Goal: Task Accomplishment & Management: Use online tool/utility

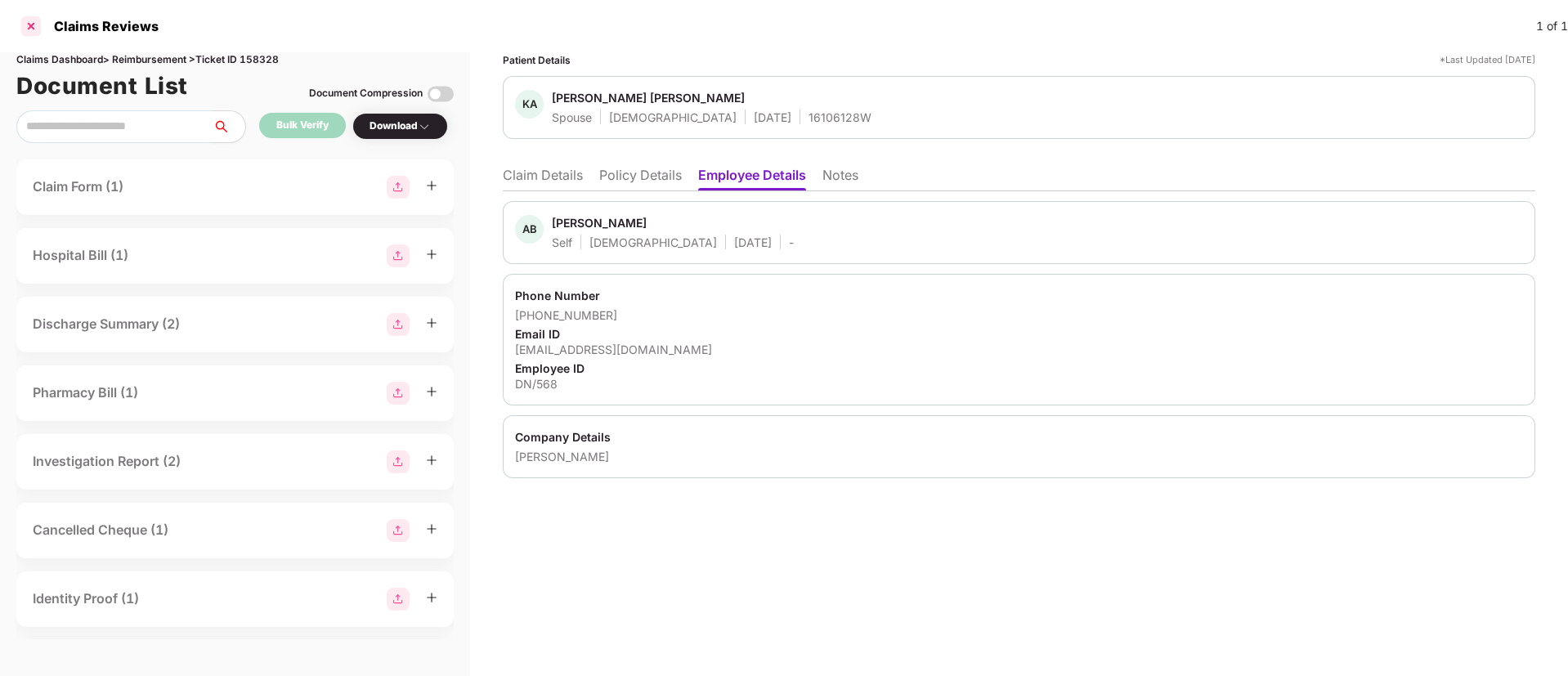
click at [24, 29] on div at bounding box center [31, 26] width 26 height 26
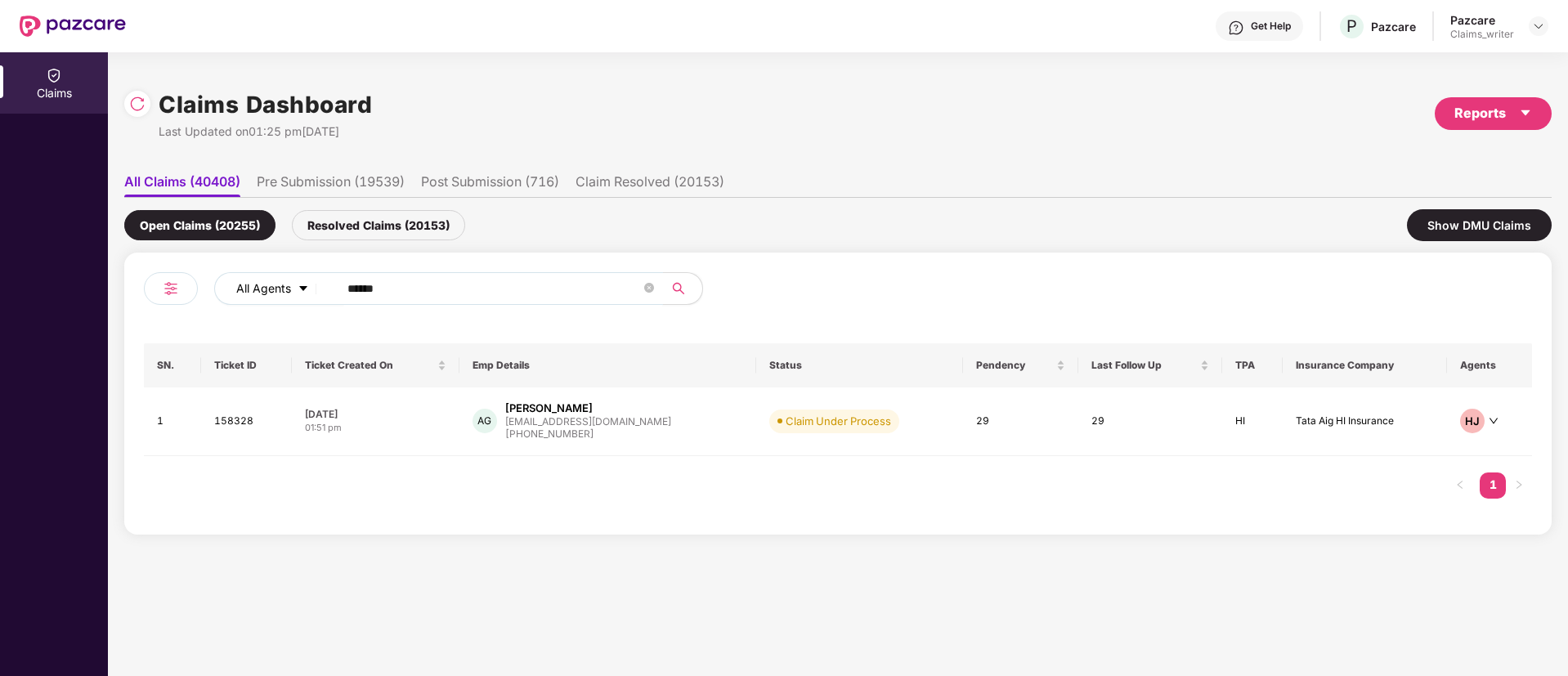
drag, startPoint x: 420, startPoint y: 298, endPoint x: 296, endPoint y: 295, distance: 124.0
click at [296, 295] on div "All Agents ******" at bounding box center [630, 289] width 833 height 33
paste input "text"
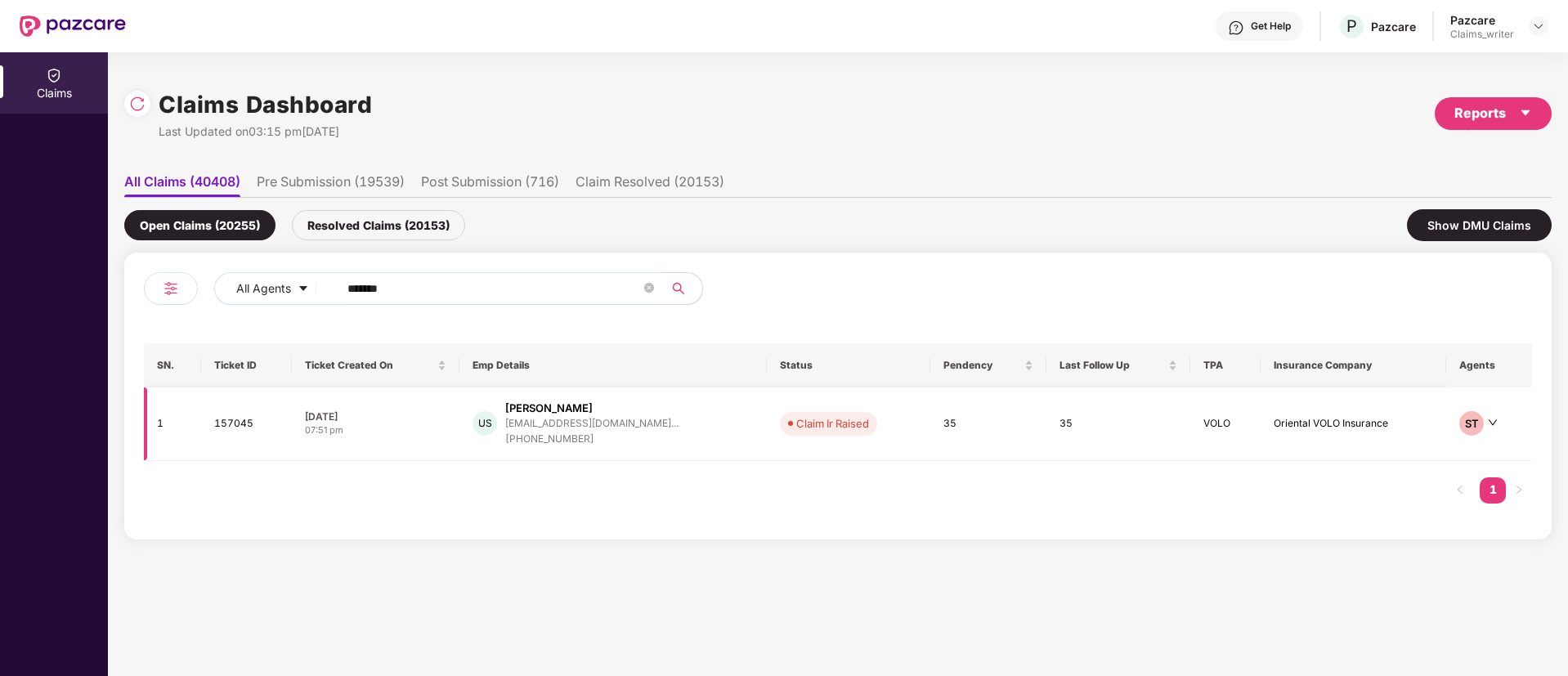
type input "******"
click at [245, 421] on td "157045" at bounding box center [246, 424] width 91 height 74
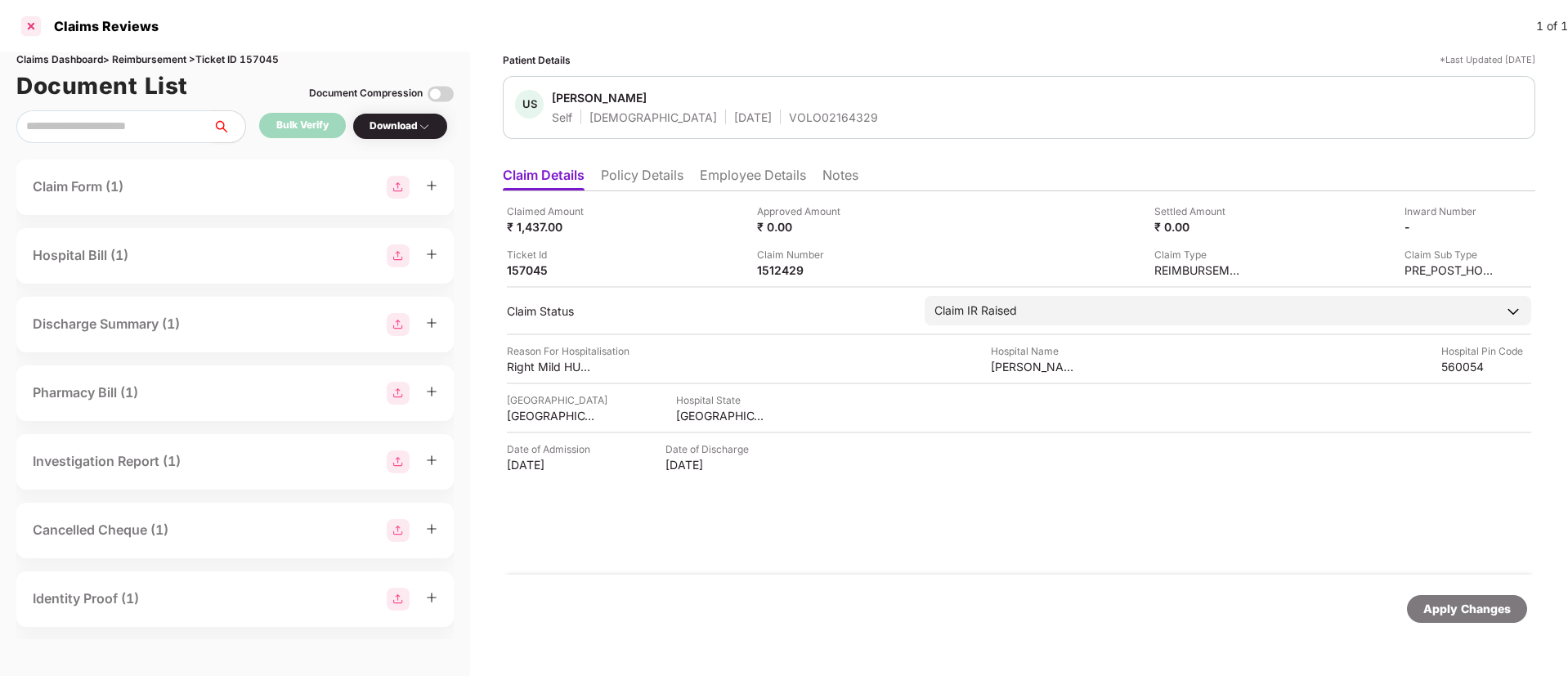
click at [34, 26] on div at bounding box center [31, 26] width 26 height 26
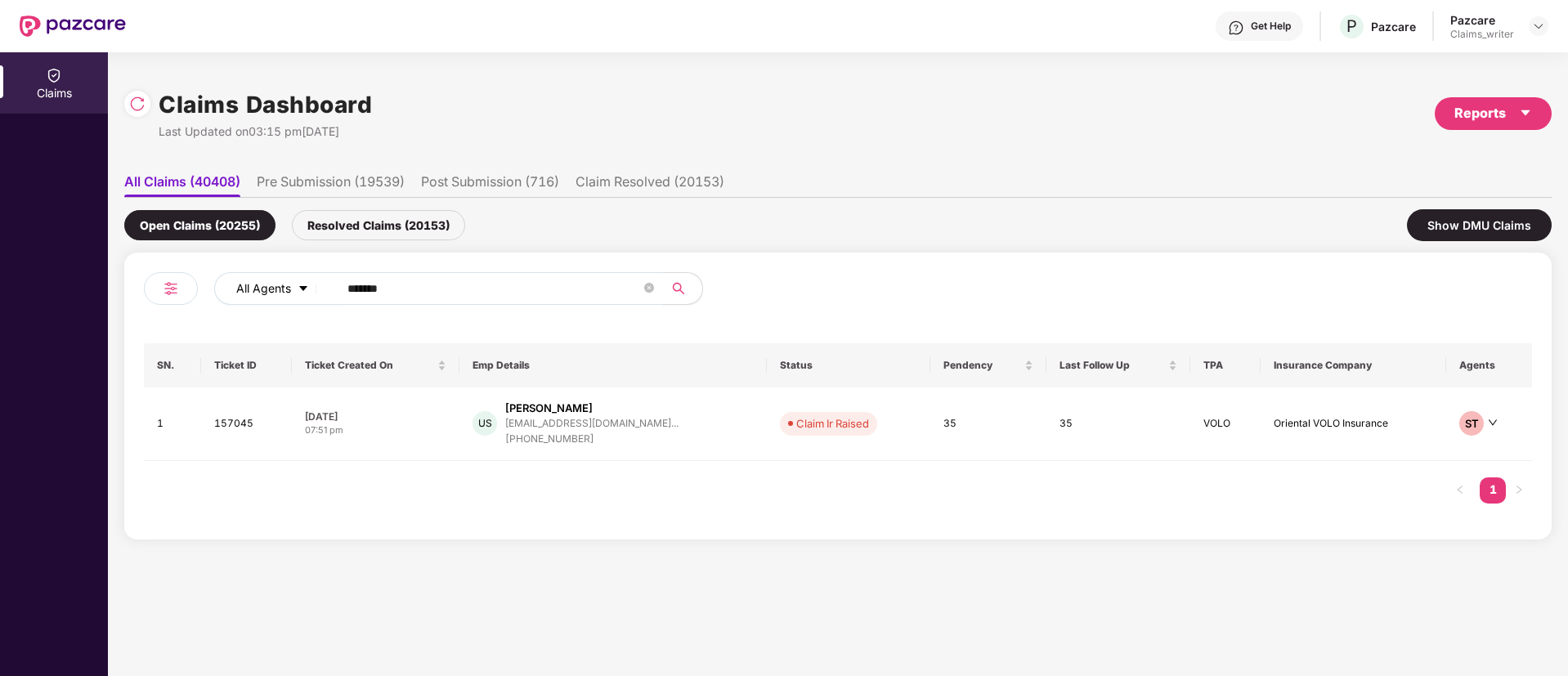
drag, startPoint x: 396, startPoint y: 293, endPoint x: 291, endPoint y: 290, distance: 105.0
click at [291, 290] on div "All Agents ******" at bounding box center [630, 289] width 833 height 33
paste input "text"
type input "******"
click at [217, 417] on td "156969" at bounding box center [244, 421] width 89 height 69
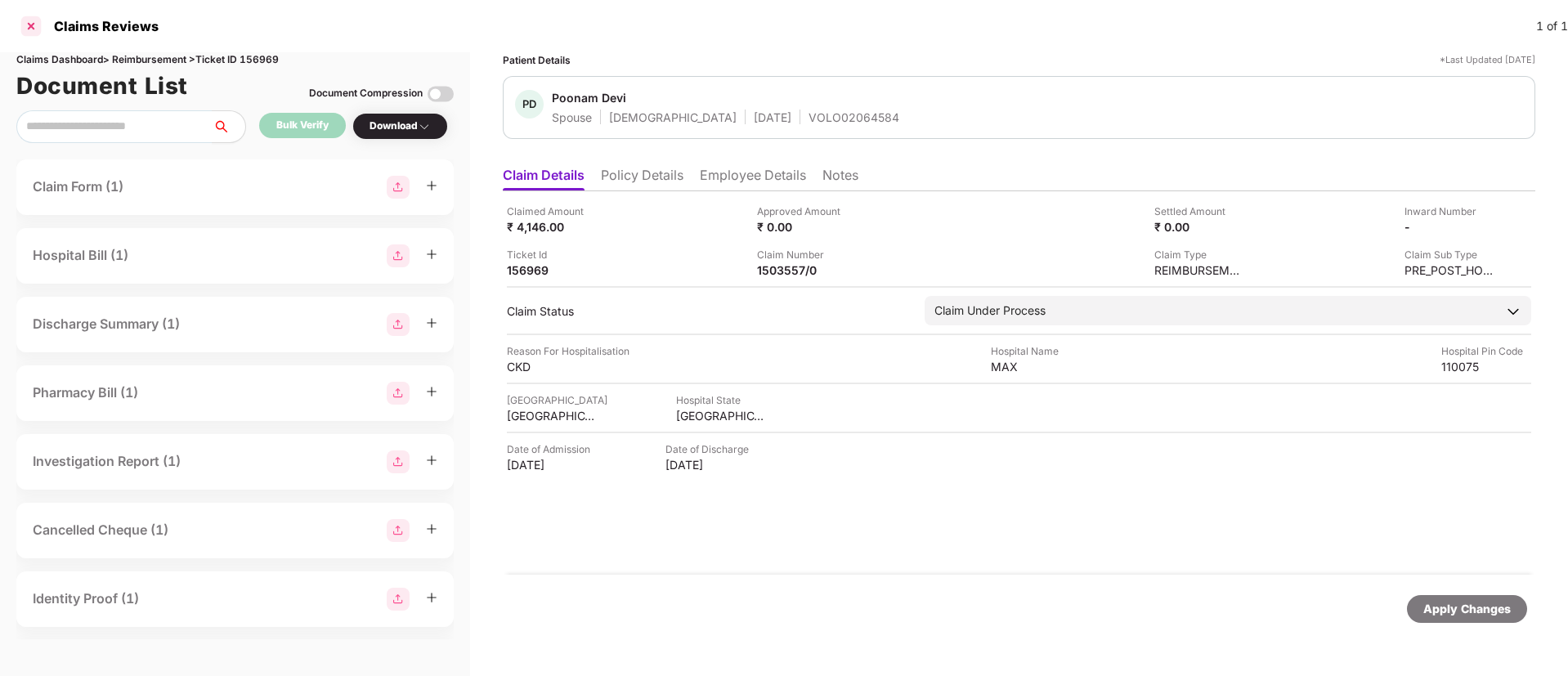
click at [25, 27] on div at bounding box center [31, 26] width 26 height 26
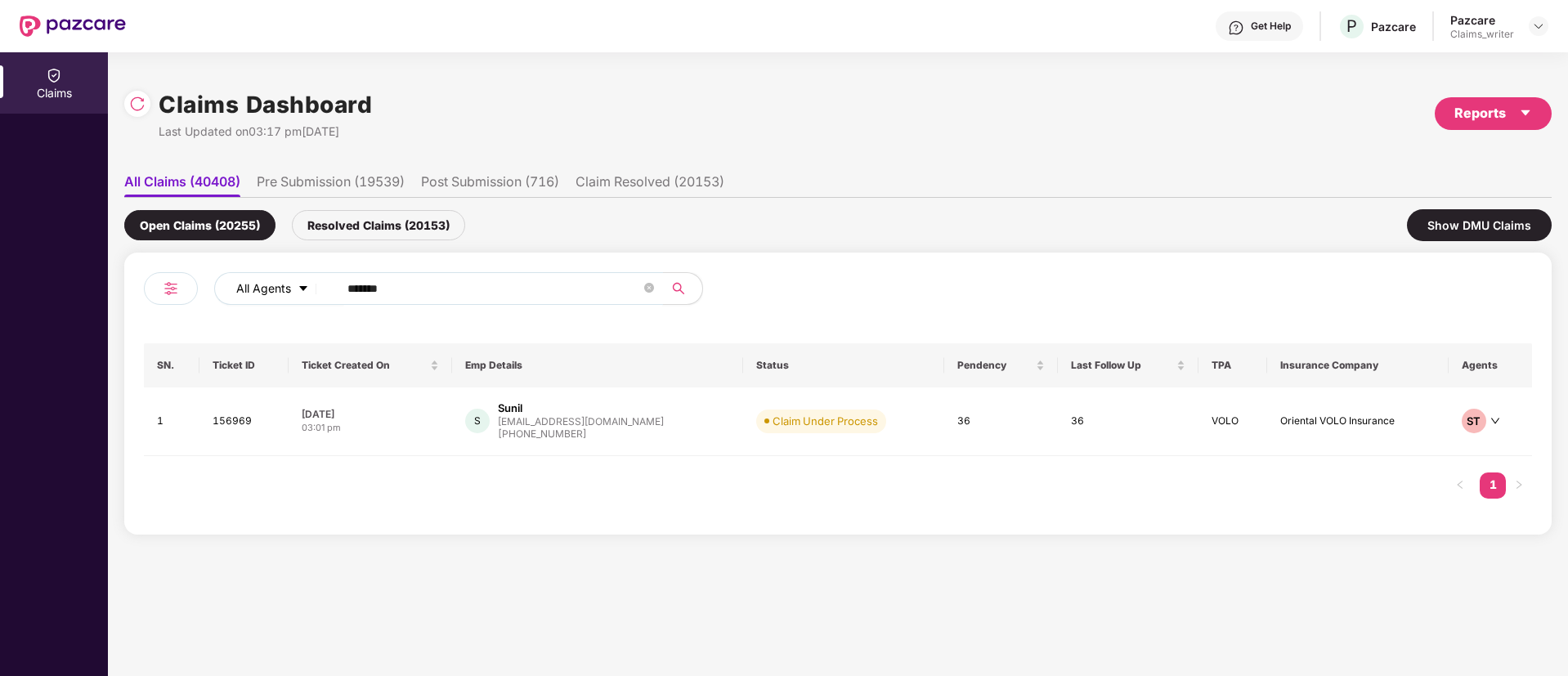
drag, startPoint x: 374, startPoint y: 291, endPoint x: 295, endPoint y: 275, distance: 80.6
click at [295, 275] on div "All Agents ******" at bounding box center [630, 289] width 833 height 33
paste input "text"
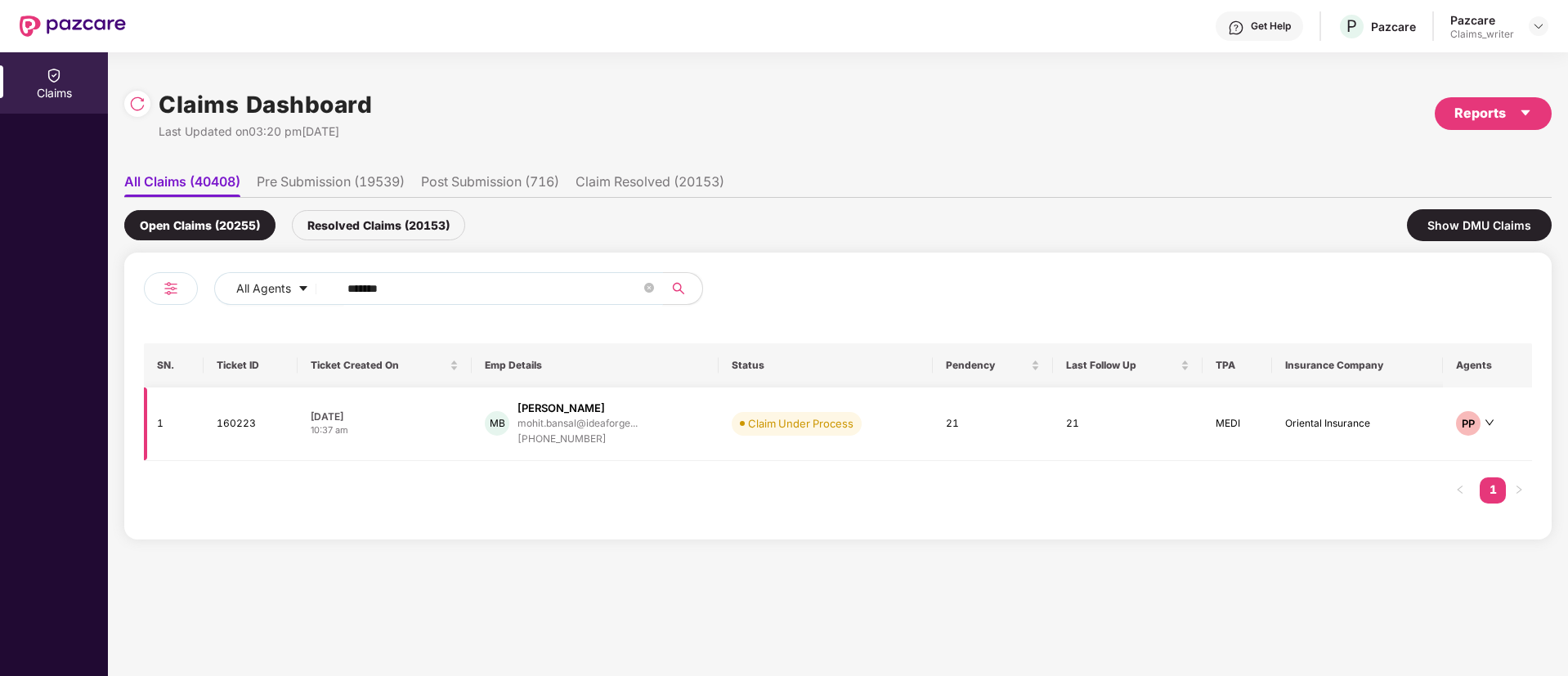
type input "******"
click at [232, 429] on td "160223" at bounding box center [251, 424] width 94 height 74
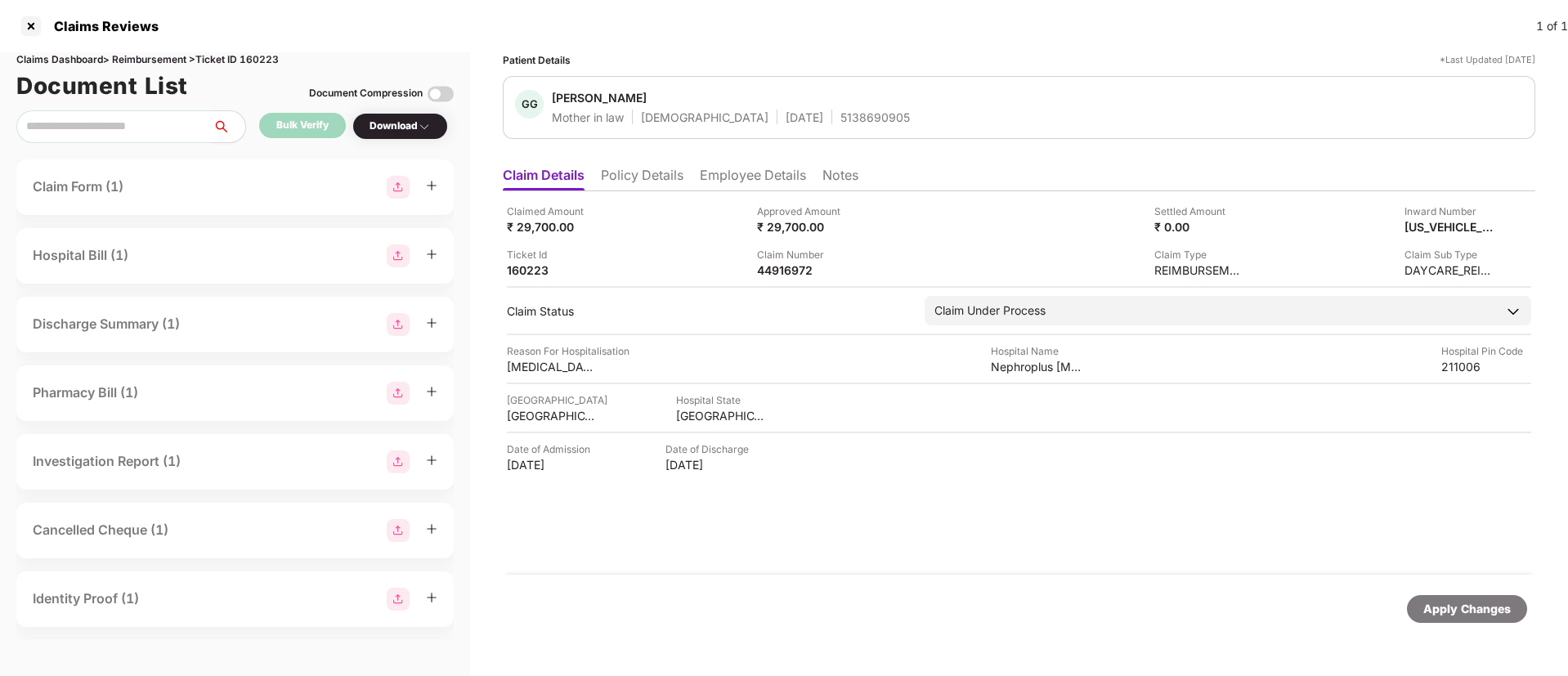
click at [731, 169] on li "Employee Details" at bounding box center [753, 179] width 106 height 24
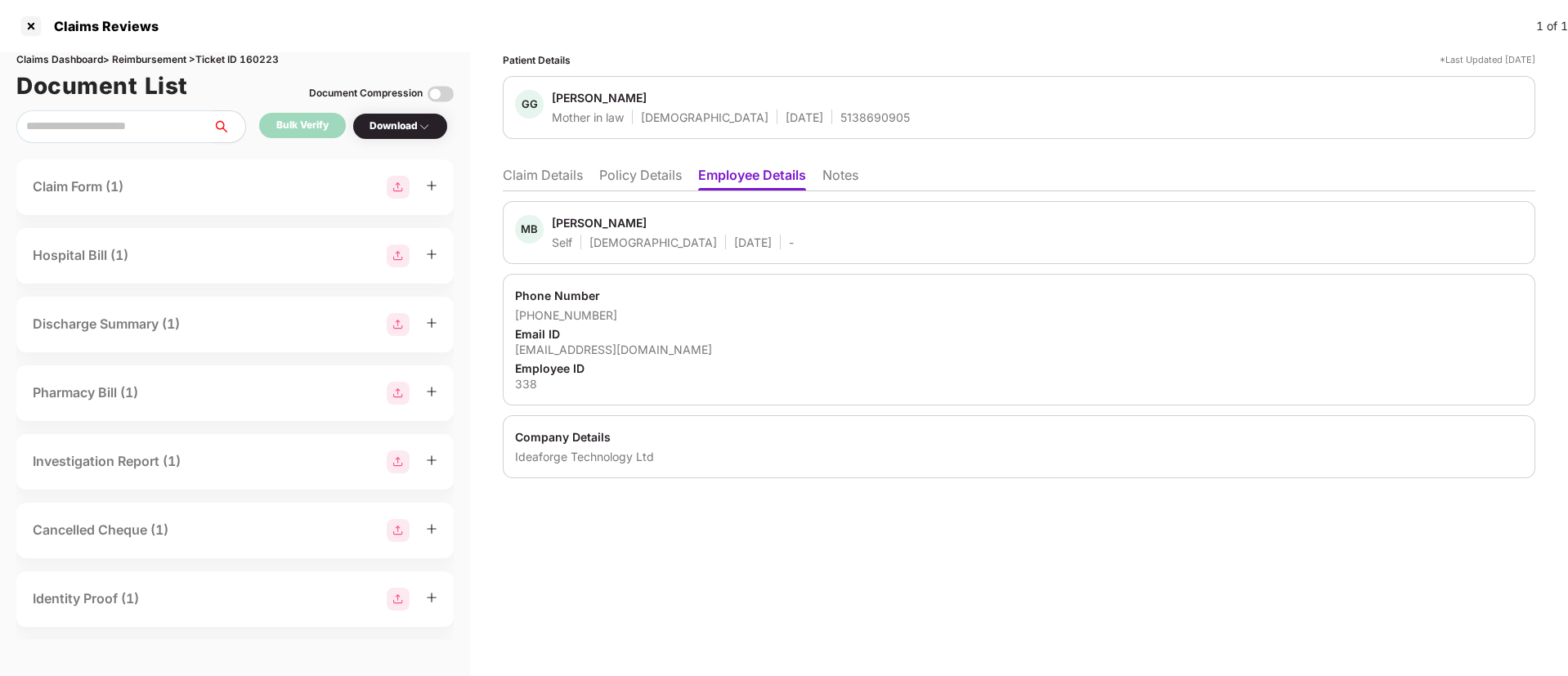
click at [664, 165] on ul "Claim Details Policy Details Employee Details Notes" at bounding box center [1019, 175] width 1033 height 33
click at [655, 175] on li "Policy Details" at bounding box center [640, 179] width 83 height 24
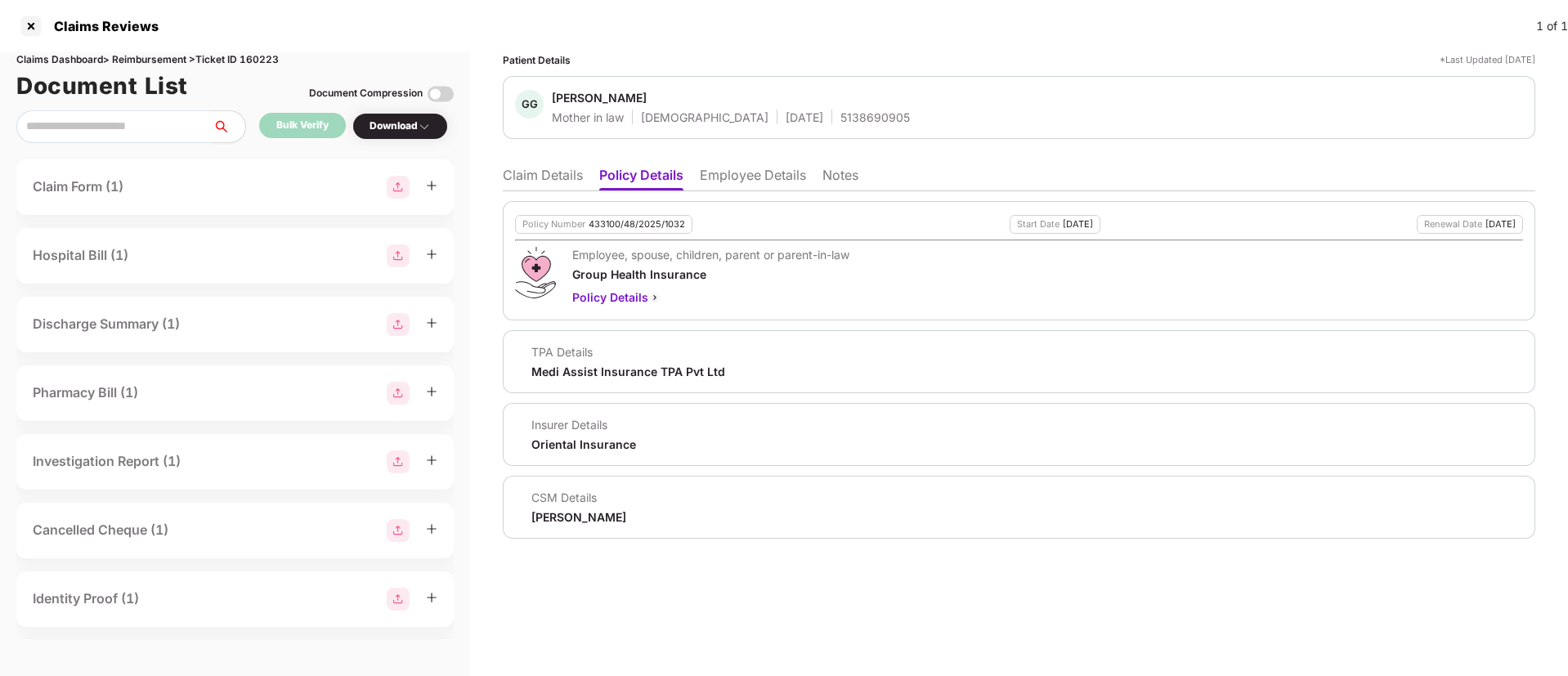
click at [549, 179] on li "Claim Details" at bounding box center [542, 179] width 80 height 24
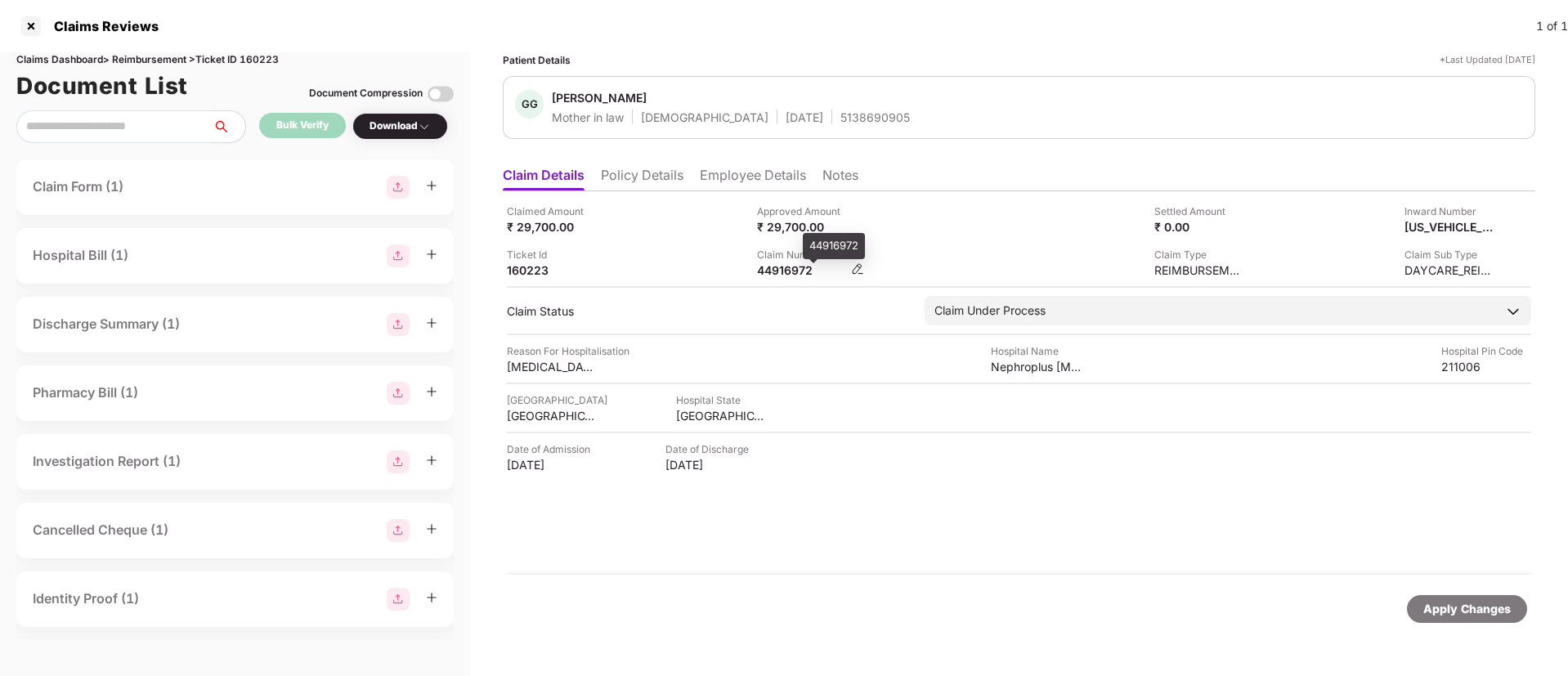
click at [779, 268] on div "44916972" at bounding box center [802, 271] width 90 height 16
copy div "44916972"
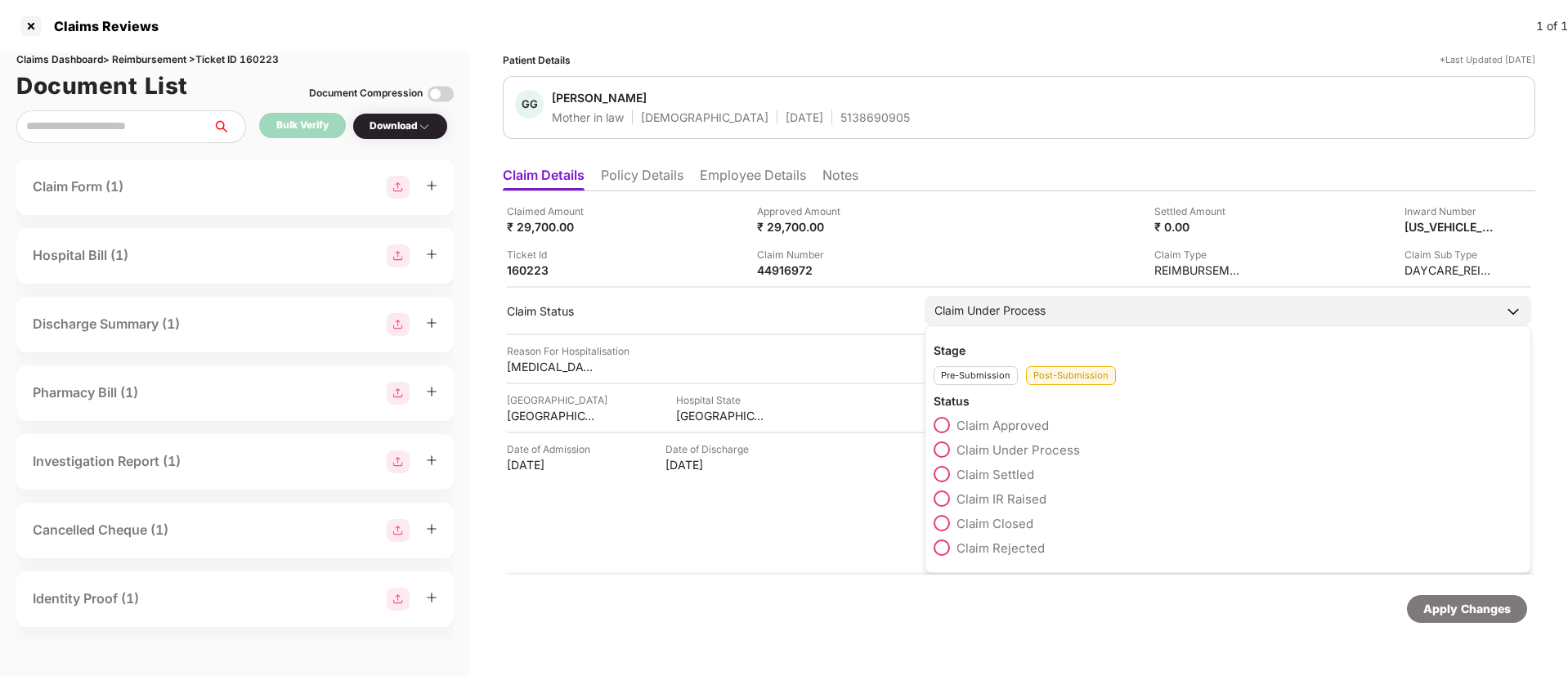
click at [944, 499] on span at bounding box center [942, 498] width 16 height 16
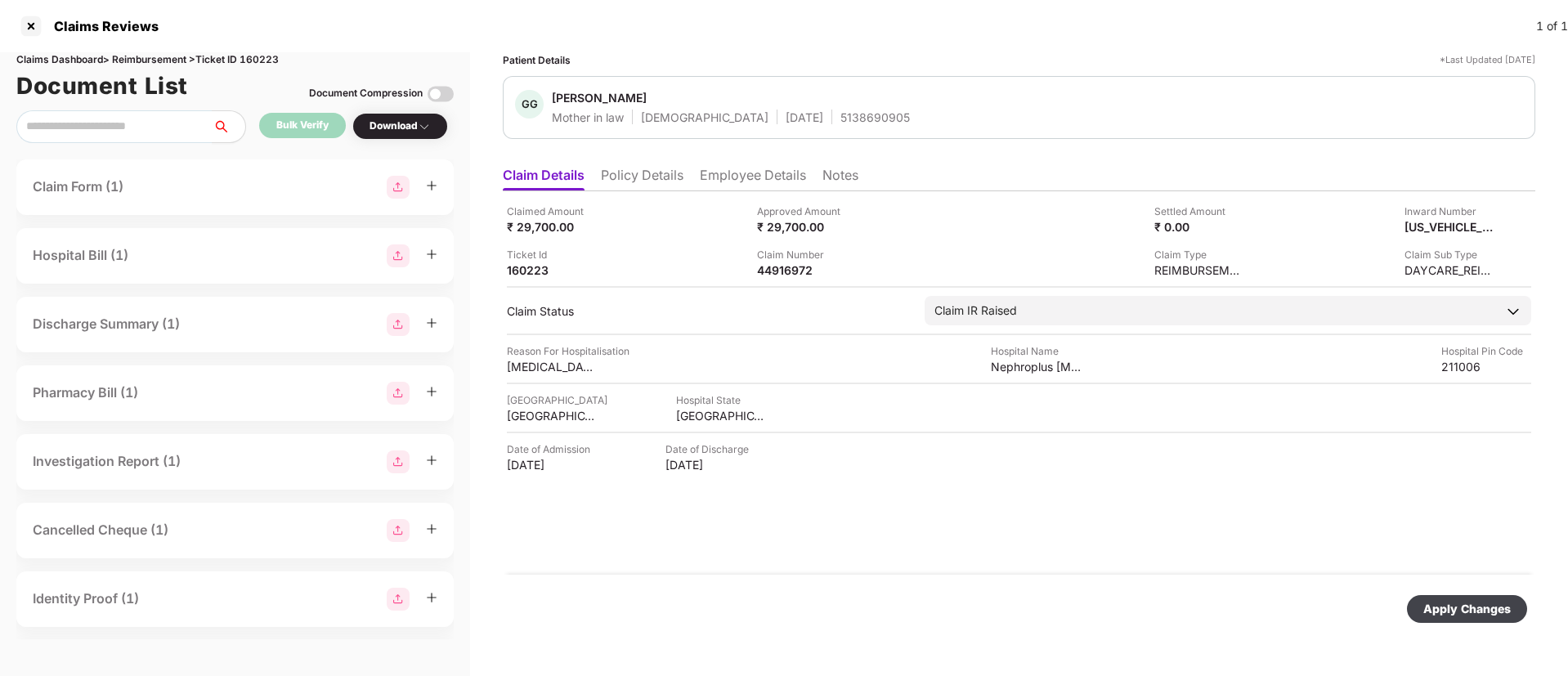
click at [1461, 609] on div "Apply Changes" at bounding box center [1467, 609] width 88 height 18
click at [36, 25] on div at bounding box center [31, 26] width 26 height 26
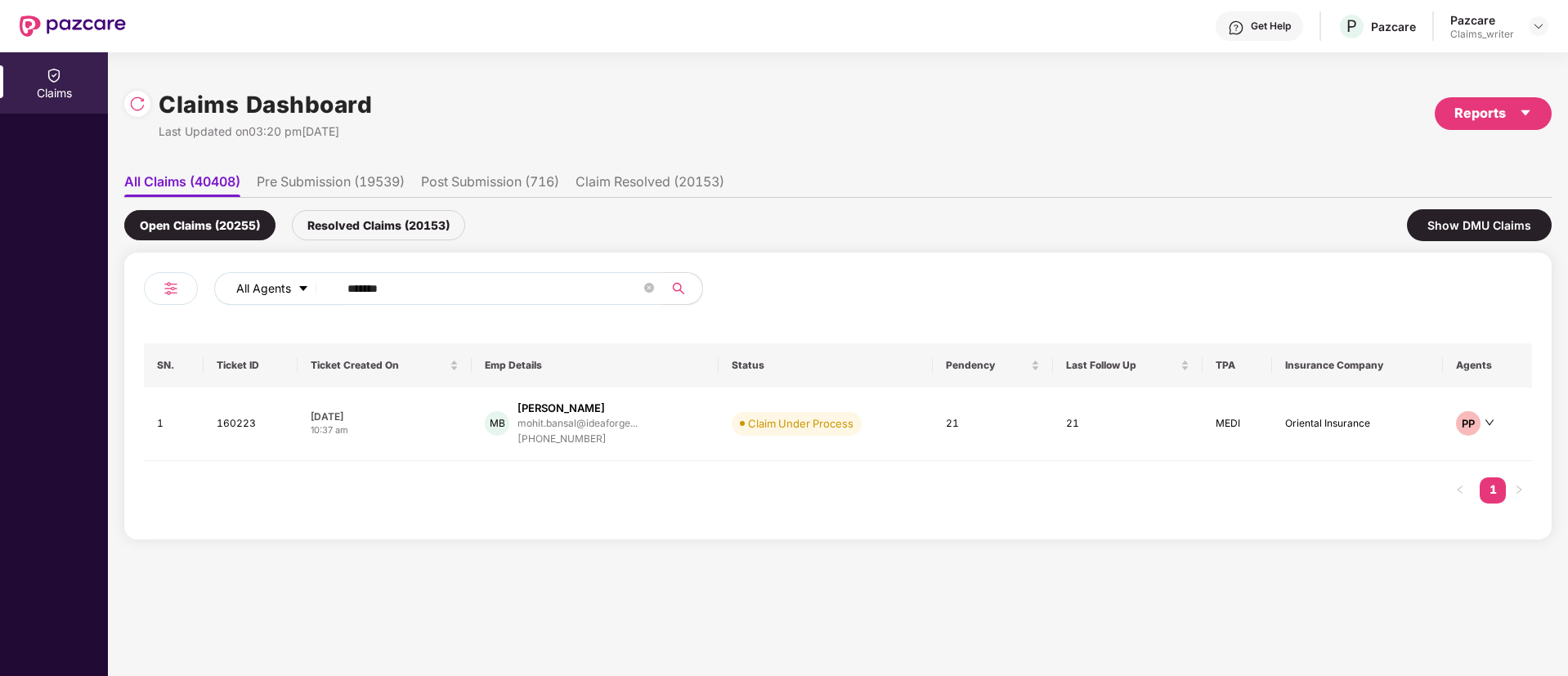
drag, startPoint x: 386, startPoint y: 293, endPoint x: 301, endPoint y: 282, distance: 85.7
click at [302, 282] on div "All Agents ******" at bounding box center [630, 289] width 833 height 33
paste input "text"
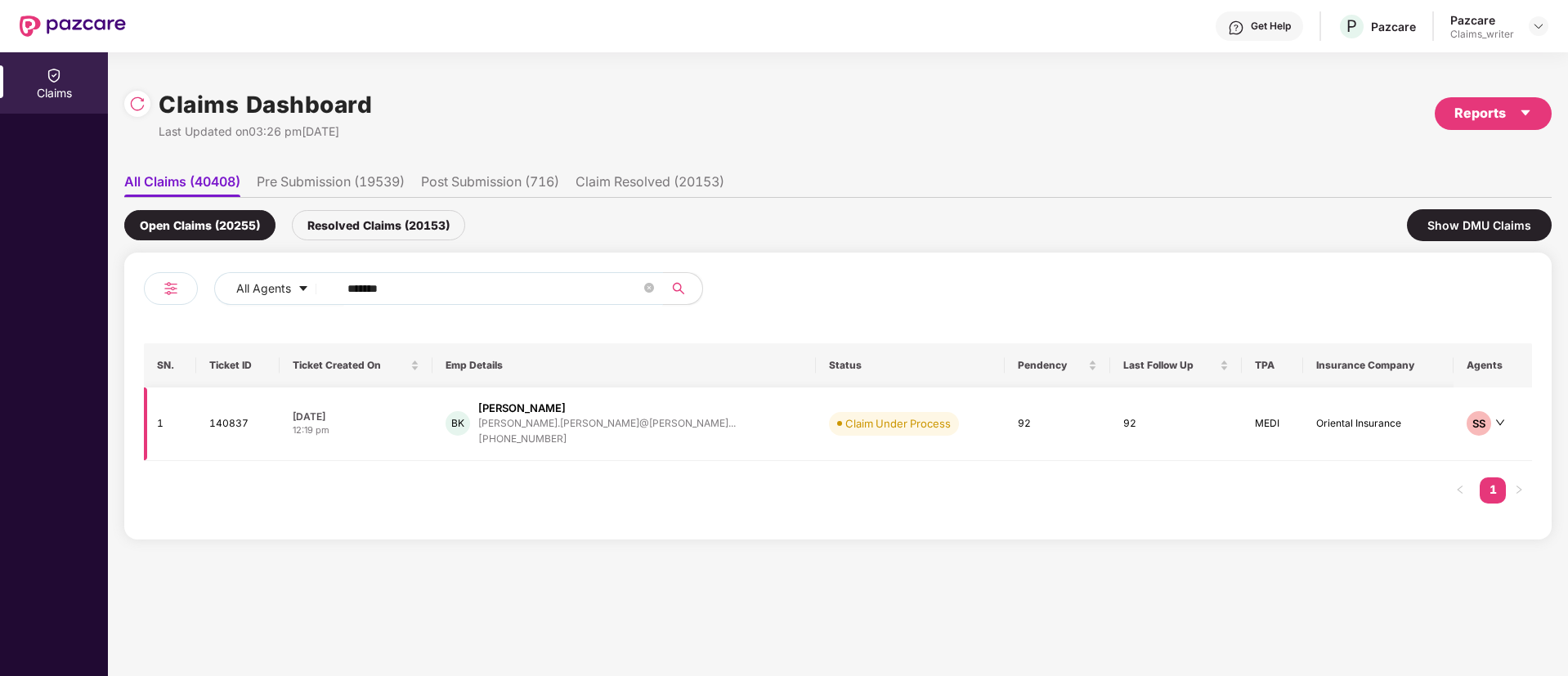
type input "******"
click at [226, 425] on td "140837" at bounding box center [237, 424] width 83 height 74
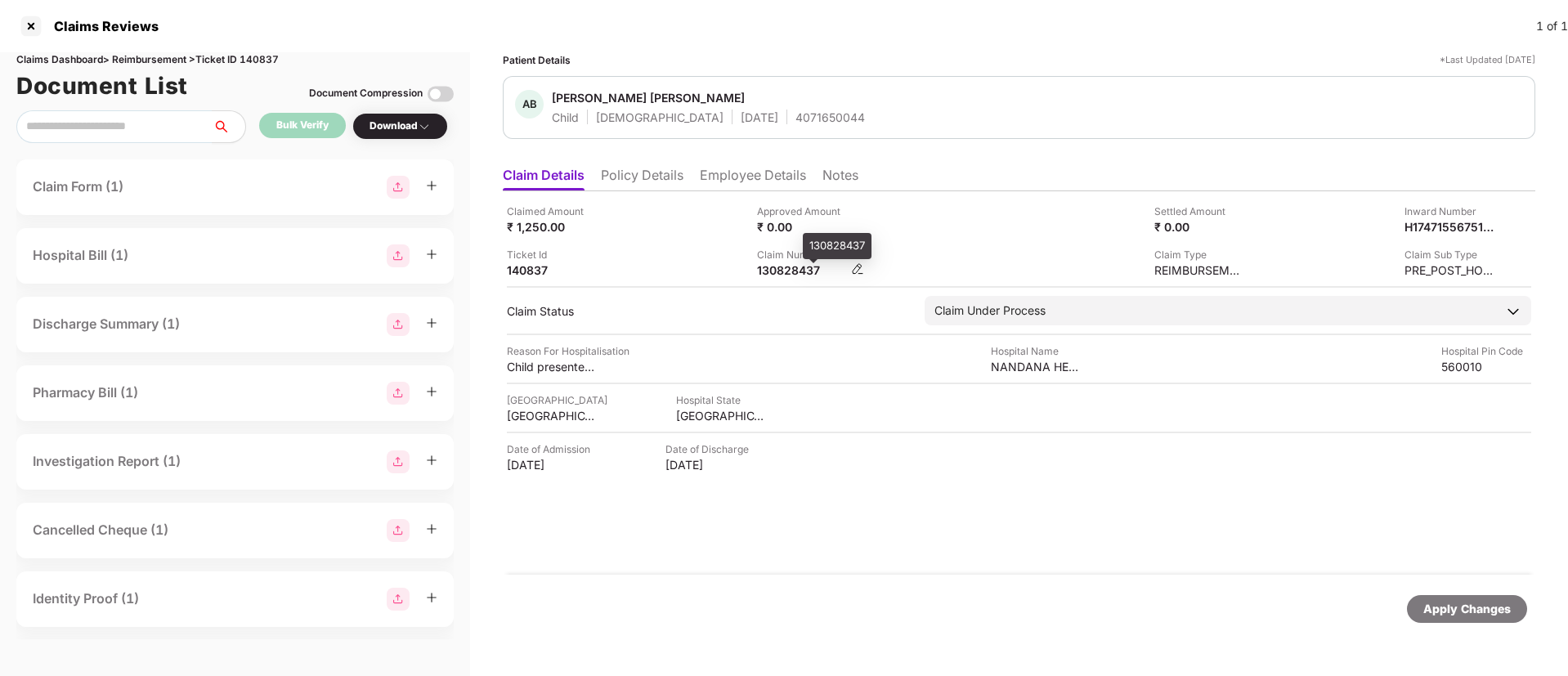
click at [781, 264] on div "130828437" at bounding box center [802, 271] width 90 height 16
copy div "130828437"
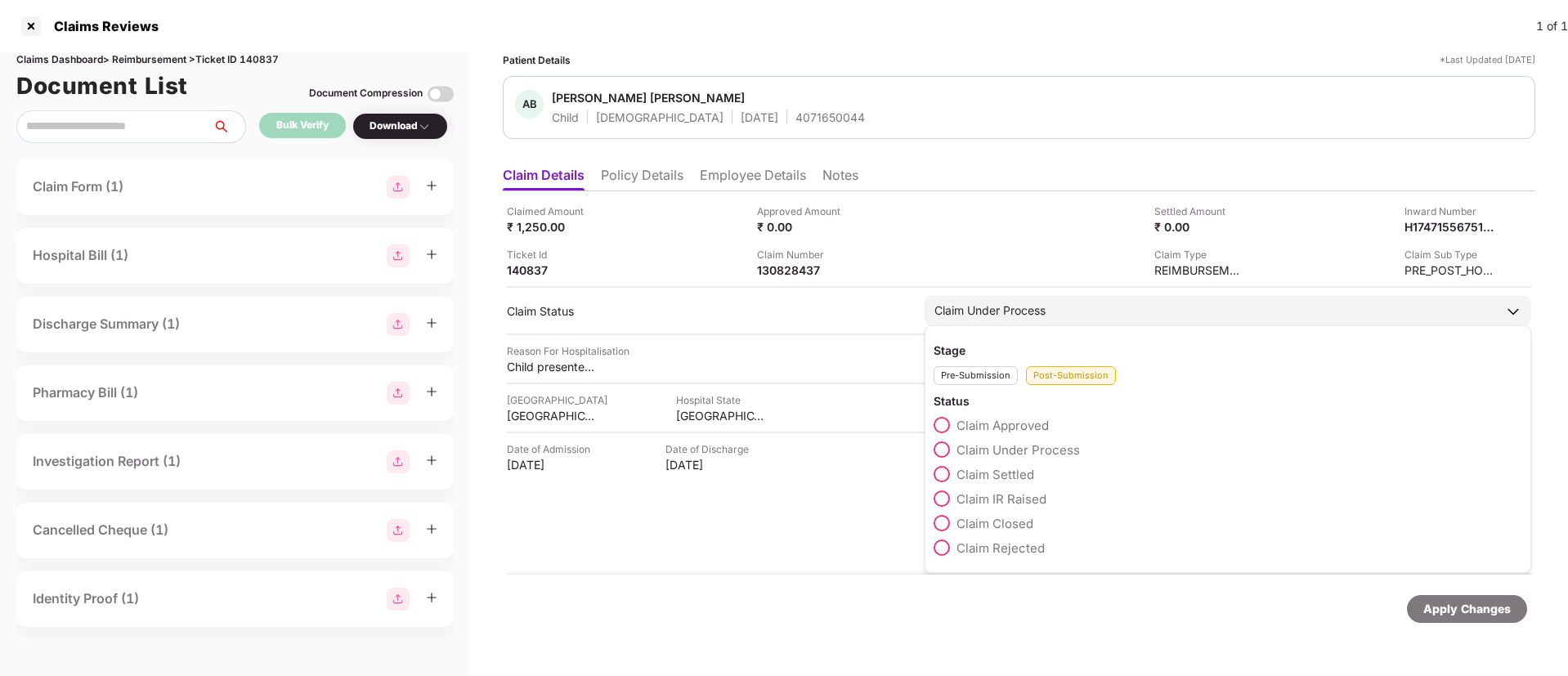
click at [942, 421] on span at bounding box center [942, 424] width 16 height 16
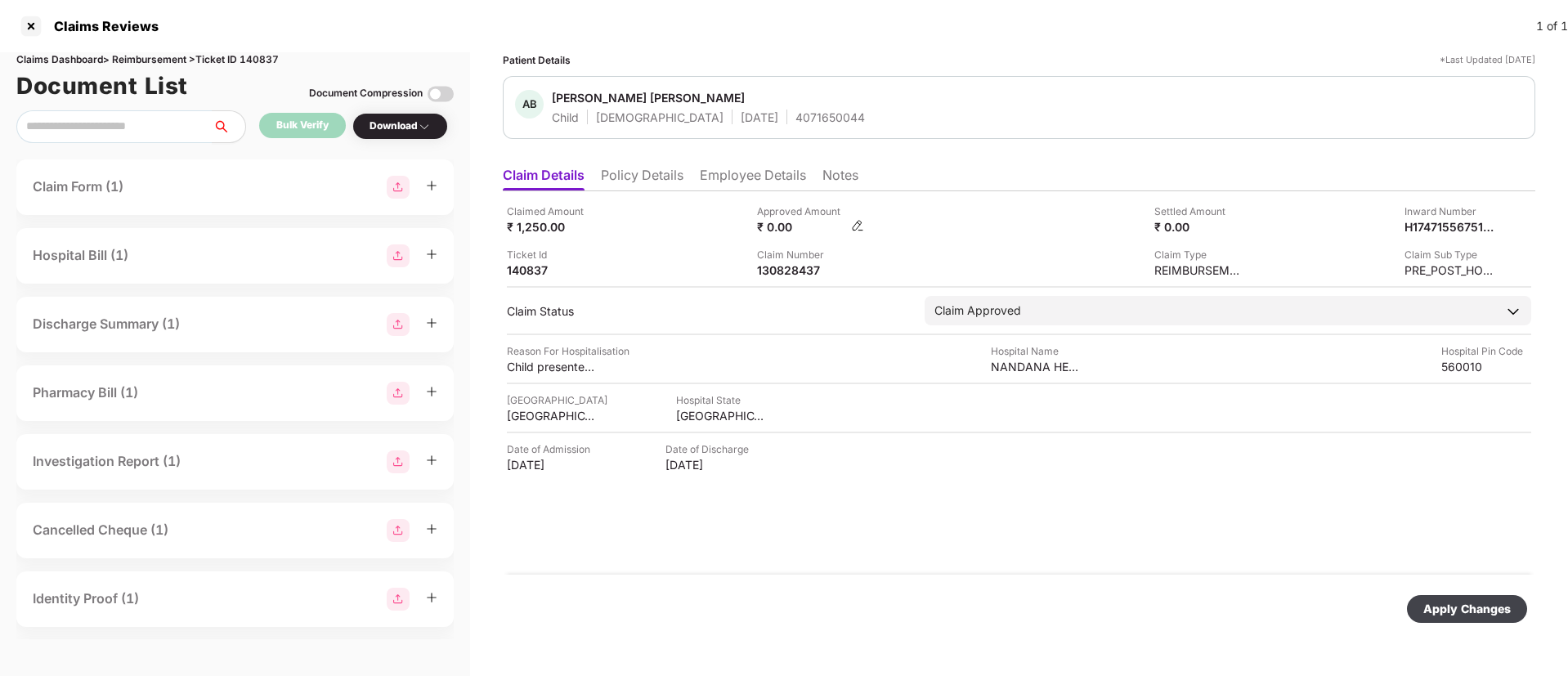
click at [858, 222] on img at bounding box center [857, 225] width 13 height 13
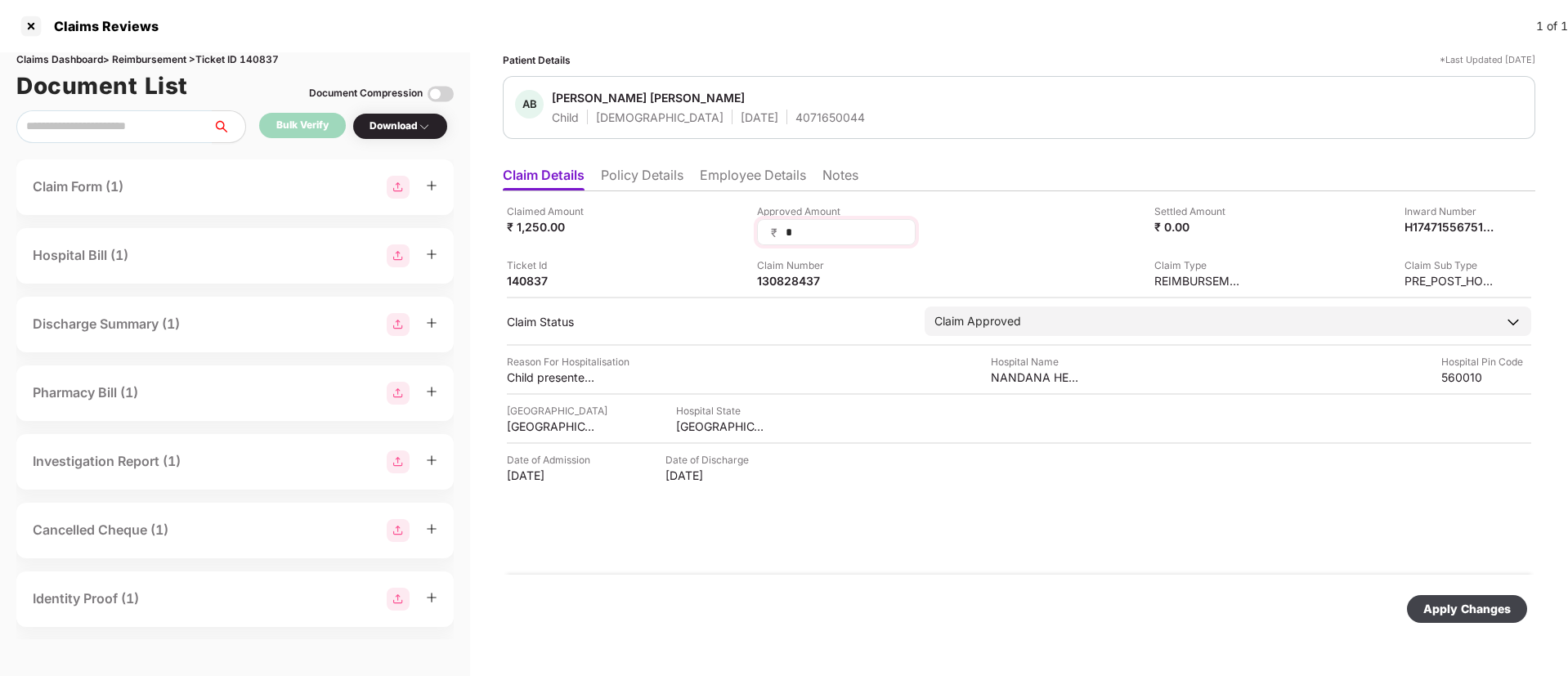
drag, startPoint x: 795, startPoint y: 230, endPoint x: 763, endPoint y: 228, distance: 32.1
click at [763, 228] on div "₹ *" at bounding box center [836, 232] width 159 height 26
type input "****"
click at [1440, 605] on div "Apply Changes" at bounding box center [1467, 609] width 88 height 18
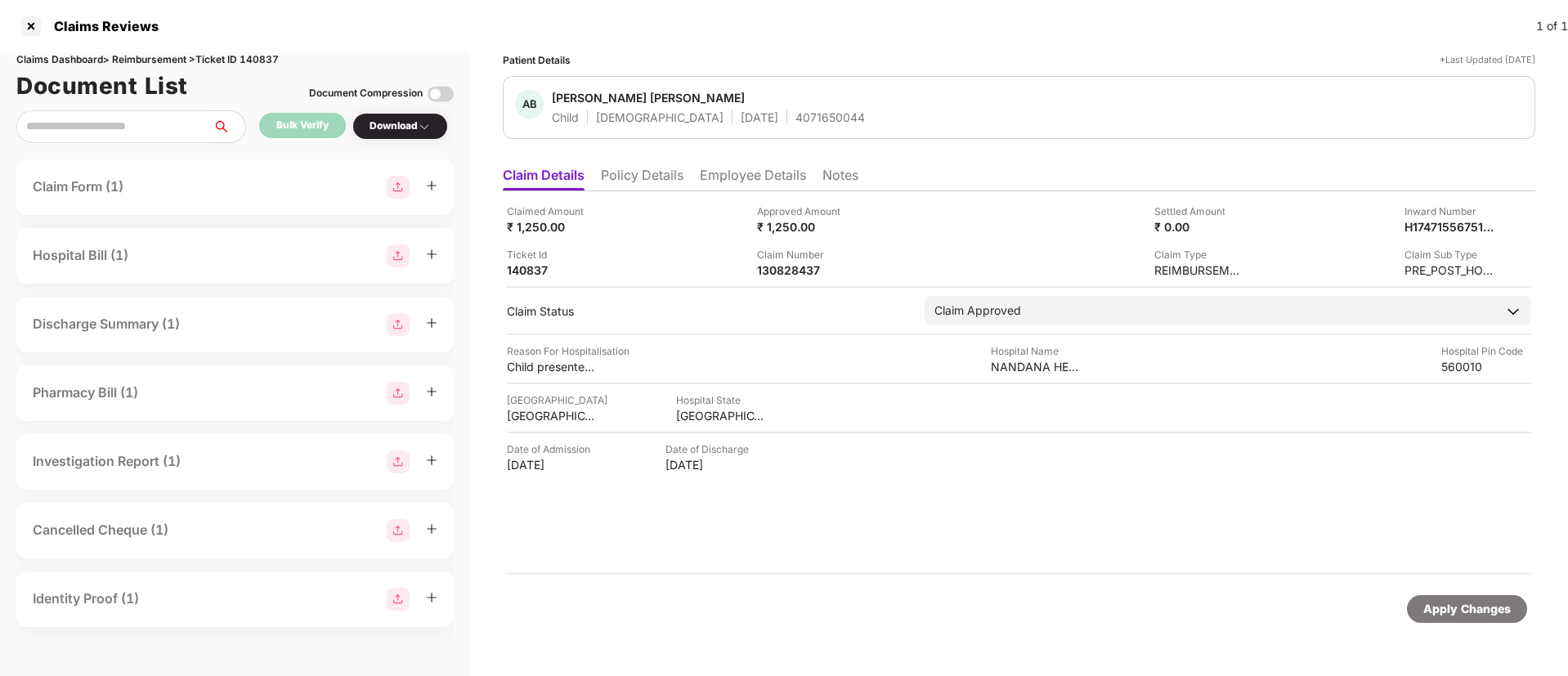
click at [741, 181] on li "Employee Details" at bounding box center [753, 179] width 106 height 24
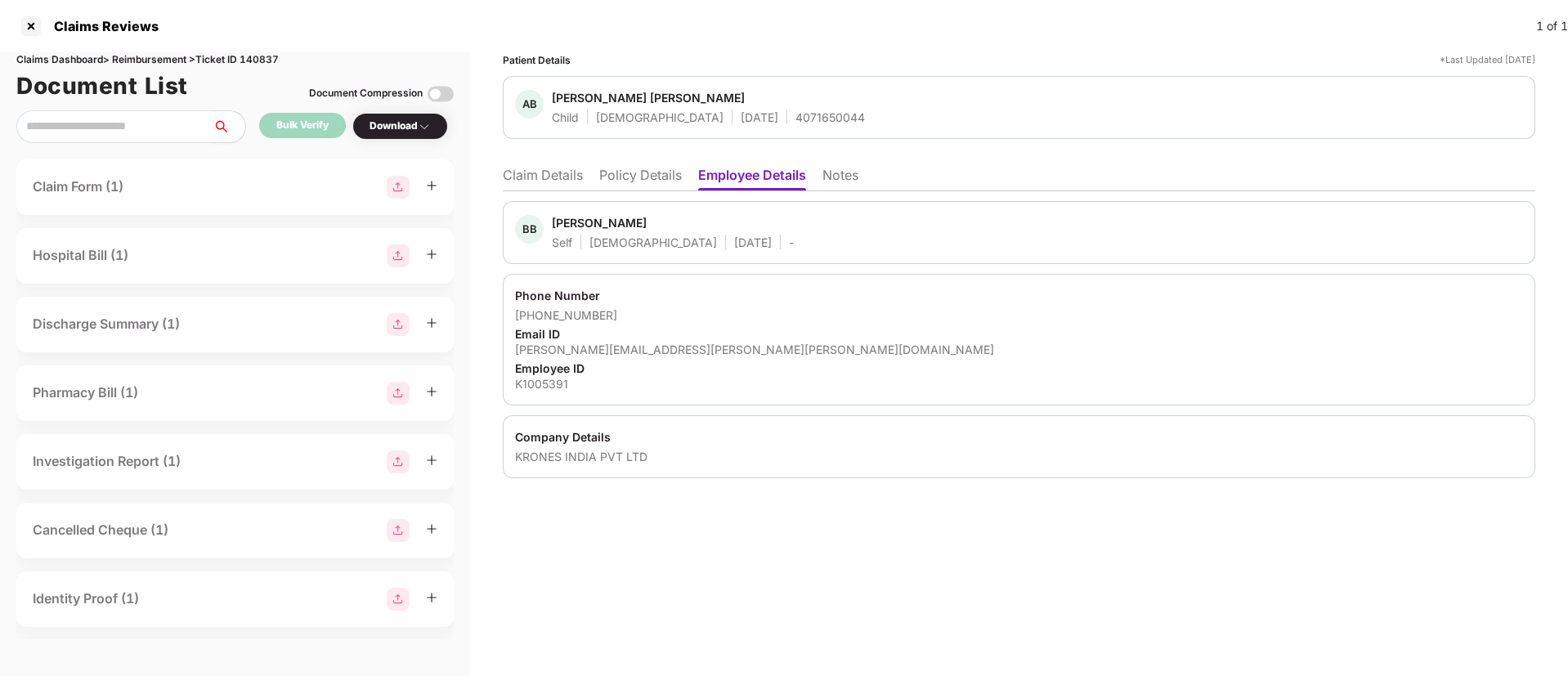
click at [562, 167] on li "Claim Details" at bounding box center [542, 179] width 80 height 24
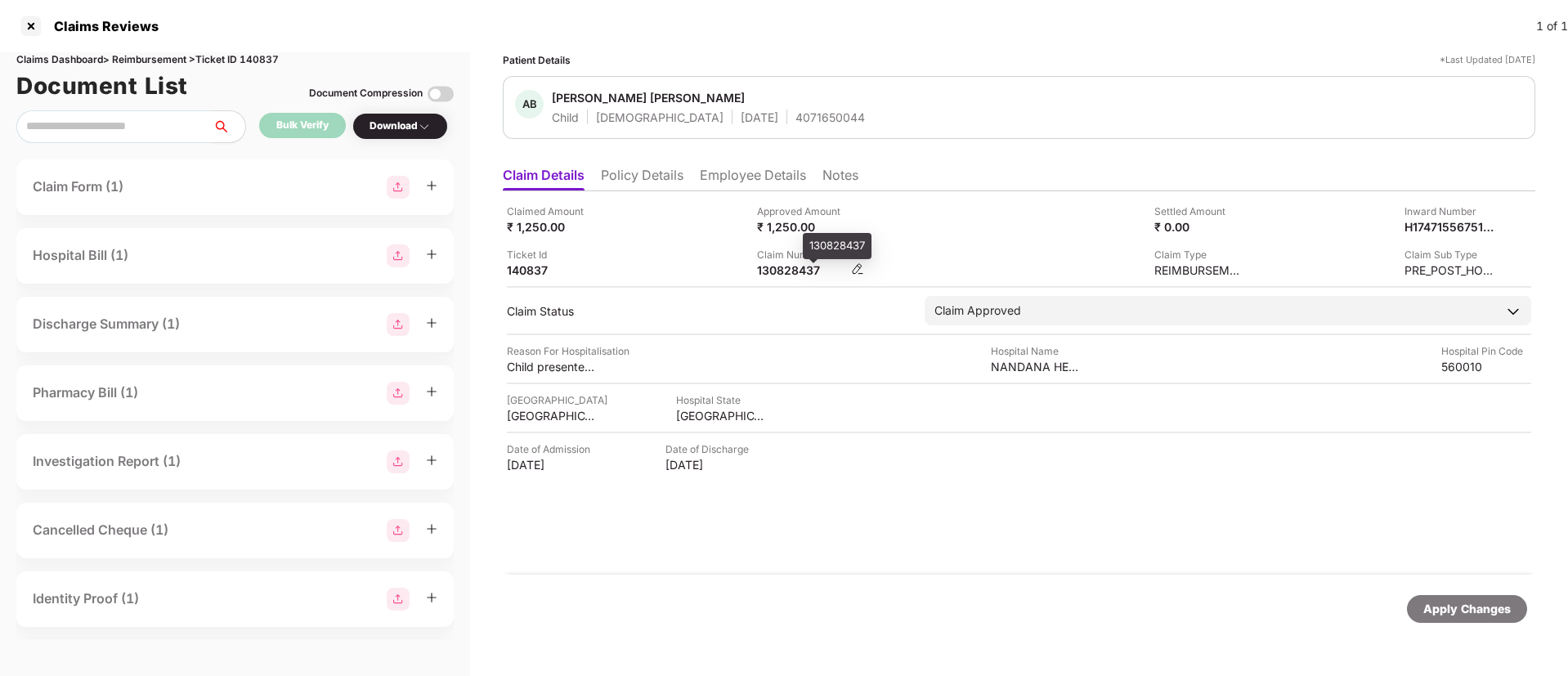
click at [798, 270] on div "130828437" at bounding box center [802, 271] width 90 height 16
copy div "130828437"
click at [29, 24] on div at bounding box center [31, 26] width 26 height 26
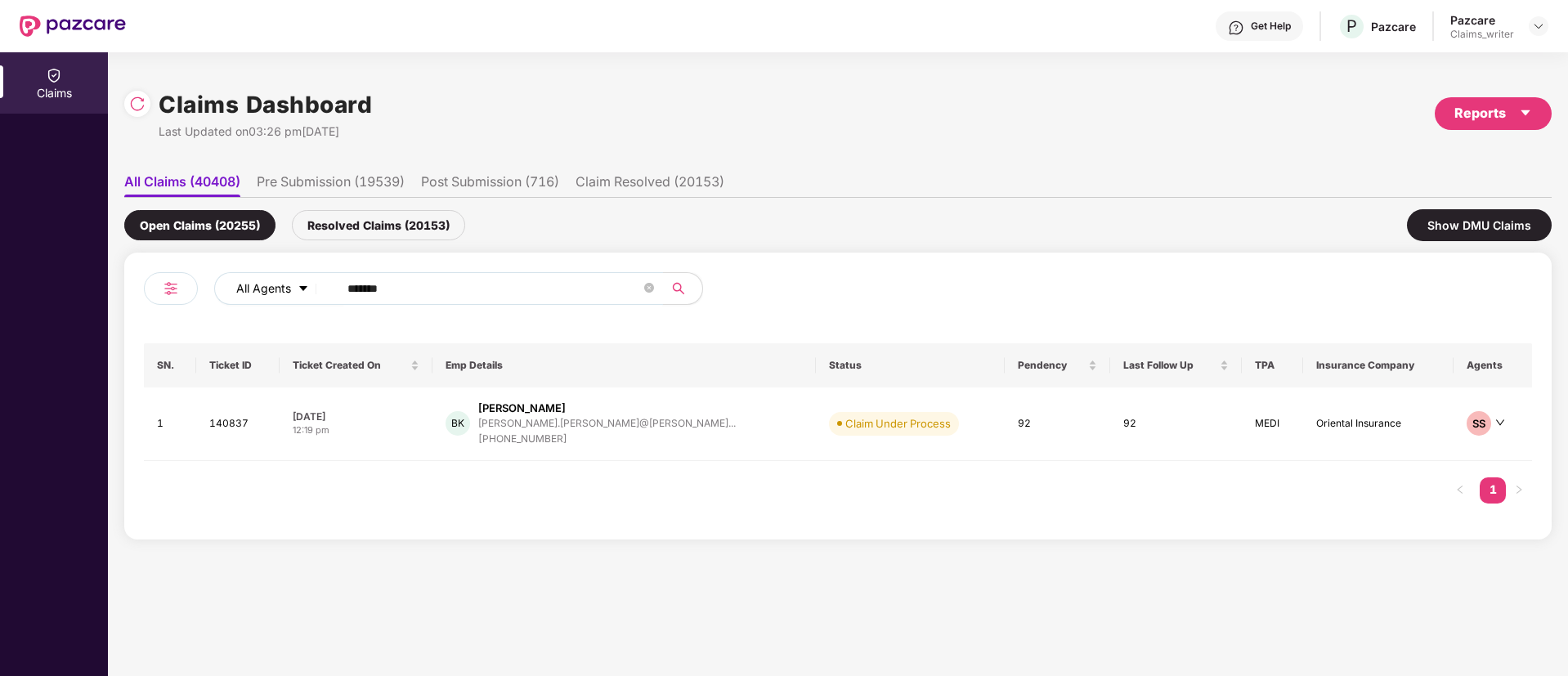
drag, startPoint x: 420, startPoint y: 294, endPoint x: 326, endPoint y: 291, distance: 94.0
click at [326, 291] on div "All Agents ******" at bounding box center [630, 289] width 833 height 33
paste input "text"
type input "******"
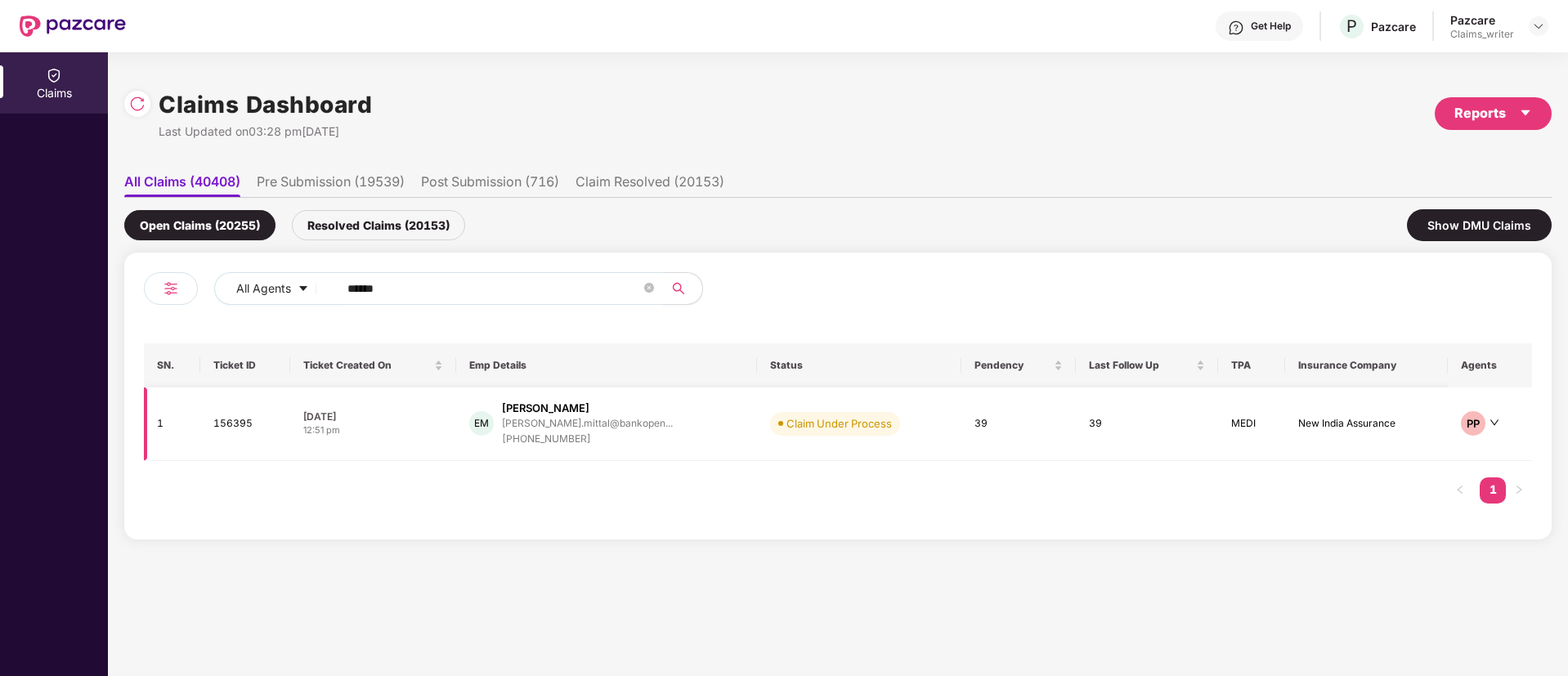
click at [231, 428] on td "156395" at bounding box center [246, 424] width 90 height 74
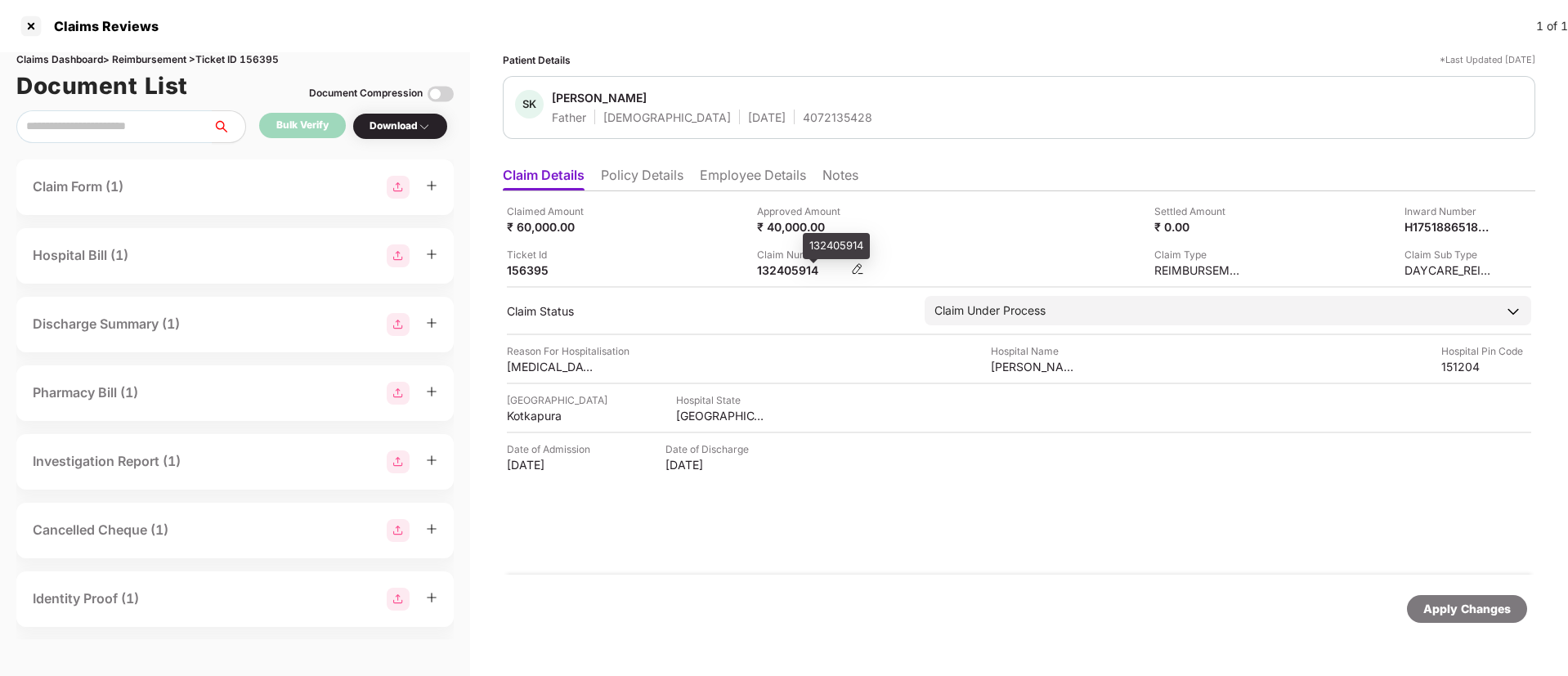
click at [786, 268] on div "132405914" at bounding box center [802, 271] width 90 height 16
copy div "132405914"
click at [626, 186] on li "Policy Details" at bounding box center [642, 179] width 83 height 24
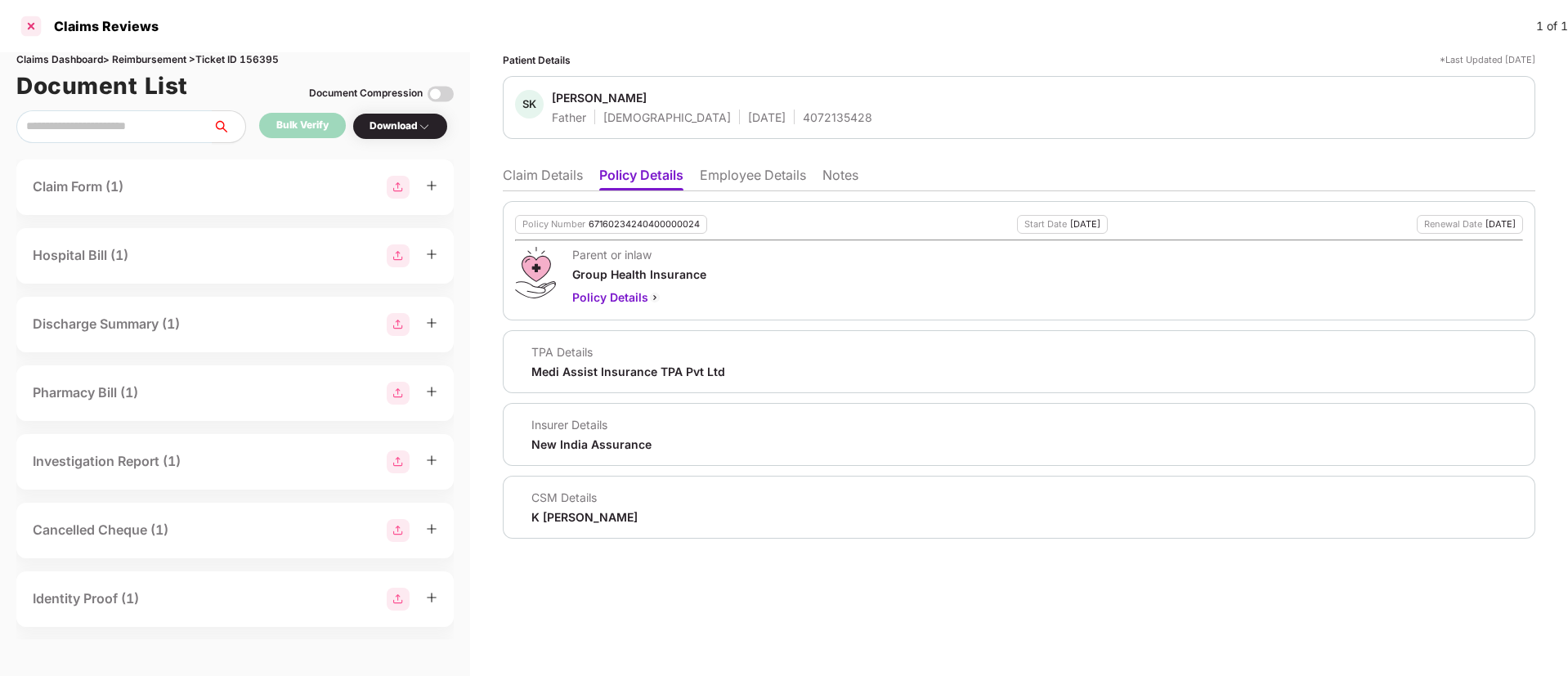
click at [20, 28] on div at bounding box center [31, 26] width 26 height 26
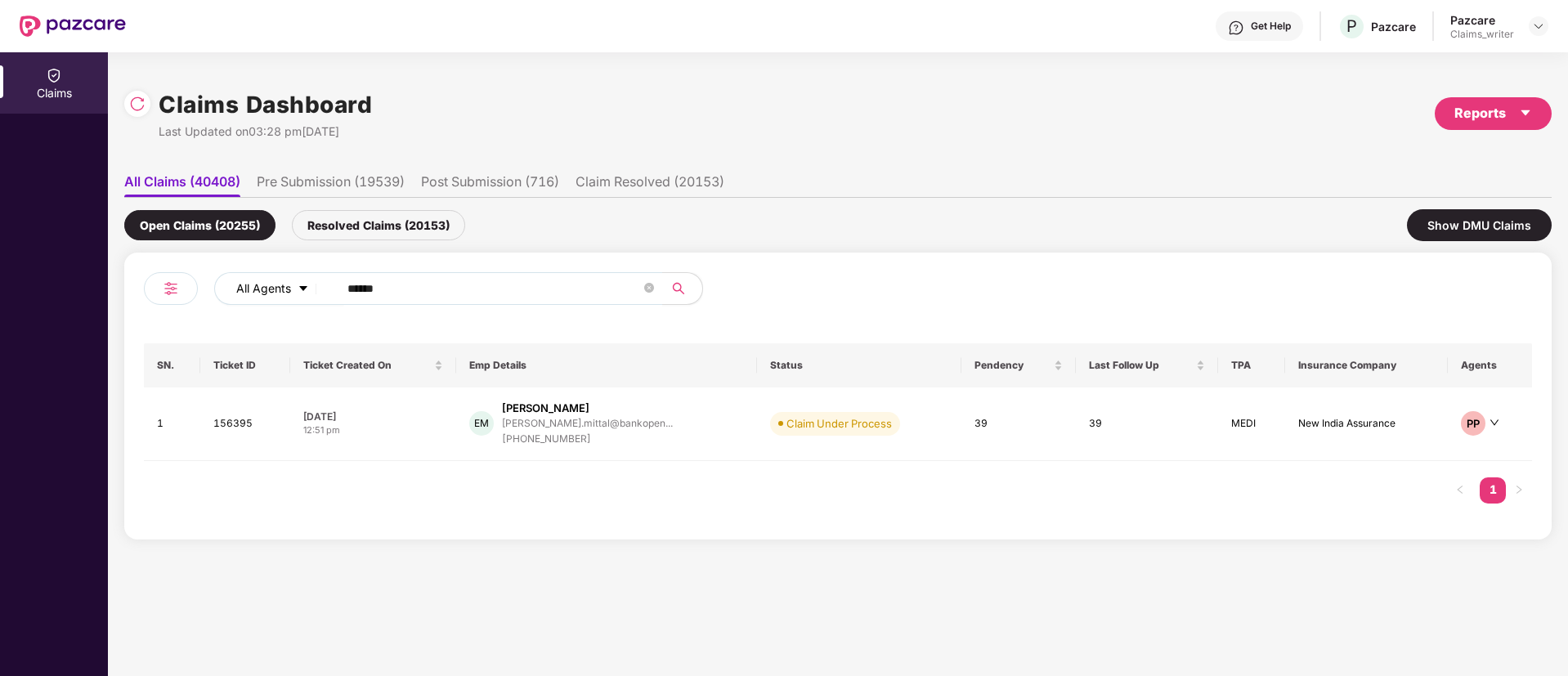
drag, startPoint x: 408, startPoint y: 279, endPoint x: 308, endPoint y: 286, distance: 100.2
click at [308, 286] on div "All Agents ******" at bounding box center [630, 289] width 833 height 33
drag, startPoint x: 431, startPoint y: 286, endPoint x: 313, endPoint y: 290, distance: 118.1
click at [313, 290] on div "All Agents ******" at bounding box center [630, 289] width 833 height 33
paste input "text"
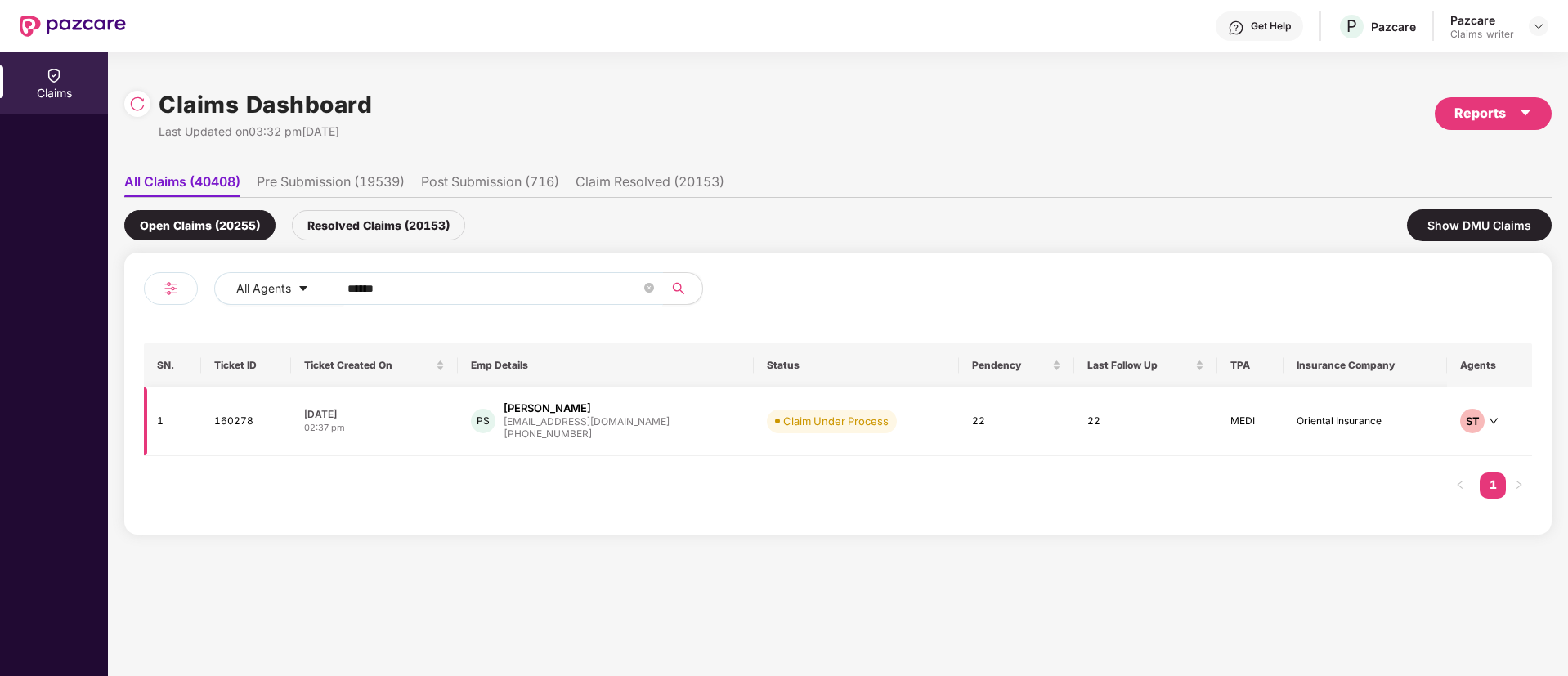
type input "******"
click at [218, 425] on td "160278" at bounding box center [246, 421] width 90 height 69
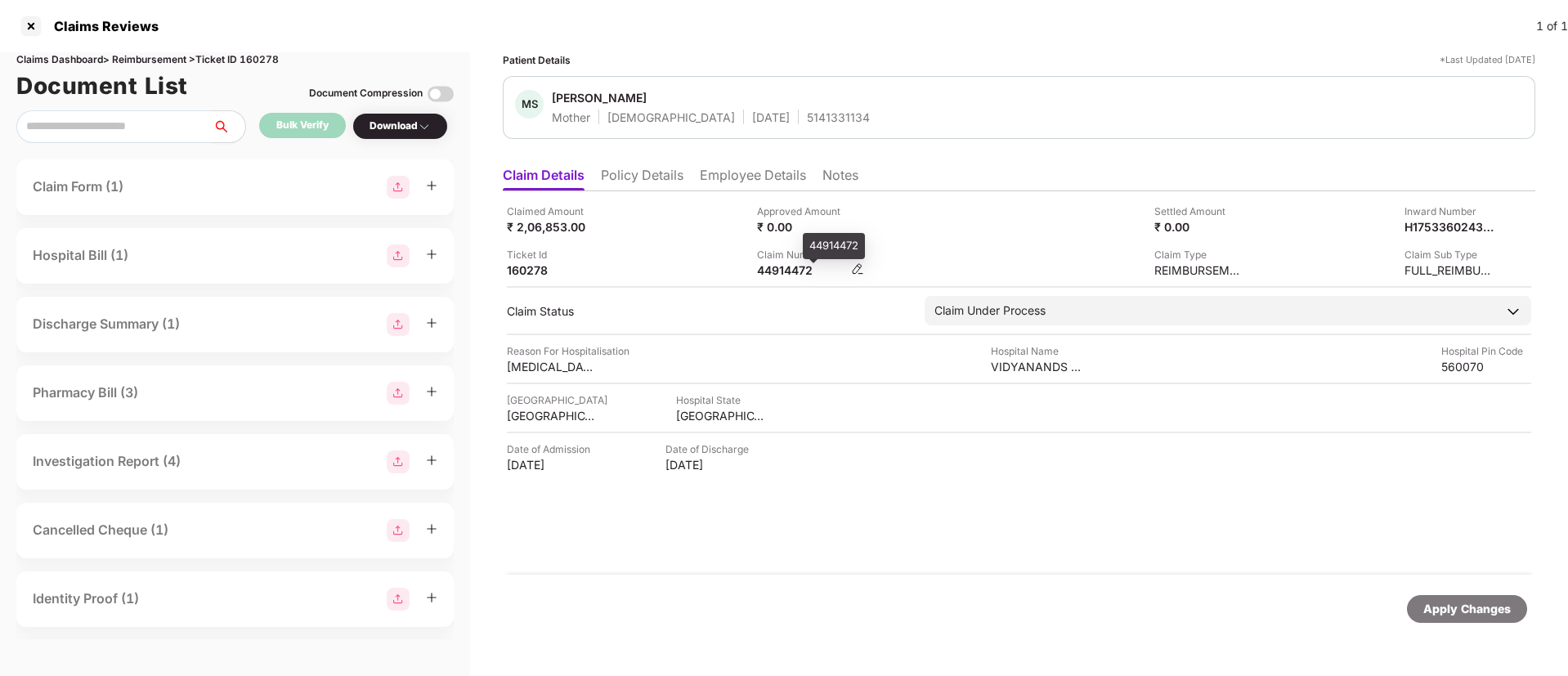
click at [786, 270] on div "44914472" at bounding box center [802, 271] width 90 height 16
copy div "44914472"
click at [729, 169] on li "Employee Details" at bounding box center [753, 179] width 106 height 24
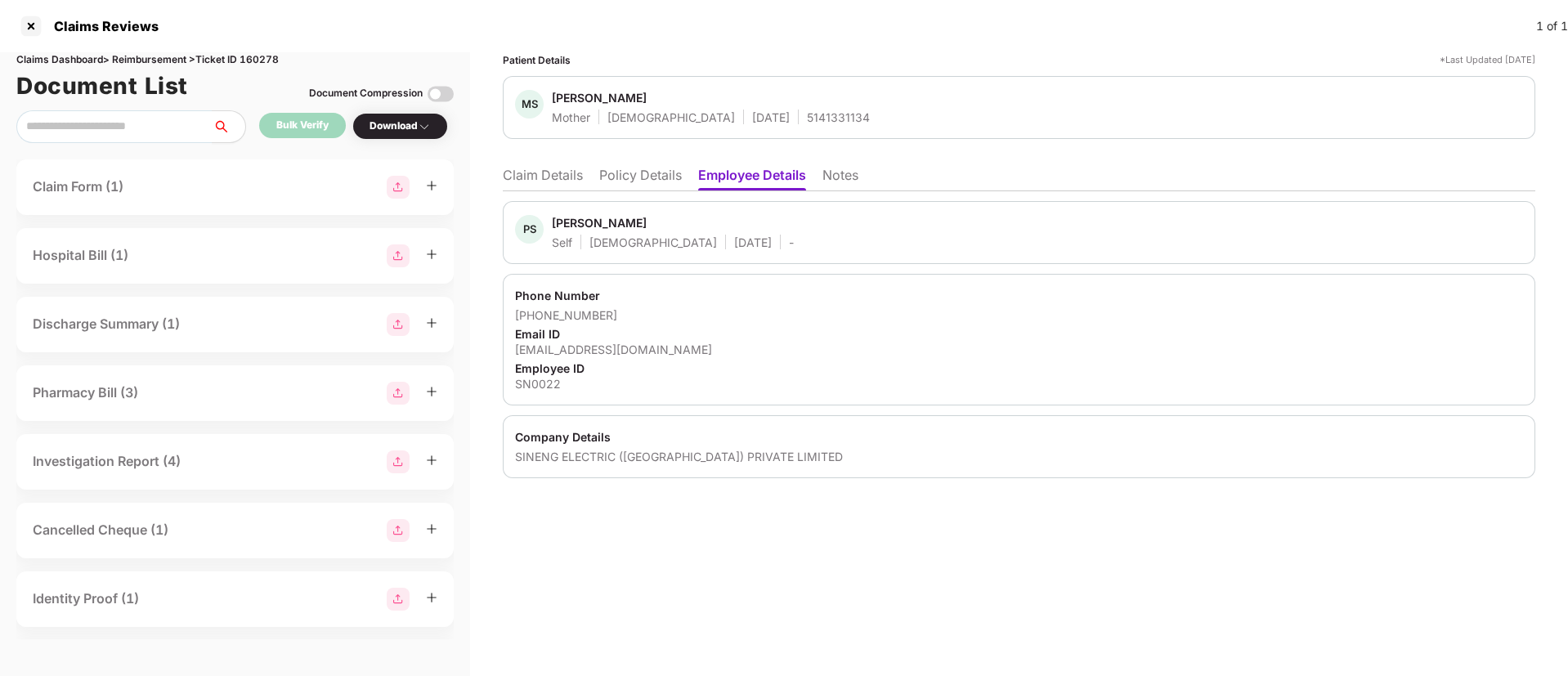
click at [553, 172] on li "Claim Details" at bounding box center [542, 179] width 80 height 24
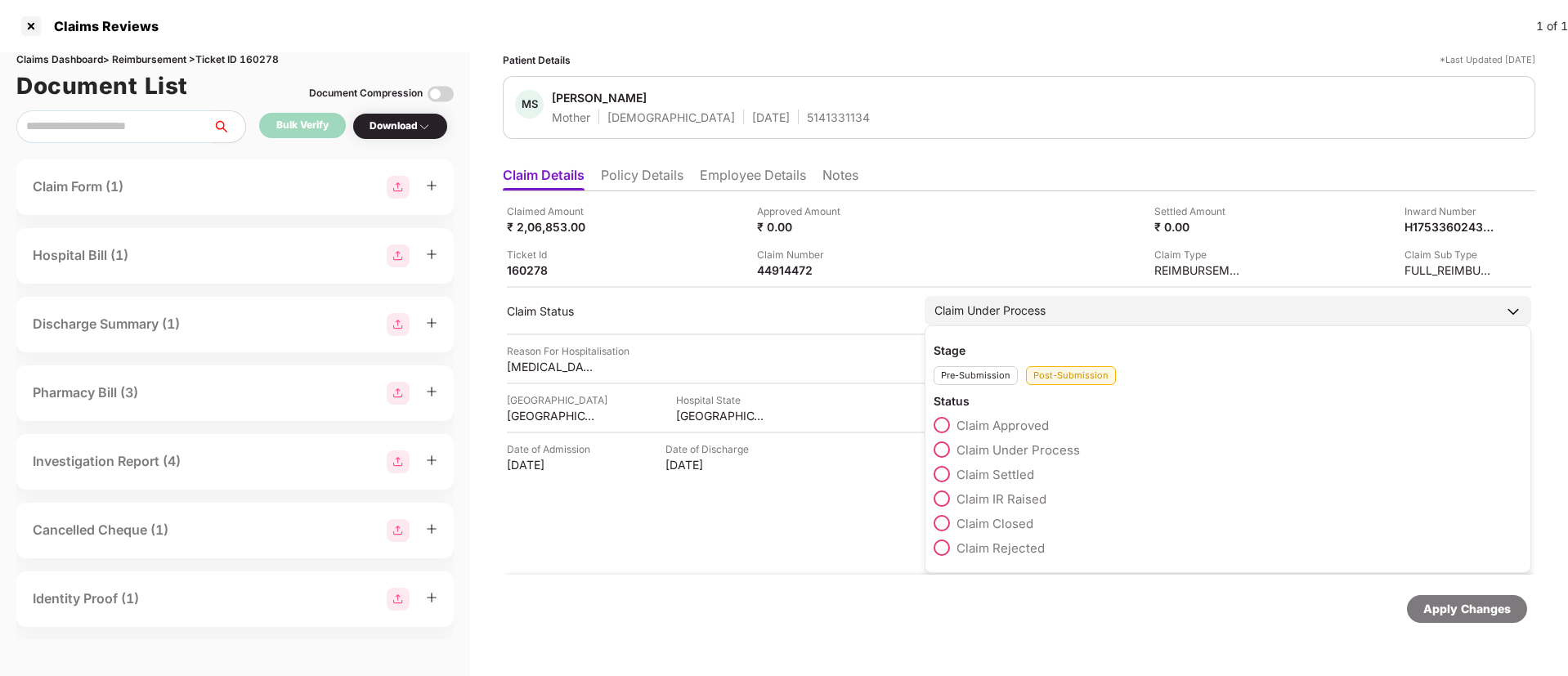
click at [943, 497] on span at bounding box center [942, 498] width 16 height 16
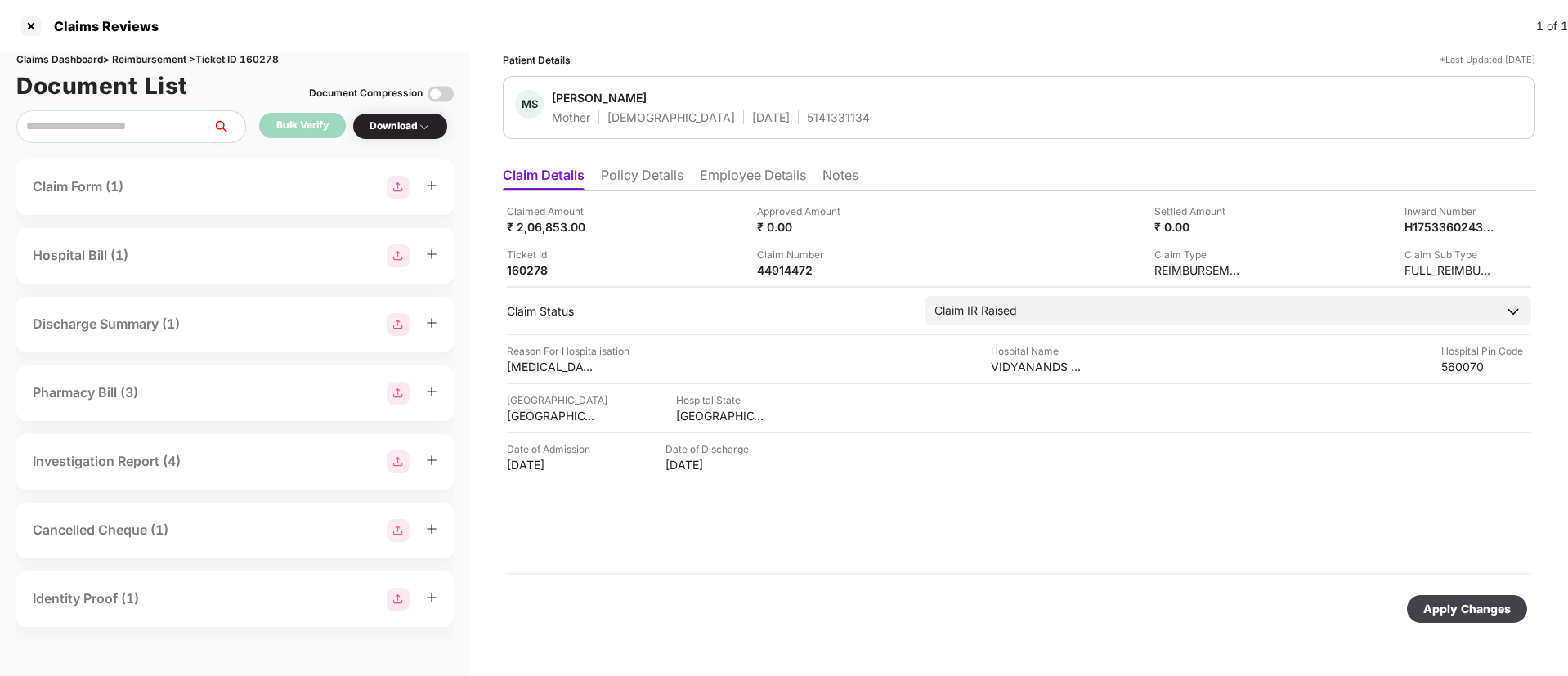
click at [1451, 607] on div "Apply Changes" at bounding box center [1467, 609] width 88 height 18
click at [29, 29] on div at bounding box center [31, 26] width 26 height 26
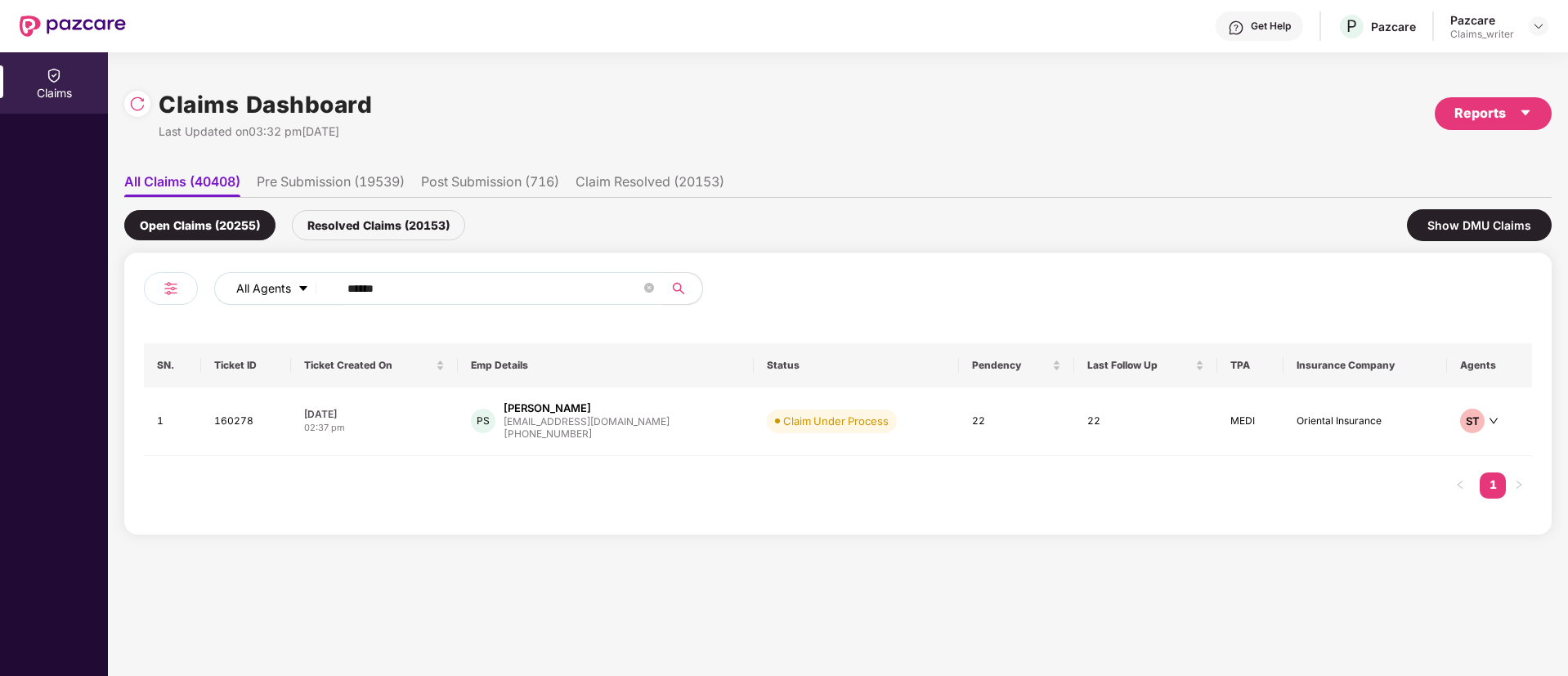
drag, startPoint x: 398, startPoint y: 282, endPoint x: 278, endPoint y: 291, distance: 120.3
click at [279, 291] on div "All Agents ******" at bounding box center [630, 289] width 833 height 33
paste input "text"
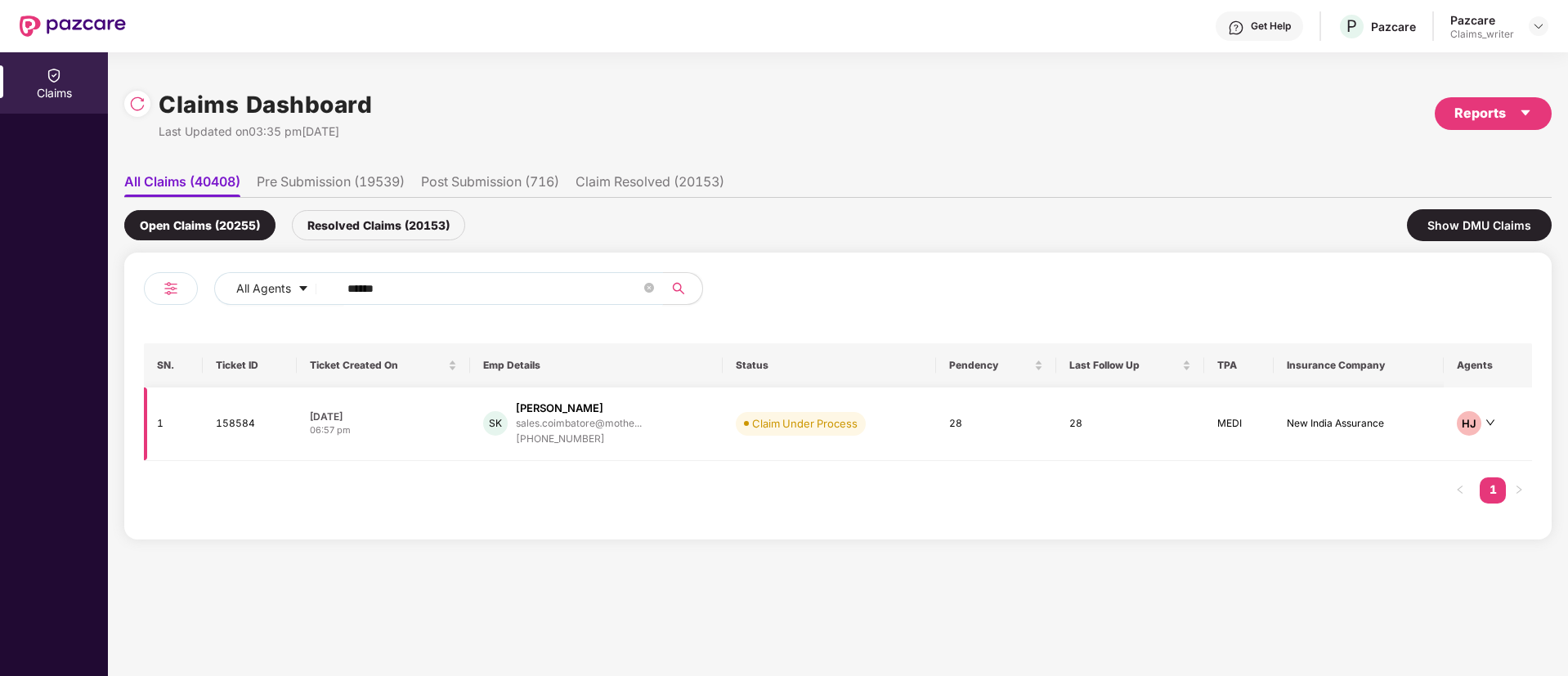
type input "******"
click at [233, 435] on td "158584" at bounding box center [250, 424] width 94 height 74
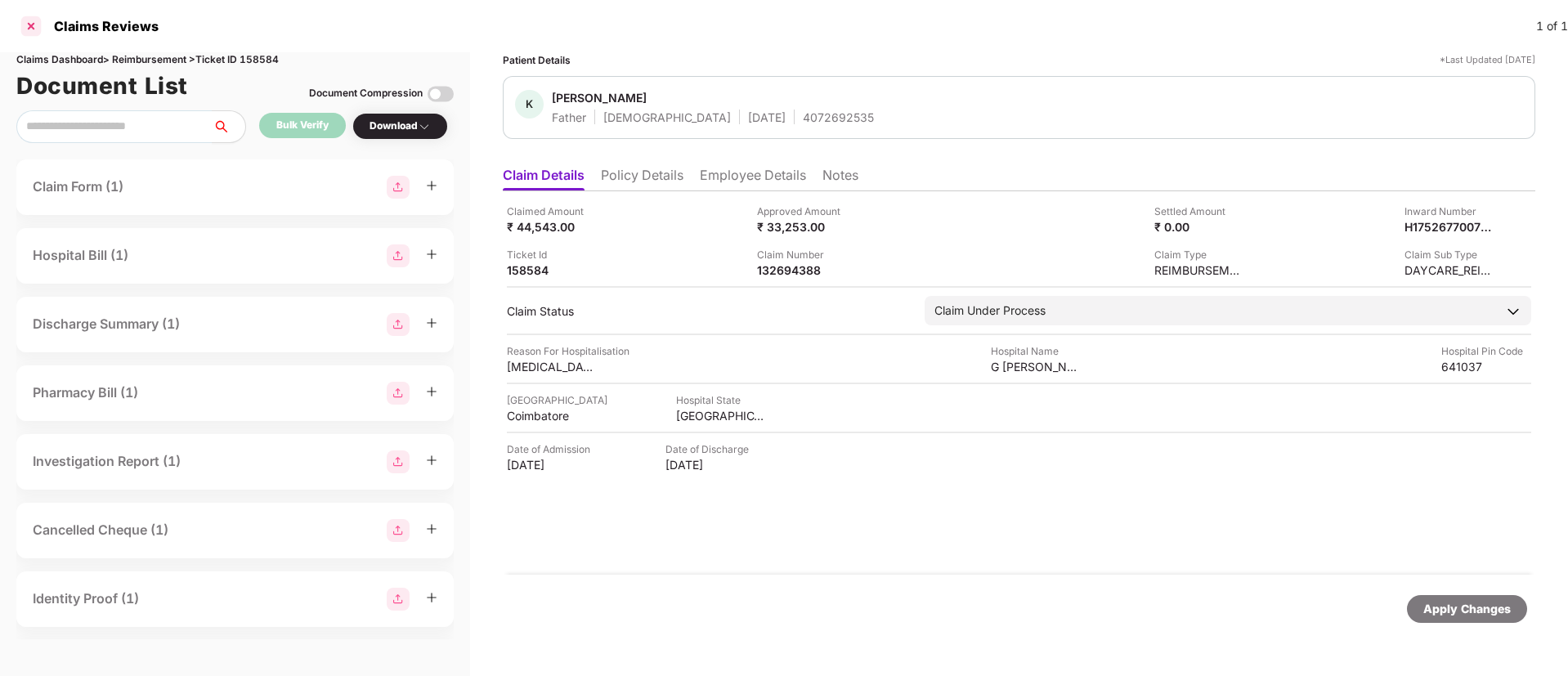
click at [28, 16] on div at bounding box center [31, 26] width 26 height 26
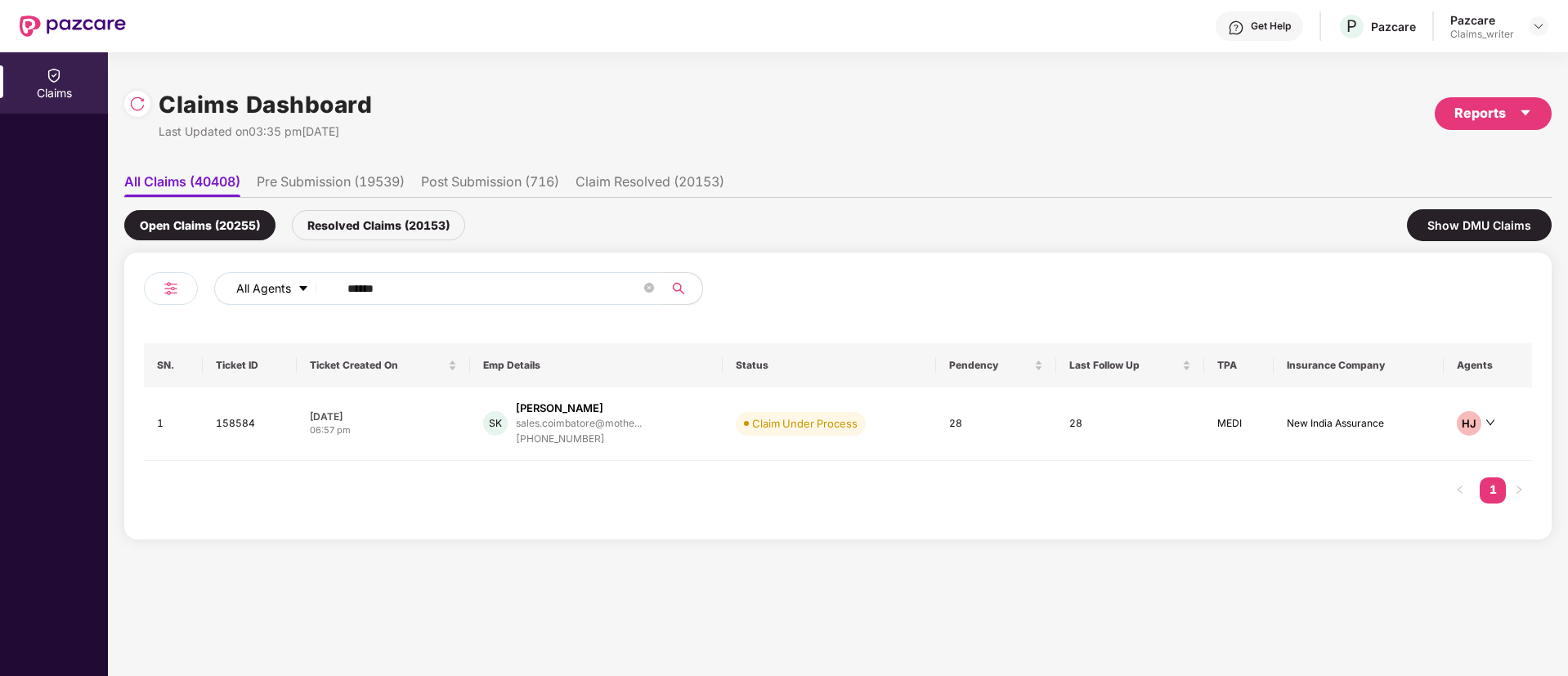
drag, startPoint x: 397, startPoint y: 288, endPoint x: 318, endPoint y: 278, distance: 79.6
click at [318, 278] on div "All Agents ******" at bounding box center [630, 289] width 833 height 33
paste input "text"
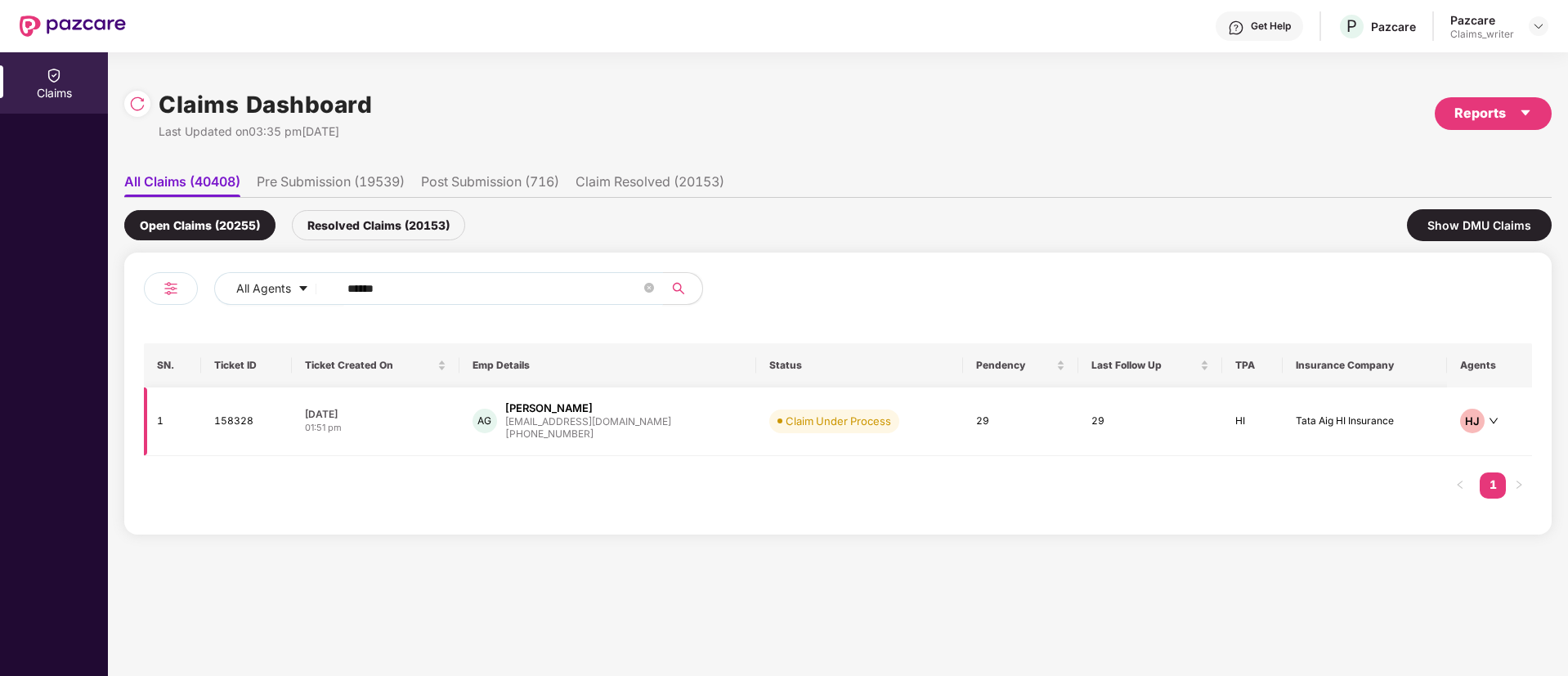
type input "******"
click at [231, 415] on td "158328" at bounding box center [246, 421] width 91 height 69
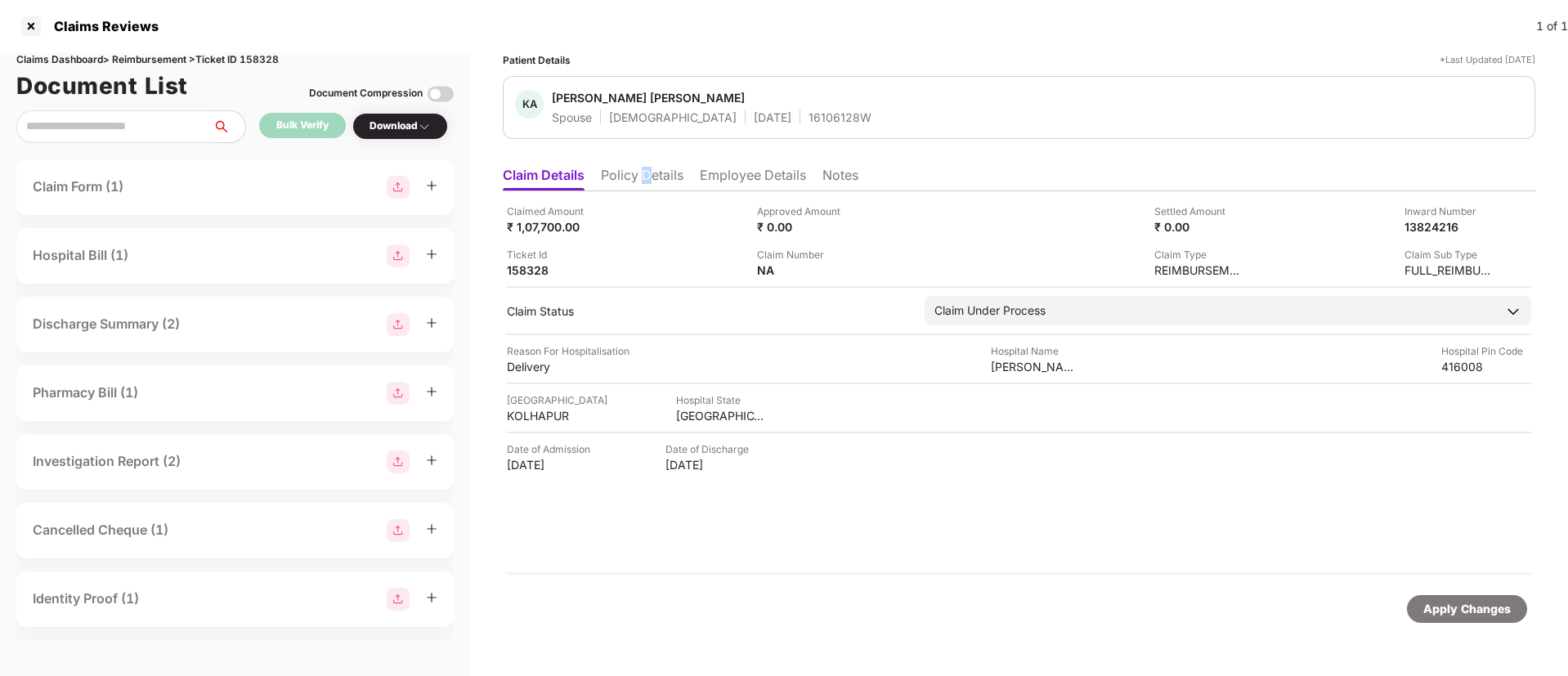
drag, startPoint x: 646, startPoint y: 181, endPoint x: 650, endPoint y: 166, distance: 15.5
click at [650, 167] on li "Policy Details" at bounding box center [642, 179] width 83 height 24
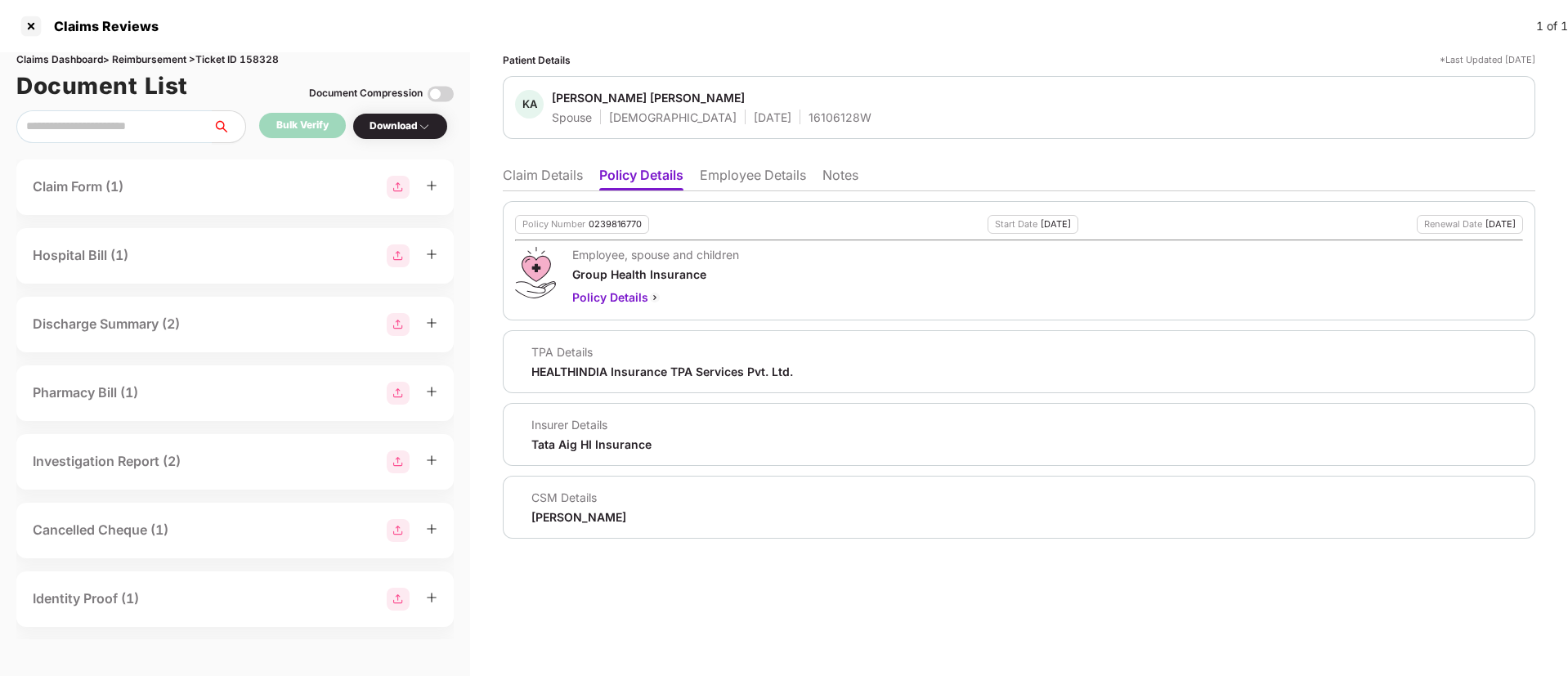
click at [713, 183] on li "Employee Details" at bounding box center [753, 179] width 106 height 24
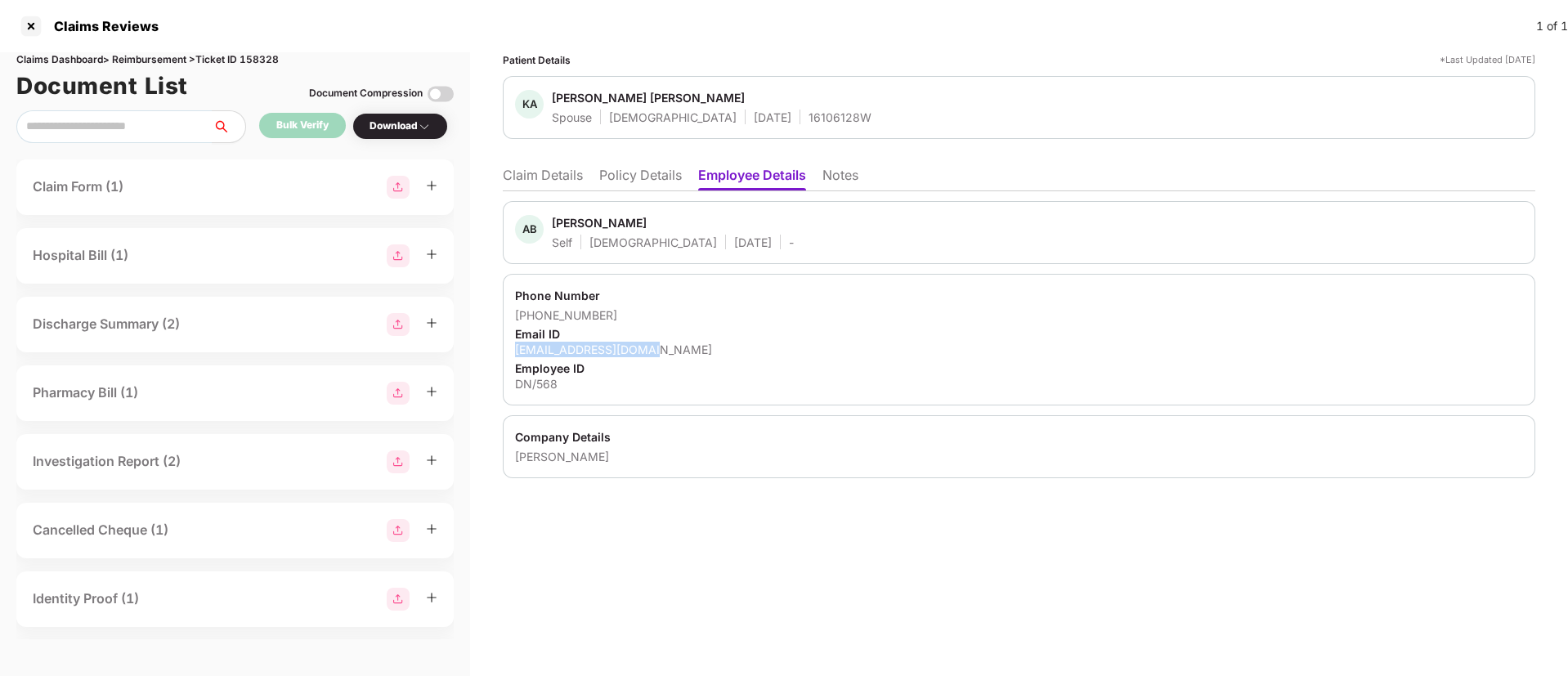
drag, startPoint x: 507, startPoint y: 348, endPoint x: 677, endPoint y: 343, distance: 170.1
click at [677, 343] on div "Phone Number +919975211889 Email ID avinashg@desynova.com Employee ID DN/568" at bounding box center [1019, 339] width 1033 height 132
copy div "avinashg@desynova.com"
click at [560, 179] on li "Claim Details" at bounding box center [542, 179] width 80 height 24
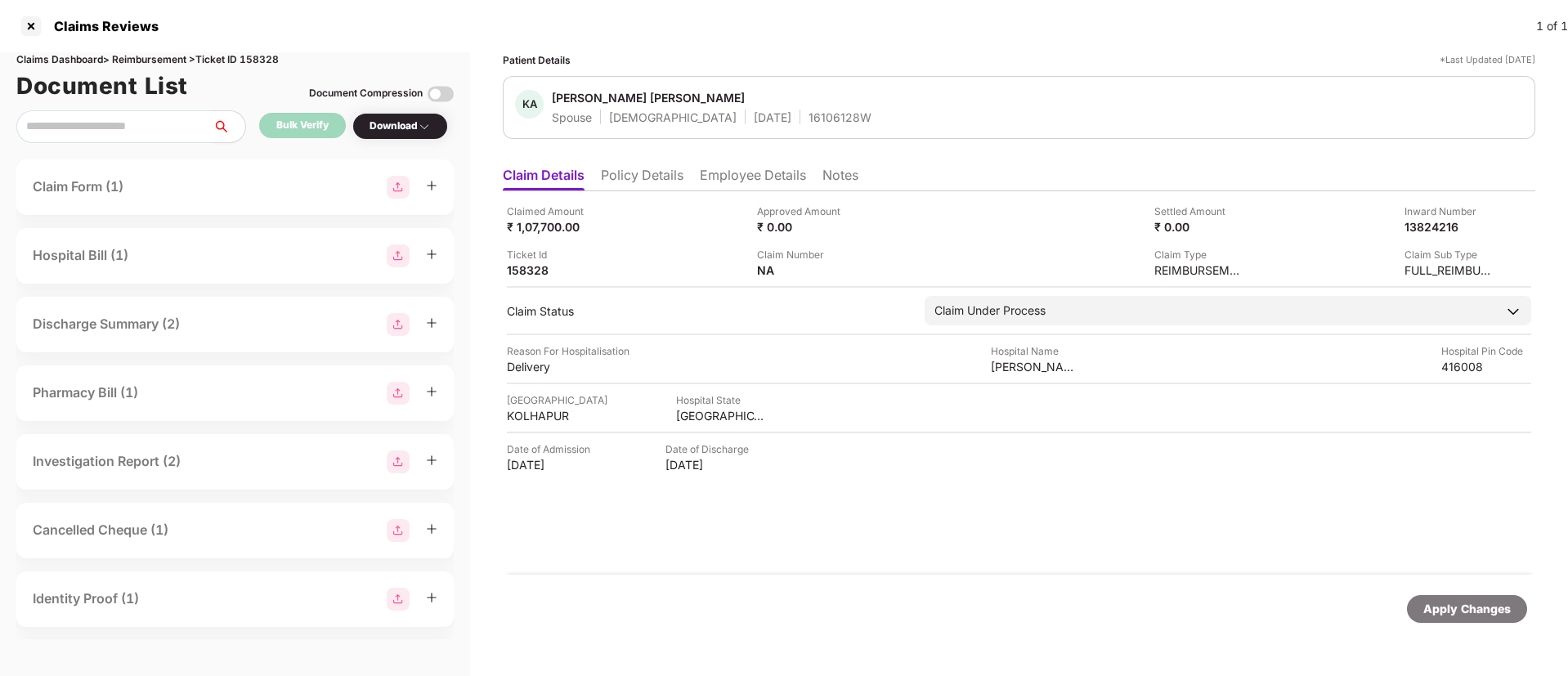
click at [714, 175] on li "Employee Details" at bounding box center [753, 179] width 106 height 24
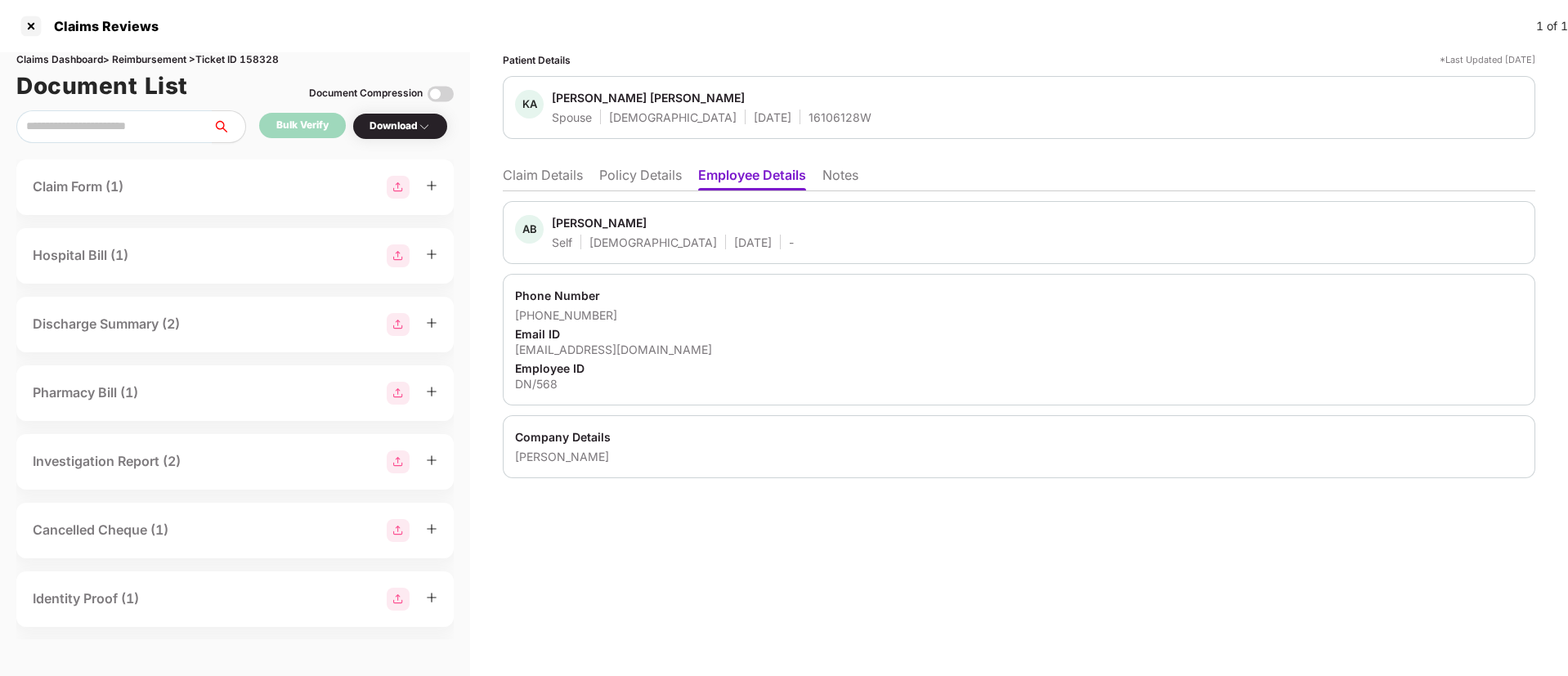
click at [538, 177] on li "Claim Details" at bounding box center [542, 179] width 80 height 24
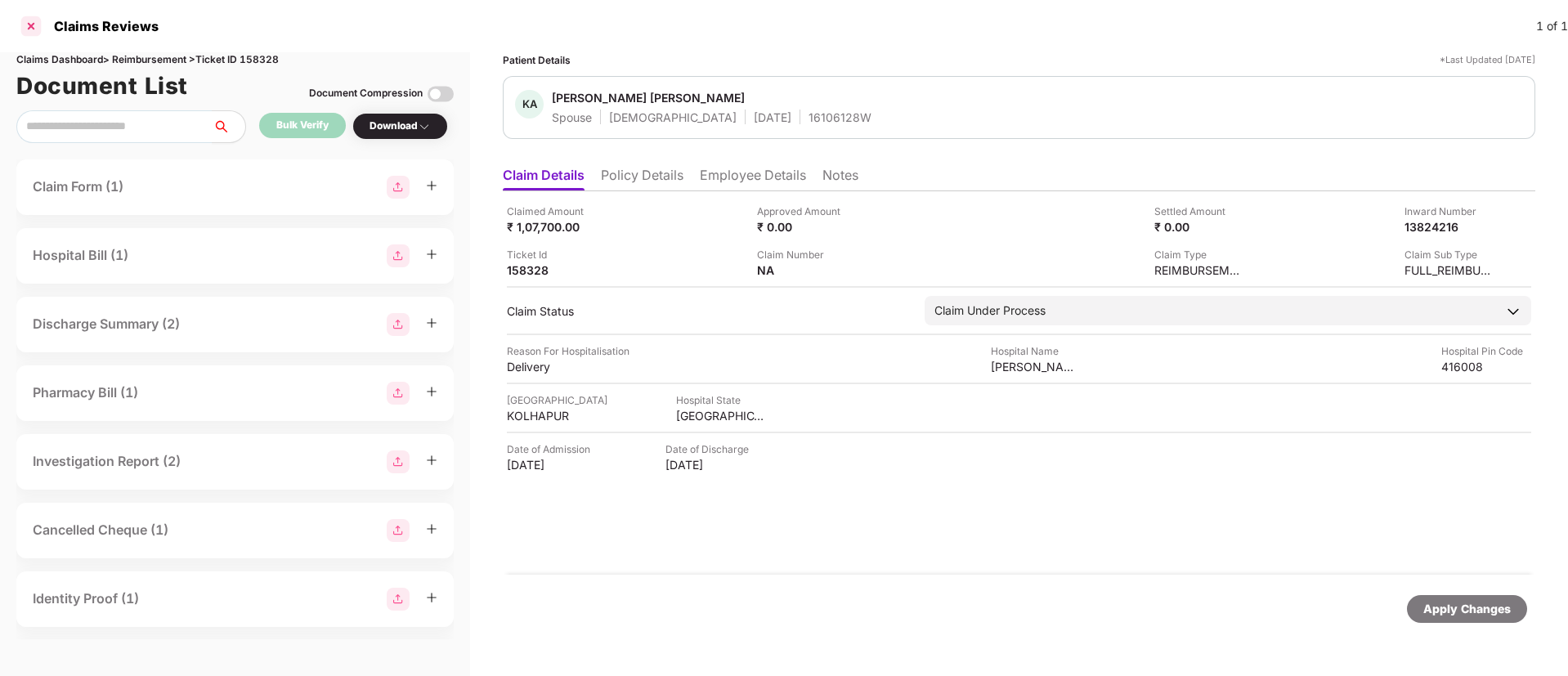
click at [37, 19] on div at bounding box center [31, 26] width 26 height 26
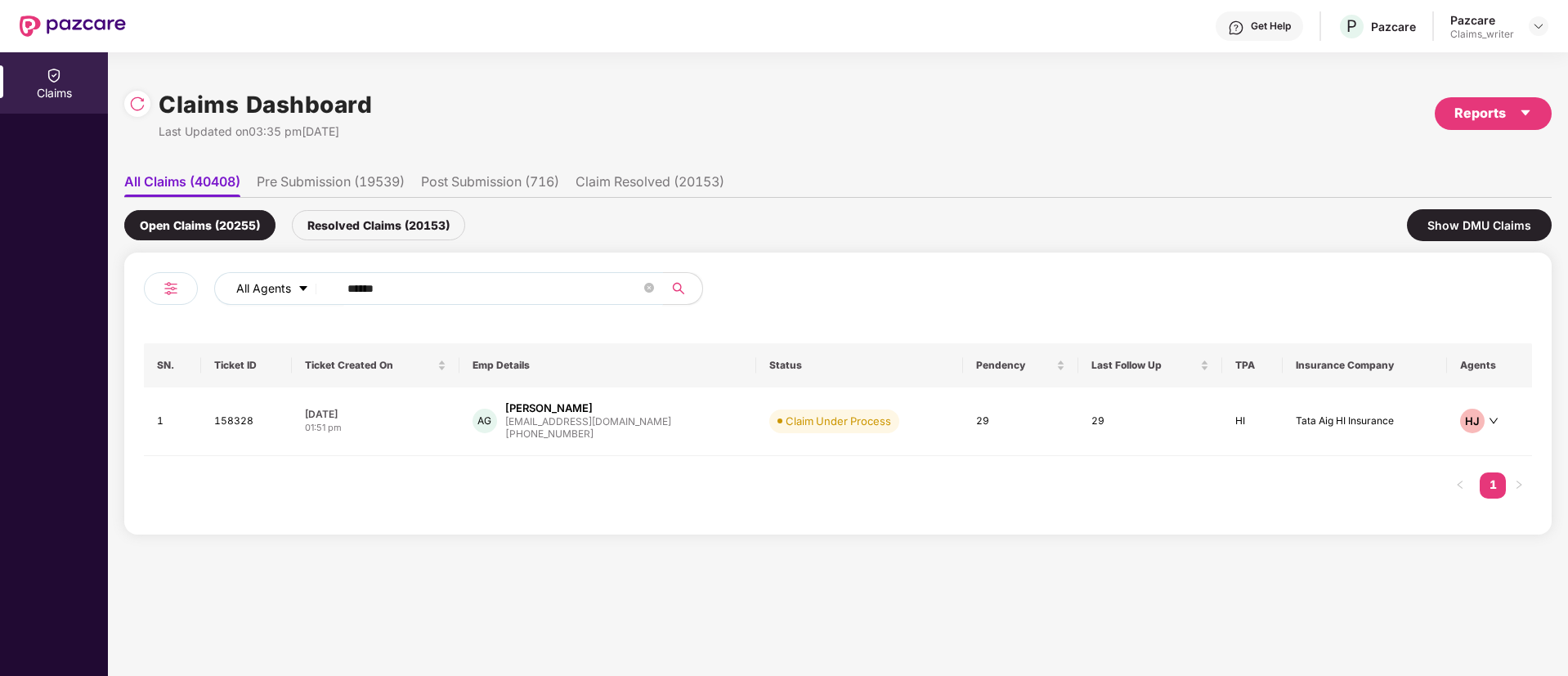
drag, startPoint x: 399, startPoint y: 289, endPoint x: 306, endPoint y: 296, distance: 93.3
click at [307, 296] on div "All Agents ******" at bounding box center [630, 289] width 833 height 33
paste input "text"
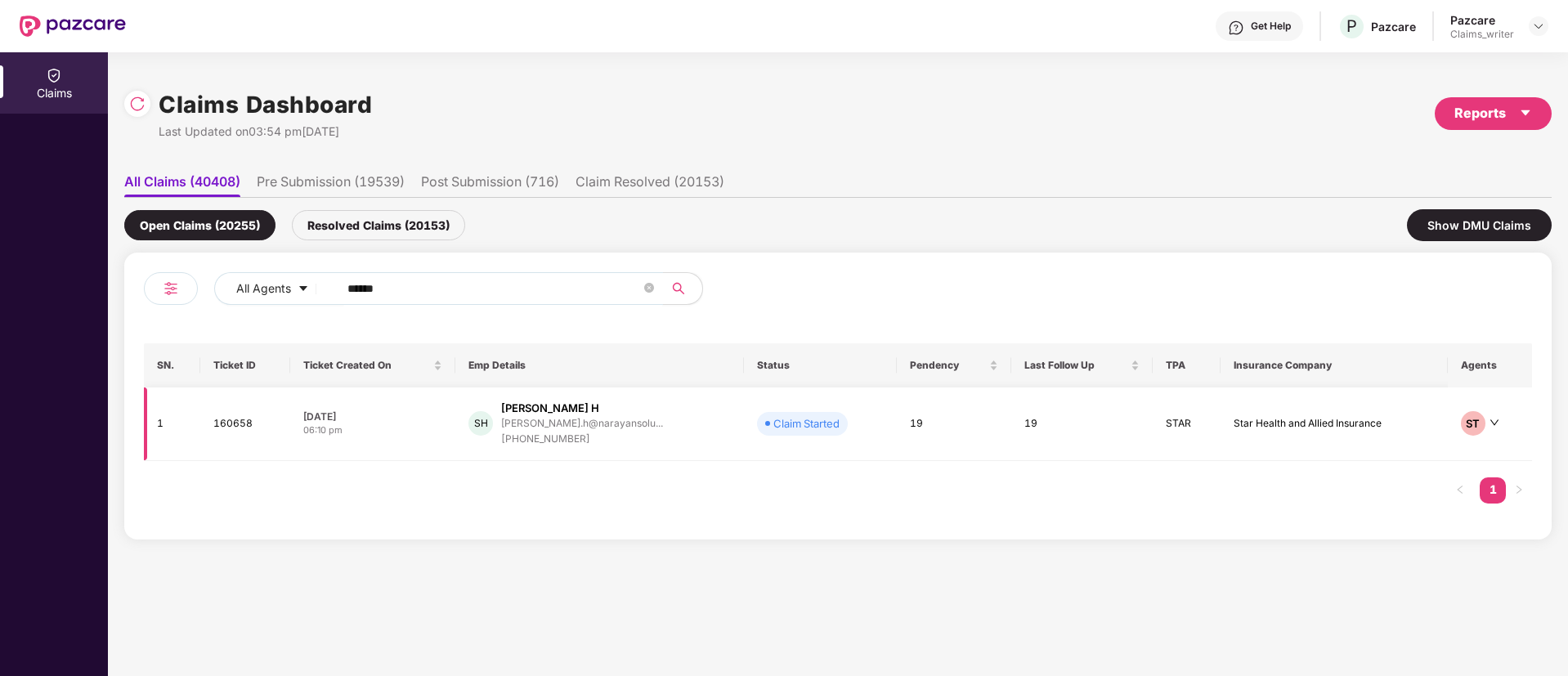
type input "******"
click at [226, 436] on td "160658" at bounding box center [246, 424] width 90 height 74
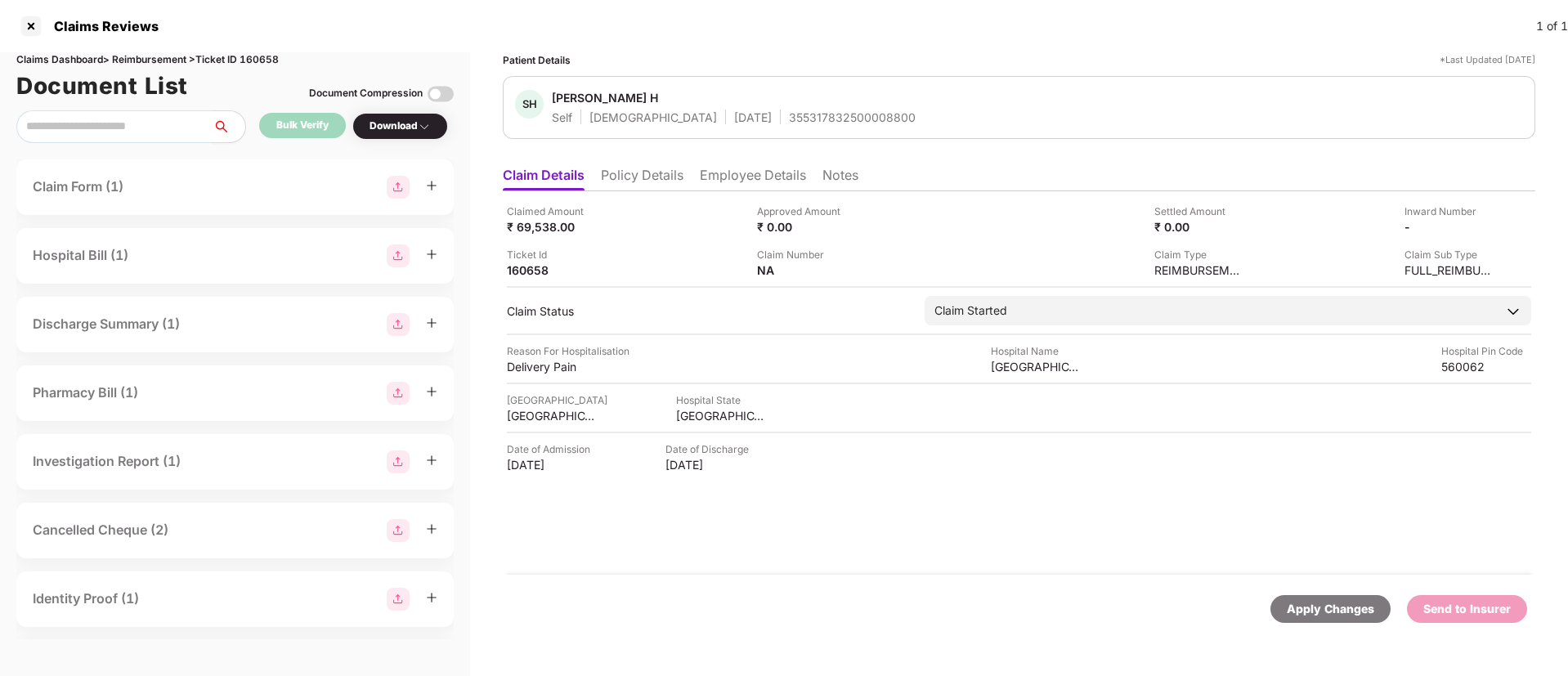
click at [663, 181] on li "Policy Details" at bounding box center [642, 179] width 83 height 24
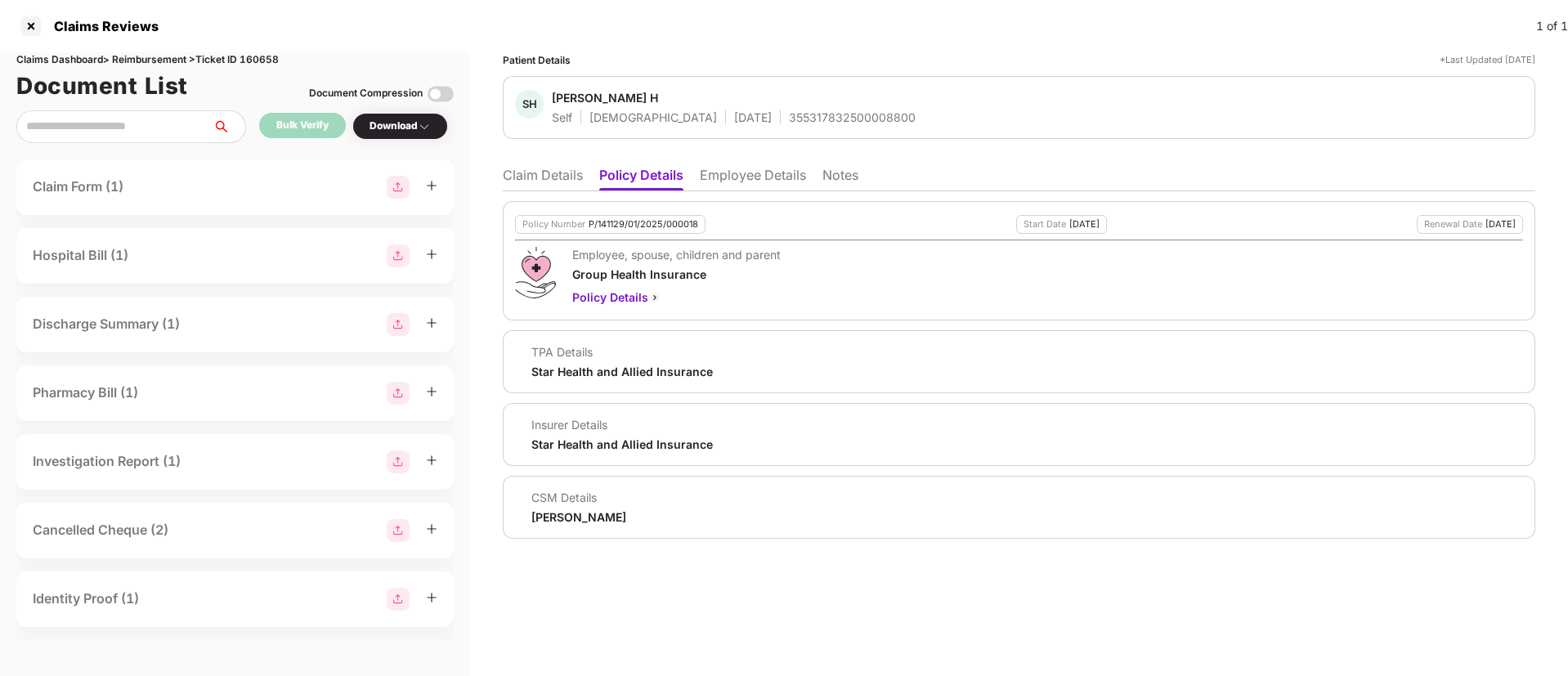
click at [560, 180] on li "Claim Details" at bounding box center [542, 179] width 80 height 24
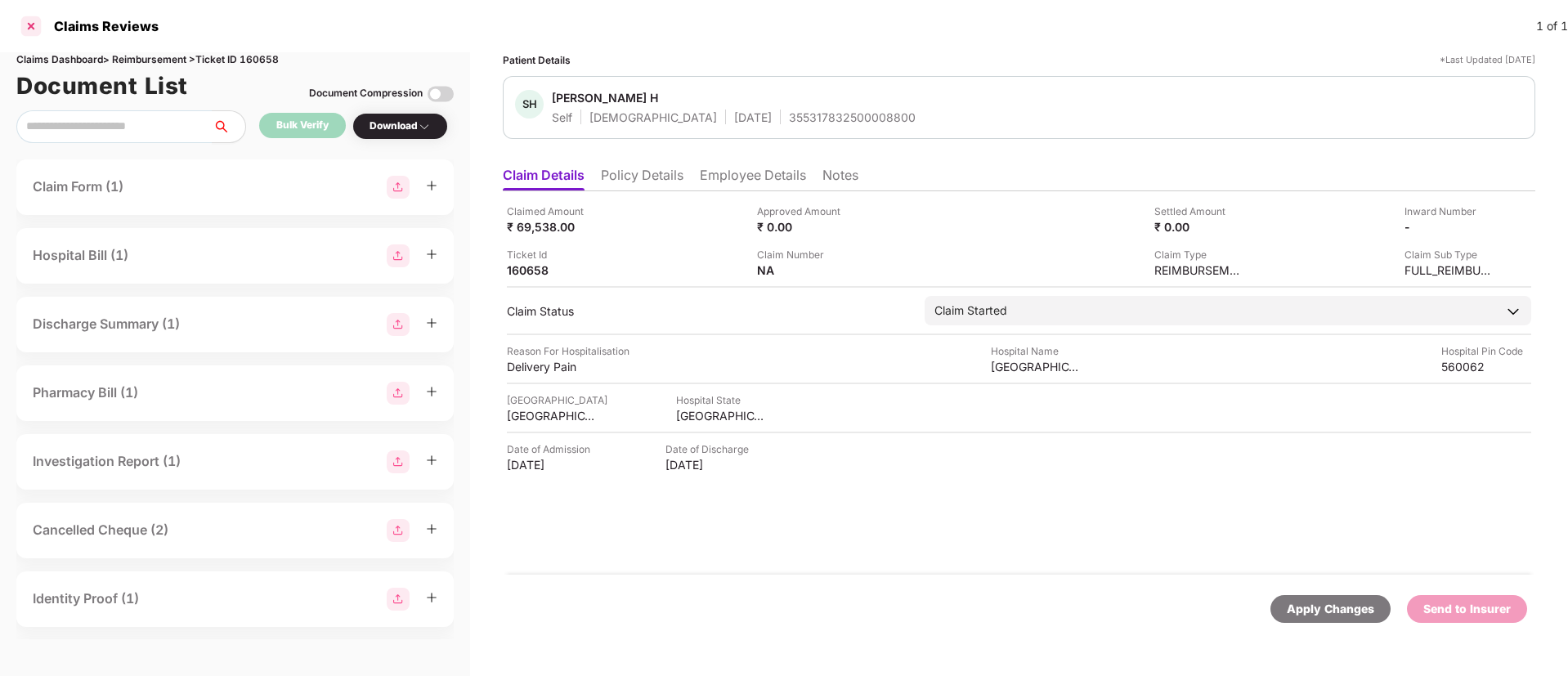
click at [29, 27] on div at bounding box center [31, 26] width 26 height 26
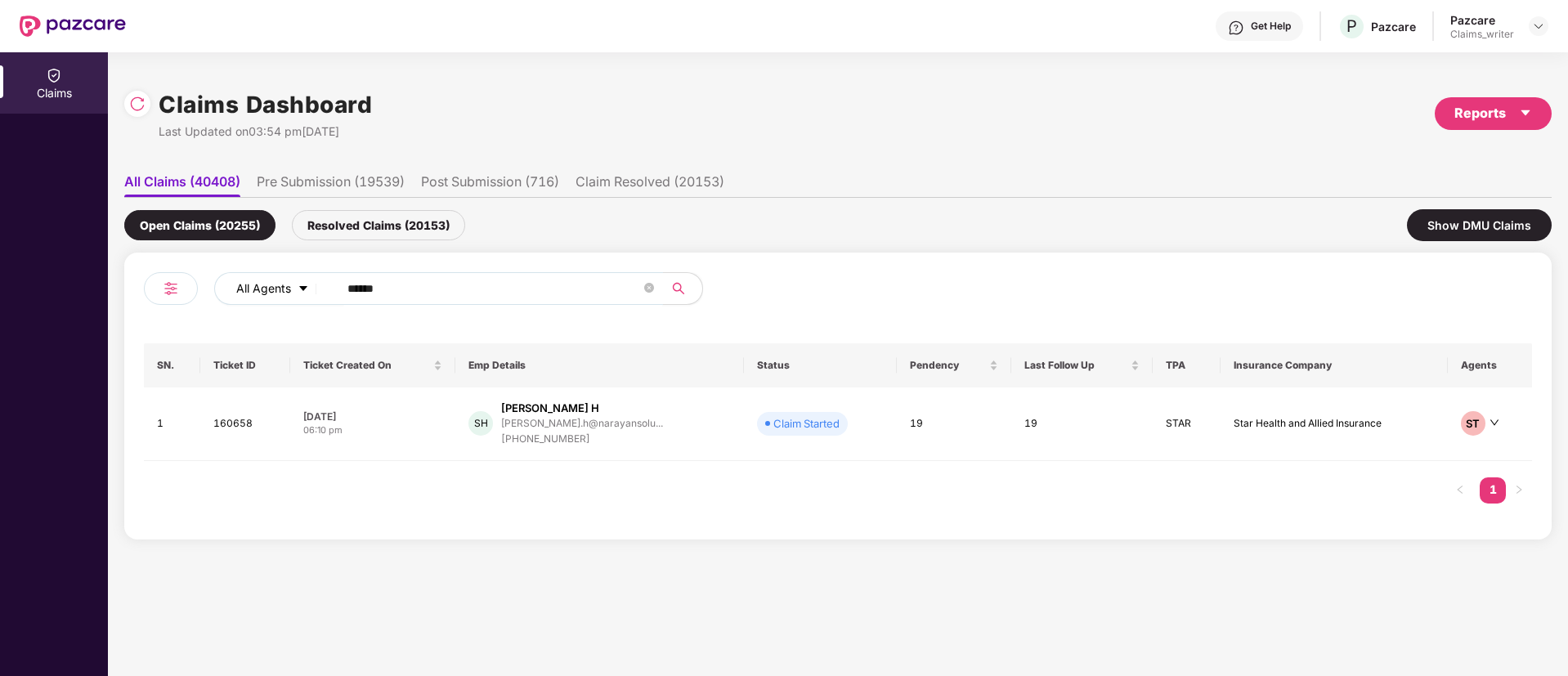
drag, startPoint x: 393, startPoint y: 297, endPoint x: 282, endPoint y: 282, distance: 112.0
click at [283, 282] on div "All Agents ******" at bounding box center [630, 289] width 833 height 33
paste input "text"
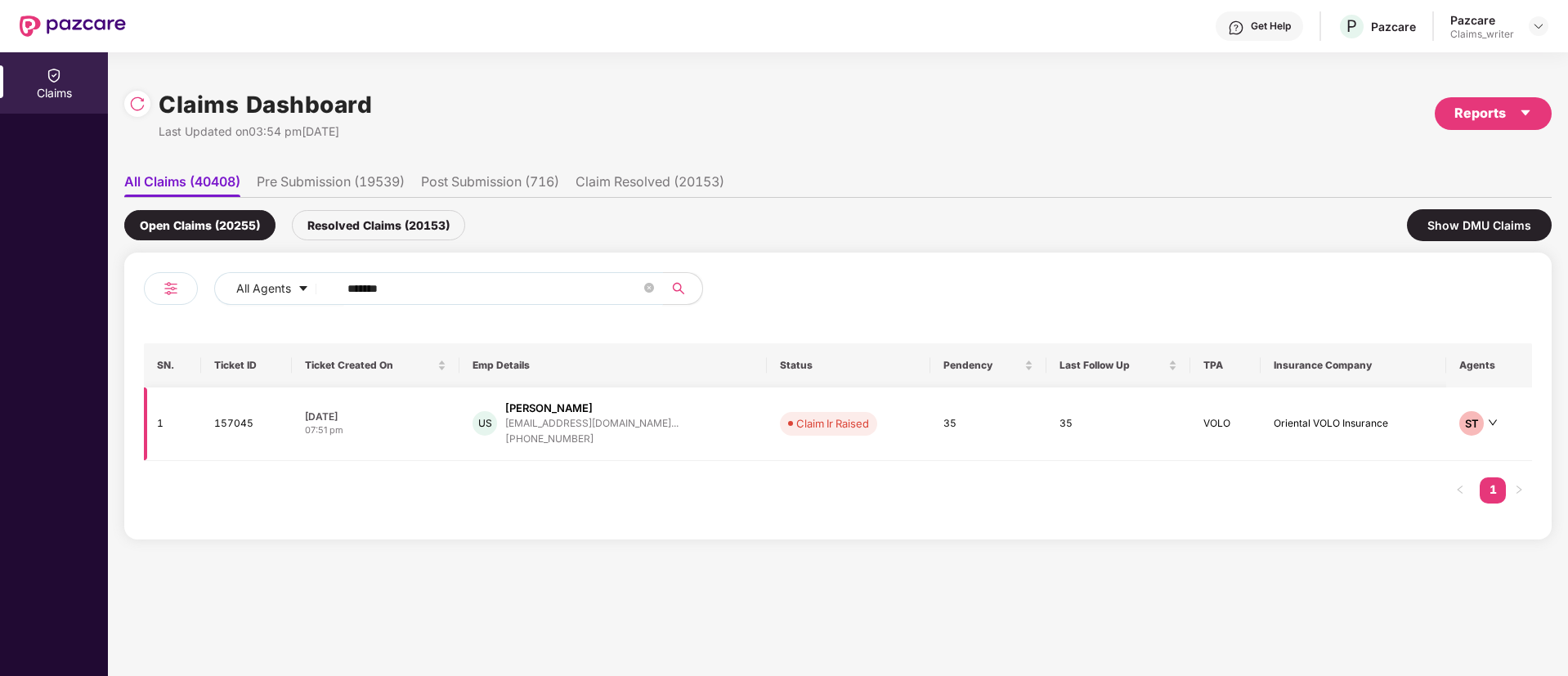
type input "******"
click at [238, 428] on td "157045" at bounding box center [246, 424] width 91 height 74
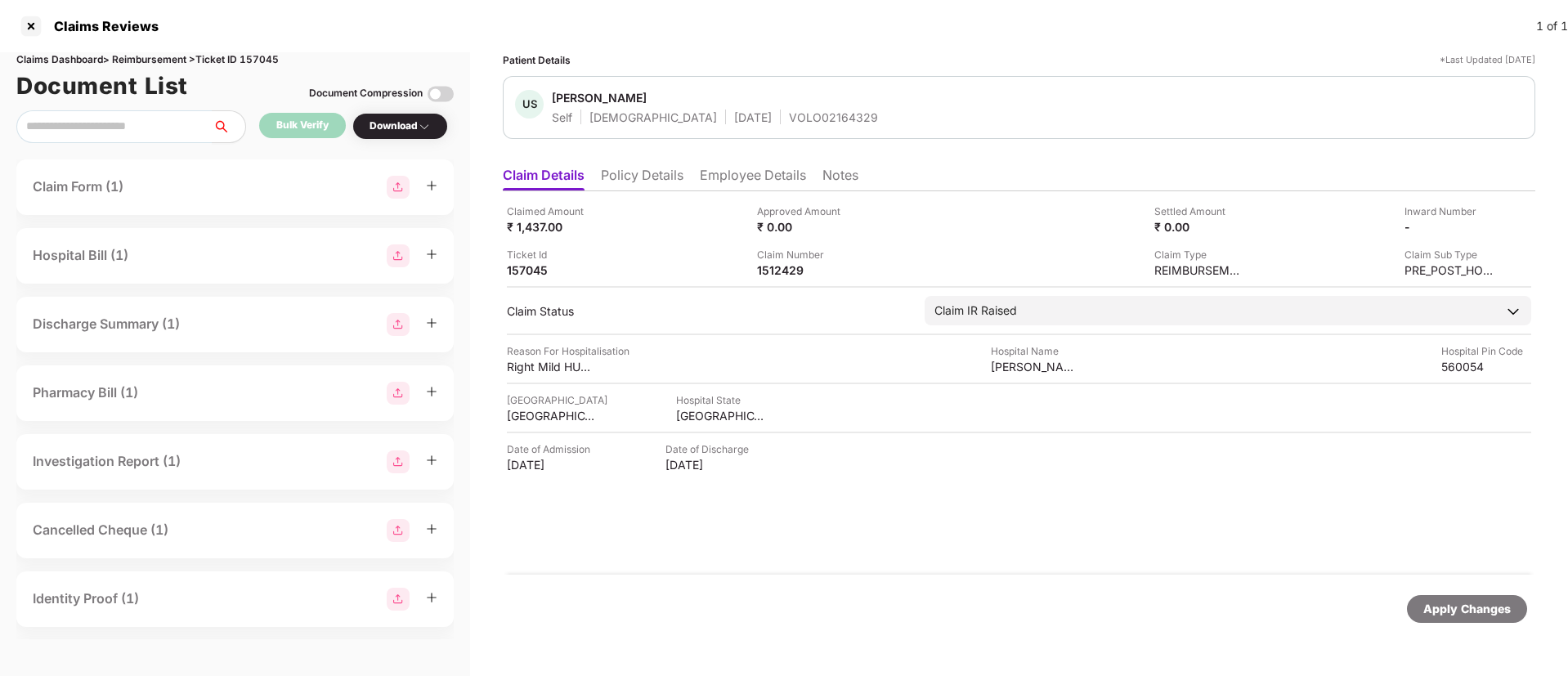
click at [385, 133] on div "Download" at bounding box center [399, 127] width 61 height 16
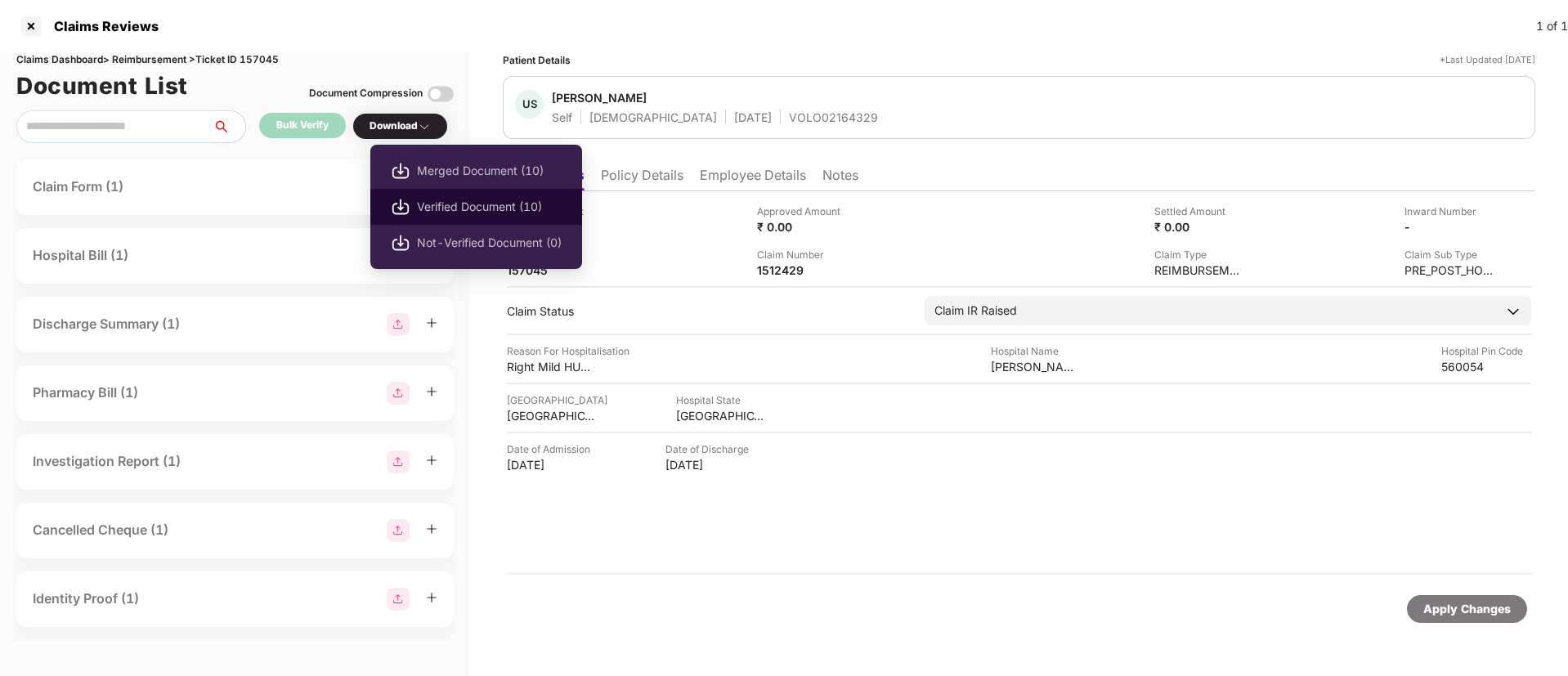
click at [434, 205] on span "Verified Document (10)" at bounding box center [488, 207] width 145 height 18
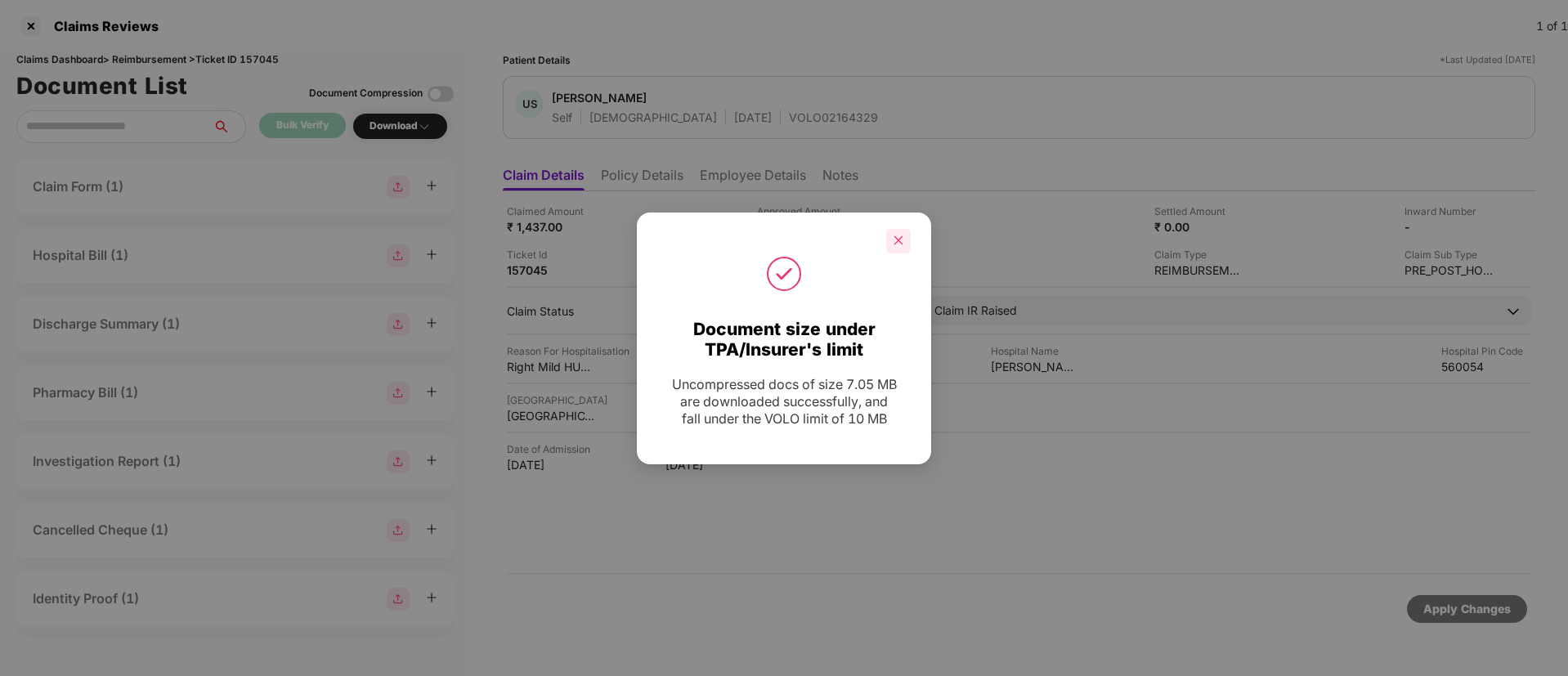
click at [891, 246] on div at bounding box center [898, 241] width 25 height 25
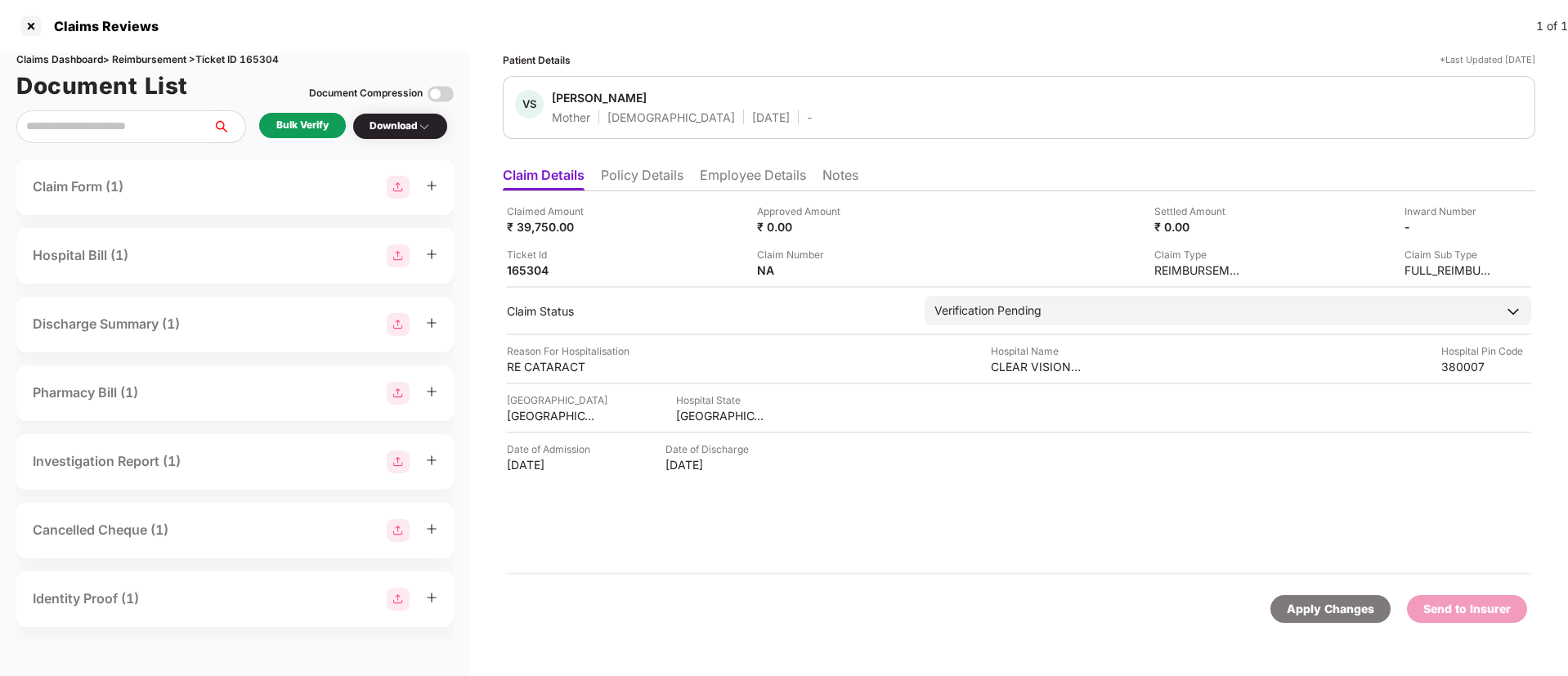
click at [626, 180] on li "Policy Details" at bounding box center [642, 179] width 83 height 24
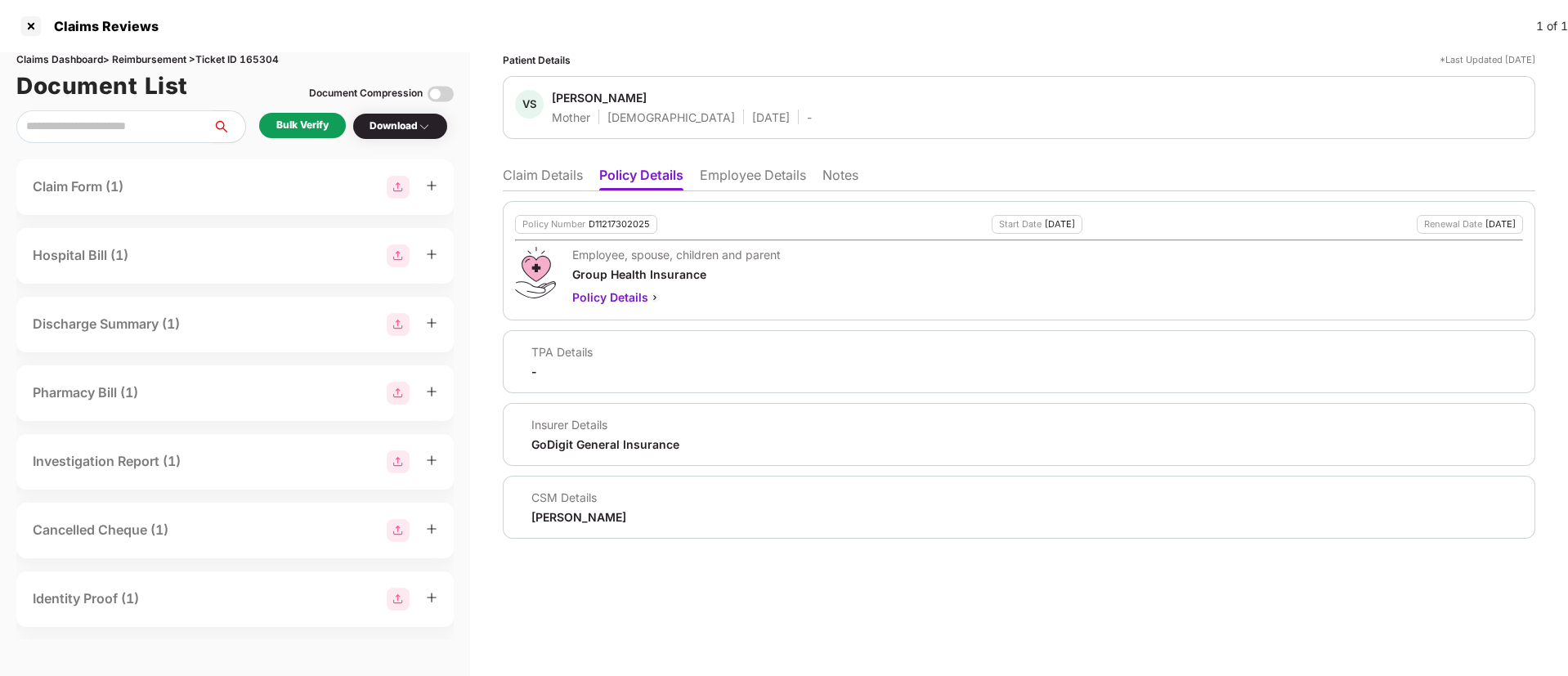
click at [317, 125] on div "Bulk Verify" at bounding box center [303, 126] width 52 height 16
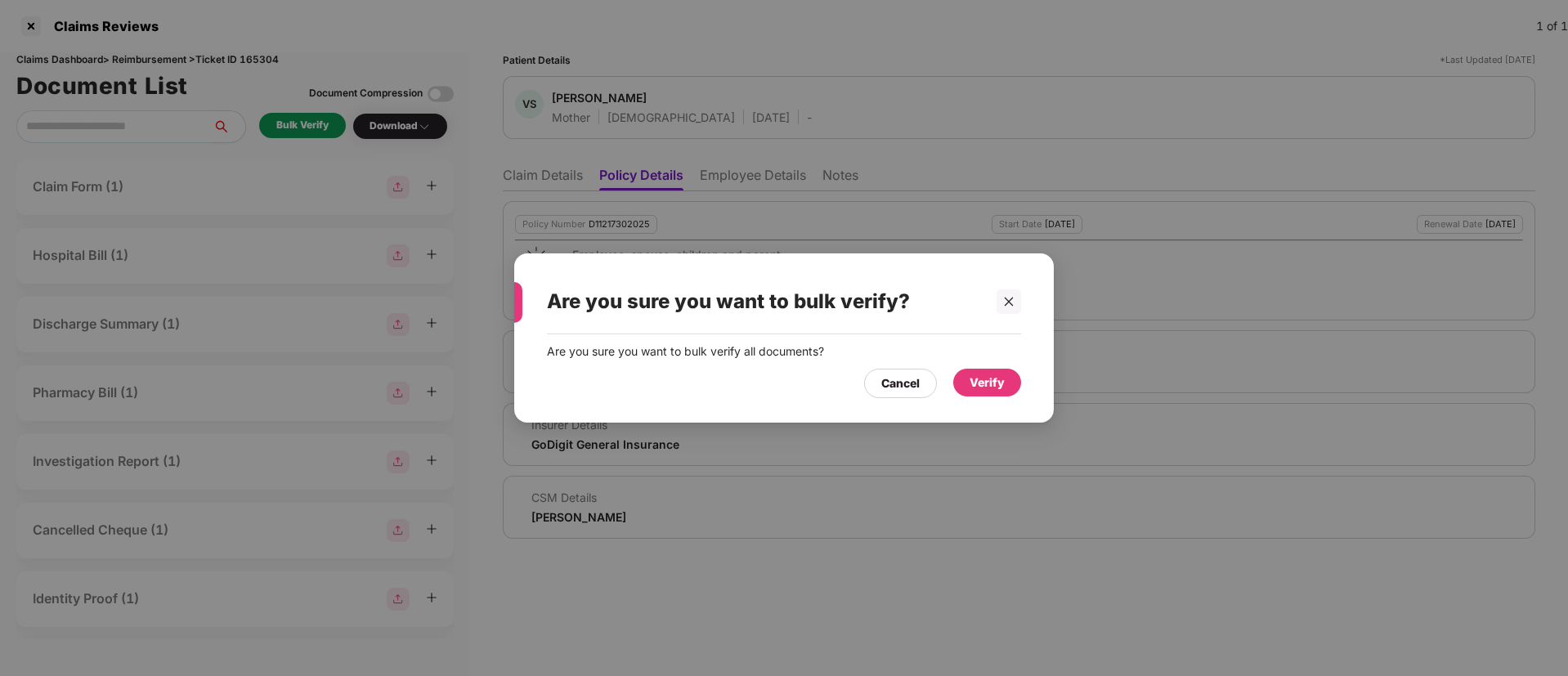
click at [984, 388] on div "Verify" at bounding box center [987, 382] width 35 height 18
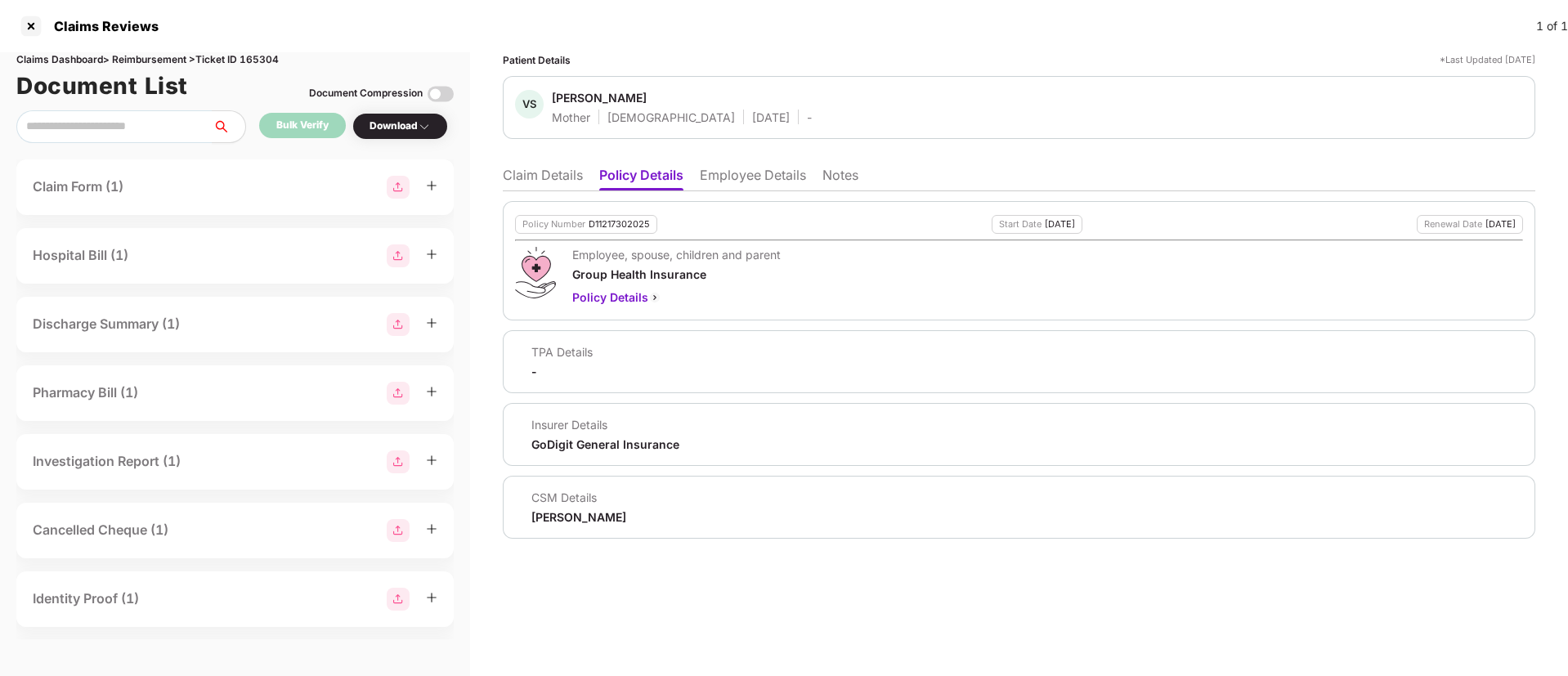
click at [741, 193] on div "Policy Number D11217302025 Start Date 21 Jul 2025 Renewal Date 20 Jul 2026 Empl…" at bounding box center [1019, 365] width 1033 height 347
click at [740, 178] on li "Employee Details" at bounding box center [753, 179] width 106 height 24
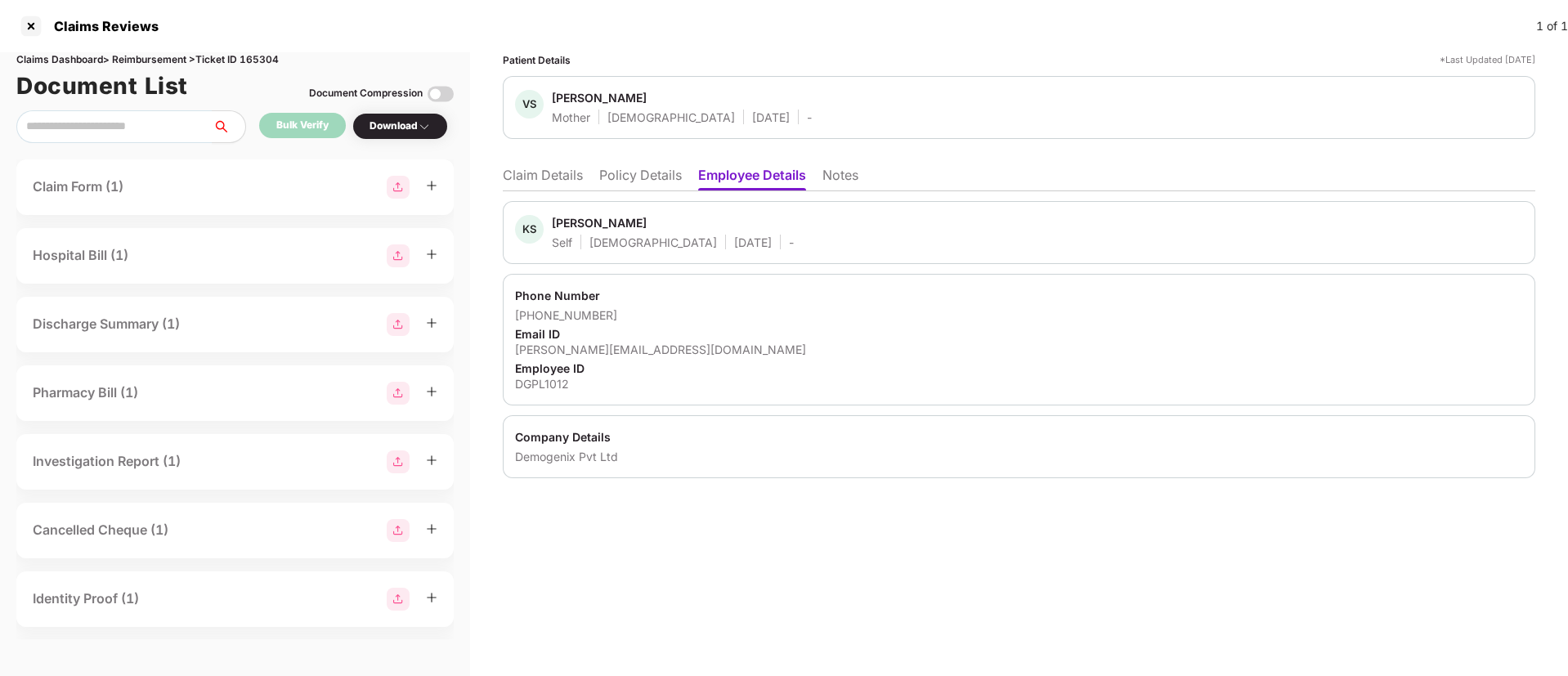
click at [547, 175] on li "Claim Details" at bounding box center [542, 179] width 80 height 24
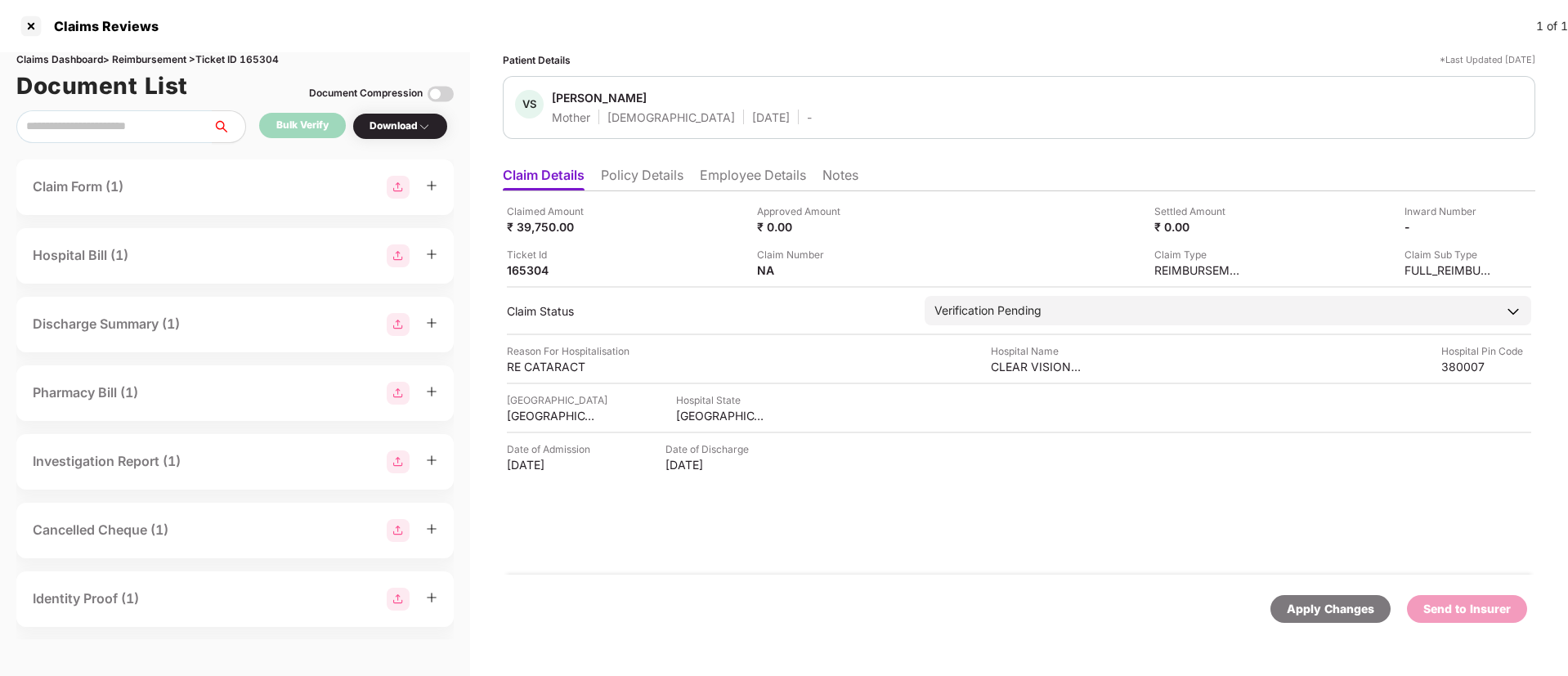
click at [619, 178] on li "Policy Details" at bounding box center [642, 179] width 83 height 24
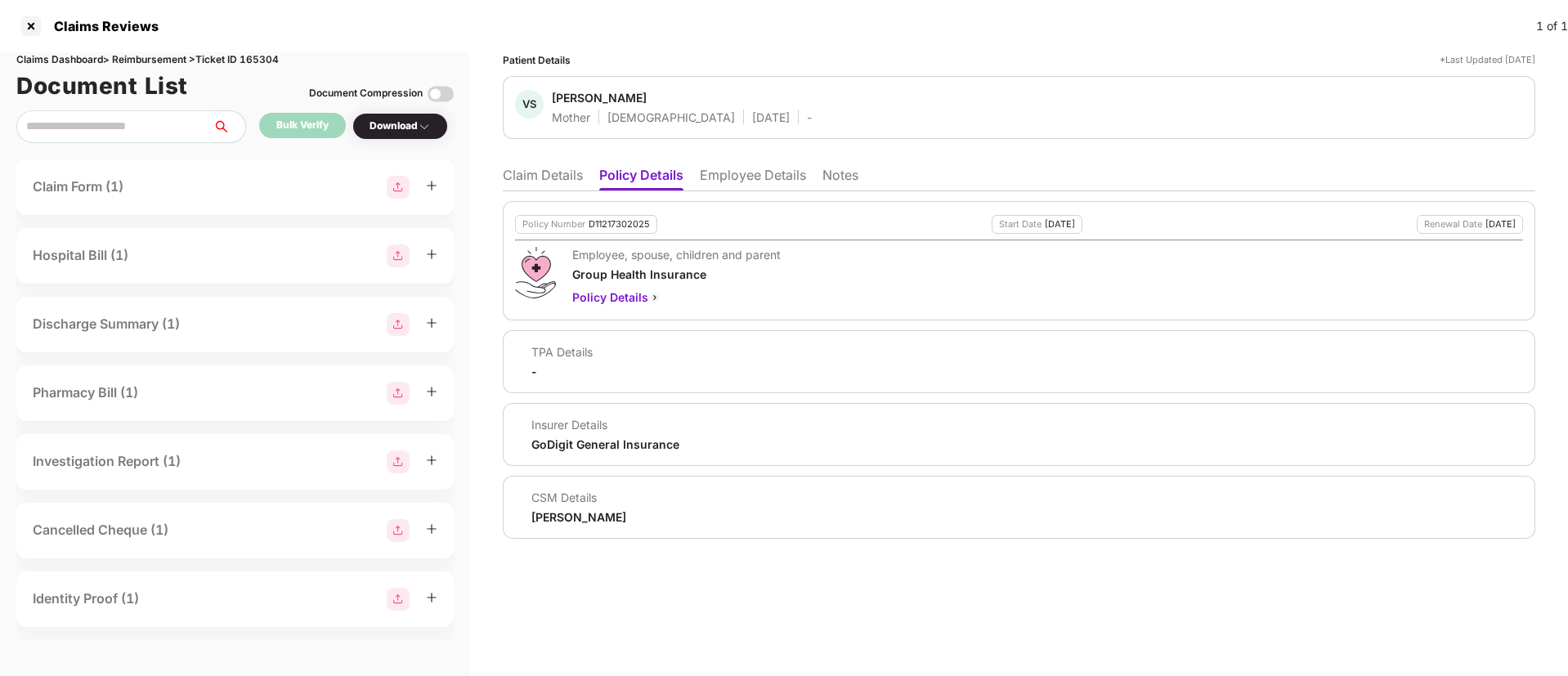
click at [527, 161] on ul "Claim Details Policy Details Employee Details Notes" at bounding box center [1019, 175] width 1033 height 33
click at [531, 172] on li "Claim Details" at bounding box center [542, 179] width 80 height 24
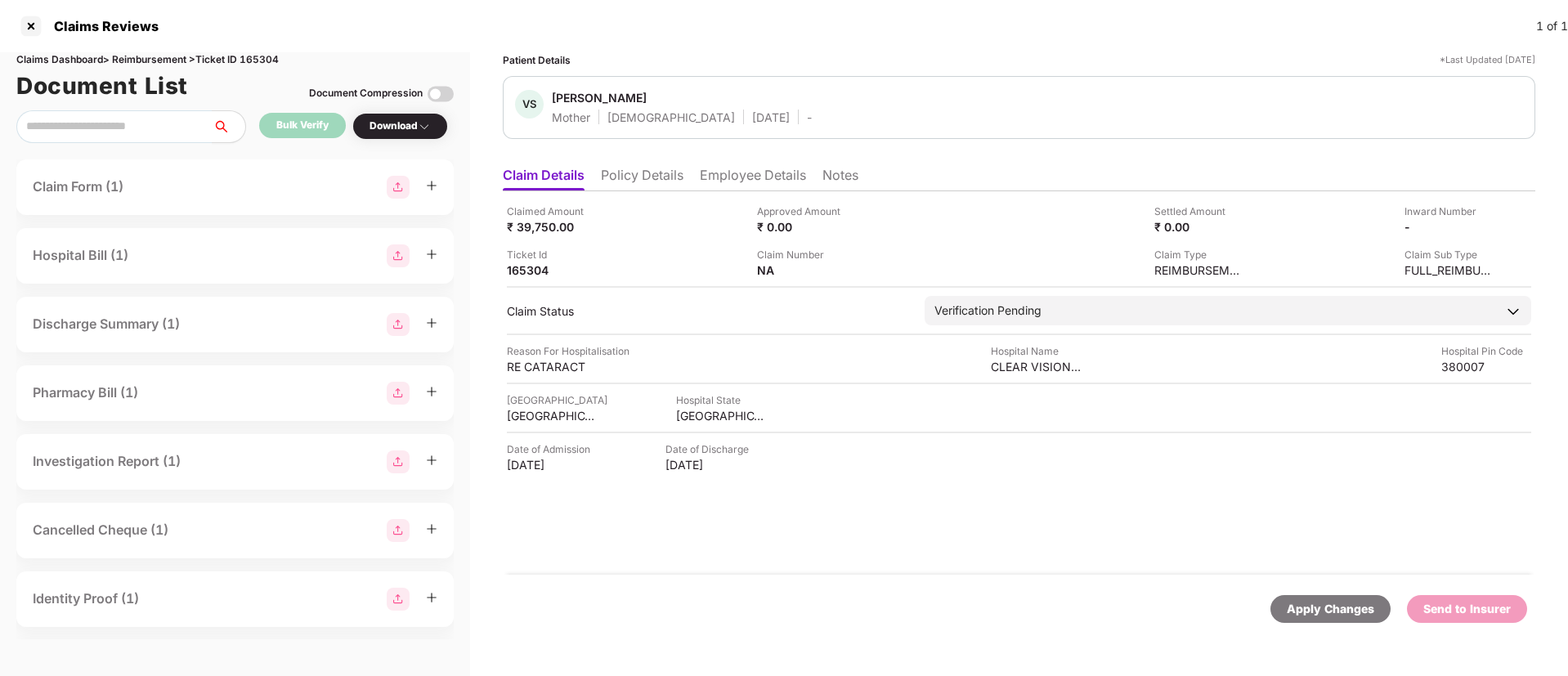
click at [716, 180] on li "Employee Details" at bounding box center [753, 179] width 106 height 24
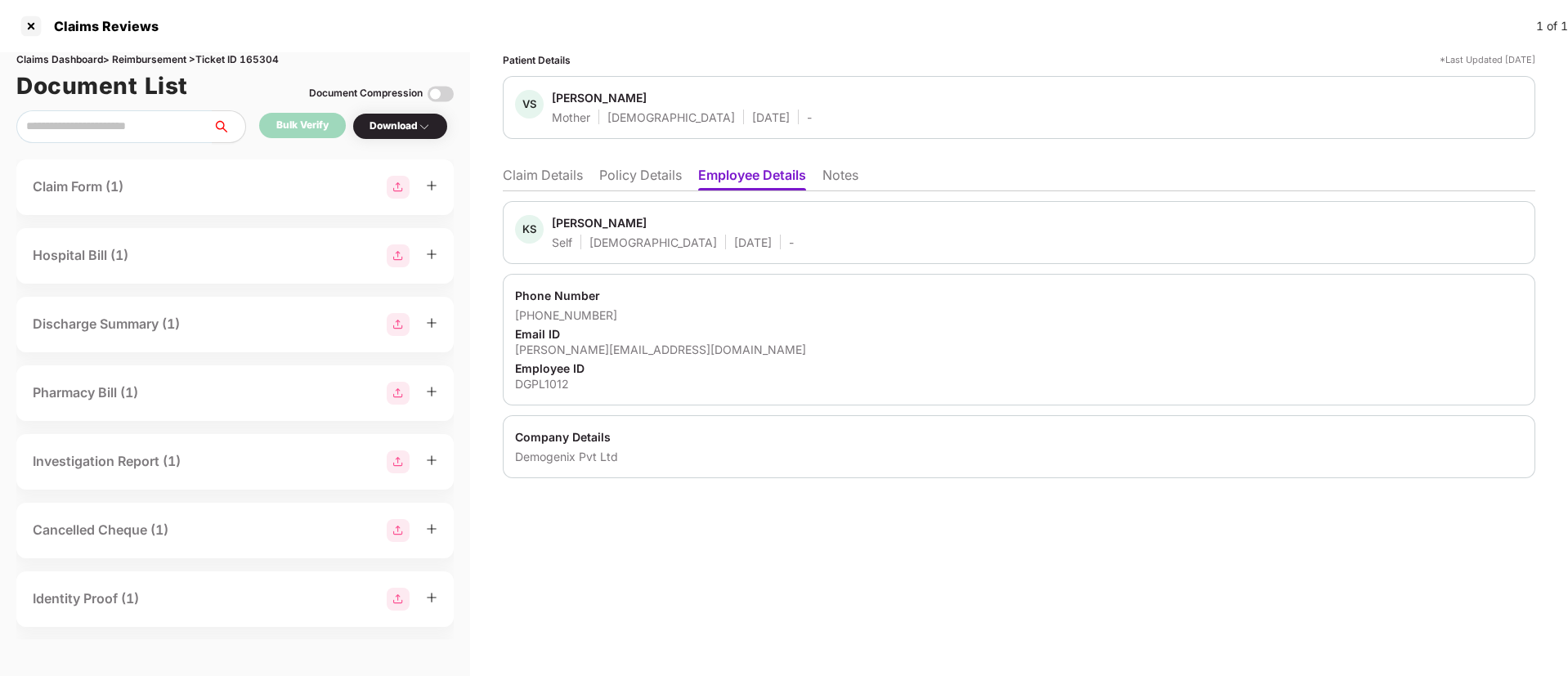
click at [662, 179] on li "Policy Details" at bounding box center [640, 179] width 83 height 24
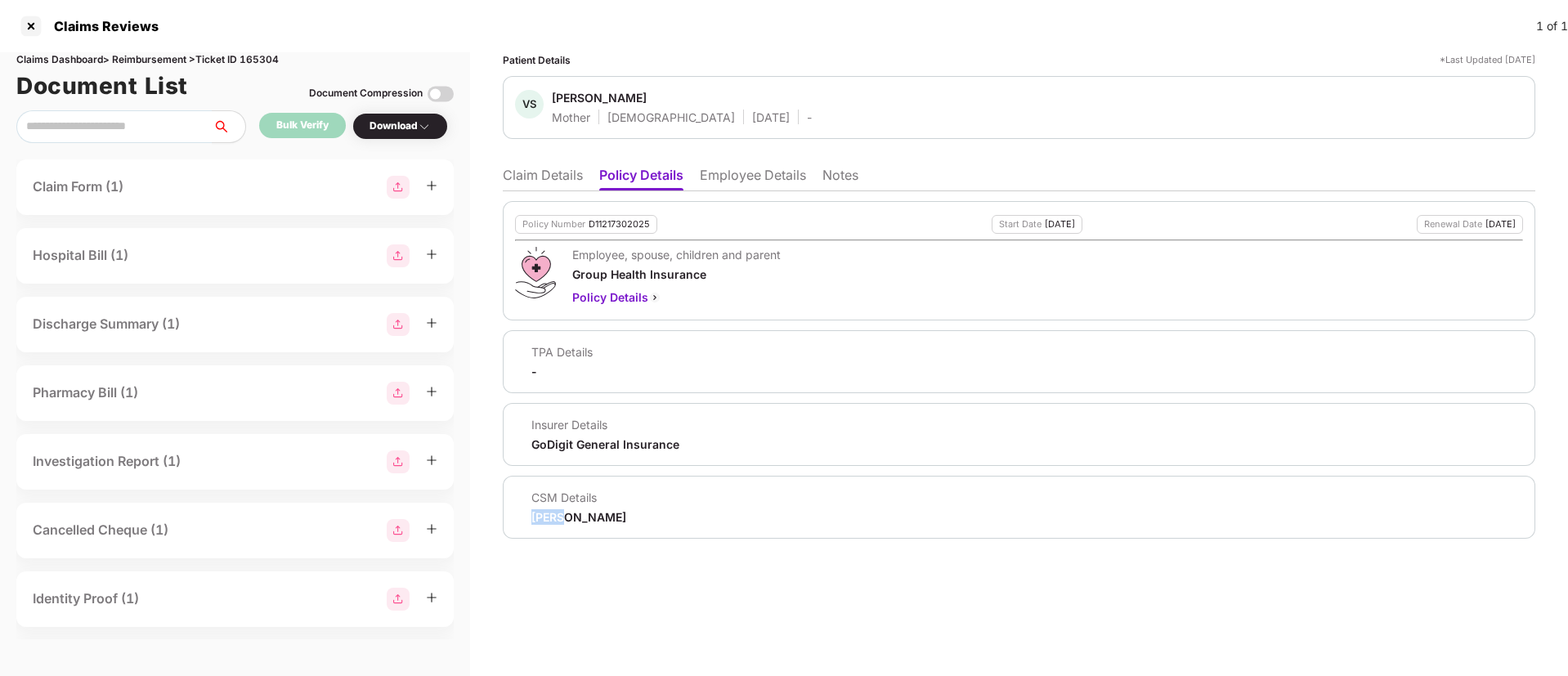
drag, startPoint x: 530, startPoint y: 519, endPoint x: 565, endPoint y: 517, distance: 35.1
click at [565, 517] on div "CSM Details varad" at bounding box center [570, 506] width 111 height 35
copy div "varad"
click at [871, 327] on div "Policy Number D11217302025 Start Date 21 Jul 2025 Renewal Date 20 Jul 2026 Empl…" at bounding box center [1019, 369] width 1033 height 338
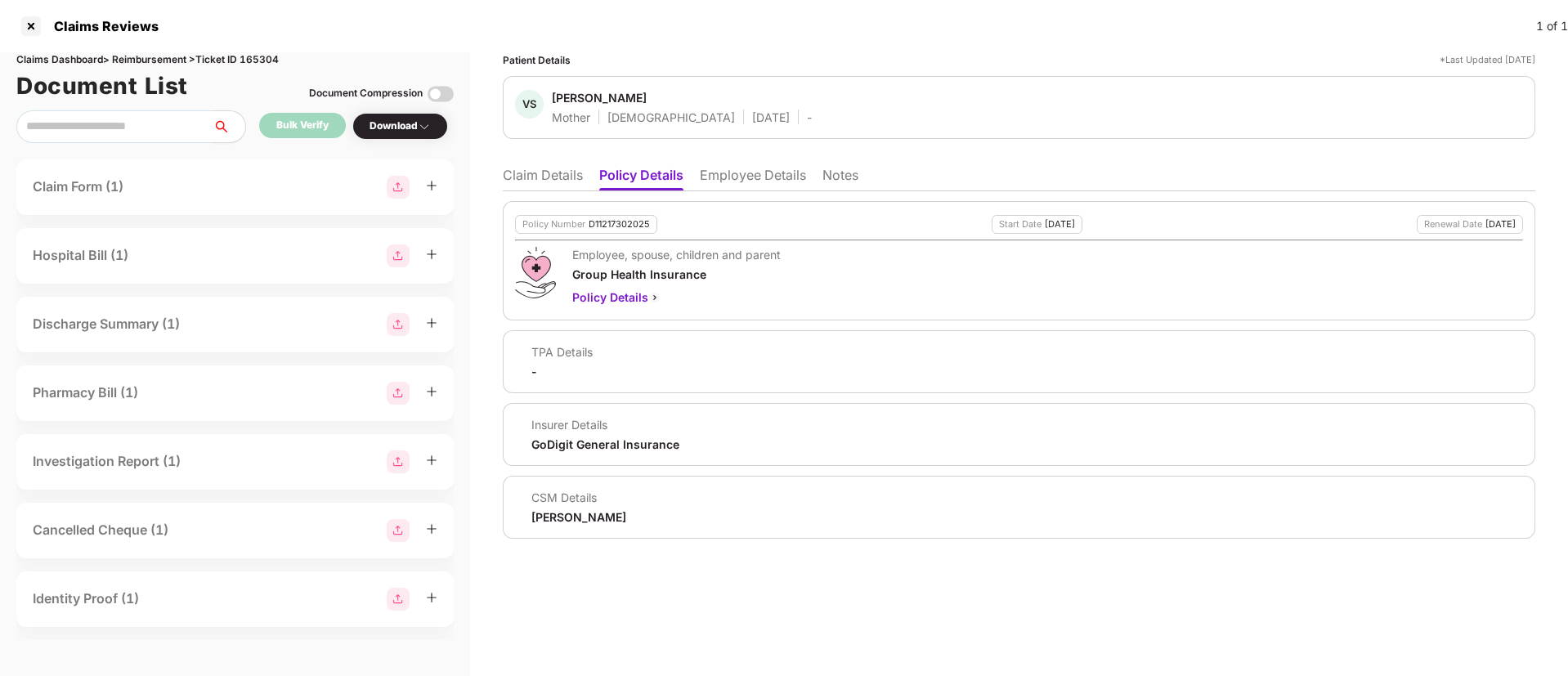
click at [542, 172] on li "Claim Details" at bounding box center [542, 179] width 80 height 24
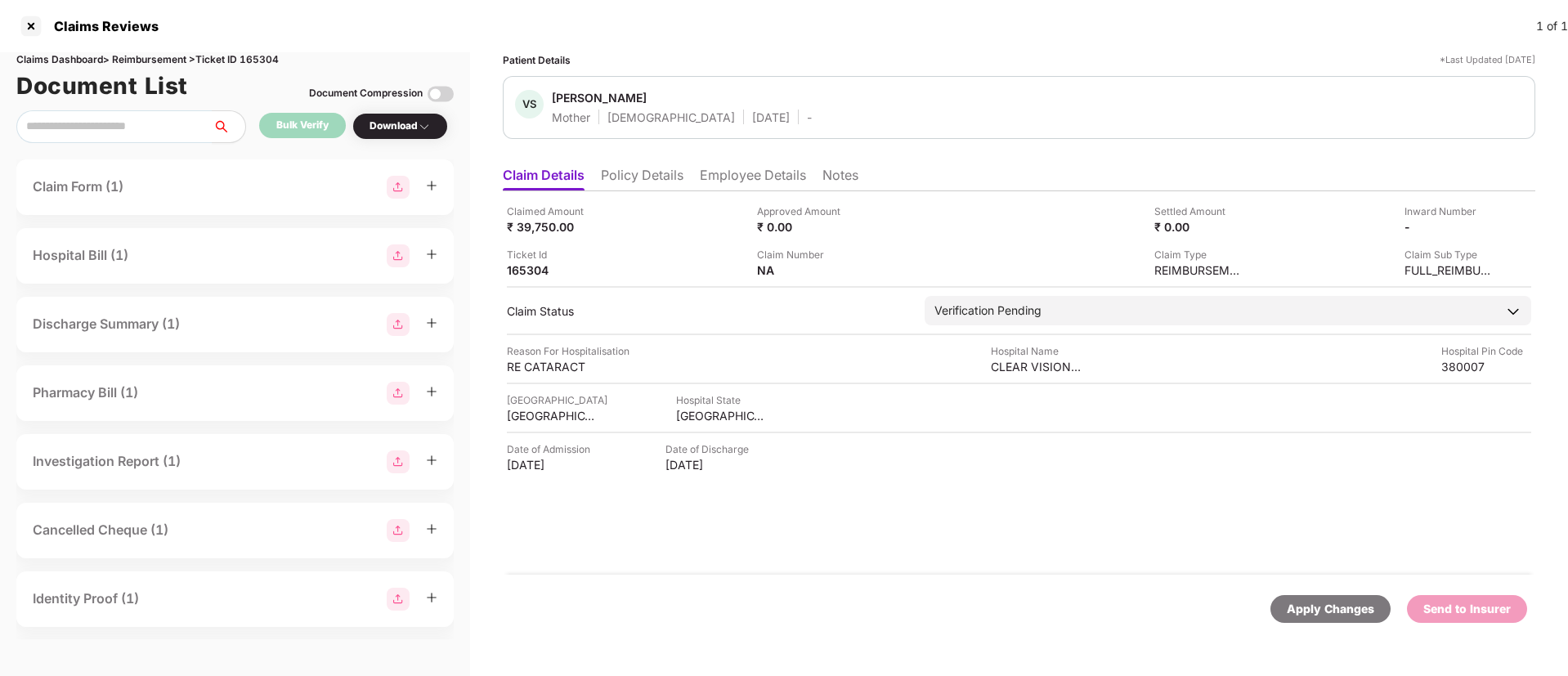
click at [723, 168] on li "Employee Details" at bounding box center [753, 179] width 106 height 24
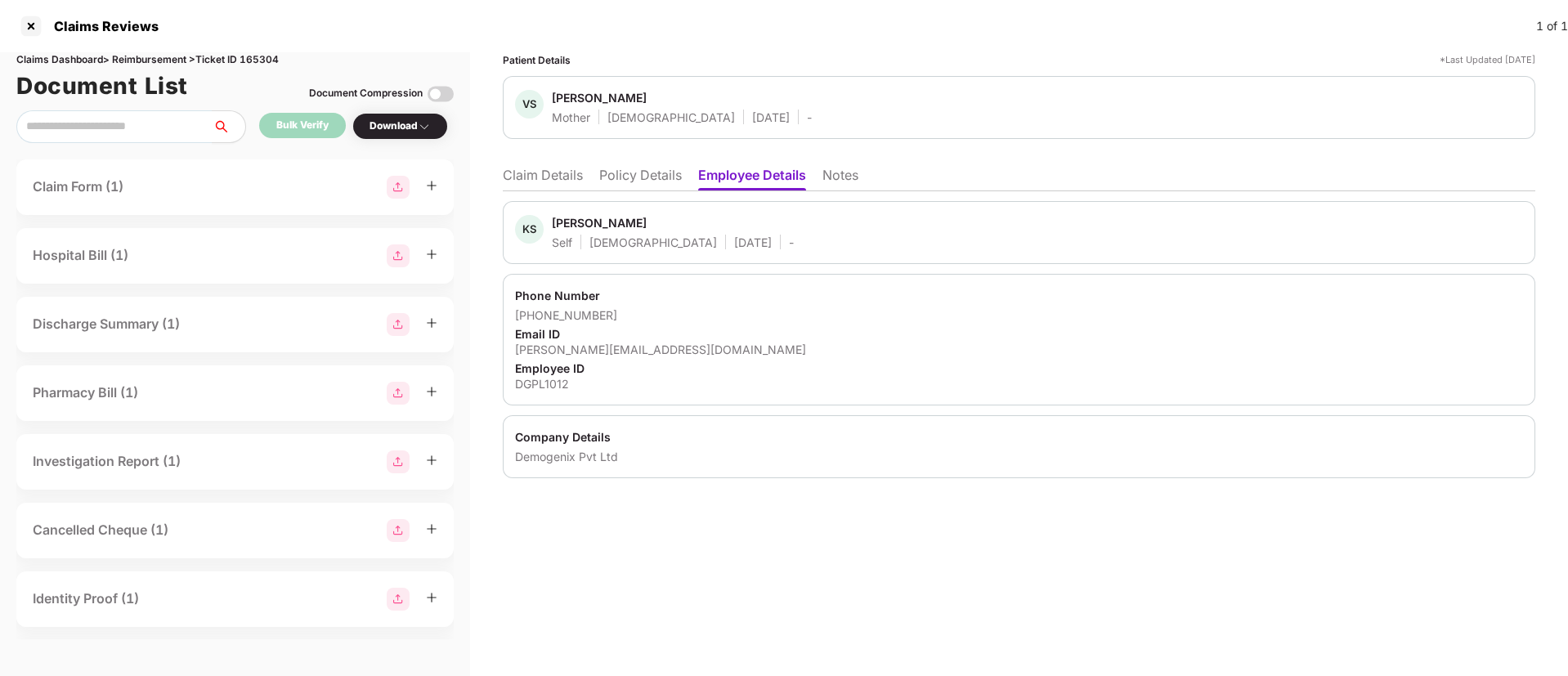
click at [622, 186] on li "Policy Details" at bounding box center [640, 179] width 83 height 24
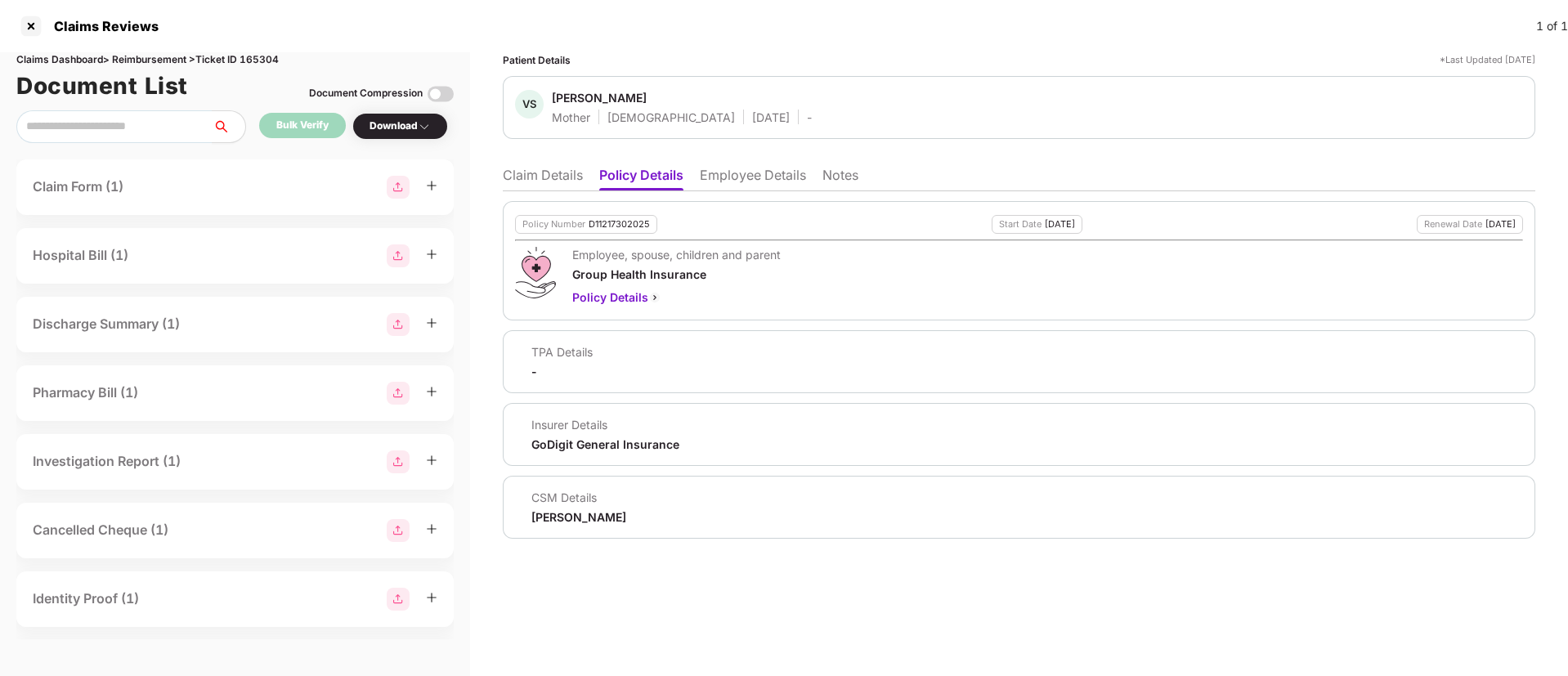
click at [752, 174] on li "Employee Details" at bounding box center [753, 179] width 106 height 24
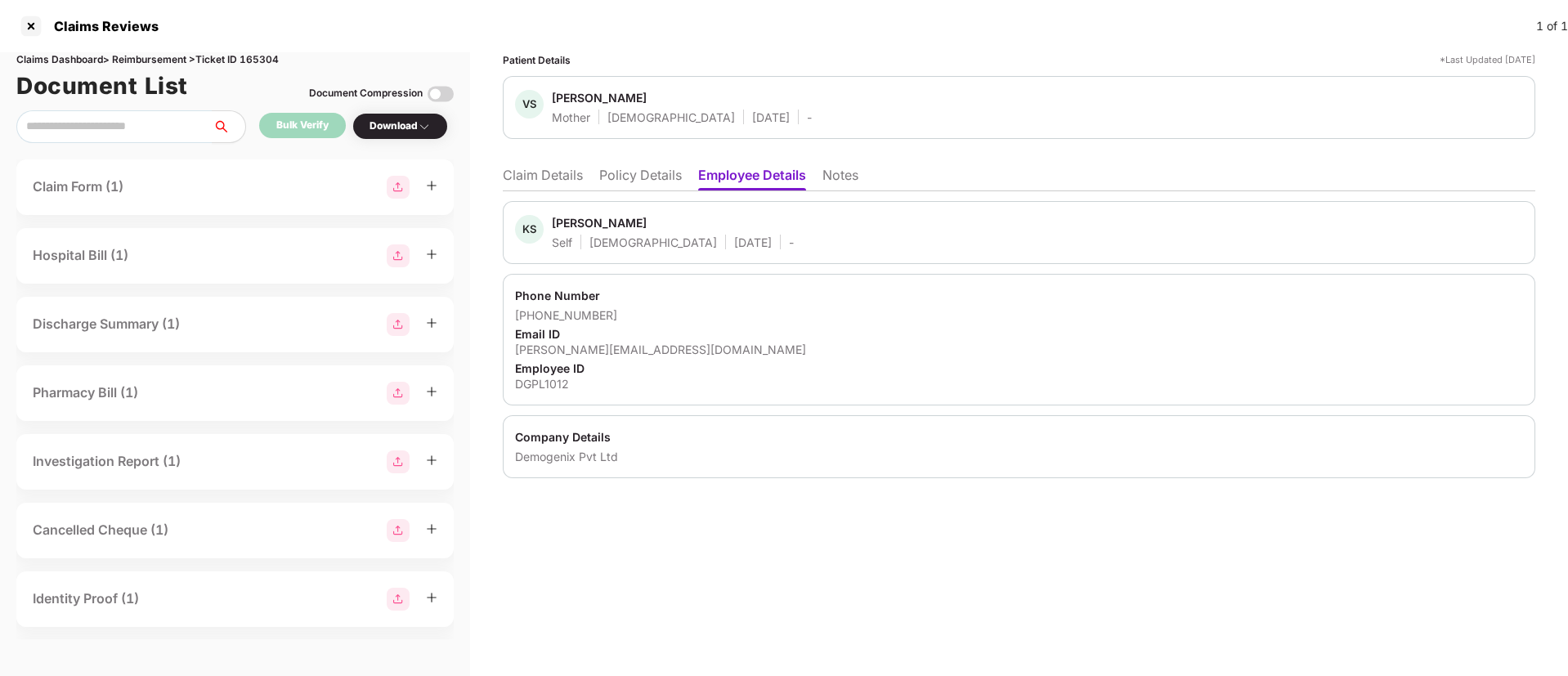
click at [623, 176] on li "Policy Details" at bounding box center [640, 179] width 83 height 24
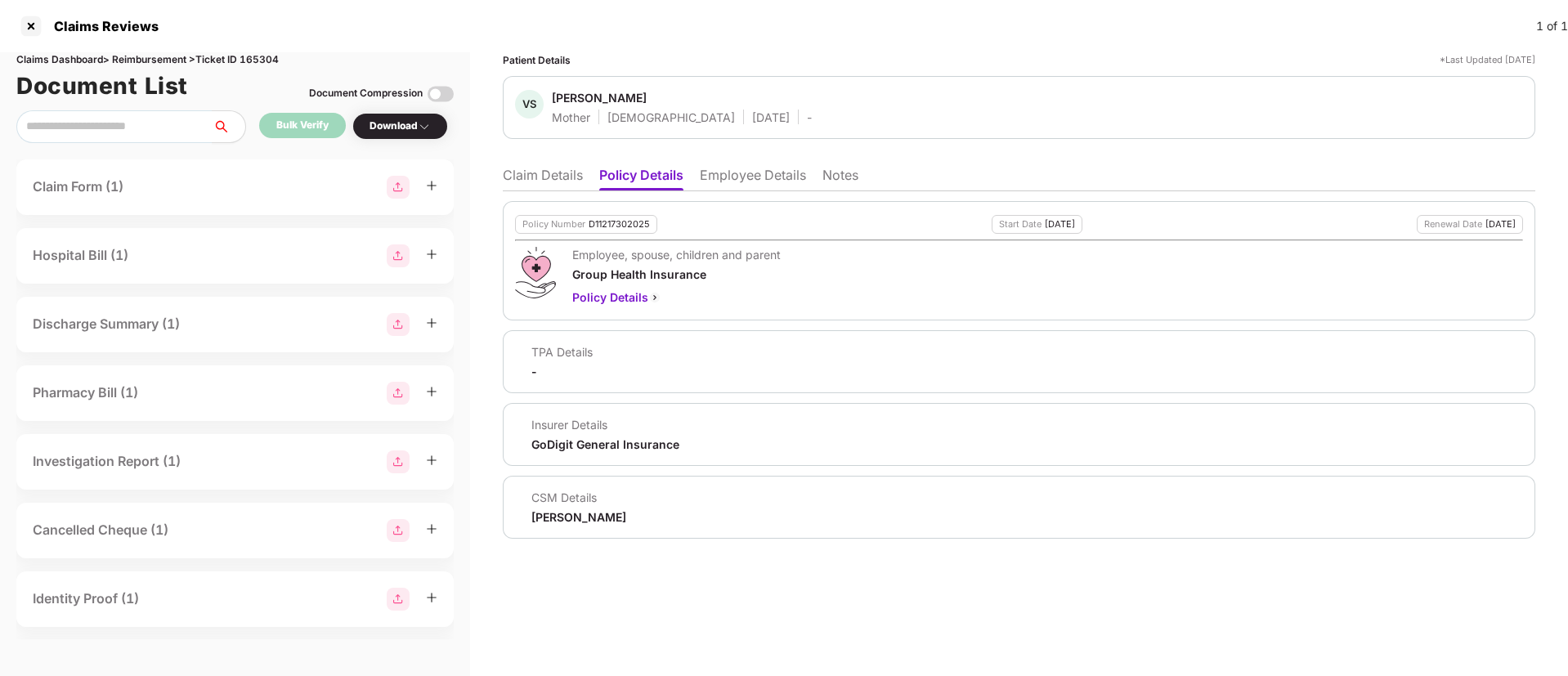
click at [393, 43] on div "Claims Reviews 1 of 1" at bounding box center [784, 26] width 1568 height 52
copy div "Vatsala Shetty"
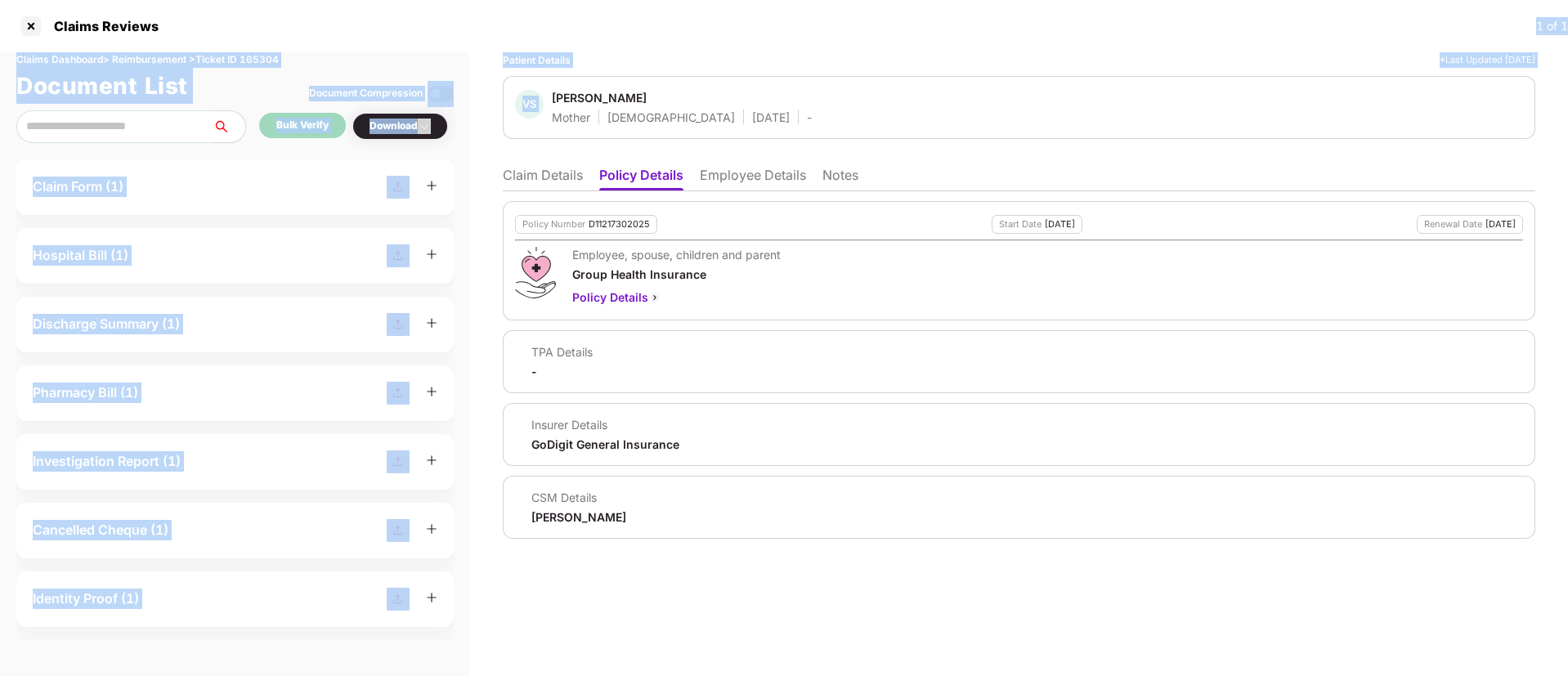
drag, startPoint x: 551, startPoint y: 95, endPoint x: 197, endPoint y: -149, distance: 429.9
click at [197, 0] on html "Claims Reviews 1 of 1 Claims Dashboard > Reimbursement > Ticket ID 165304 Docum…" at bounding box center [784, 338] width 1568 height 676
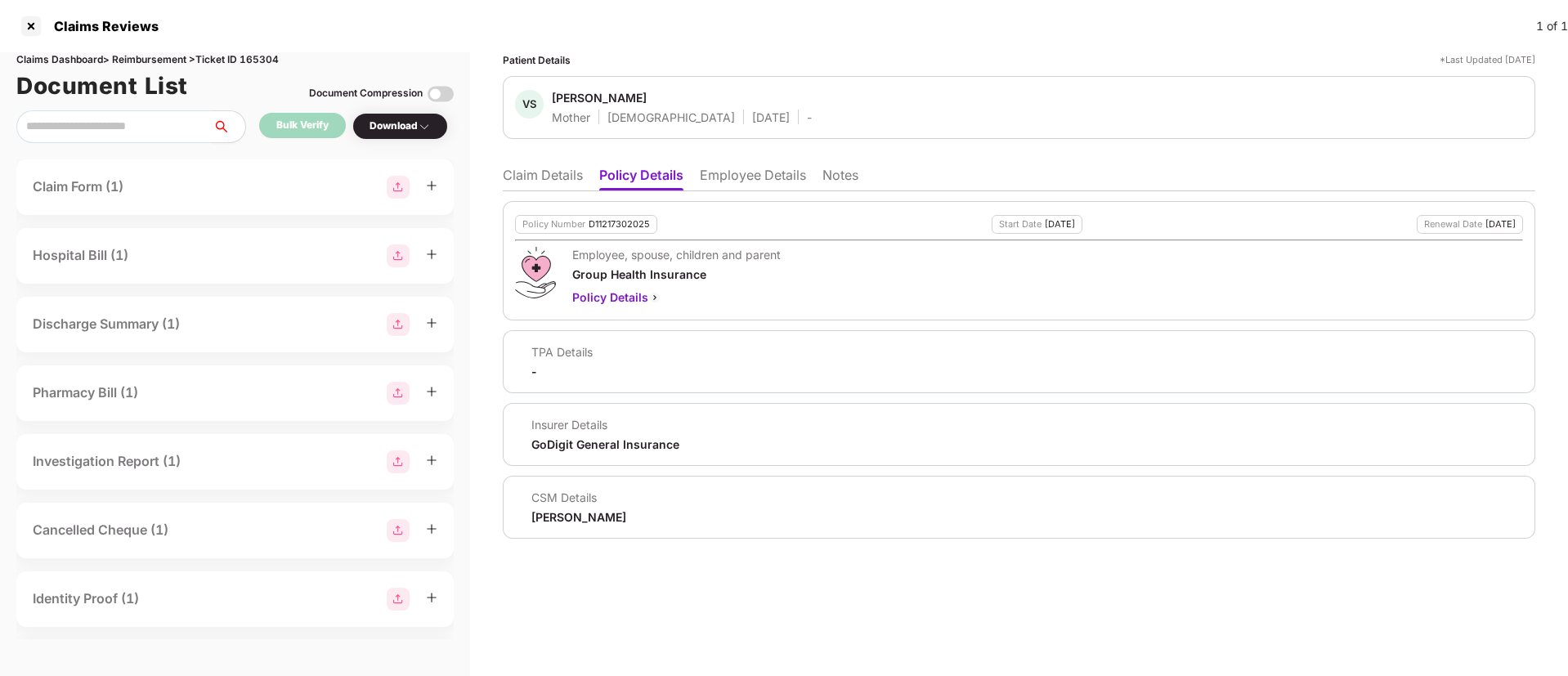
click at [700, 102] on span "Vatsala Shetty" at bounding box center [681, 100] width 260 height 20
drag, startPoint x: 551, startPoint y: 102, endPoint x: 672, endPoint y: 102, distance: 121.0
click at [672, 102] on div "VS Vatsala Shetty Mother Female 02 Aug 1961 -" at bounding box center [663, 107] width 297 height 35
copy div "Vatsala Shetty"
click at [718, 174] on li "Employee Details" at bounding box center [753, 179] width 106 height 24
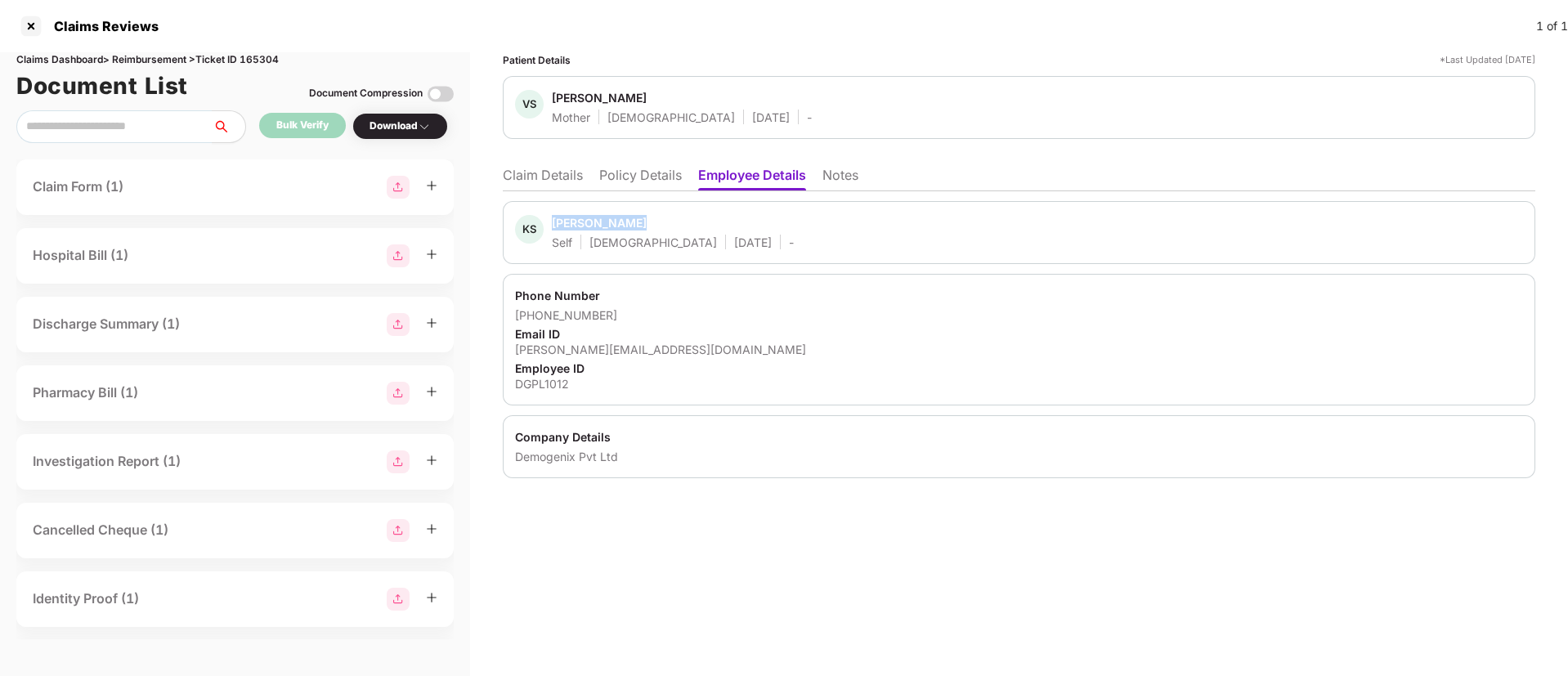
drag, startPoint x: 555, startPoint y: 220, endPoint x: 639, endPoint y: 226, distance: 84.2
click at [639, 226] on span "Kavita Shetty" at bounding box center [672, 225] width 242 height 20
copy div "Kavita Shetty"
drag, startPoint x: 534, startPoint y: 314, endPoint x: 615, endPoint y: 314, distance: 81.0
click at [615, 314] on div "+916666887210" at bounding box center [1019, 316] width 1008 height 16
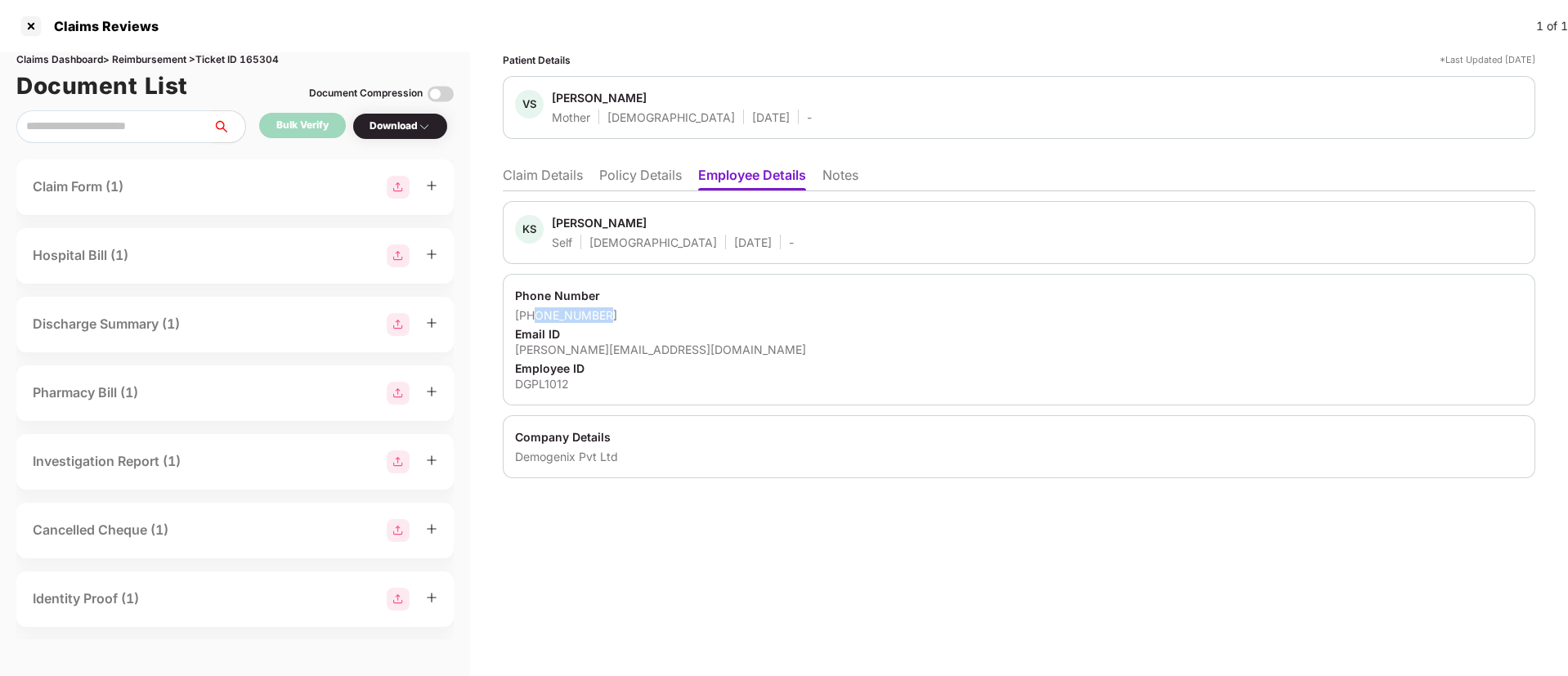
copy div "6666887210"
drag, startPoint x: 515, startPoint y: 349, endPoint x: 732, endPoint y: 353, distance: 217.0
click at [732, 353] on div "varad.pemare+dg132@pazcare.com" at bounding box center [1019, 349] width 1008 height 16
copy div "varad.pemare+dg132@pazcare.com"
click at [574, 174] on li "Claim Details" at bounding box center [542, 179] width 80 height 24
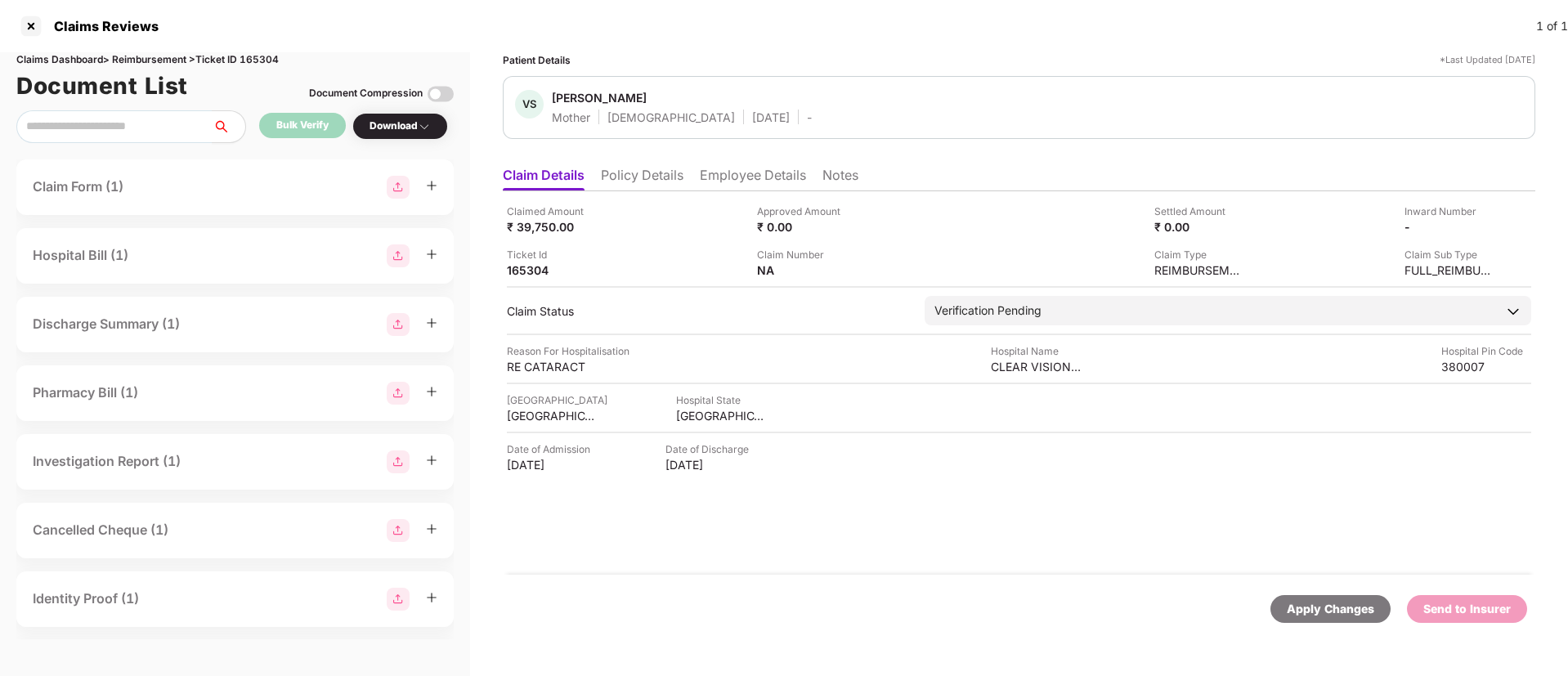
click at [644, 184] on li "Policy Details" at bounding box center [642, 179] width 83 height 24
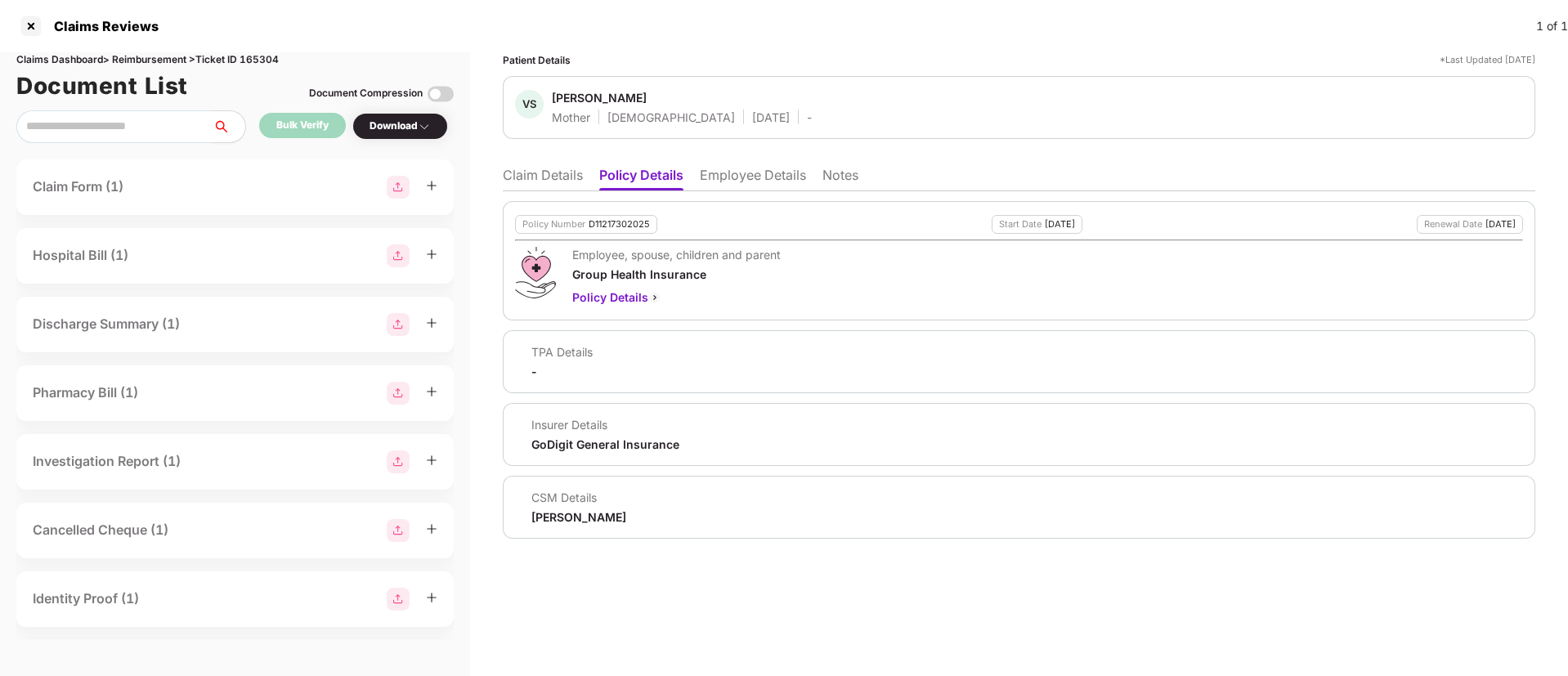
click at [718, 177] on li "Employee Details" at bounding box center [753, 179] width 106 height 24
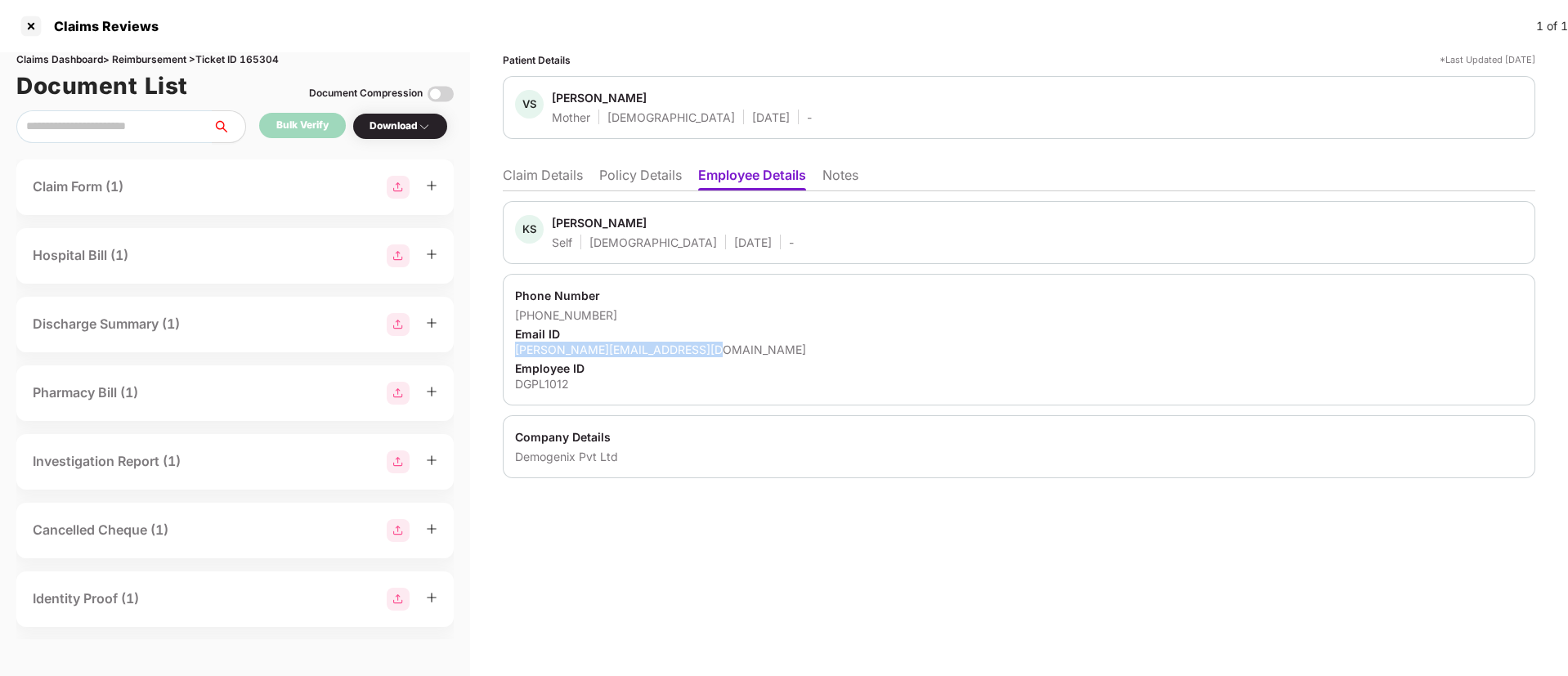
drag, startPoint x: 515, startPoint y: 344, endPoint x: 726, endPoint y: 349, distance: 211.1
click at [726, 349] on div "Phone Number +916666887210 Email ID varad.pemare+dg132@pazcare.com Employee ID …" at bounding box center [1019, 339] width 1033 height 132
copy div "varad.pemare+dg132@pazcare.com"
drag, startPoint x: 518, startPoint y: 384, endPoint x: 619, endPoint y: 386, distance: 101.0
click at [619, 386] on div "DGPL1012" at bounding box center [1019, 383] width 1008 height 16
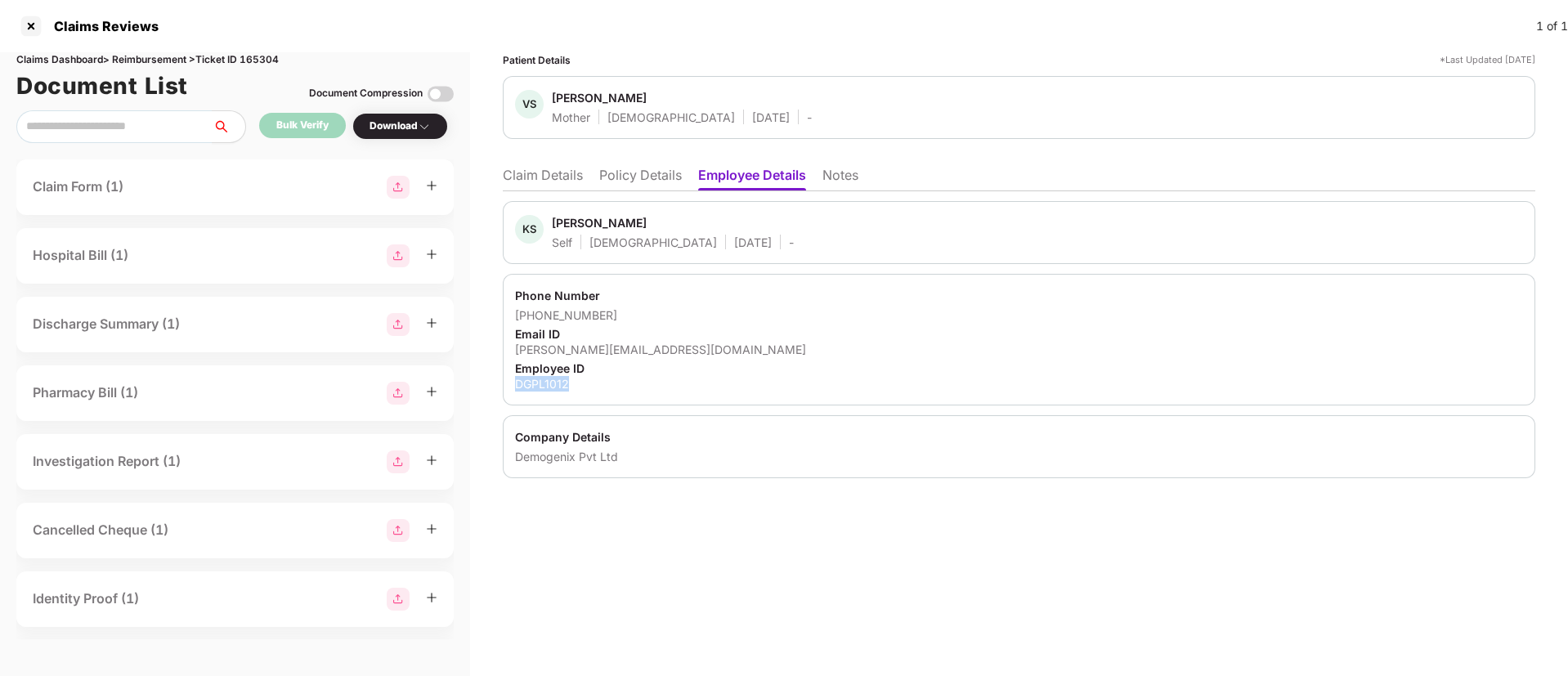
copy div "DGPL1012"
drag, startPoint x: 517, startPoint y: 457, endPoint x: 626, endPoint y: 463, distance: 109.2
click at [626, 463] on div "Demogenix Pvt Ltd" at bounding box center [1019, 456] width 1008 height 16
copy div "Demogenix Pvt Ltd"
click at [829, 324] on div "Phone Number +916666887210 Email ID varad.pemare+dg132@pazcare.com Employee ID …" at bounding box center [1019, 339] width 1033 height 132
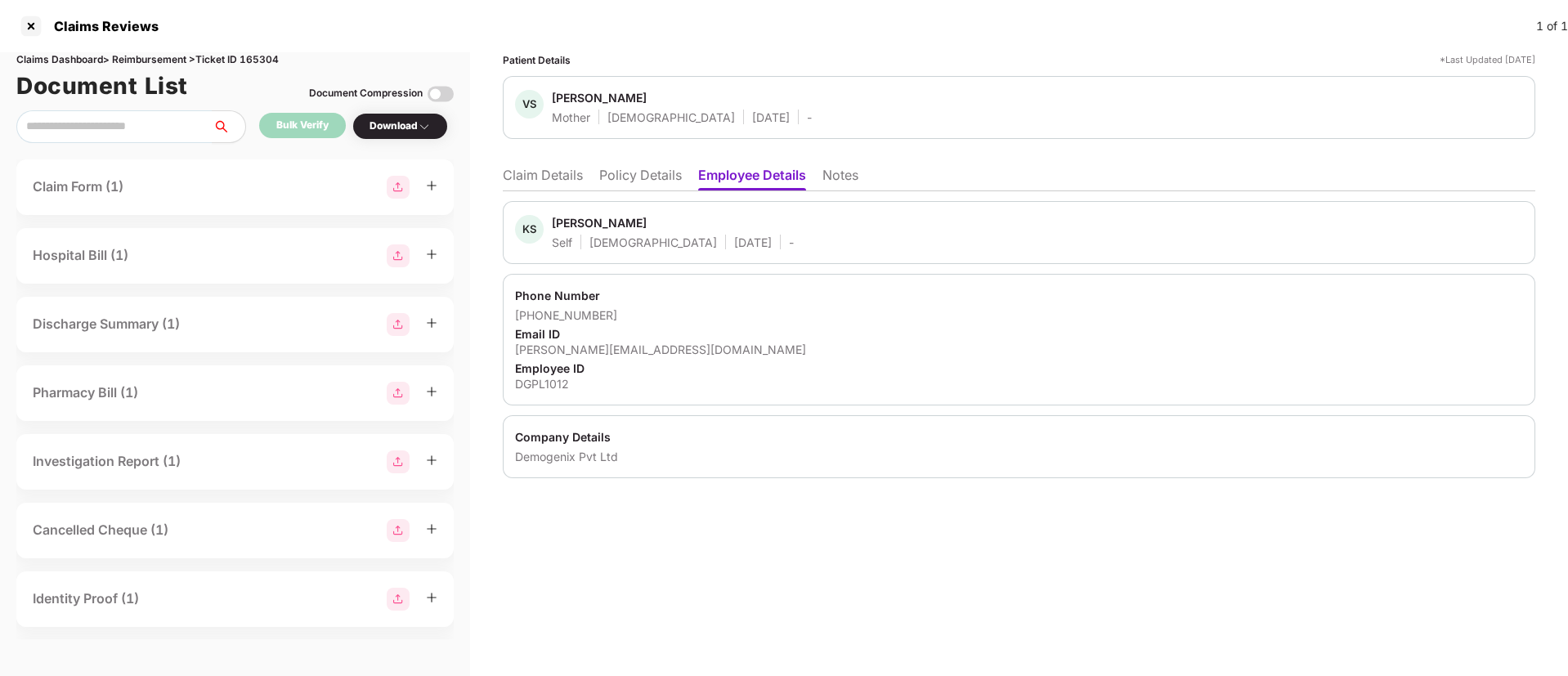
click at [561, 160] on ul "Claim Details Policy Details Employee Details Notes" at bounding box center [1019, 175] width 1033 height 33
click at [551, 167] on li "Claim Details" at bounding box center [542, 179] width 80 height 24
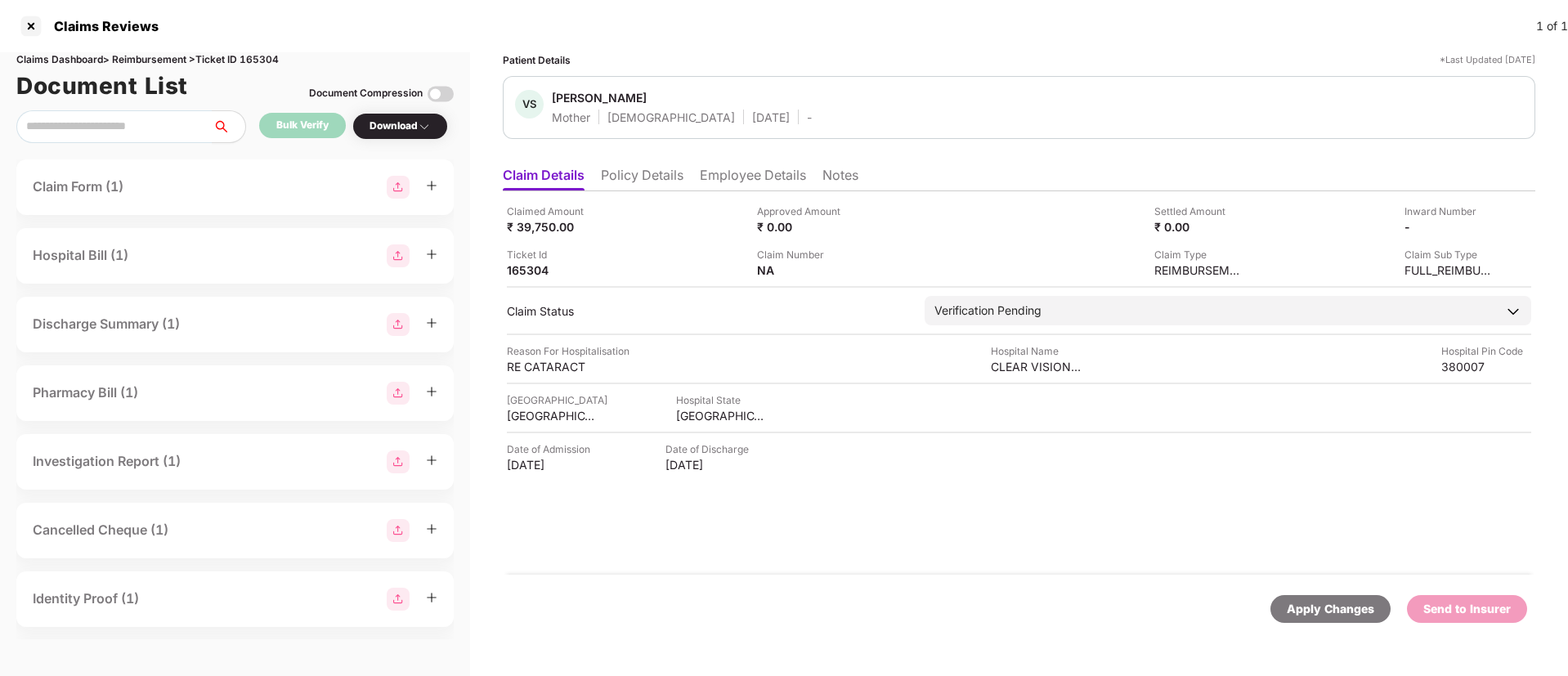
click at [748, 178] on li "Employee Details" at bounding box center [753, 179] width 106 height 24
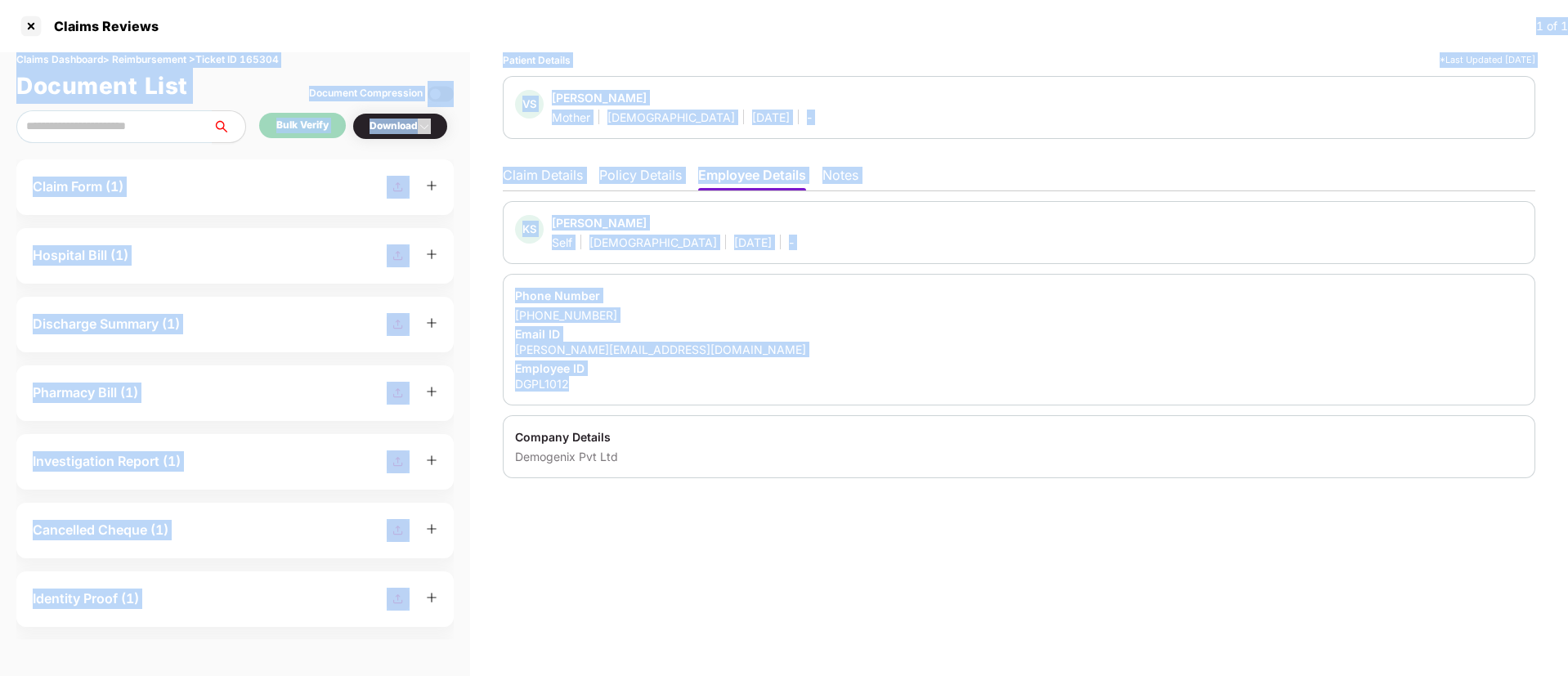
drag, startPoint x: 489, startPoint y: 46, endPoint x: 870, endPoint y: 407, distance: 524.9
click at [870, 407] on div "Claims Reviews 1 of 1 Claims Dashboard > Reimbursement > Ticket ID 165304 Docum…" at bounding box center [784, 338] width 1568 height 676
click at [1011, 355] on div "varad.pemare+dg132@pazcare.com" at bounding box center [1019, 349] width 1008 height 16
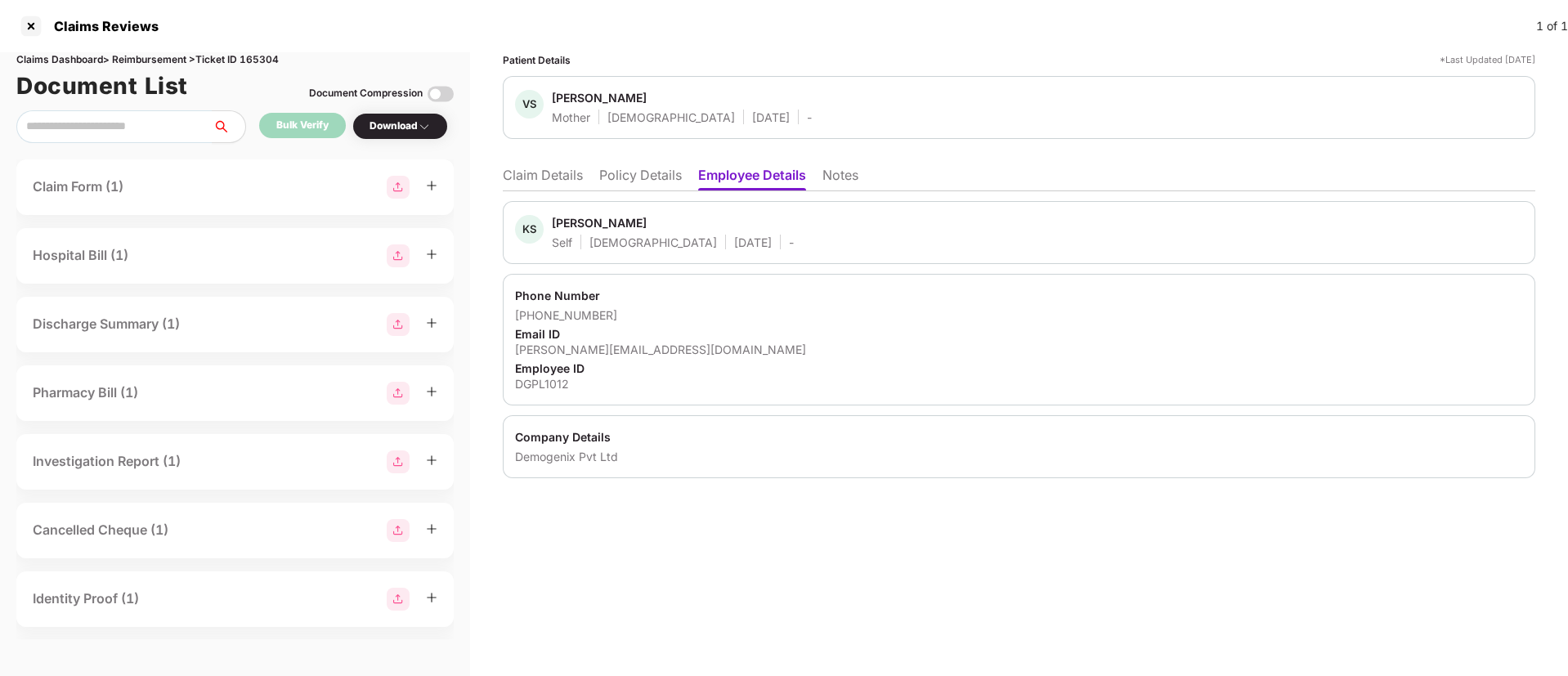
click at [800, 302] on div "Phone Number" at bounding box center [1019, 296] width 1008 height 16
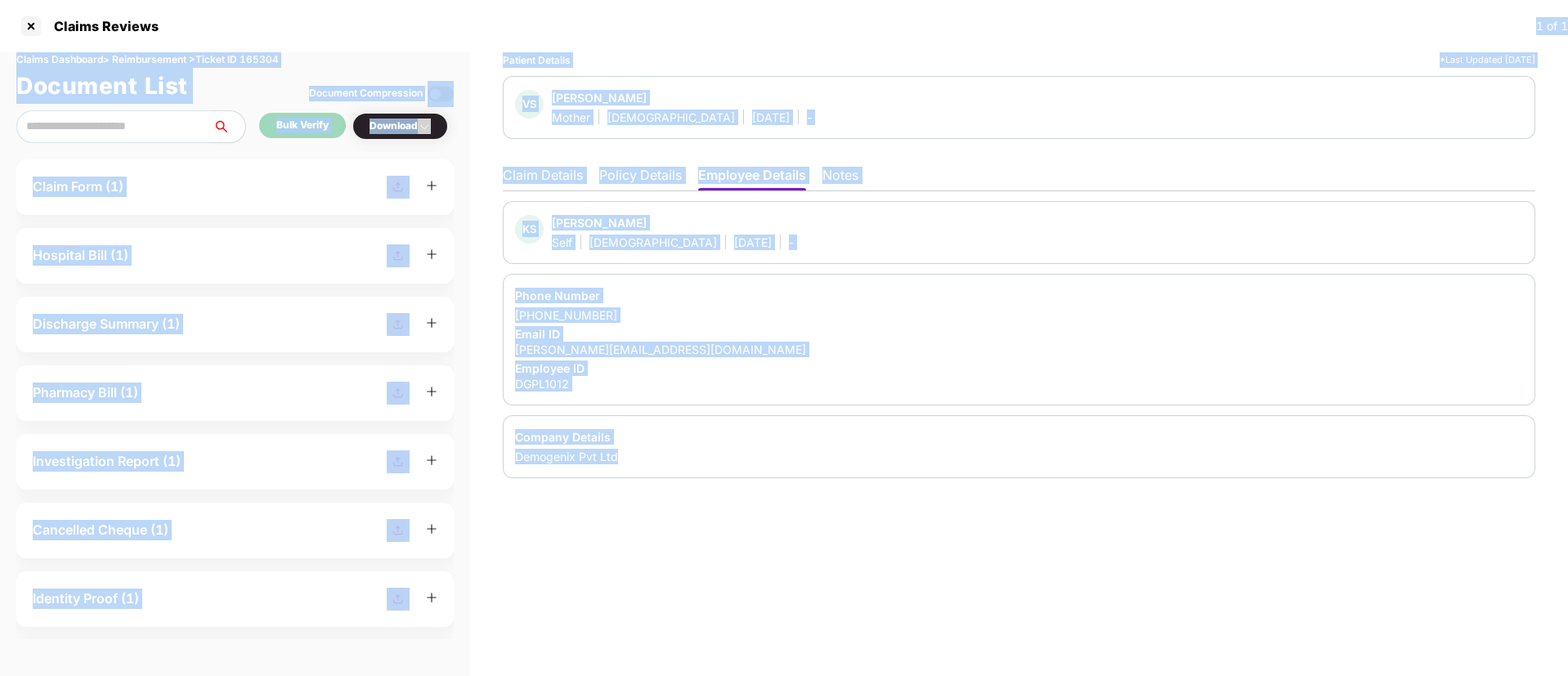
drag, startPoint x: 1085, startPoint y: 541, endPoint x: 366, endPoint y: 27, distance: 883.8
click at [366, 27] on div "Claims Reviews 1 of 1 Claims Dashboard > Reimbursement > Ticket ID 165304 Docum…" at bounding box center [784, 338] width 1568 height 676
click at [986, 565] on div "Patient Details *Last Updated 13 Aug 2025 VS Vatsala Shetty Mother Female 02 Au…" at bounding box center [1019, 363] width 1098 height 623
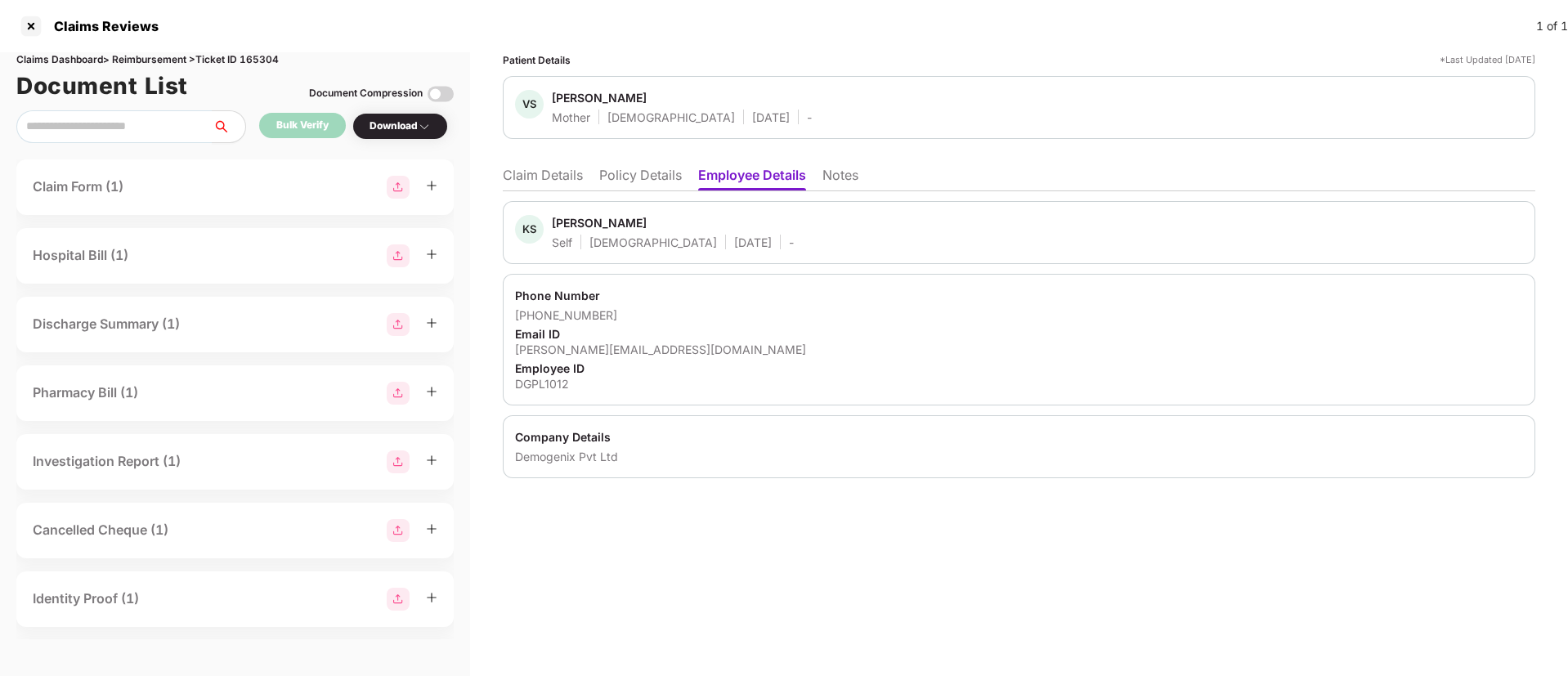
click at [552, 171] on li "Claim Details" at bounding box center [542, 179] width 80 height 24
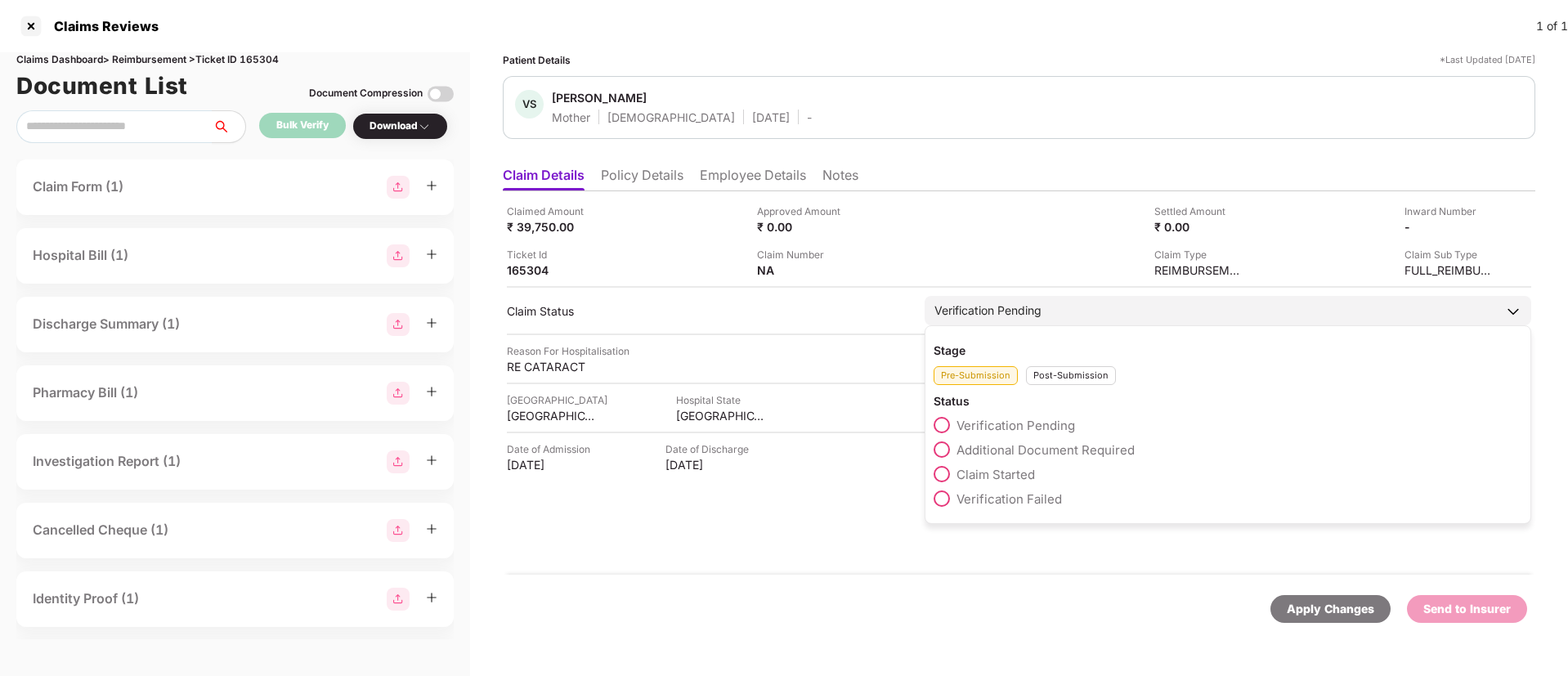
click at [944, 473] on span at bounding box center [942, 474] width 16 height 16
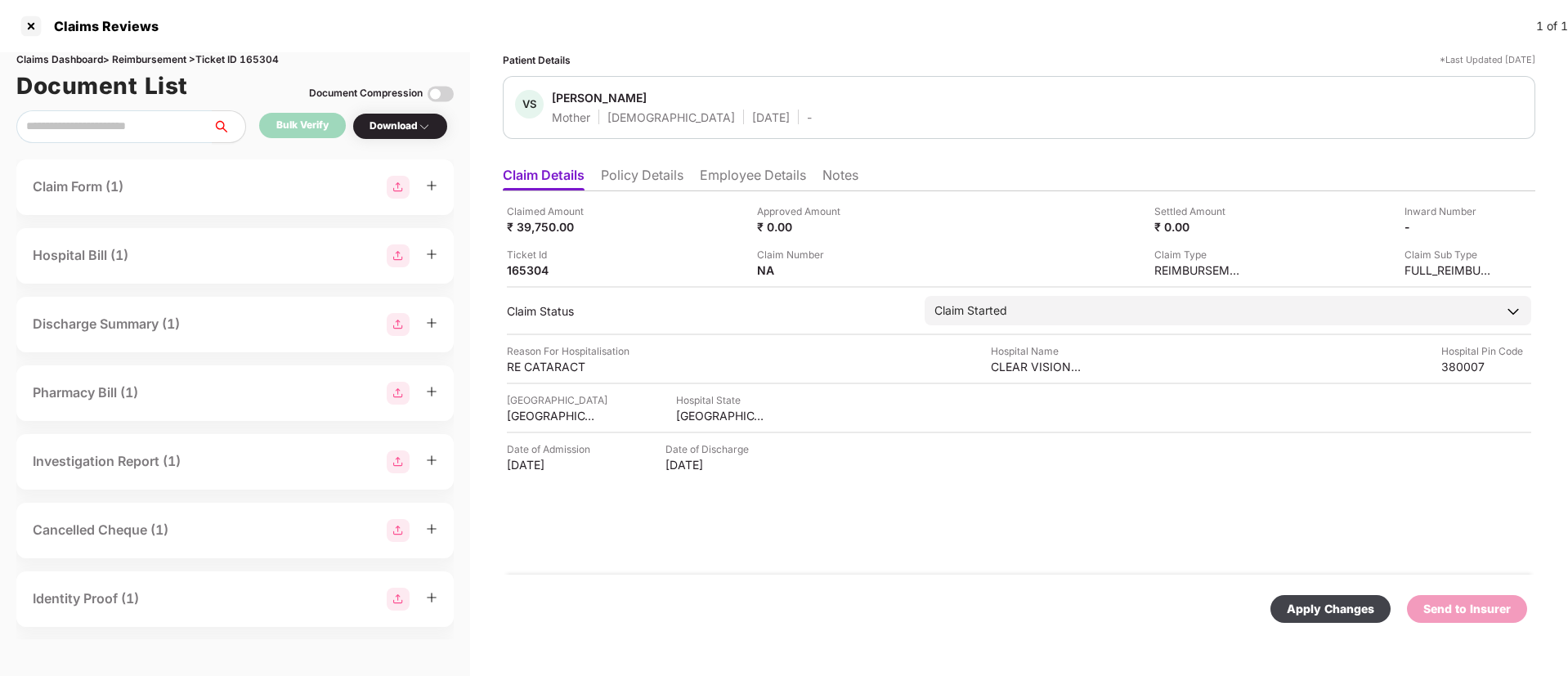
click at [1348, 607] on div "Apply Changes" at bounding box center [1330, 609] width 88 height 18
click at [624, 185] on li "Policy Details" at bounding box center [642, 179] width 83 height 24
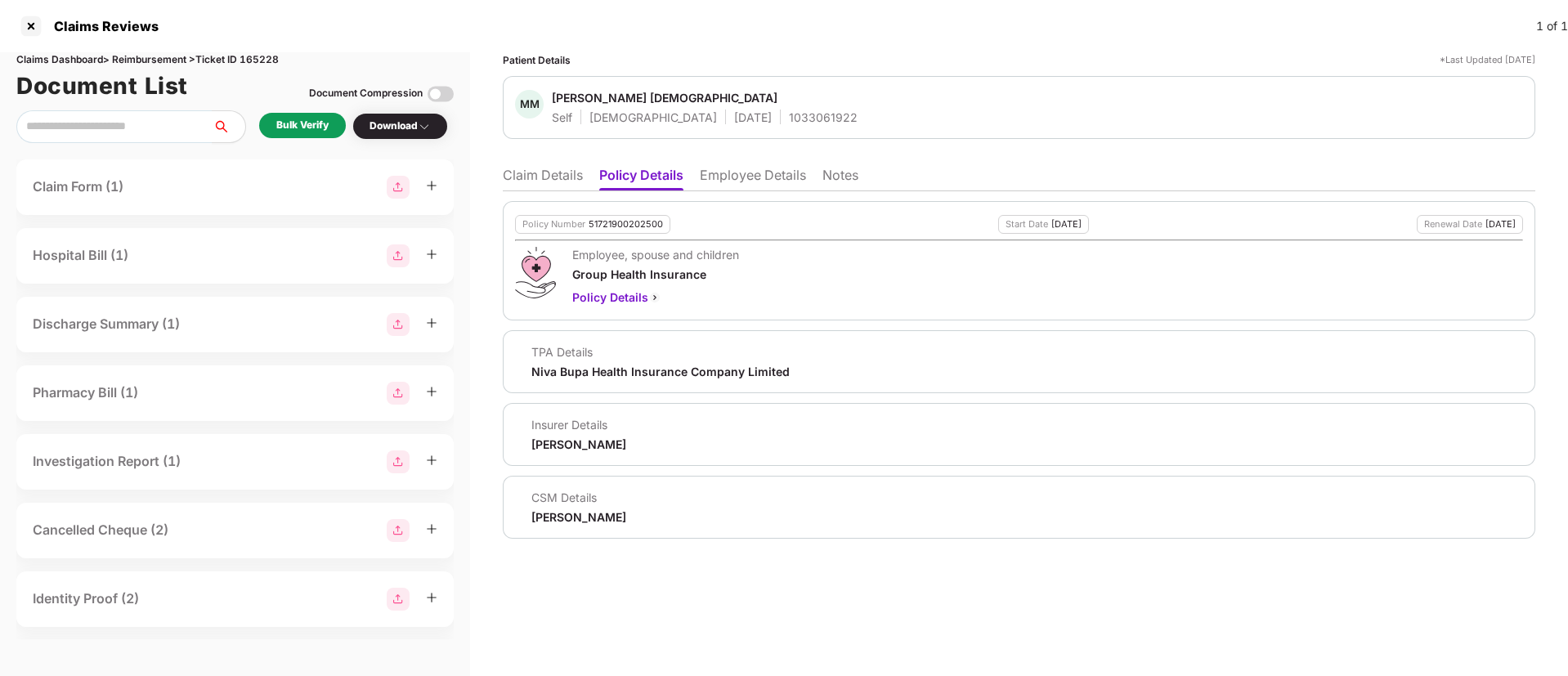
click at [789, 114] on div "1033061922" at bounding box center [823, 118] width 69 height 16
copy div "1033061922"
click at [712, 173] on li "Employee Details" at bounding box center [753, 179] width 106 height 24
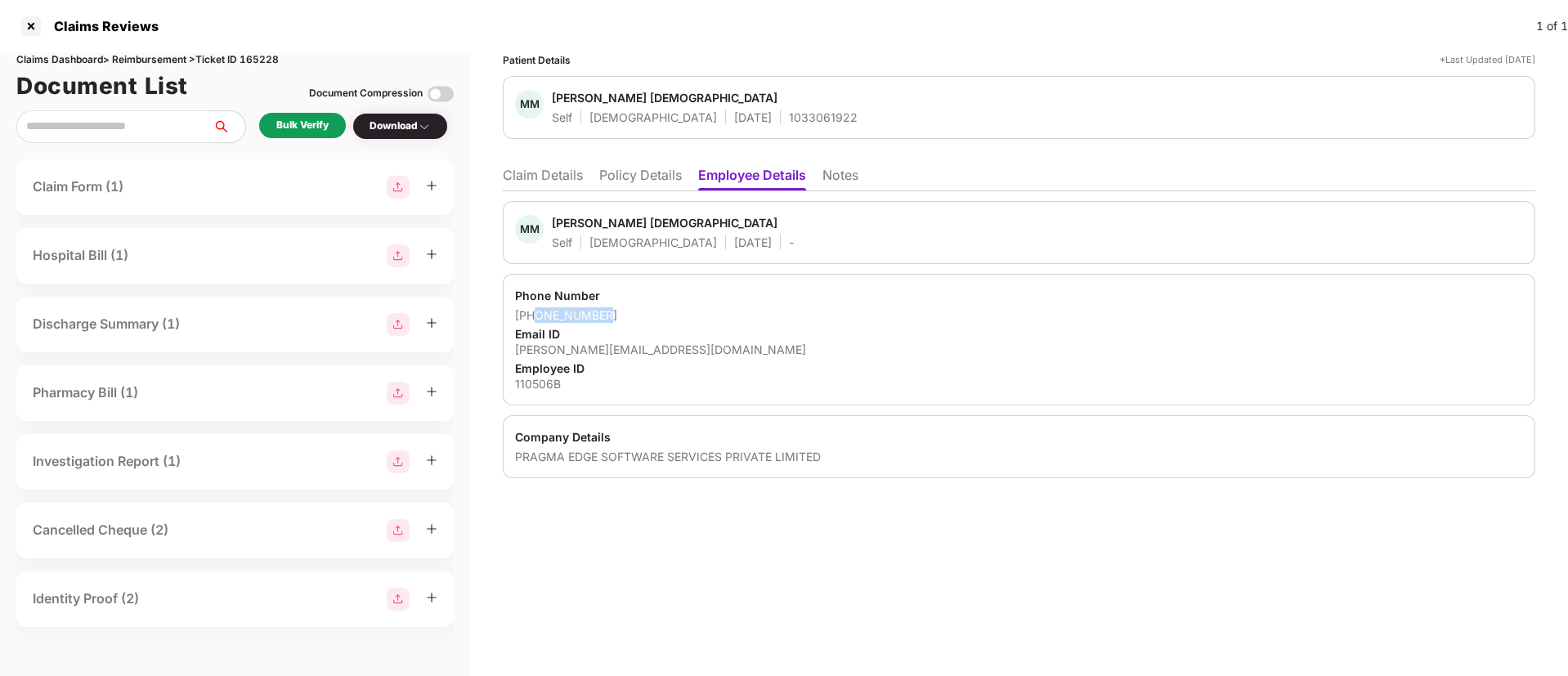
drag, startPoint x: 538, startPoint y: 318, endPoint x: 632, endPoint y: 318, distance: 94.0
click at [632, 318] on div "+919959064940" at bounding box center [1019, 316] width 1008 height 16
copy div "9959064940"
click at [560, 174] on li "Claim Details" at bounding box center [542, 179] width 80 height 24
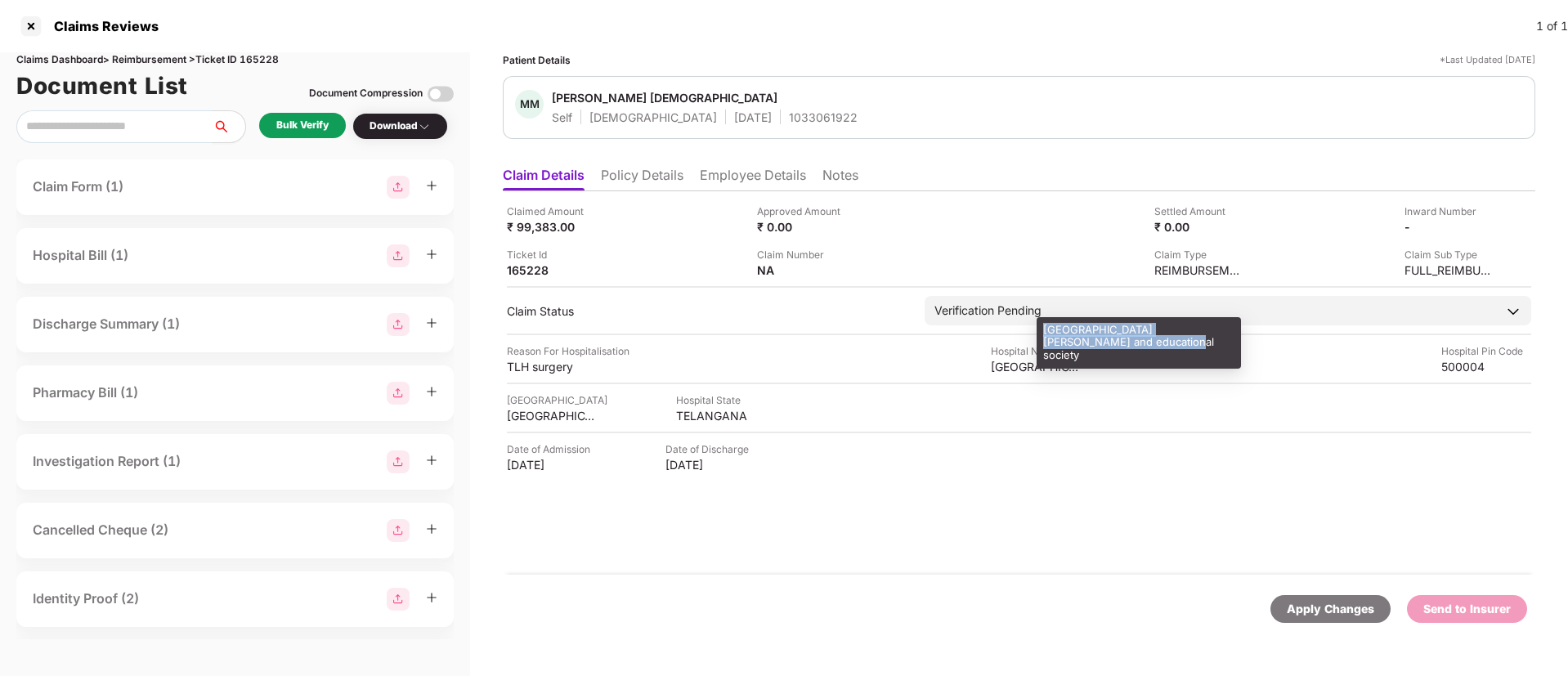
drag, startPoint x: 1044, startPoint y: 326, endPoint x: 1100, endPoint y: 354, distance: 62.6
click at [1100, 354] on div "vijay marie hospital and educational society" at bounding box center [1139, 343] width 205 height 52
copy div "vijay marie hospital and educational society"
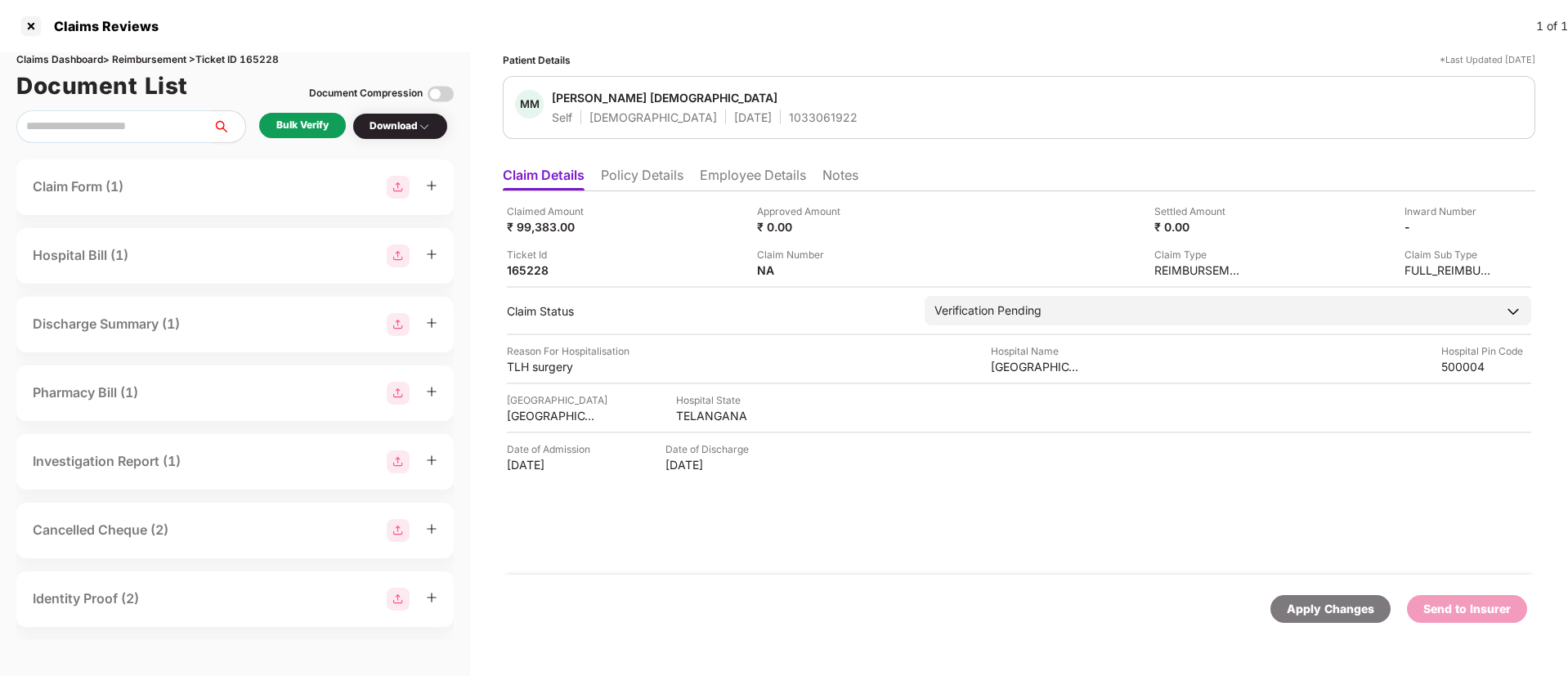
click at [318, 125] on div "Bulk Verify" at bounding box center [303, 126] width 52 height 16
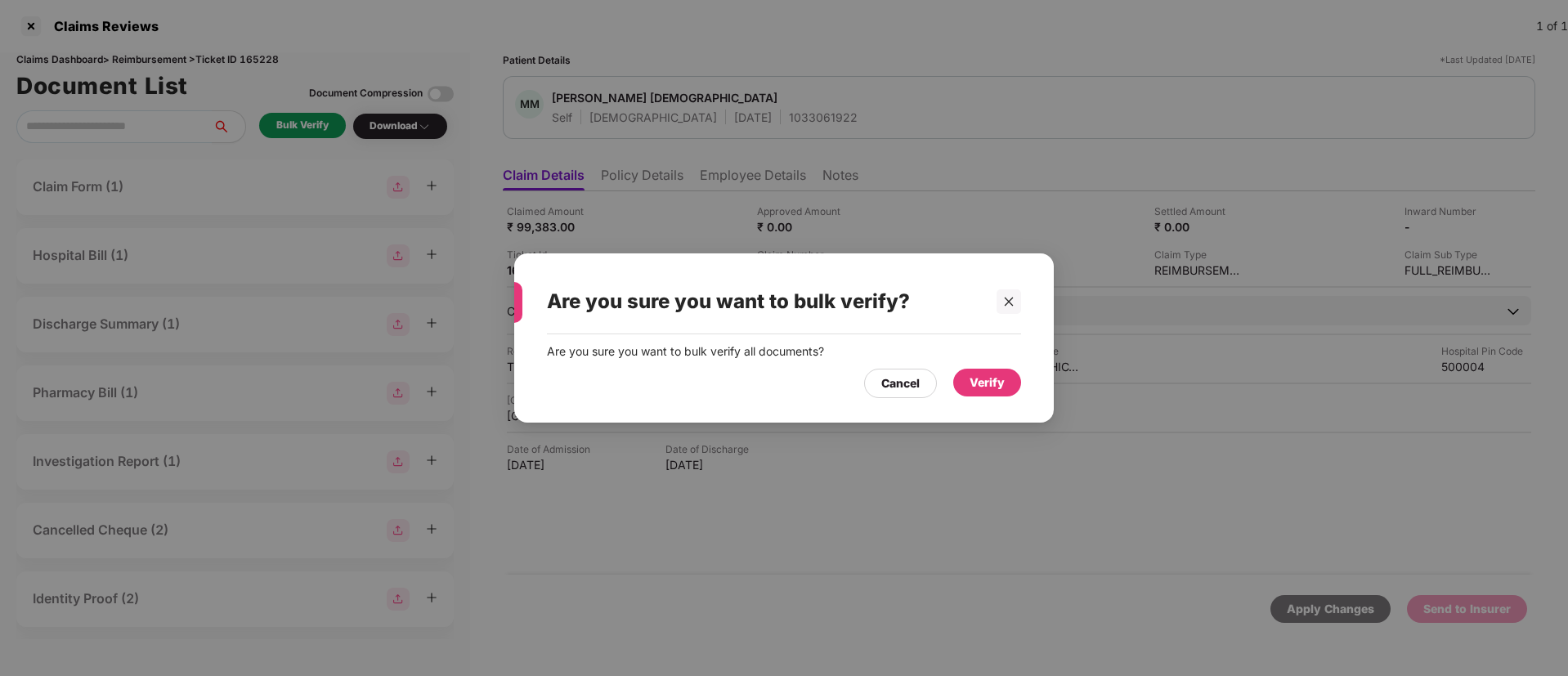
click at [986, 380] on div "Verify" at bounding box center [987, 382] width 35 height 18
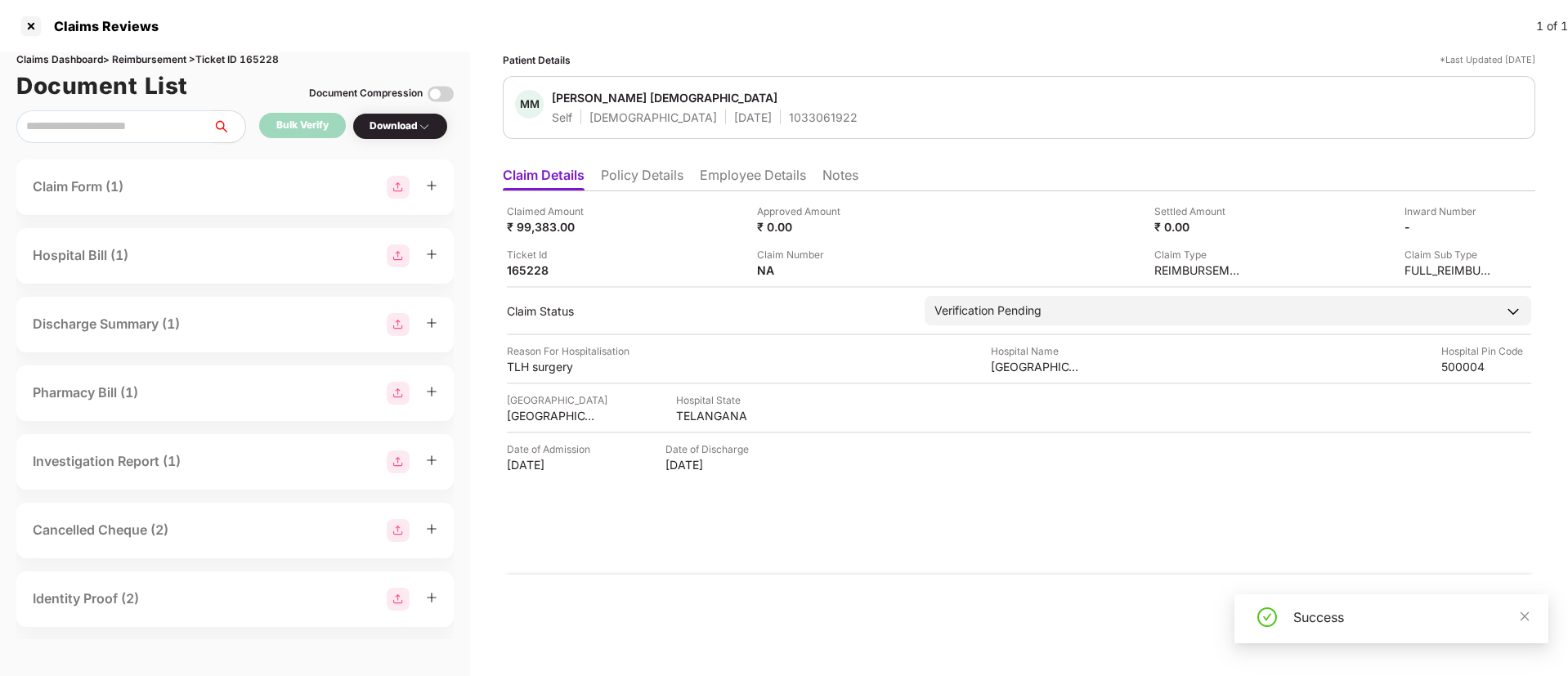
click at [404, 131] on div "Download" at bounding box center [399, 127] width 61 height 16
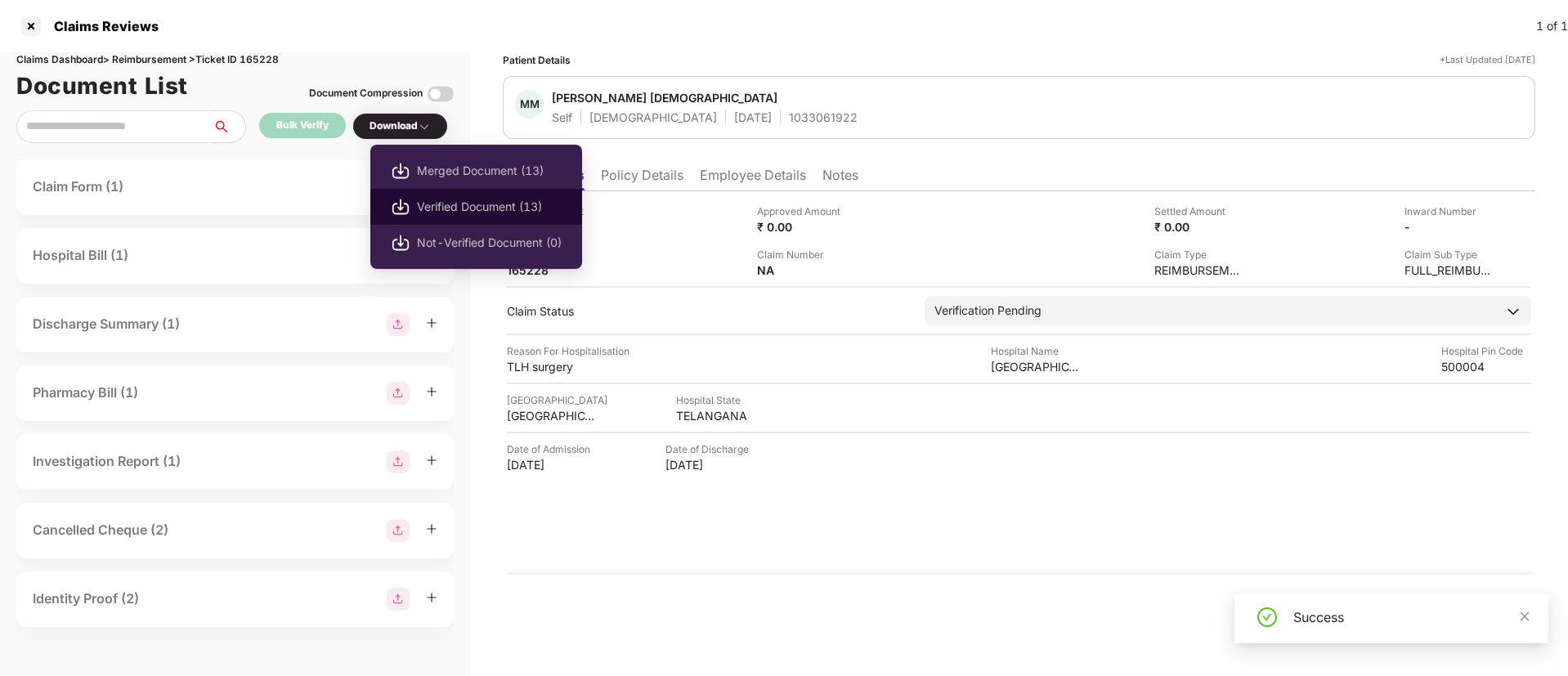
click at [425, 196] on li "Verified Document (13)" at bounding box center [476, 207] width 212 height 36
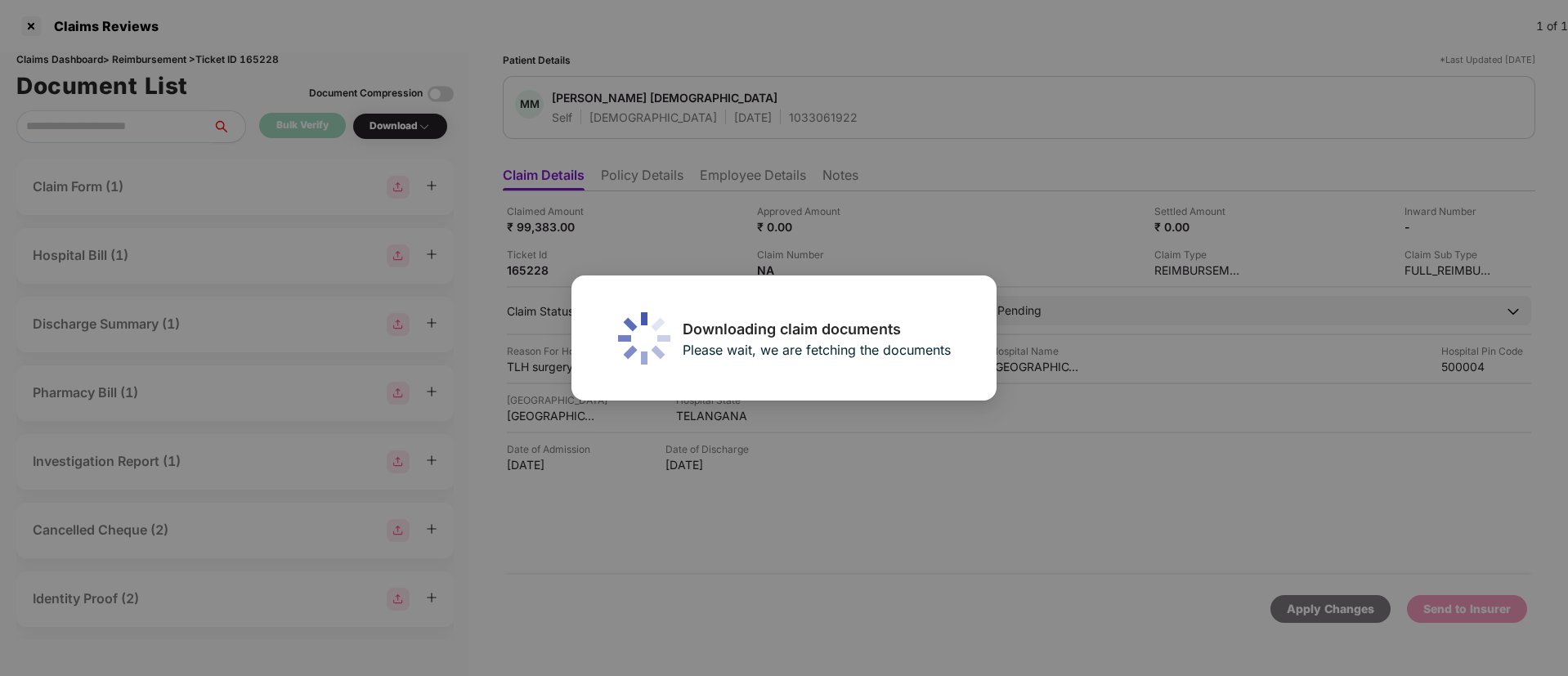
click at [635, 171] on div "Downloading claim documents Please wait, we are fetching the documents" at bounding box center [784, 338] width 1568 height 676
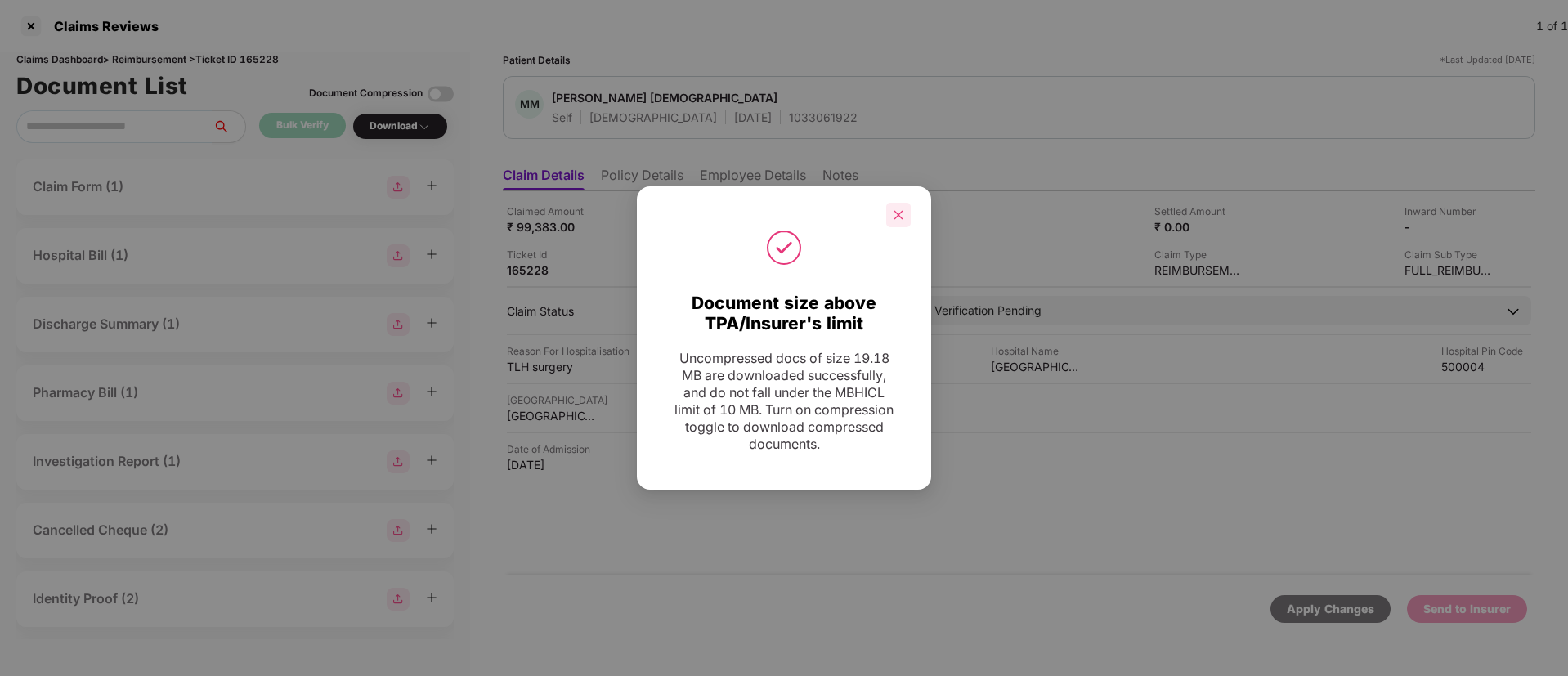
click at [890, 209] on div at bounding box center [898, 215] width 25 height 25
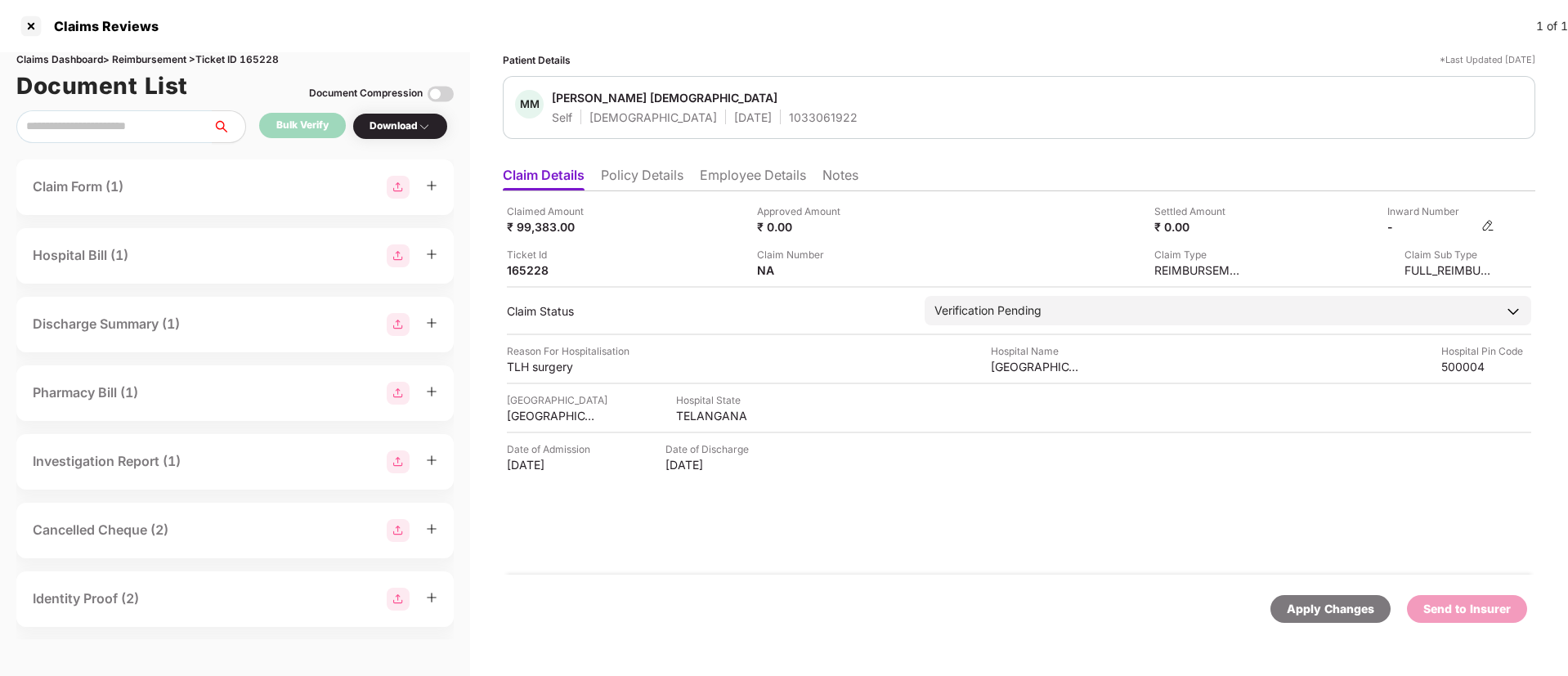
click at [1487, 227] on img at bounding box center [1487, 225] width 13 height 13
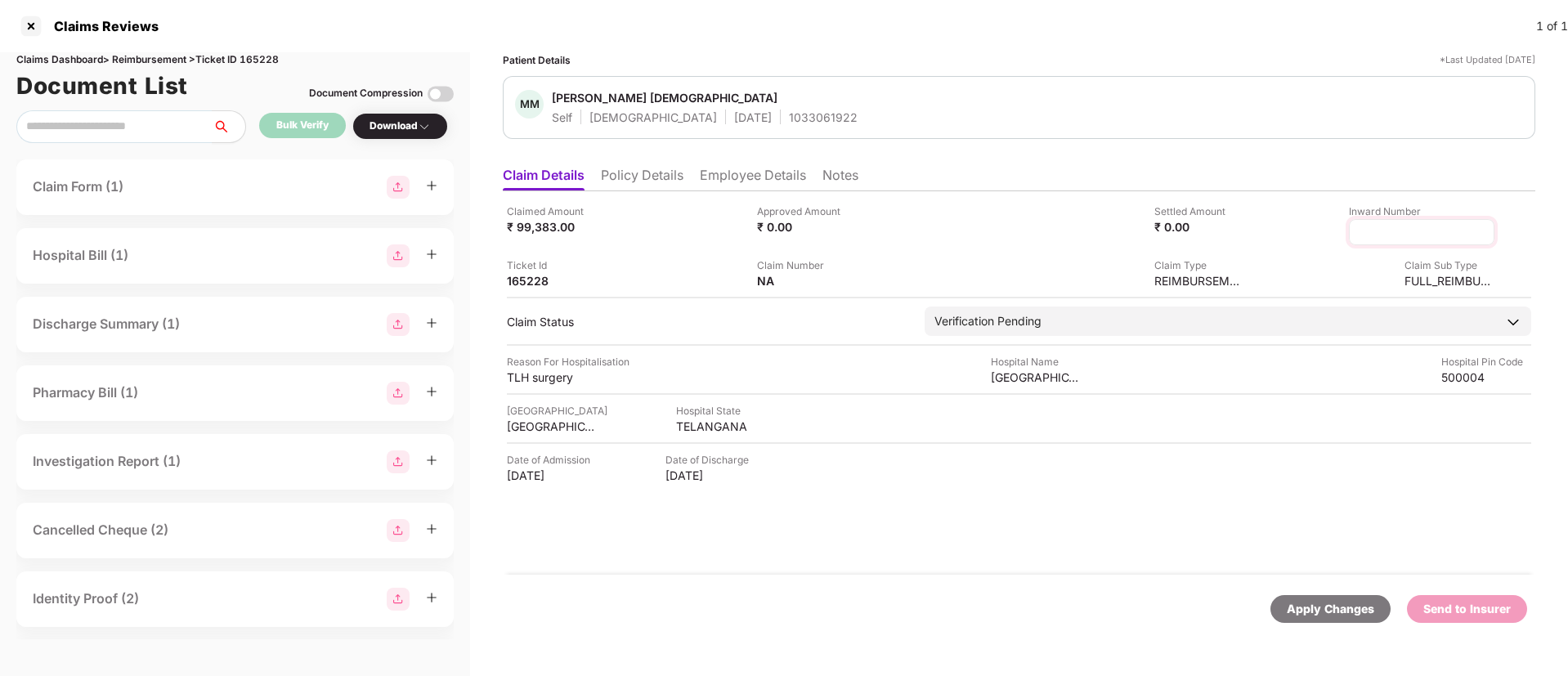
click at [1439, 228] on input at bounding box center [1421, 232] width 118 height 17
type input "**********"
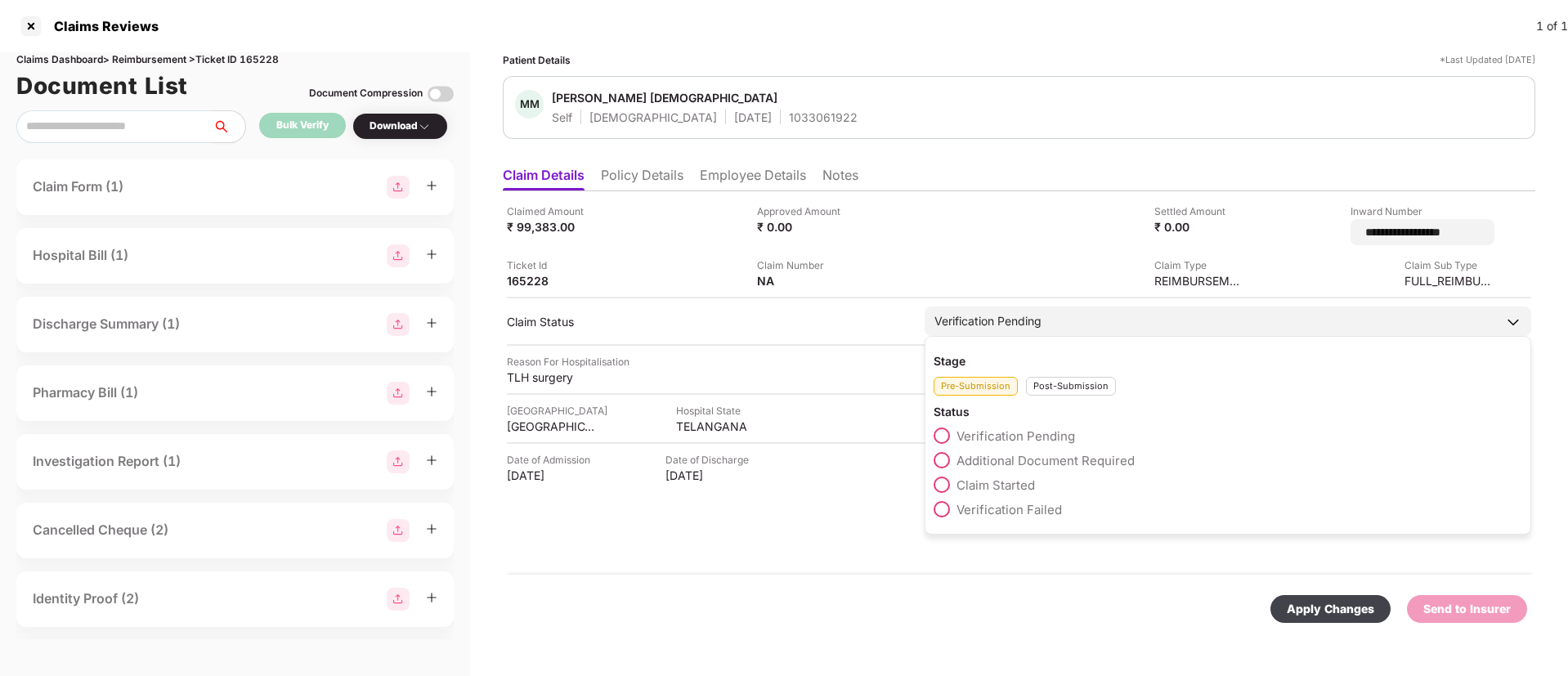
click at [1060, 378] on div "Post-Submission" at bounding box center [1071, 385] width 90 height 19
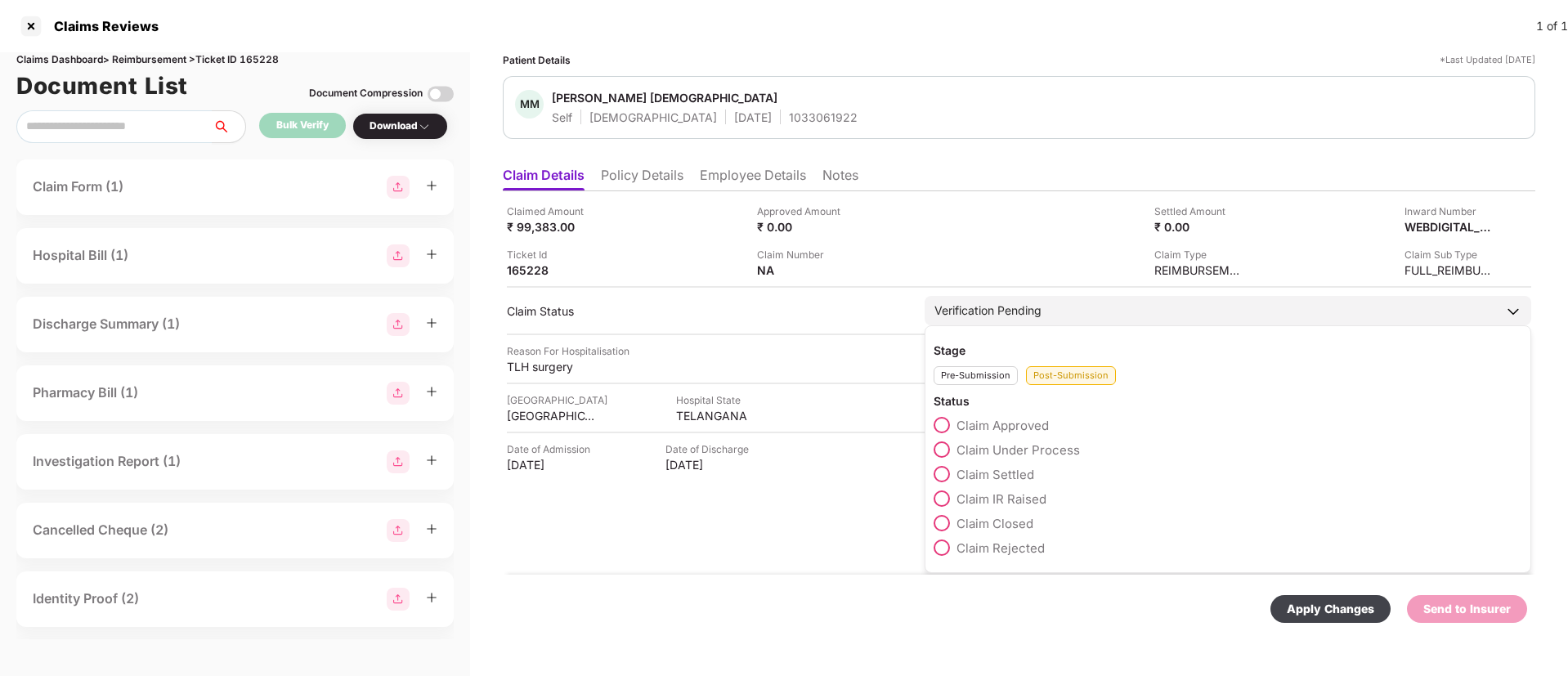
click at [949, 455] on label "Claim Under Process" at bounding box center [1007, 449] width 147 height 16
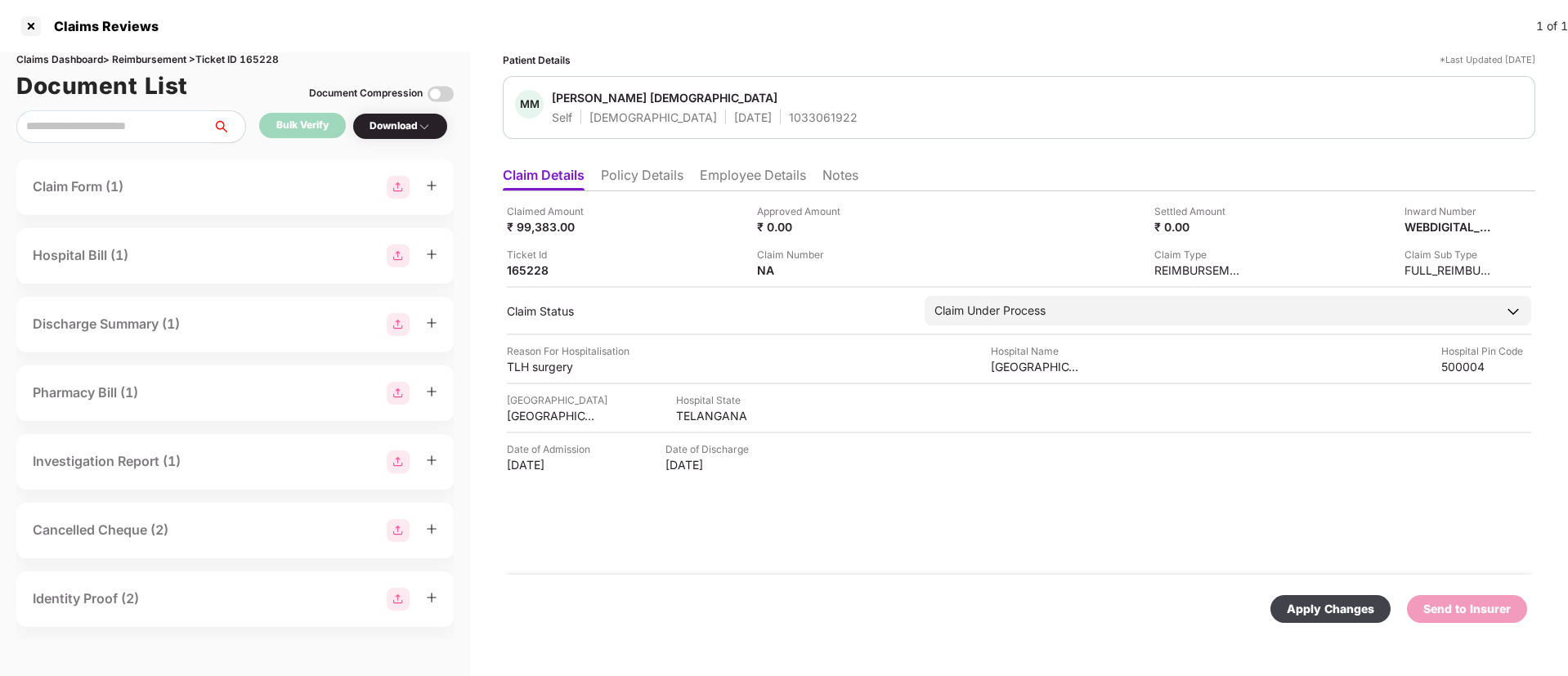
click at [1317, 618] on div "Apply Changes" at bounding box center [1330, 609] width 120 height 28
click at [733, 174] on li "Employee Details" at bounding box center [753, 179] width 106 height 24
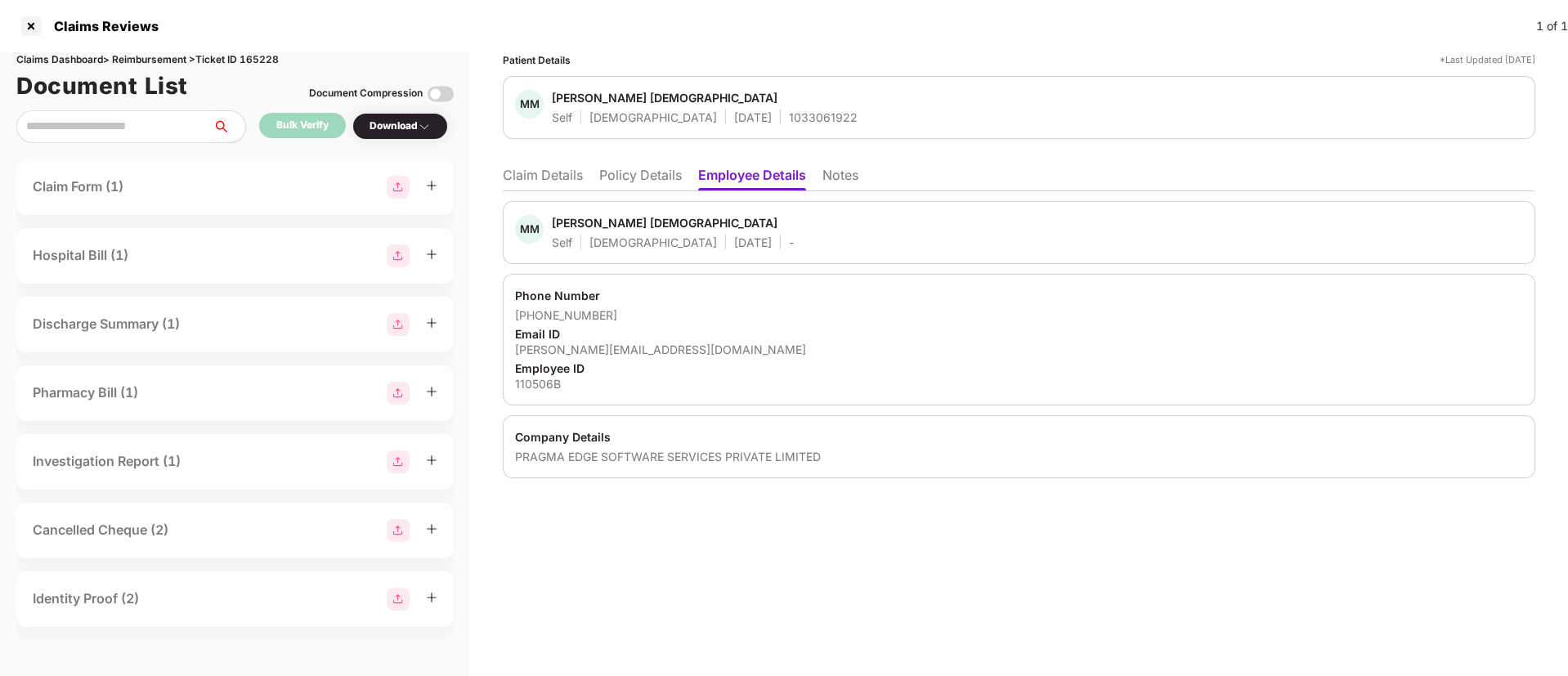
click at [259, 56] on div "Claims Dashboard > Reimbursement > Ticket ID 165228" at bounding box center [235, 60] width 437 height 16
click at [260, 56] on div "Claims Dashboard > Reimbursement > Ticket ID 165228" at bounding box center [235, 60] width 437 height 16
copy div "165228"
click at [789, 119] on div "1033061922" at bounding box center [823, 118] width 69 height 16
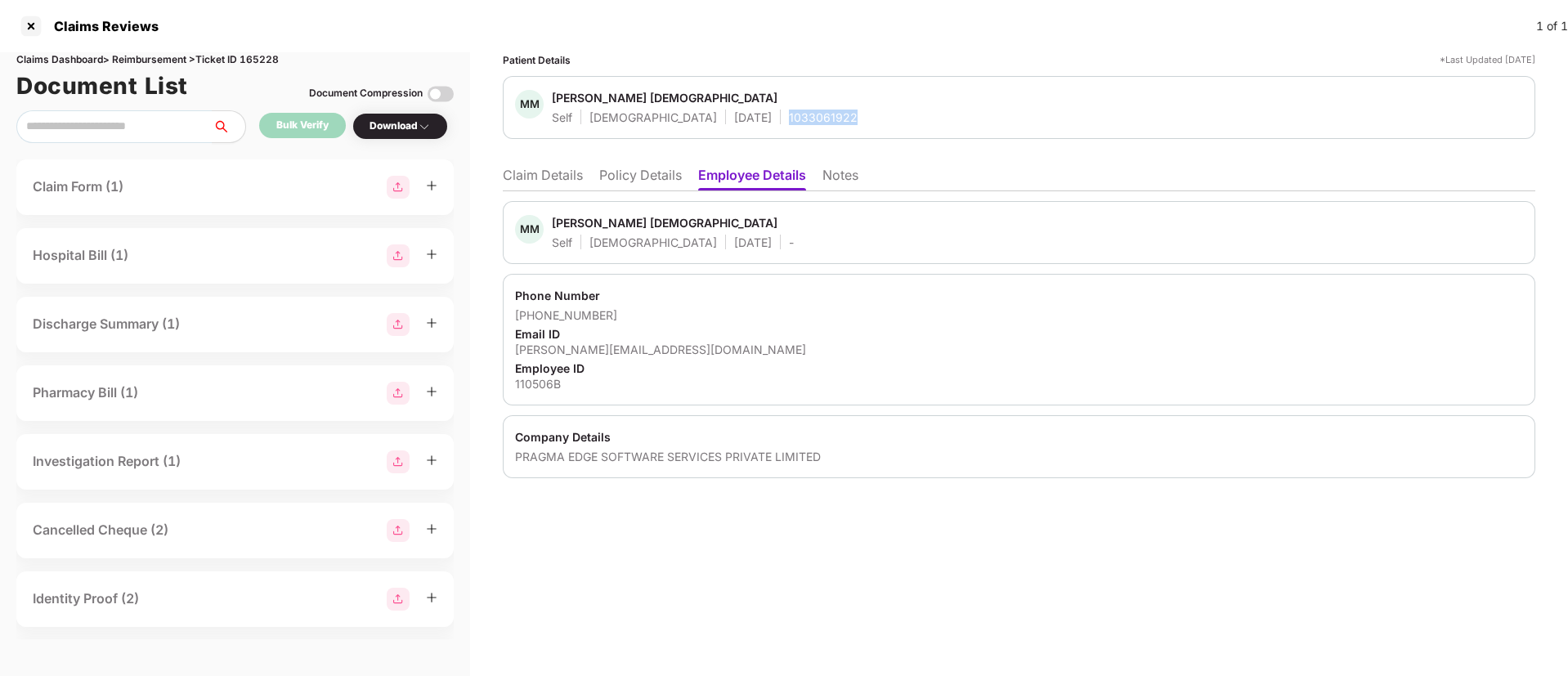
copy div "1033061922"
click at [29, 26] on div at bounding box center [31, 26] width 26 height 26
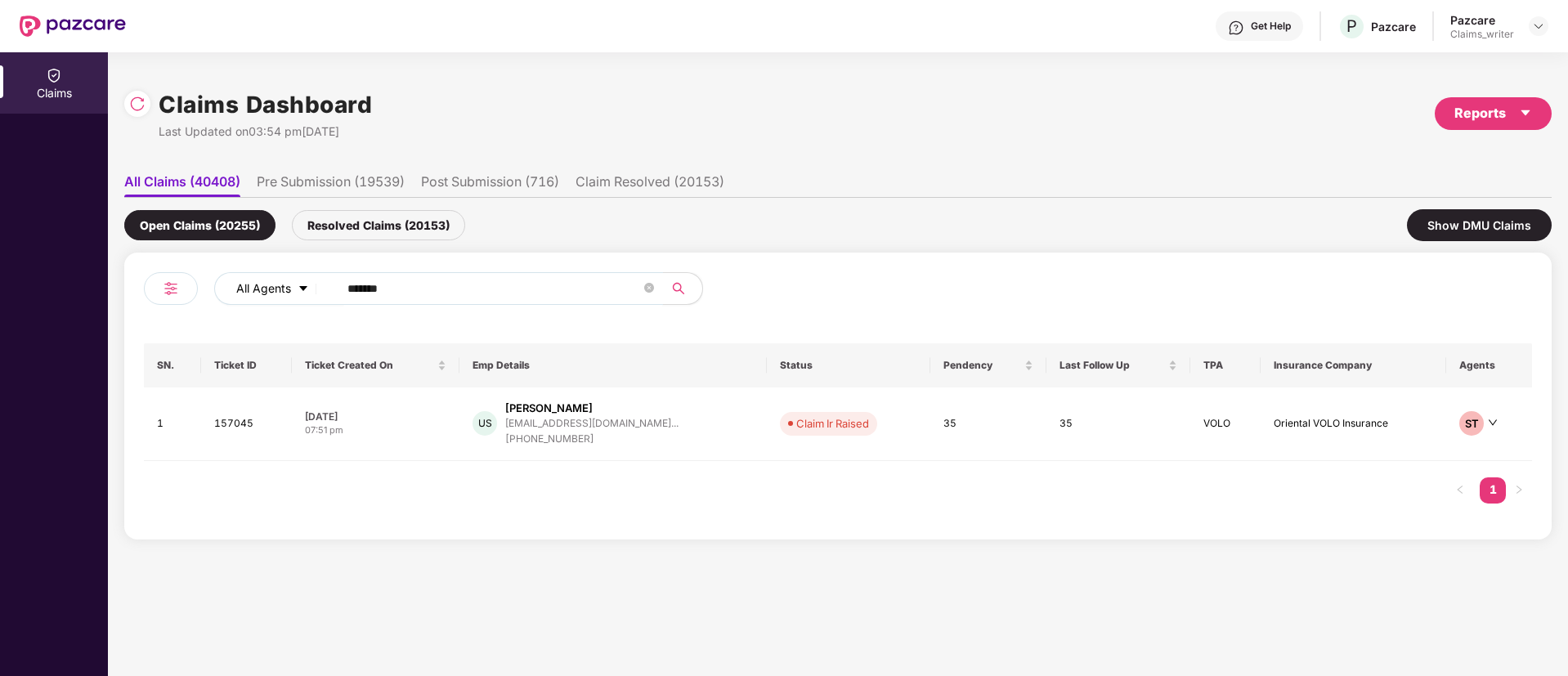
drag, startPoint x: 408, startPoint y: 287, endPoint x: 310, endPoint y: 289, distance: 98.0
click at [310, 289] on div "All Agents ******" at bounding box center [630, 289] width 833 height 33
paste input "text"
type input "******"
click at [229, 422] on td "161550" at bounding box center [249, 424] width 92 height 74
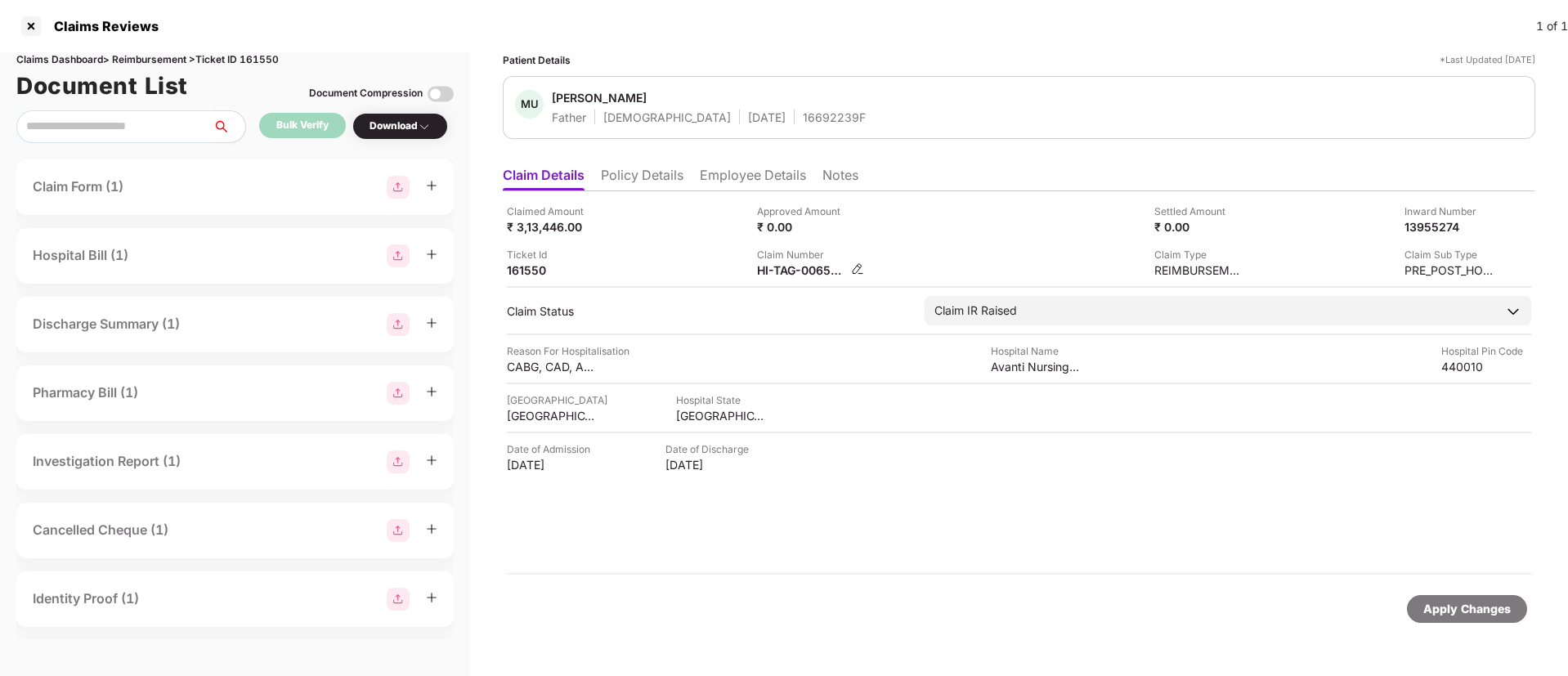
click at [859, 271] on img at bounding box center [857, 269] width 13 height 13
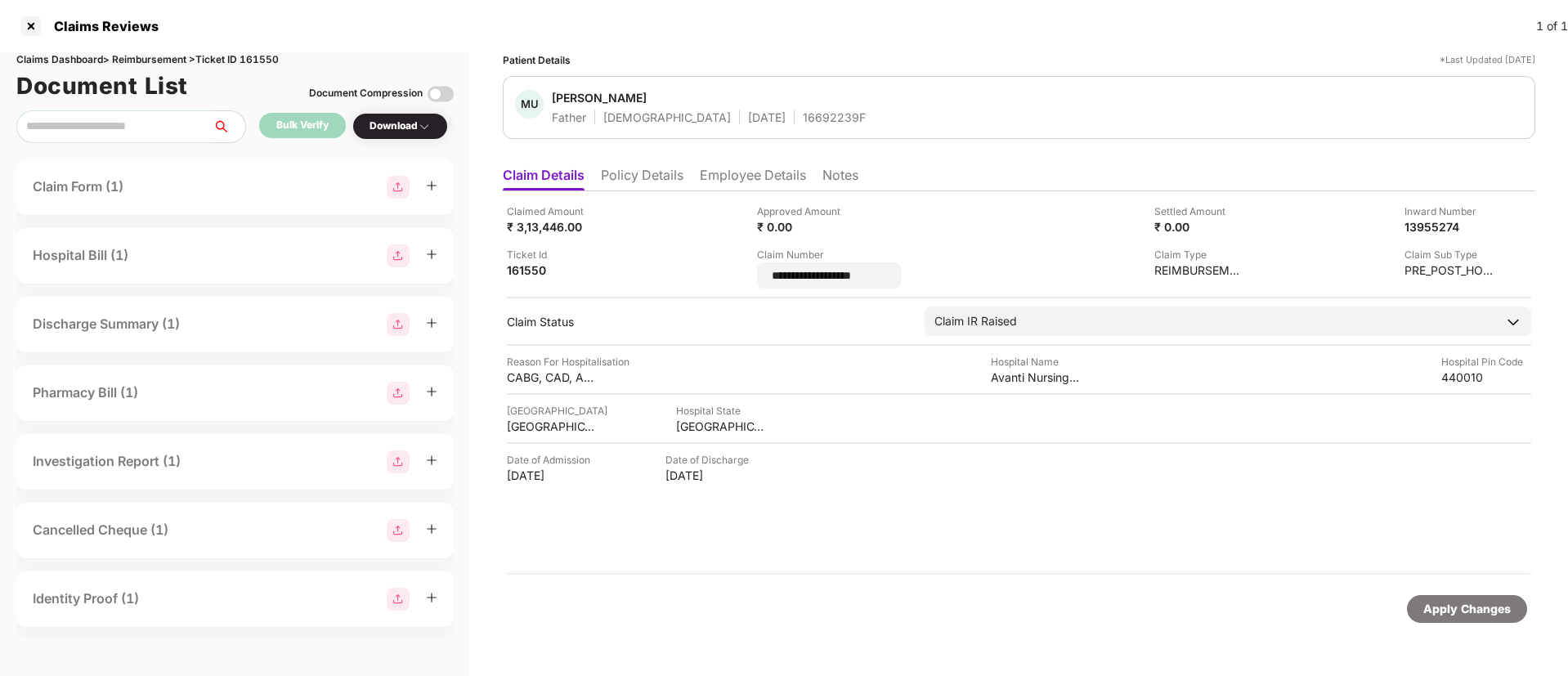
drag, startPoint x: 903, startPoint y: 281, endPoint x: 741, endPoint y: 279, distance: 162.0
click at [741, 279] on div "**********" at bounding box center [1019, 246] width 1025 height 85
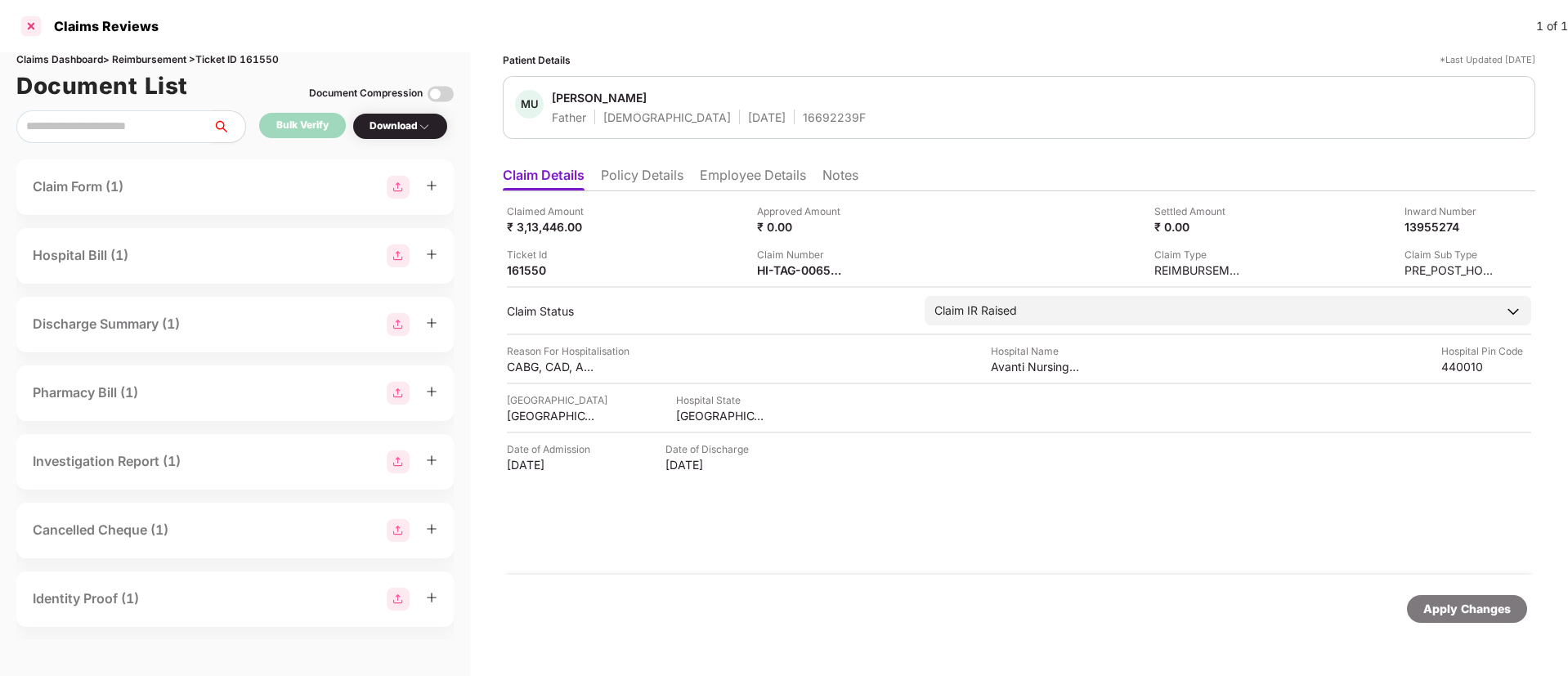
click at [29, 25] on div at bounding box center [31, 26] width 26 height 26
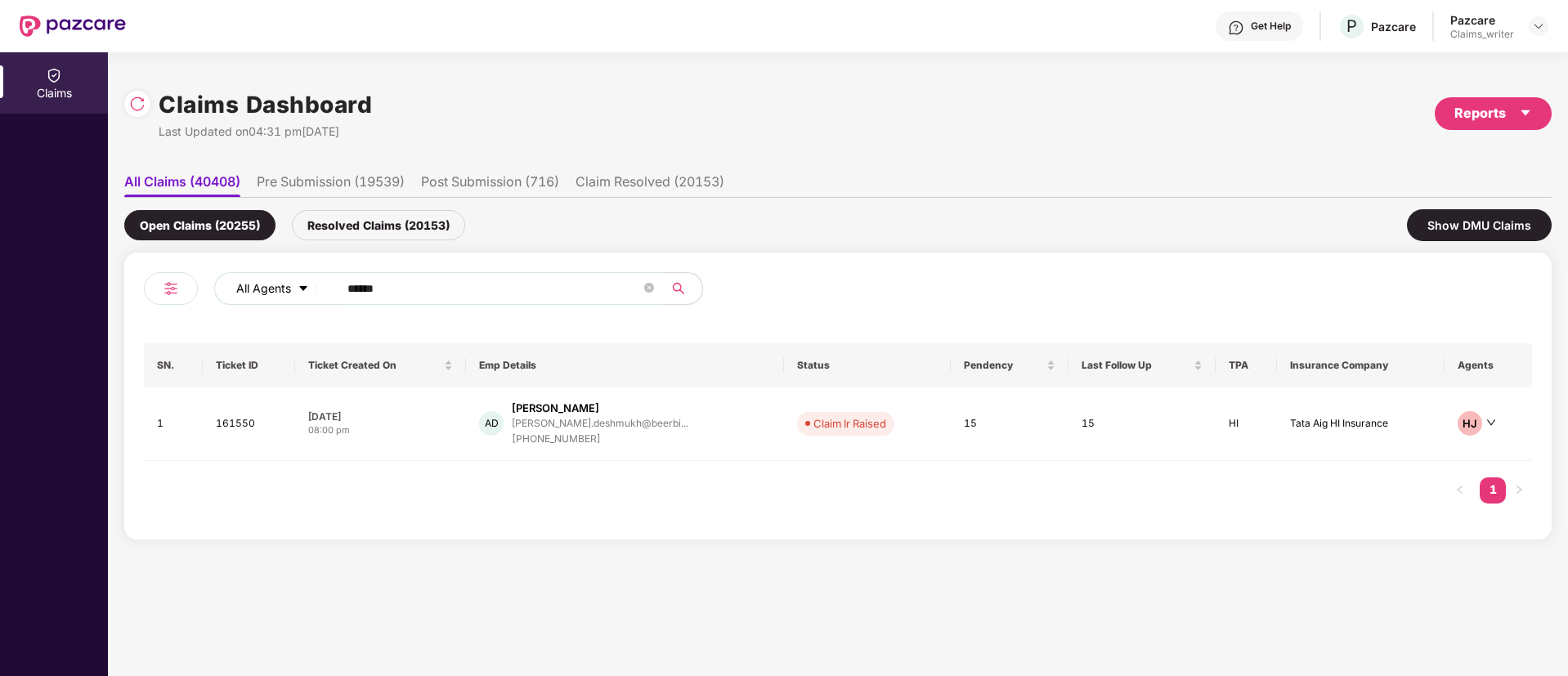
drag, startPoint x: 398, startPoint y: 295, endPoint x: 299, endPoint y: 288, distance: 99.2
click at [299, 288] on div "All Agents ******" at bounding box center [630, 289] width 833 height 33
paste input "text"
type input "******"
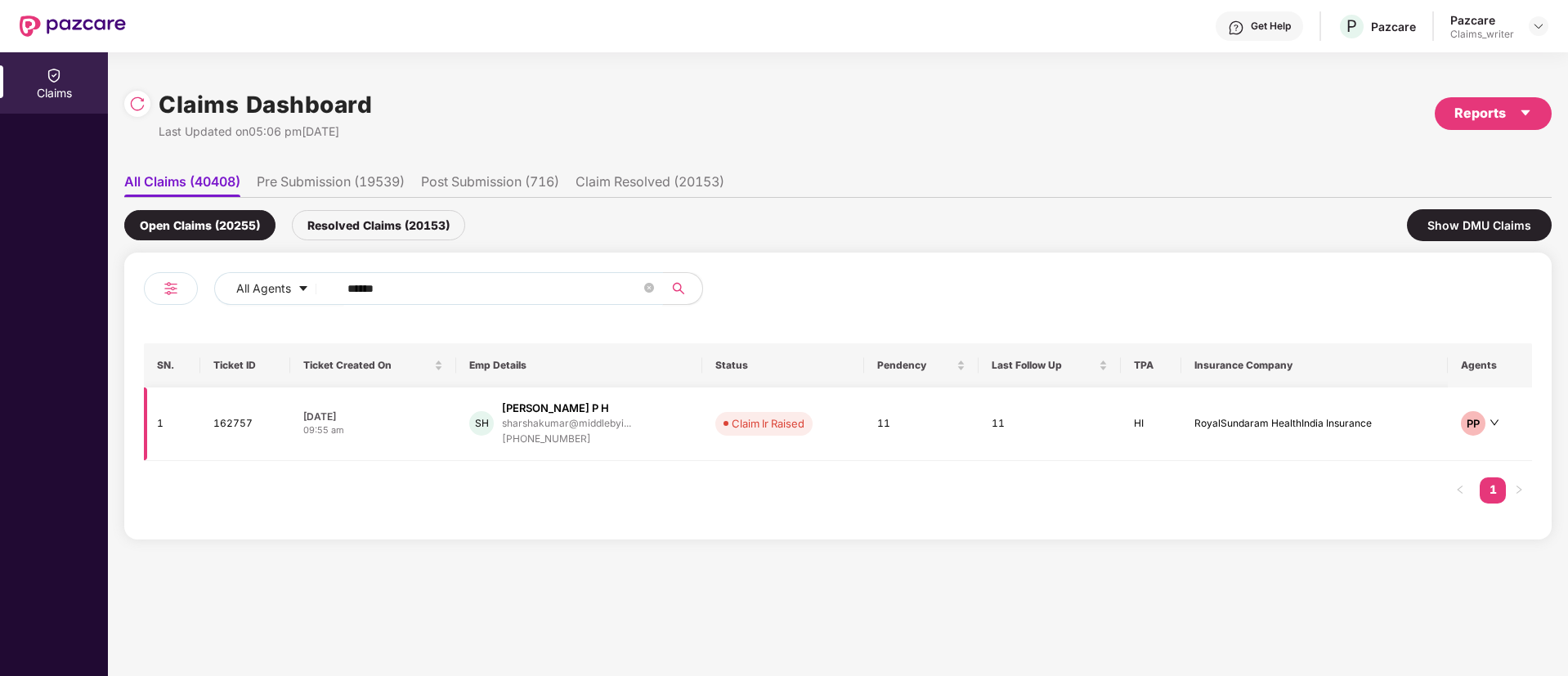
click at [231, 419] on td "162757" at bounding box center [246, 424] width 90 height 74
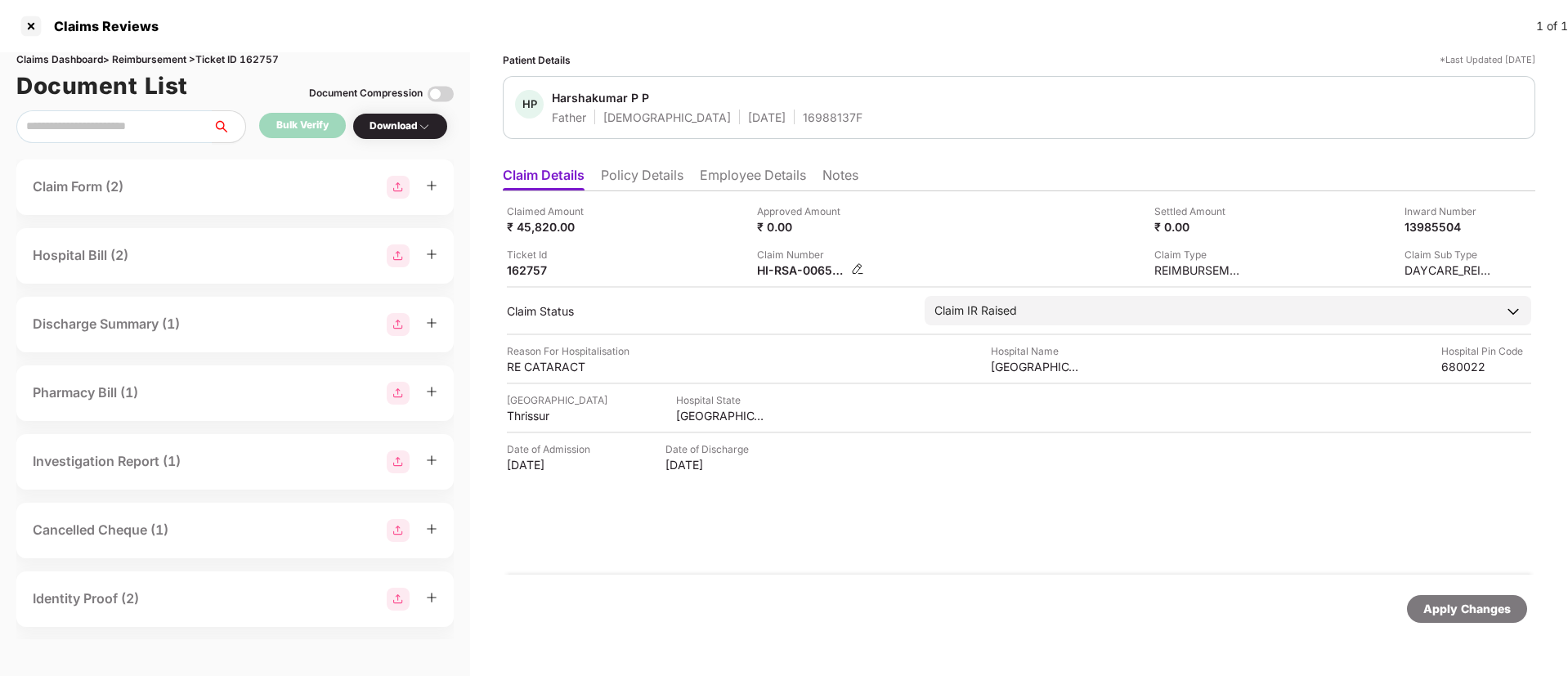
click at [858, 270] on img at bounding box center [857, 269] width 13 height 13
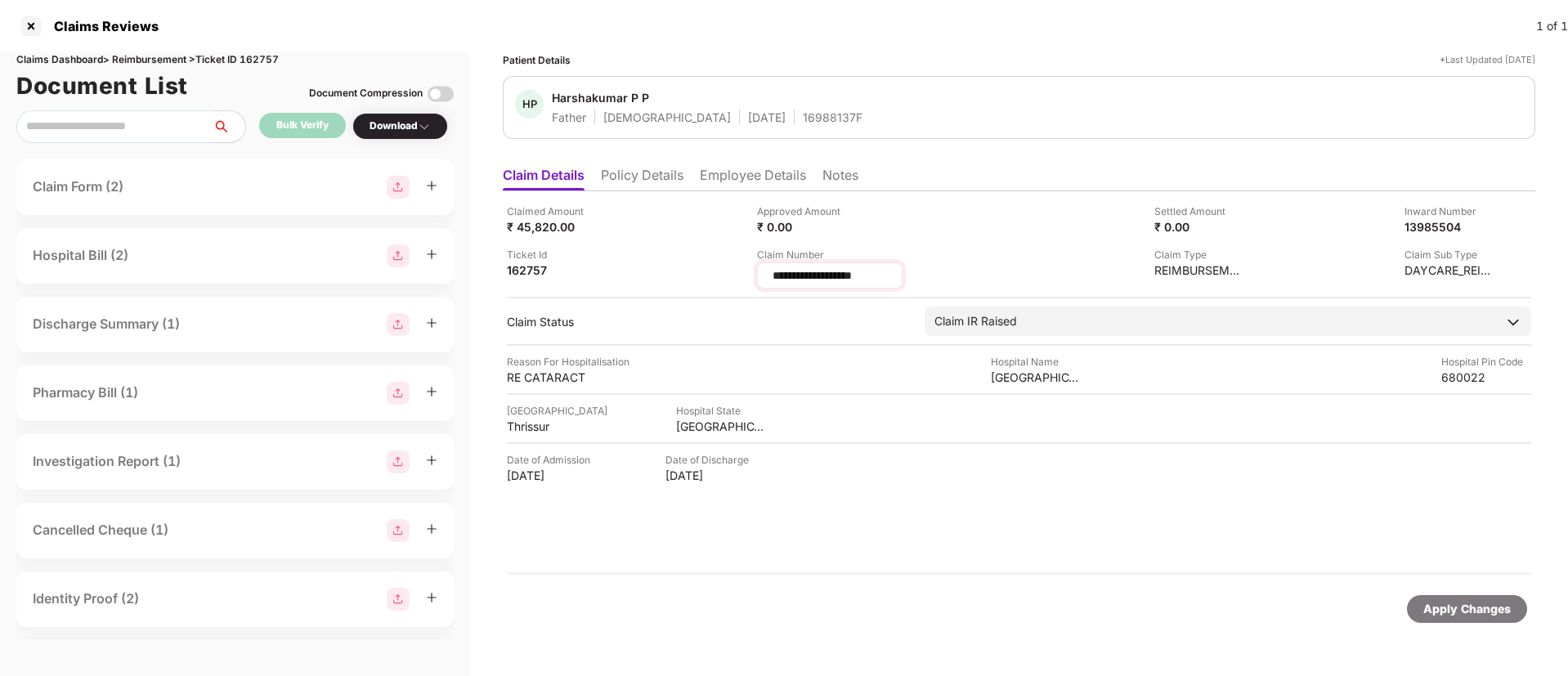
drag, startPoint x: 876, startPoint y: 275, endPoint x: 759, endPoint y: 271, distance: 117.1
click at [759, 271] on div "**********" at bounding box center [830, 276] width 146 height 26
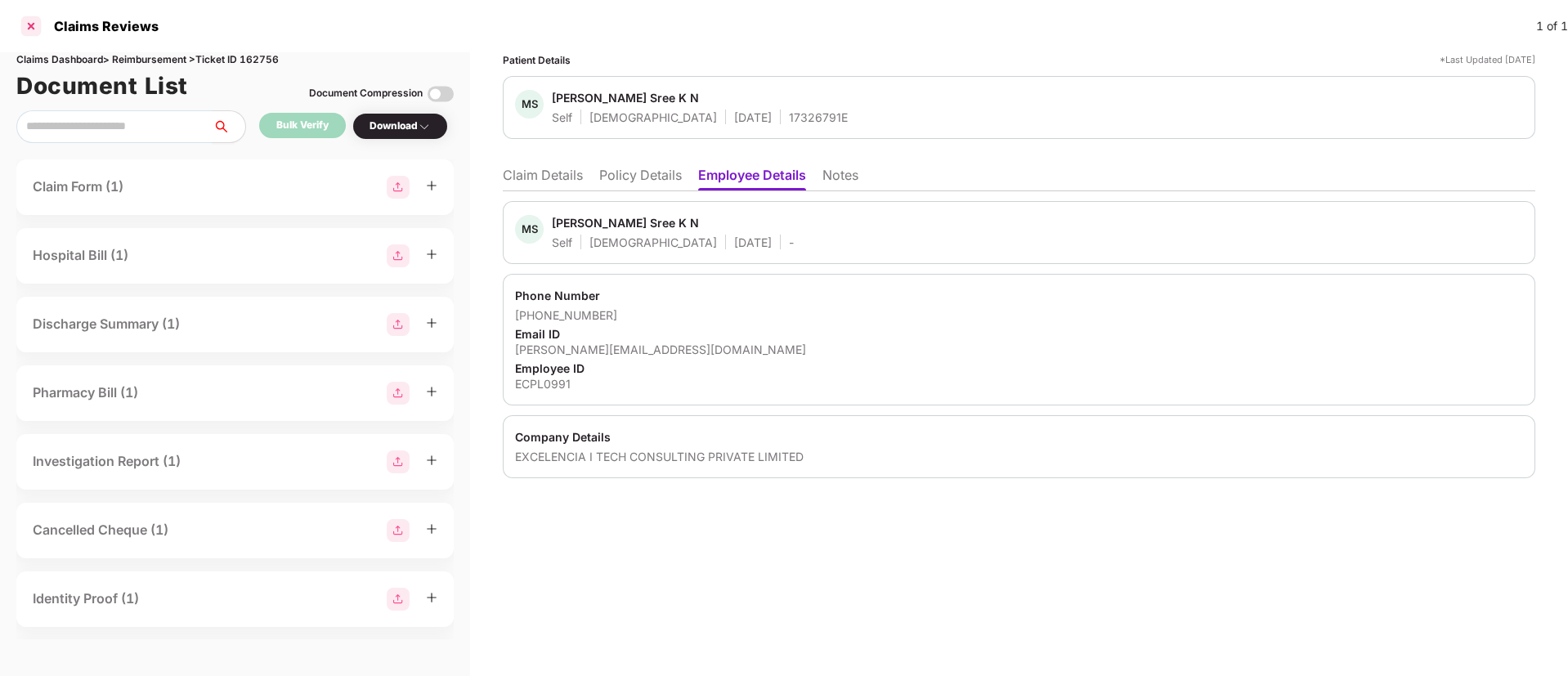
click at [38, 25] on div at bounding box center [31, 26] width 26 height 26
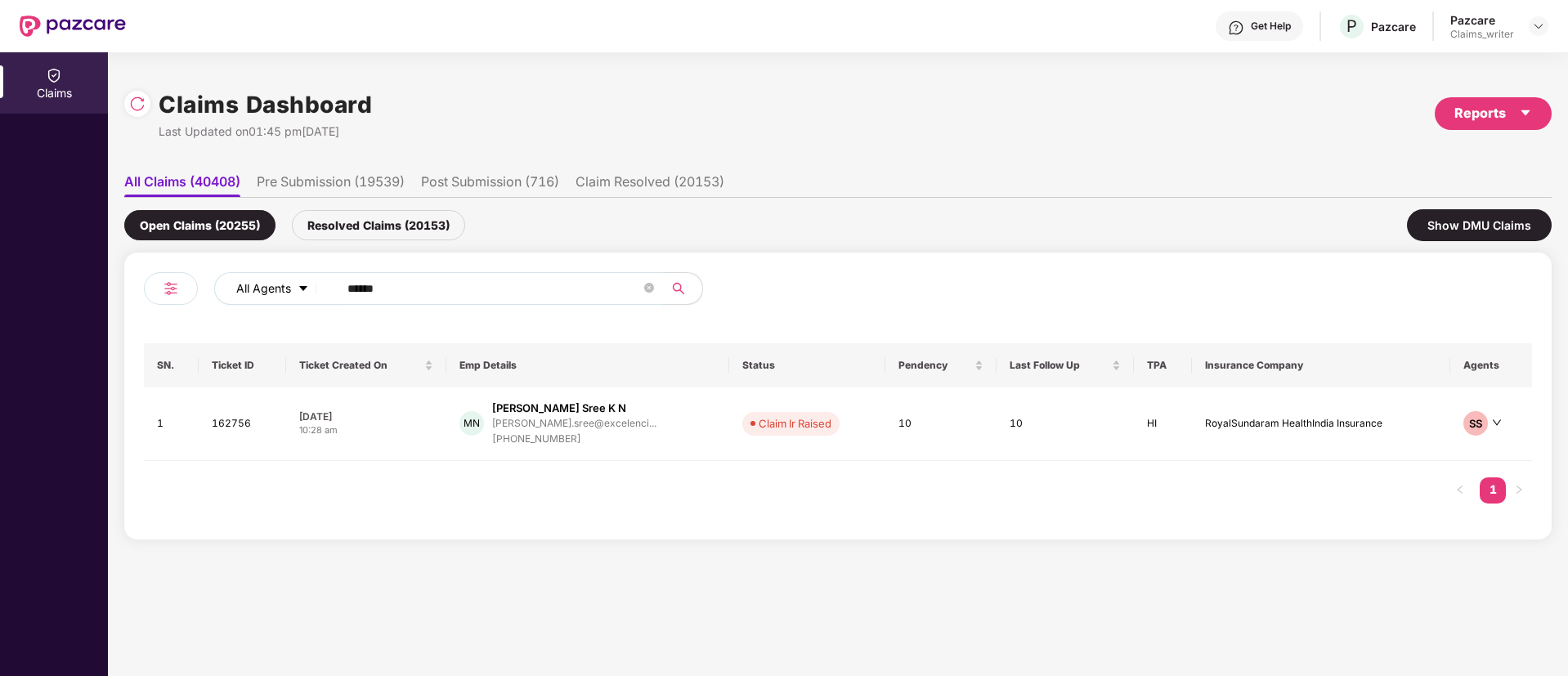
drag, startPoint x: 409, startPoint y: 288, endPoint x: 322, endPoint y: 279, distance: 87.5
click at [322, 279] on div "All Agents ******" at bounding box center [630, 289] width 833 height 33
paste input "text"
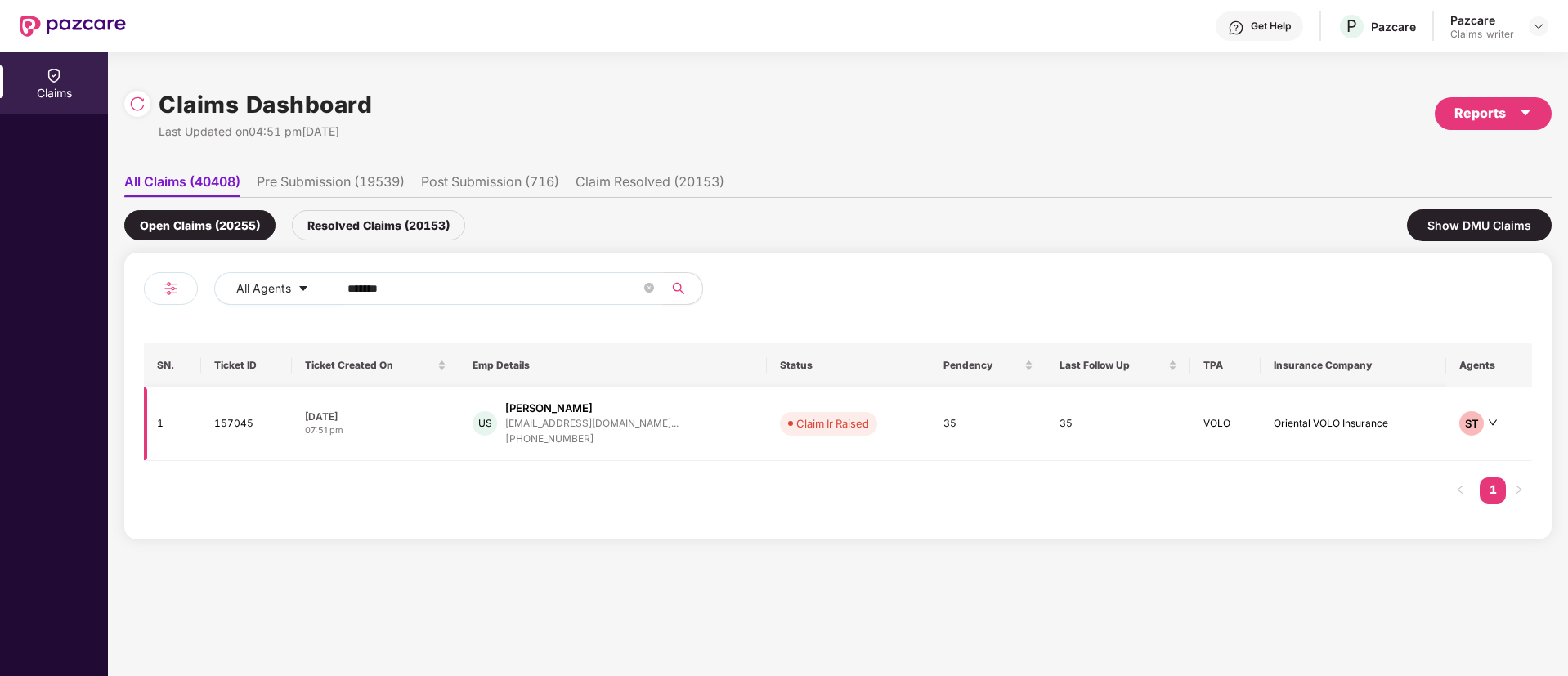
type input "******"
click at [244, 422] on td "157045" at bounding box center [246, 424] width 91 height 74
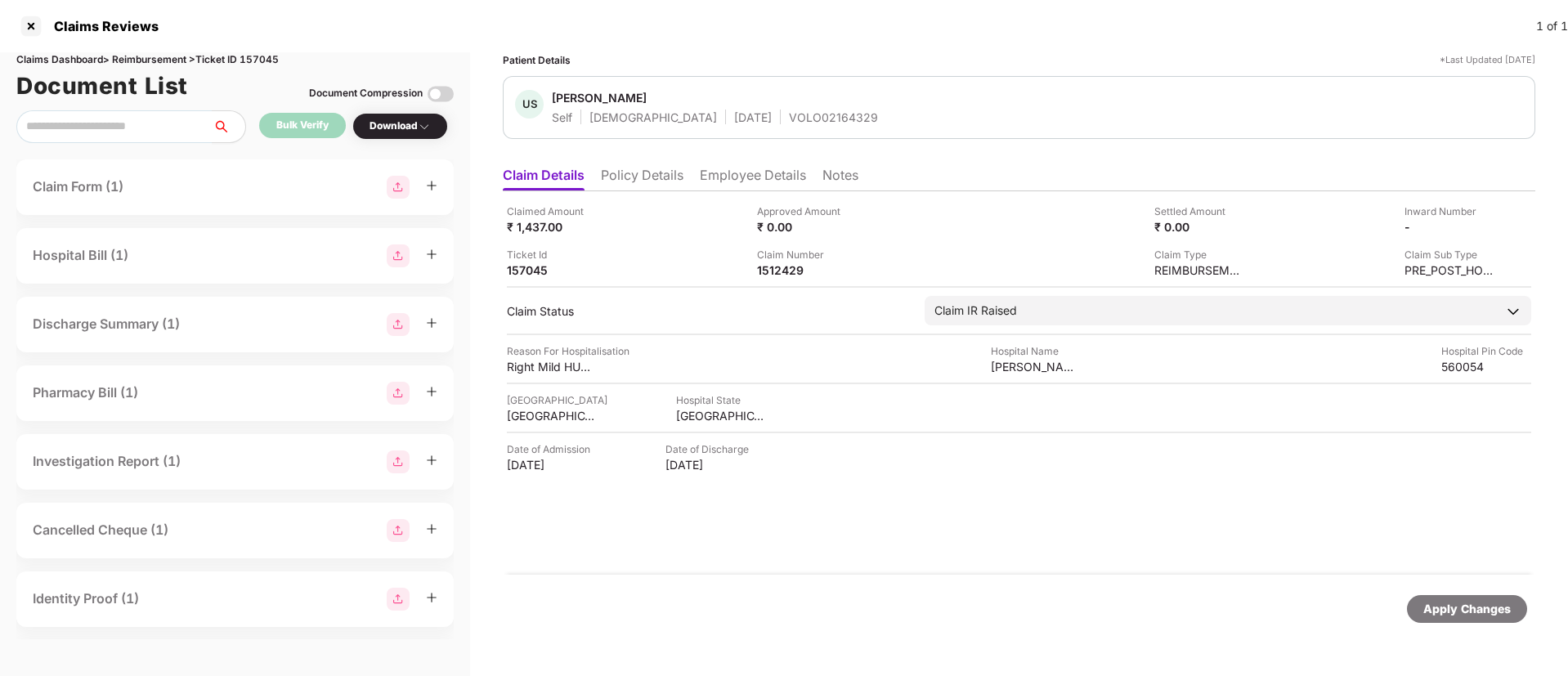
click at [425, 121] on img at bounding box center [423, 126] width 13 height 13
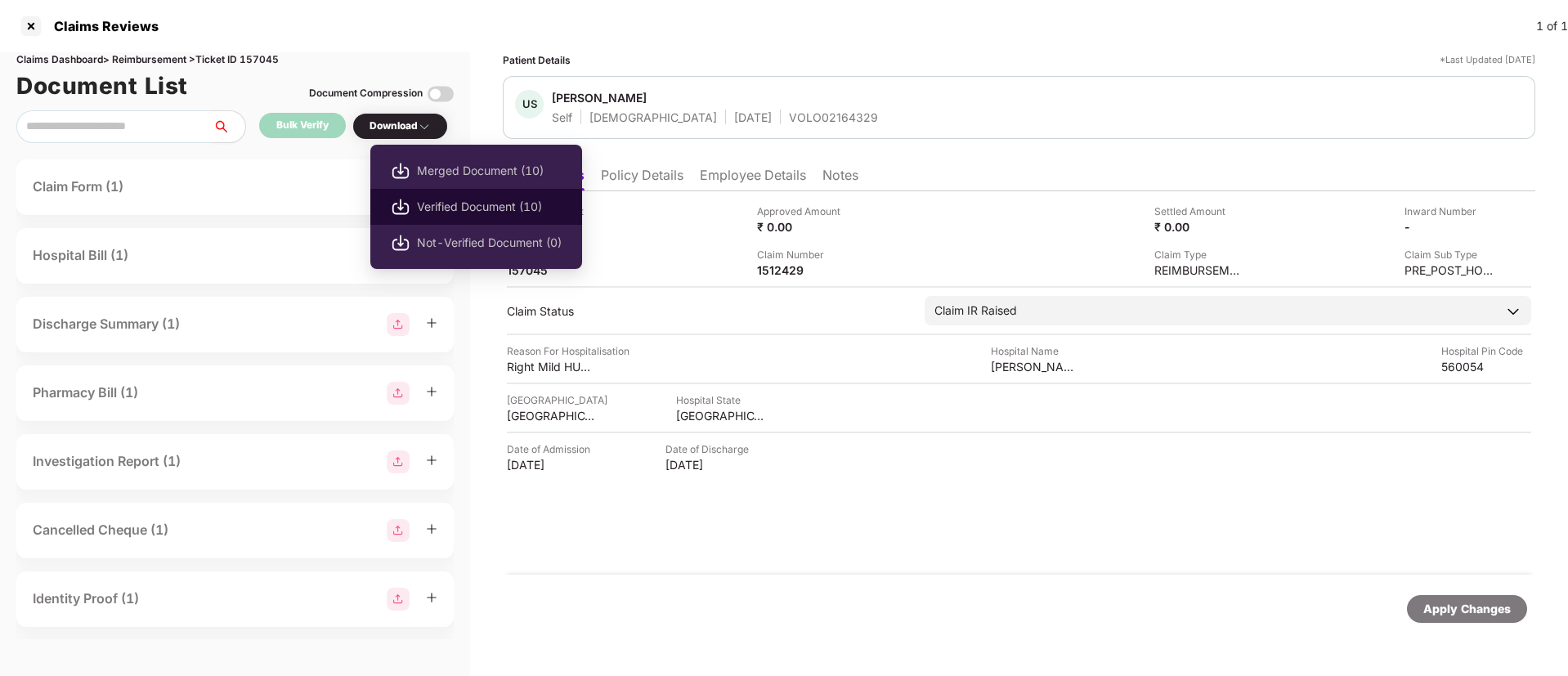
click at [474, 213] on span "Verified Document (10)" at bounding box center [488, 207] width 145 height 18
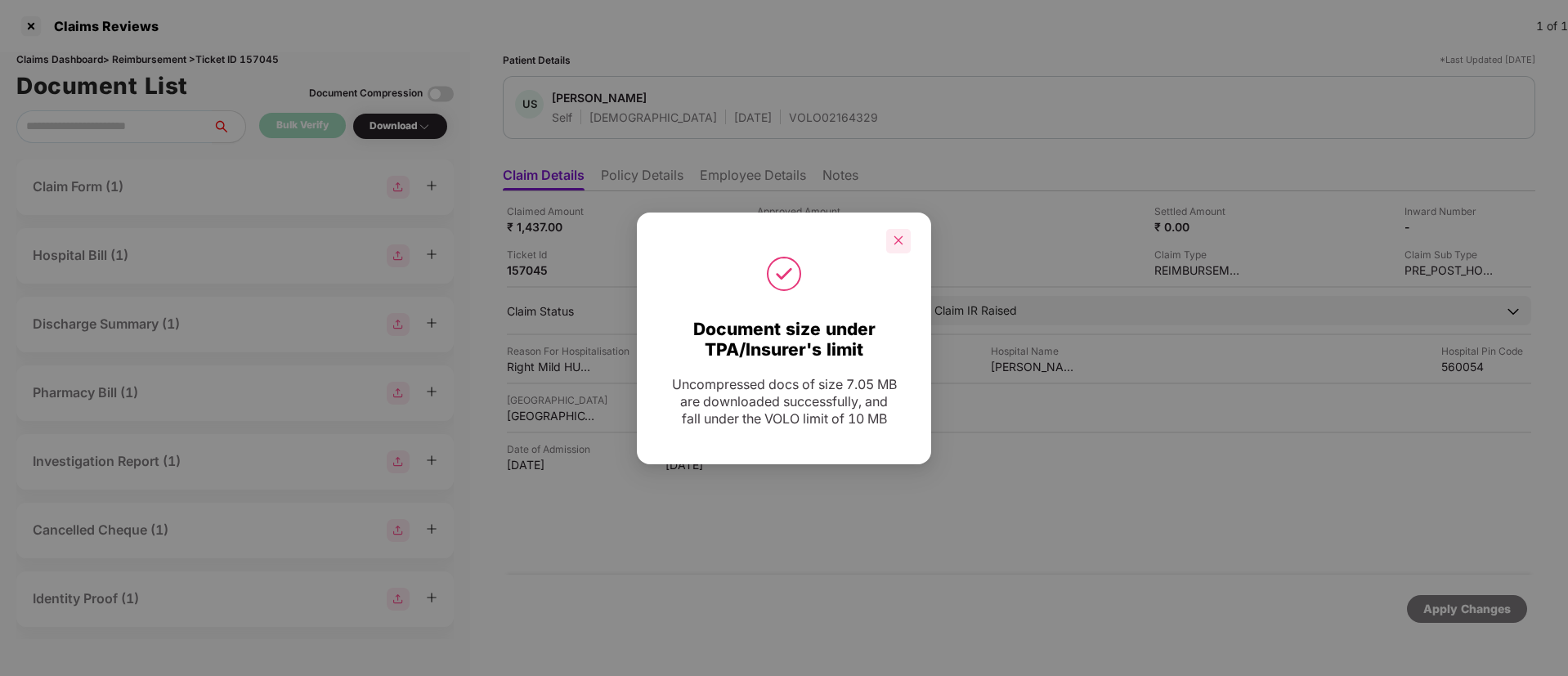
click at [894, 237] on icon "close" at bounding box center [898, 240] width 11 height 11
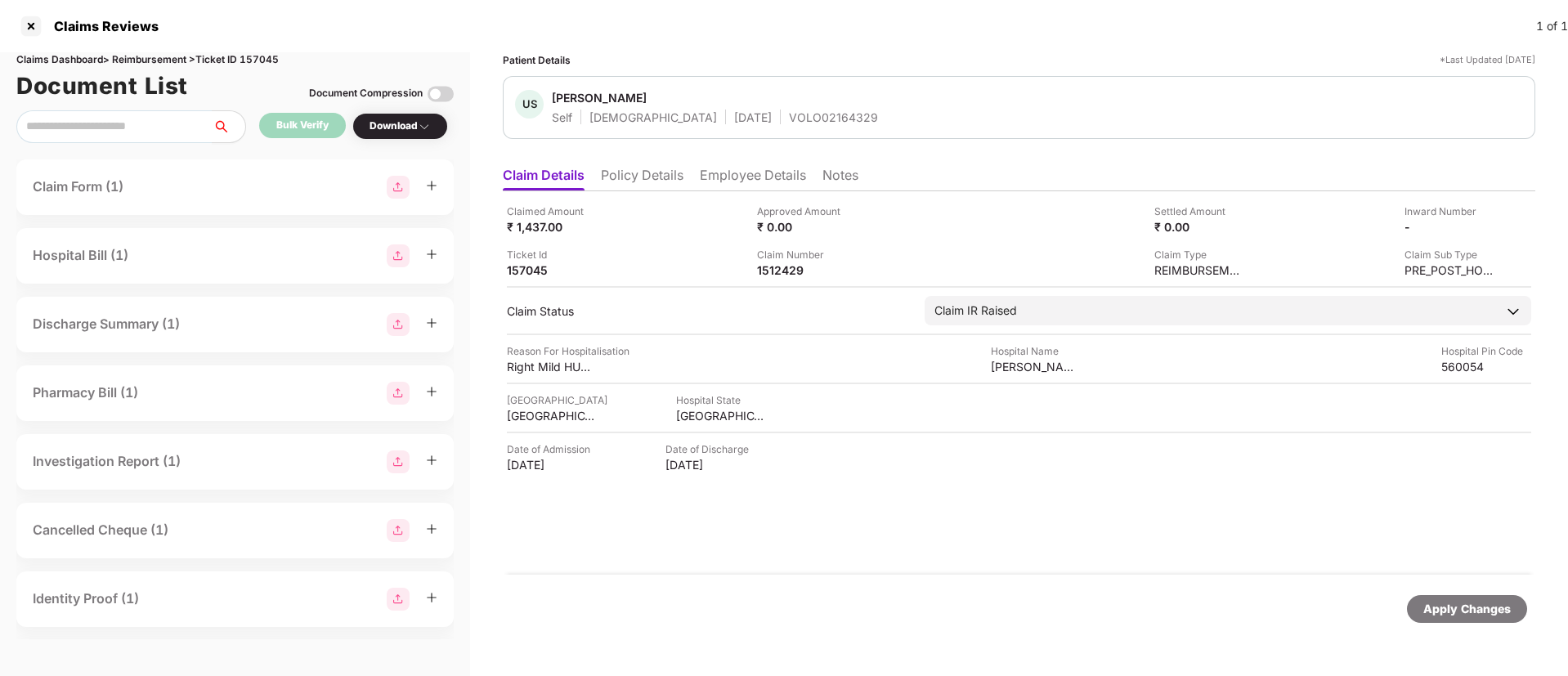
click at [718, 177] on li "Employee Details" at bounding box center [753, 179] width 106 height 24
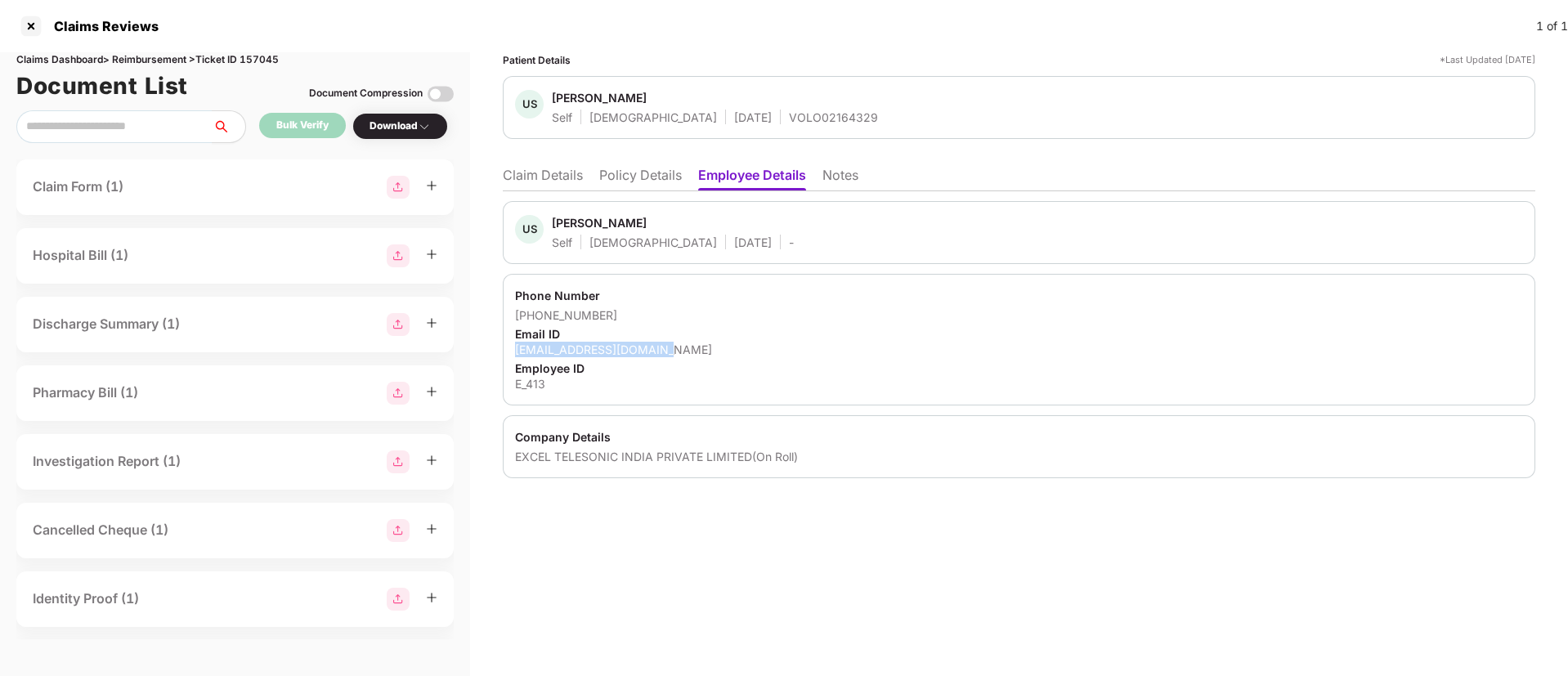
drag, startPoint x: 515, startPoint y: 347, endPoint x: 671, endPoint y: 352, distance: 156.1
click at [671, 352] on div "Phone Number +919513069079 Email ID u.shetty@cloudextel.com Employee ID E_413" at bounding box center [1019, 339] width 1033 height 132
copy div "u.shetty@cloudextel.com"
click at [565, 183] on li "Claim Details" at bounding box center [542, 179] width 80 height 24
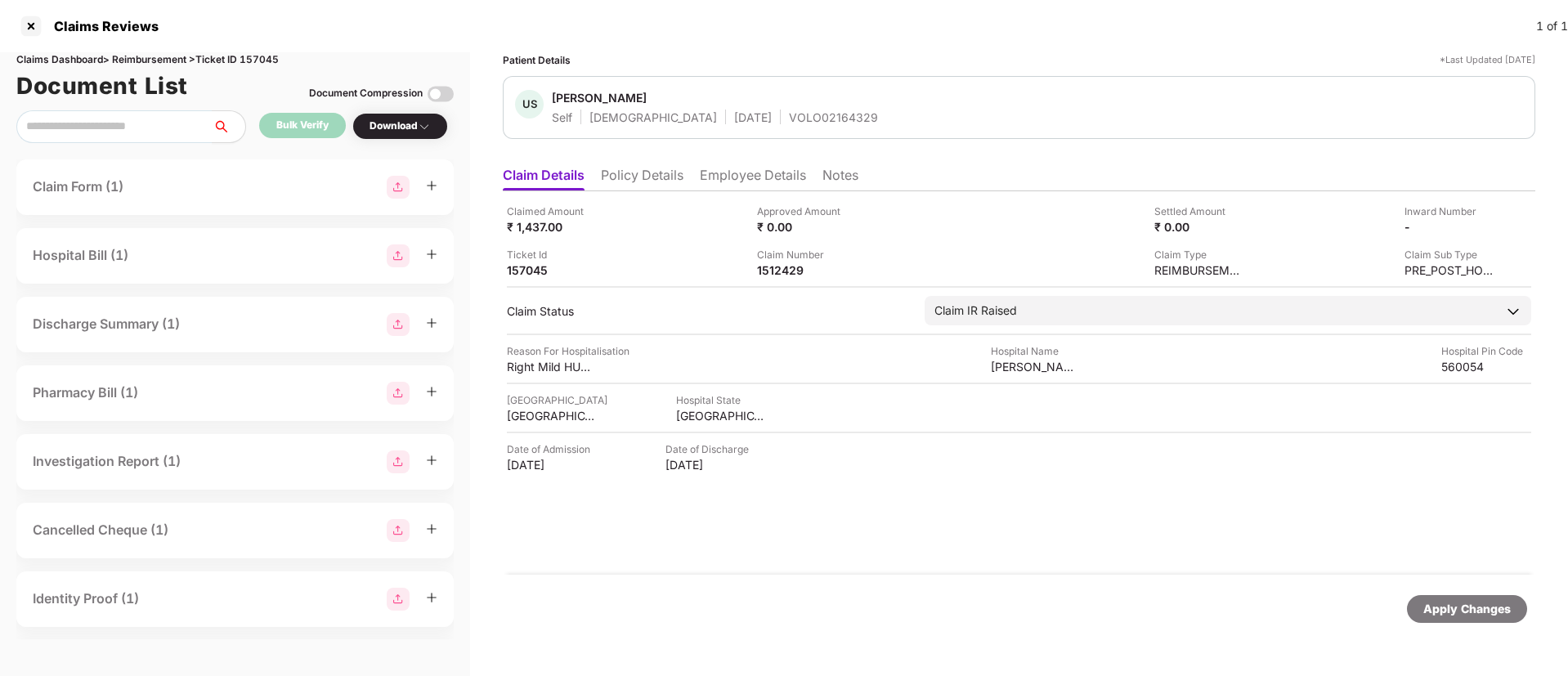
click at [668, 179] on li "Policy Details" at bounding box center [642, 179] width 83 height 24
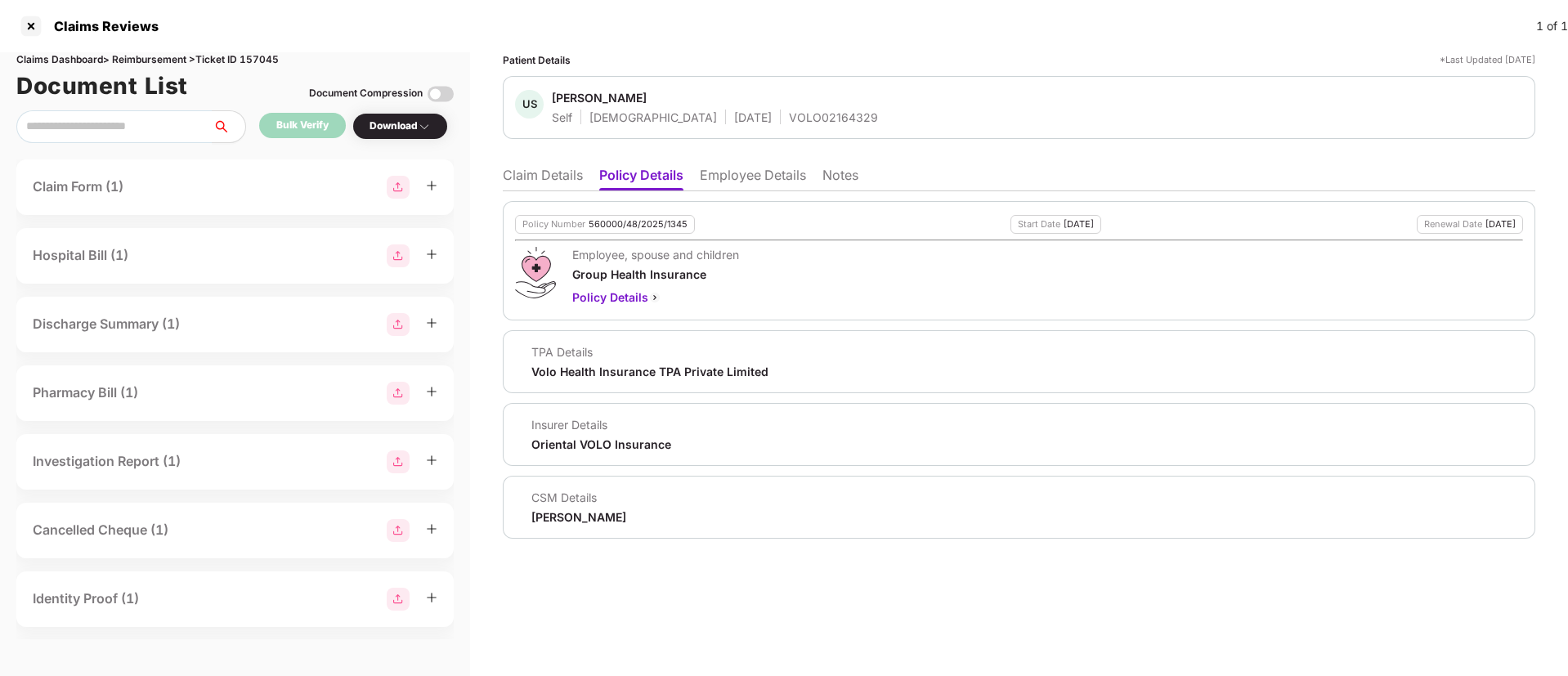
click at [543, 178] on li "Claim Details" at bounding box center [542, 179] width 80 height 24
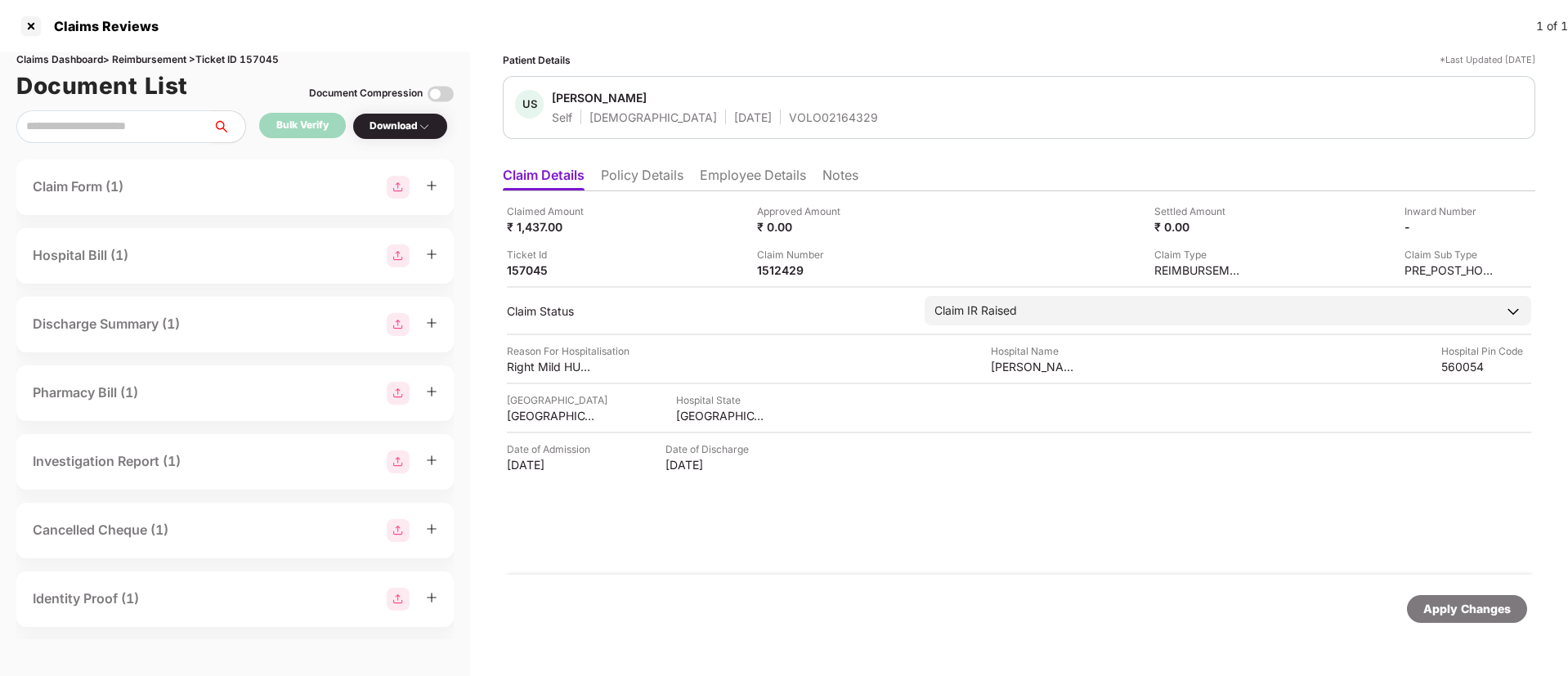
click at [746, 180] on li "Employee Details" at bounding box center [753, 179] width 106 height 24
click at [33, 21] on div at bounding box center [31, 26] width 26 height 26
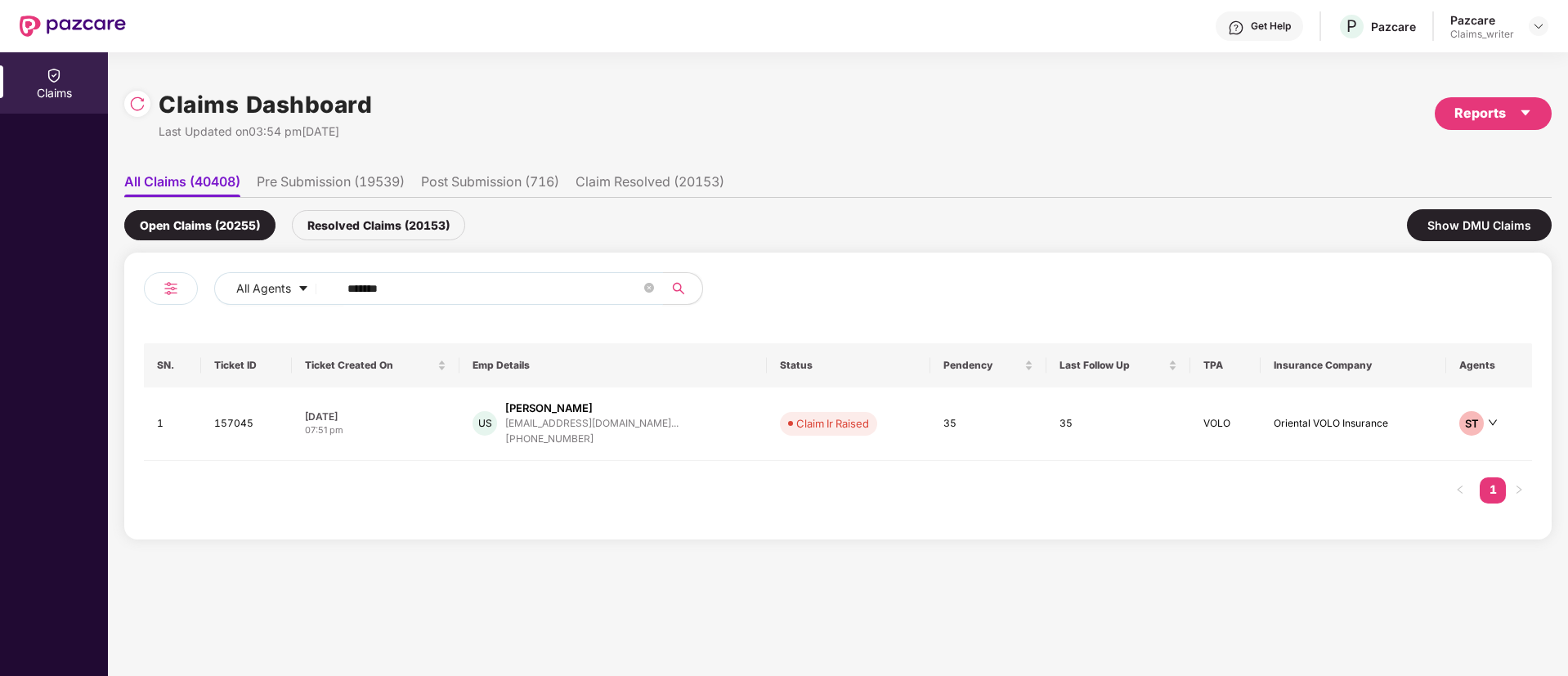
drag, startPoint x: 401, startPoint y: 290, endPoint x: 364, endPoint y: 293, distance: 37.1
click at [364, 293] on input "******" at bounding box center [494, 289] width 294 height 25
click at [409, 479] on div "SN. Ticket ID Ticket Created On Emp Details Status Pendency Last Follow Up TPA …" at bounding box center [838, 431] width 1388 height 177
drag, startPoint x: 447, startPoint y: 294, endPoint x: 329, endPoint y: 288, distance: 118.2
click at [330, 289] on span "******" at bounding box center [495, 289] width 336 height 33
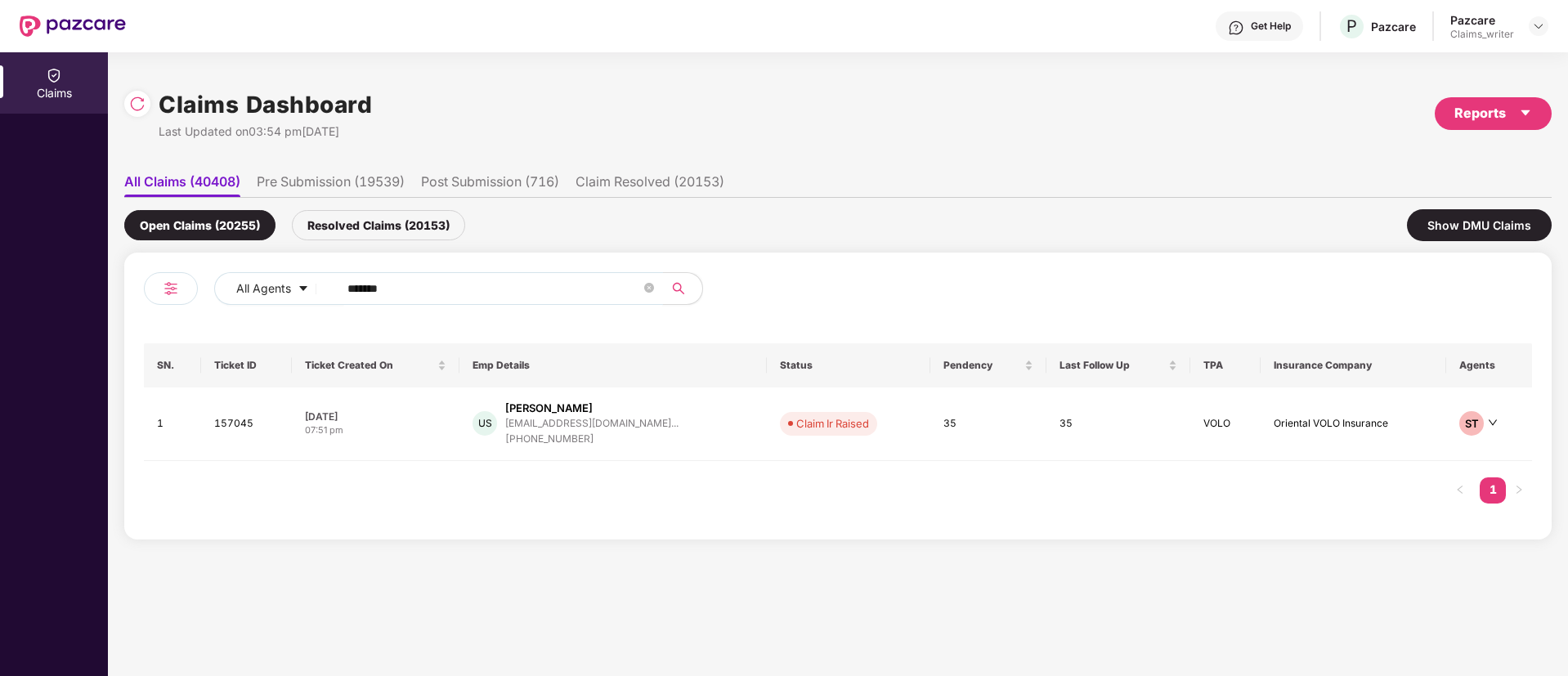
paste input "text"
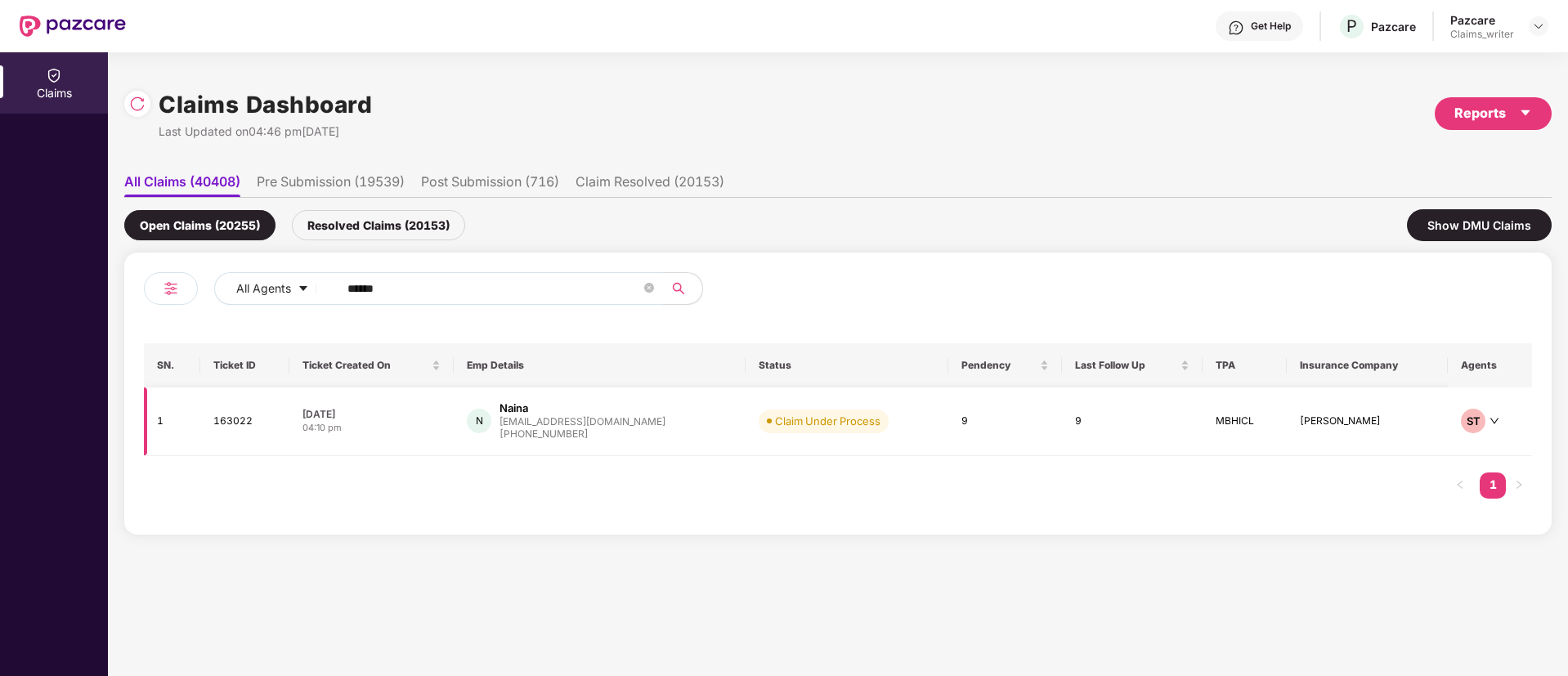
type input "******"
click at [241, 427] on td "163022" at bounding box center [245, 421] width 89 height 69
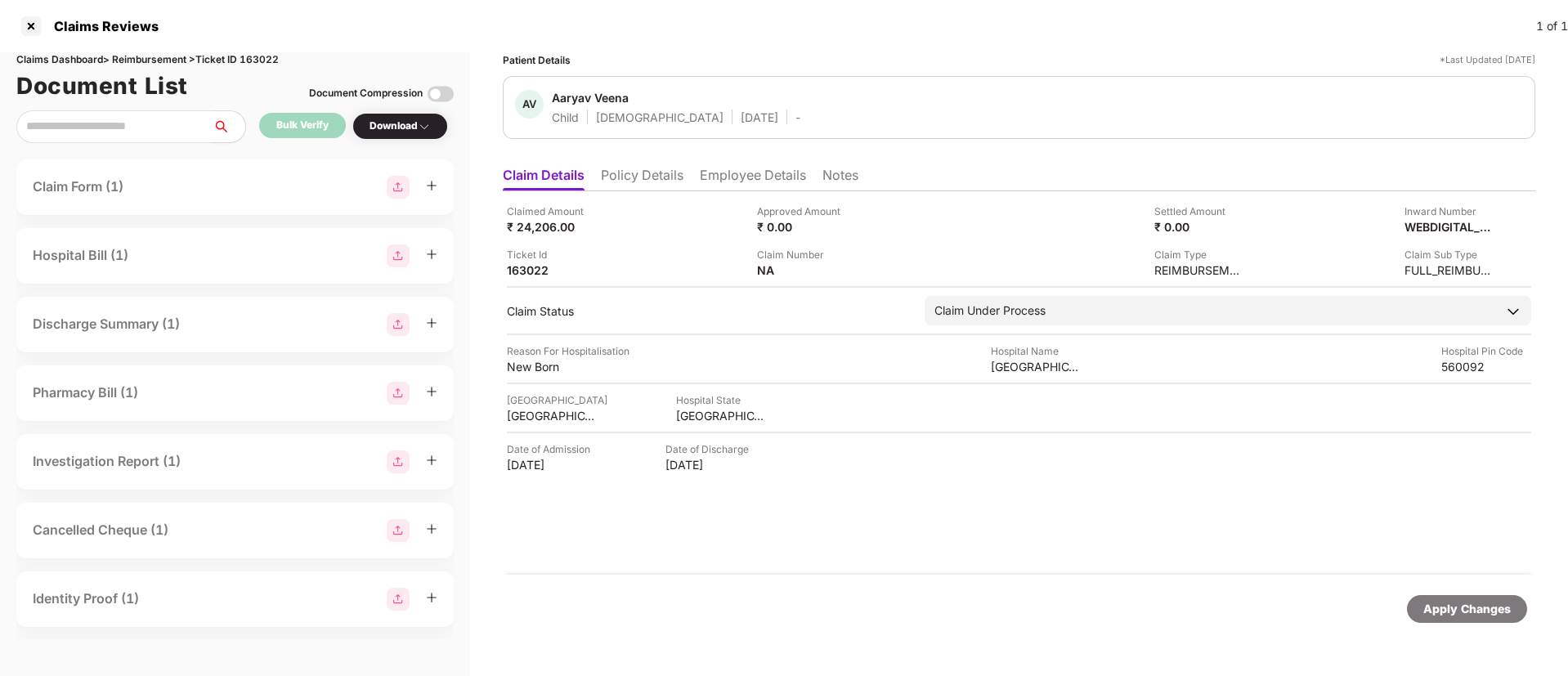
click at [731, 183] on li "Employee Details" at bounding box center [753, 179] width 106 height 24
click at [855, 268] on img at bounding box center [857, 269] width 13 height 13
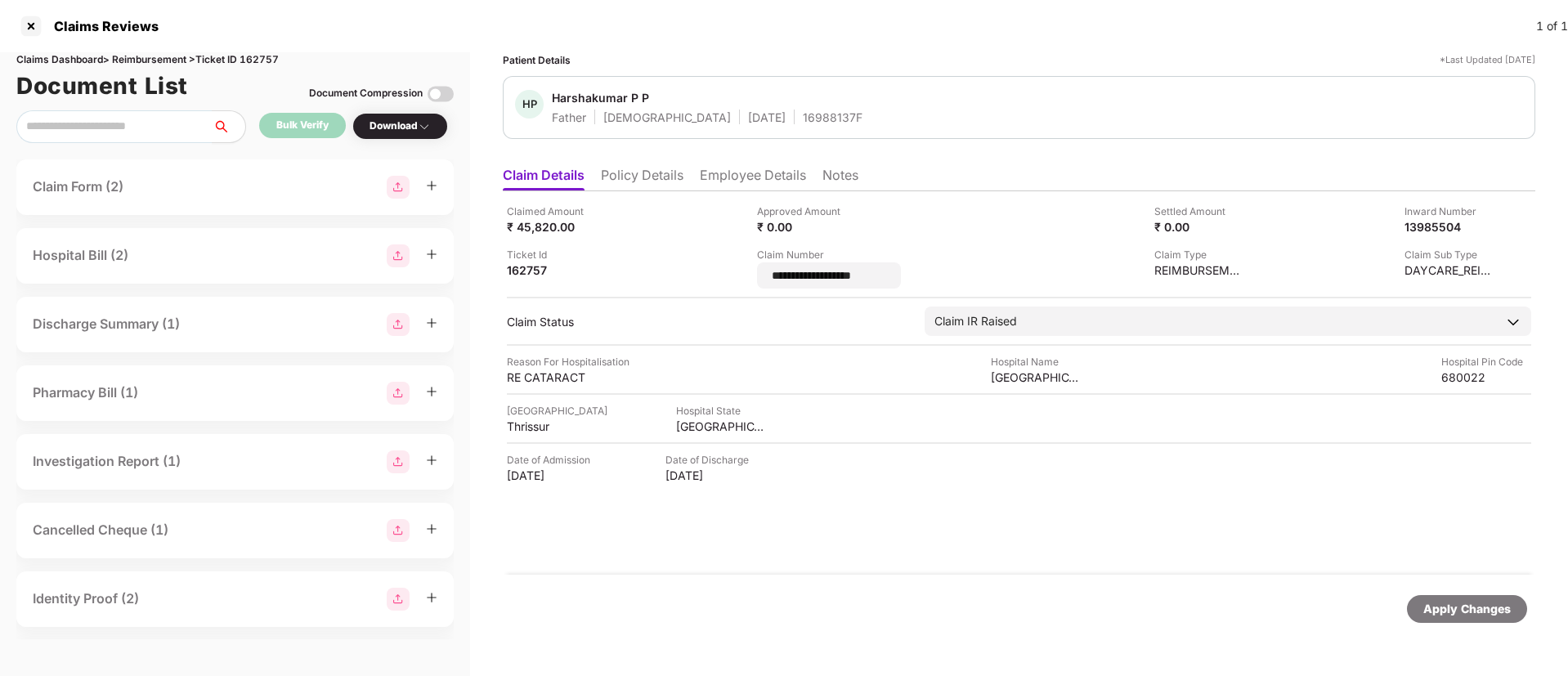
drag, startPoint x: 876, startPoint y: 274, endPoint x: 739, endPoint y: 268, distance: 137.1
click at [739, 268] on div "**********" at bounding box center [1019, 246] width 1025 height 85
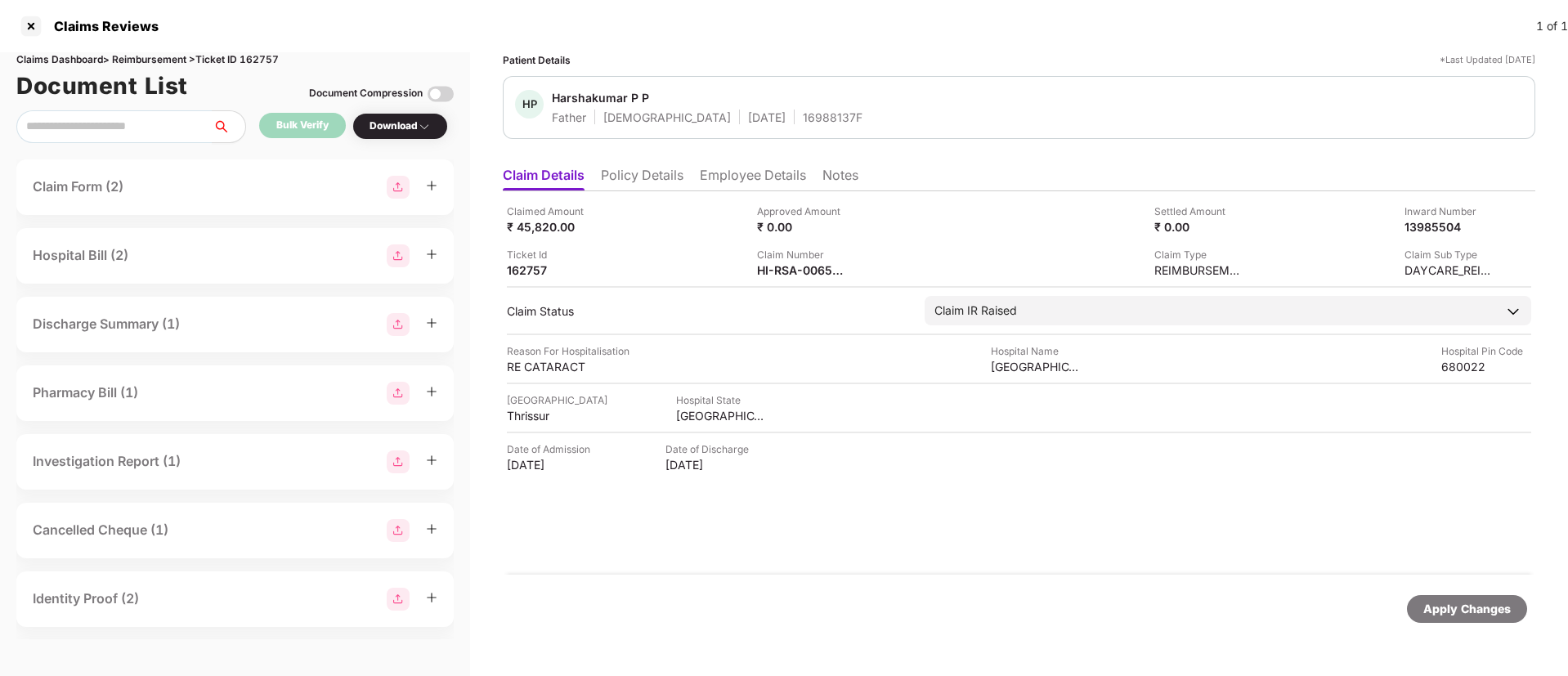
click at [711, 185] on li "Employee Details" at bounding box center [753, 179] width 106 height 24
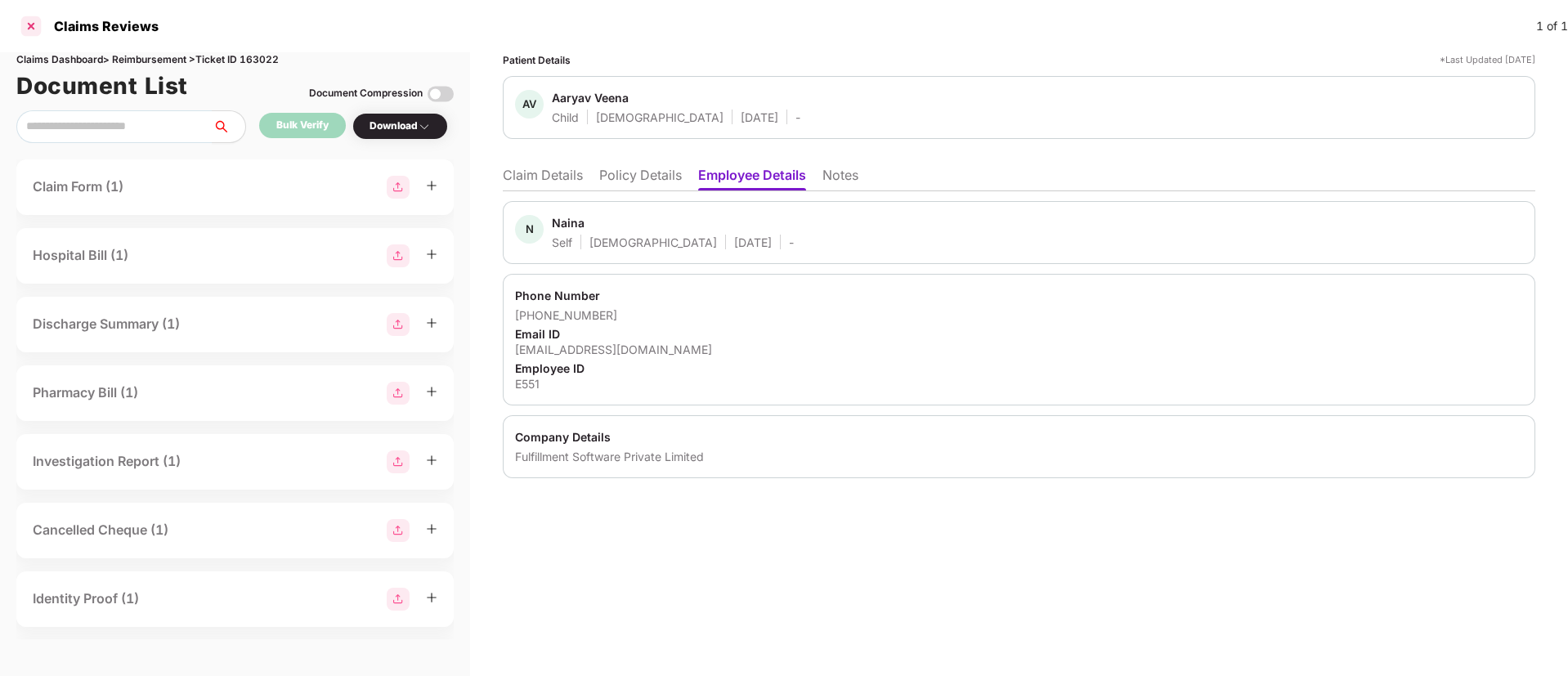
click at [31, 25] on div at bounding box center [31, 26] width 26 height 26
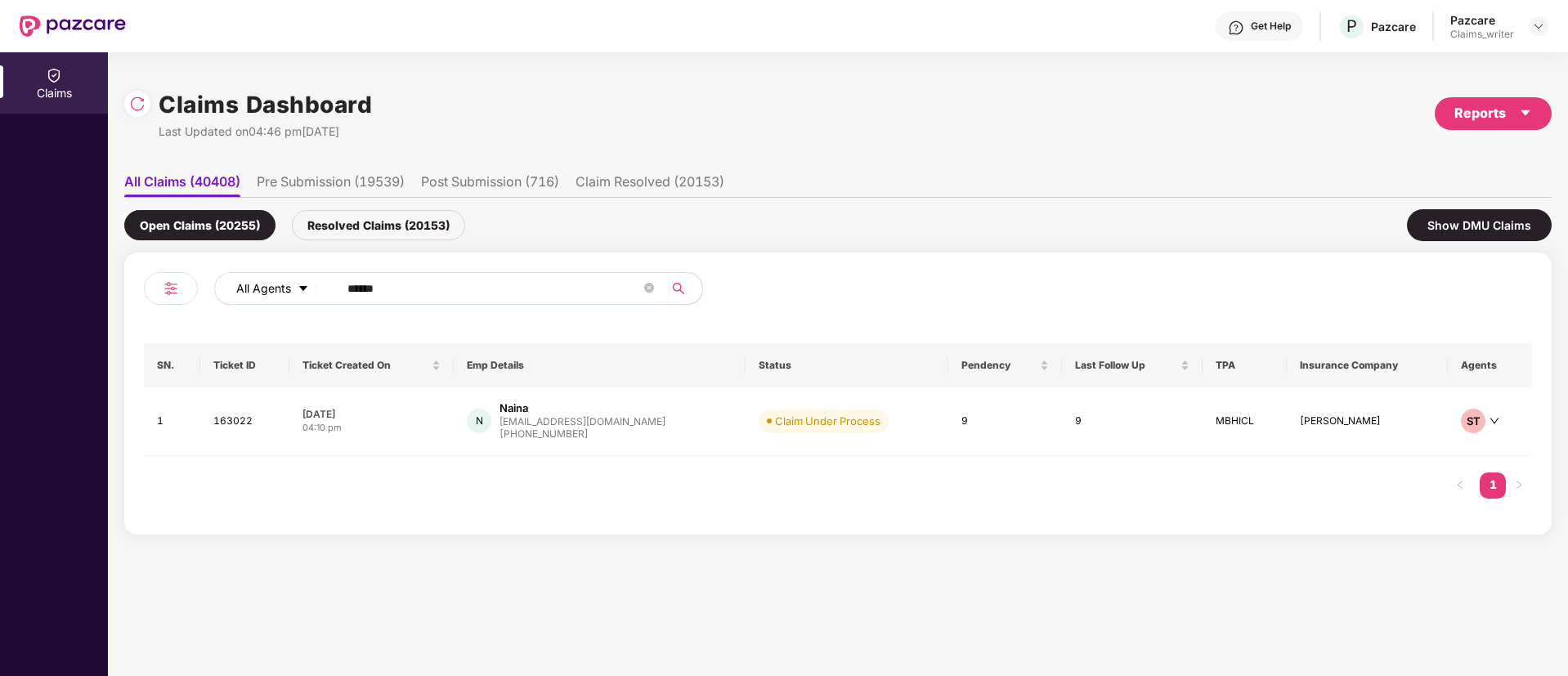
drag, startPoint x: 434, startPoint y: 288, endPoint x: 327, endPoint y: 279, distance: 107.4
click at [328, 279] on span "******" at bounding box center [495, 289] width 336 height 33
paste input "text"
type input "******"
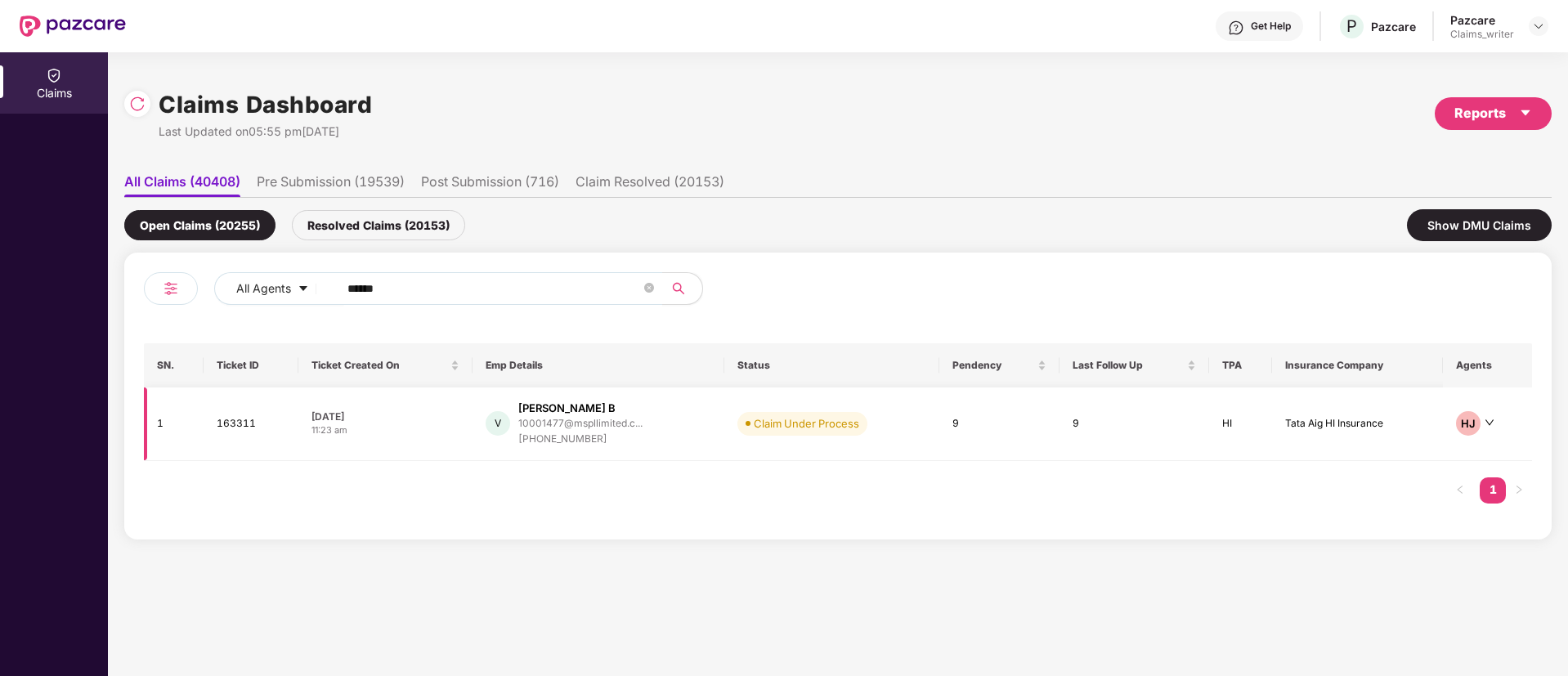
click at [235, 431] on td "163311" at bounding box center [251, 424] width 95 height 74
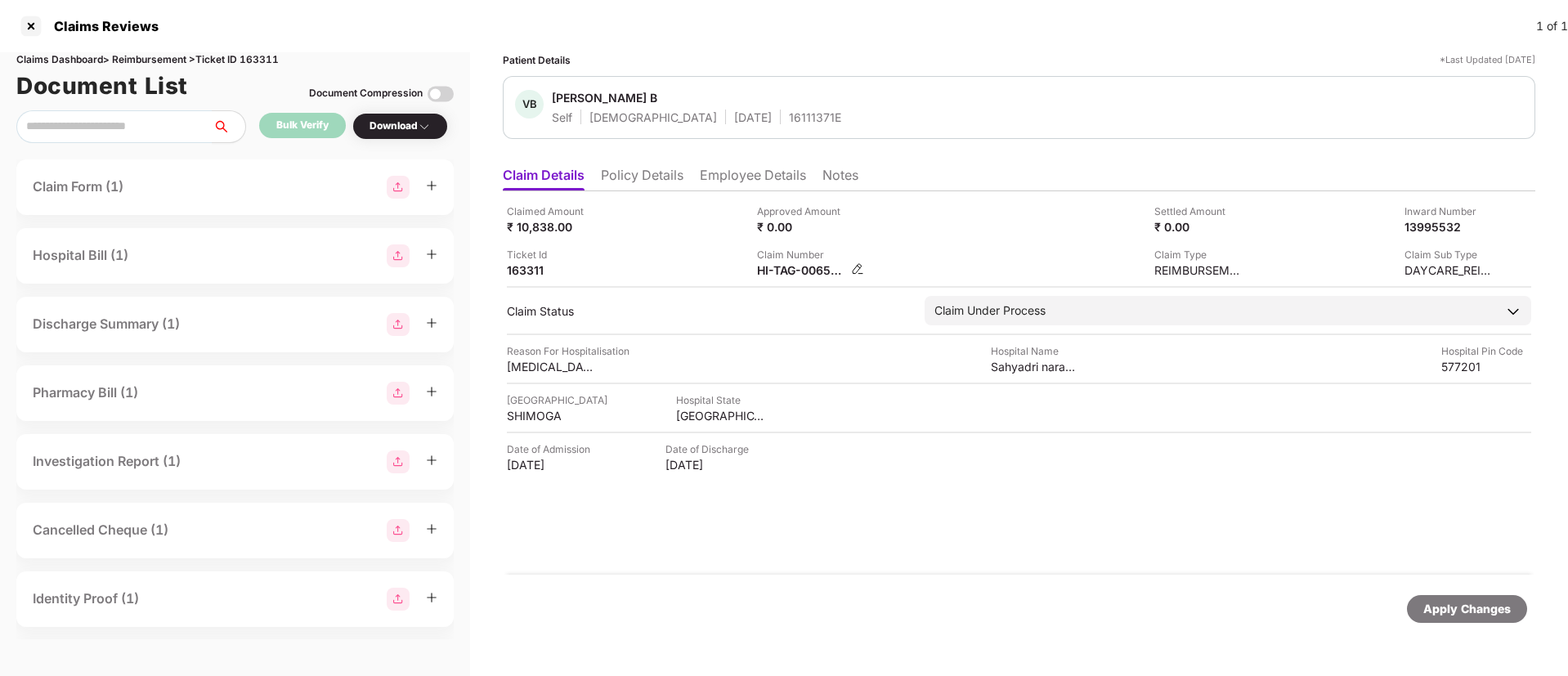
click at [859, 269] on img at bounding box center [857, 269] width 13 height 13
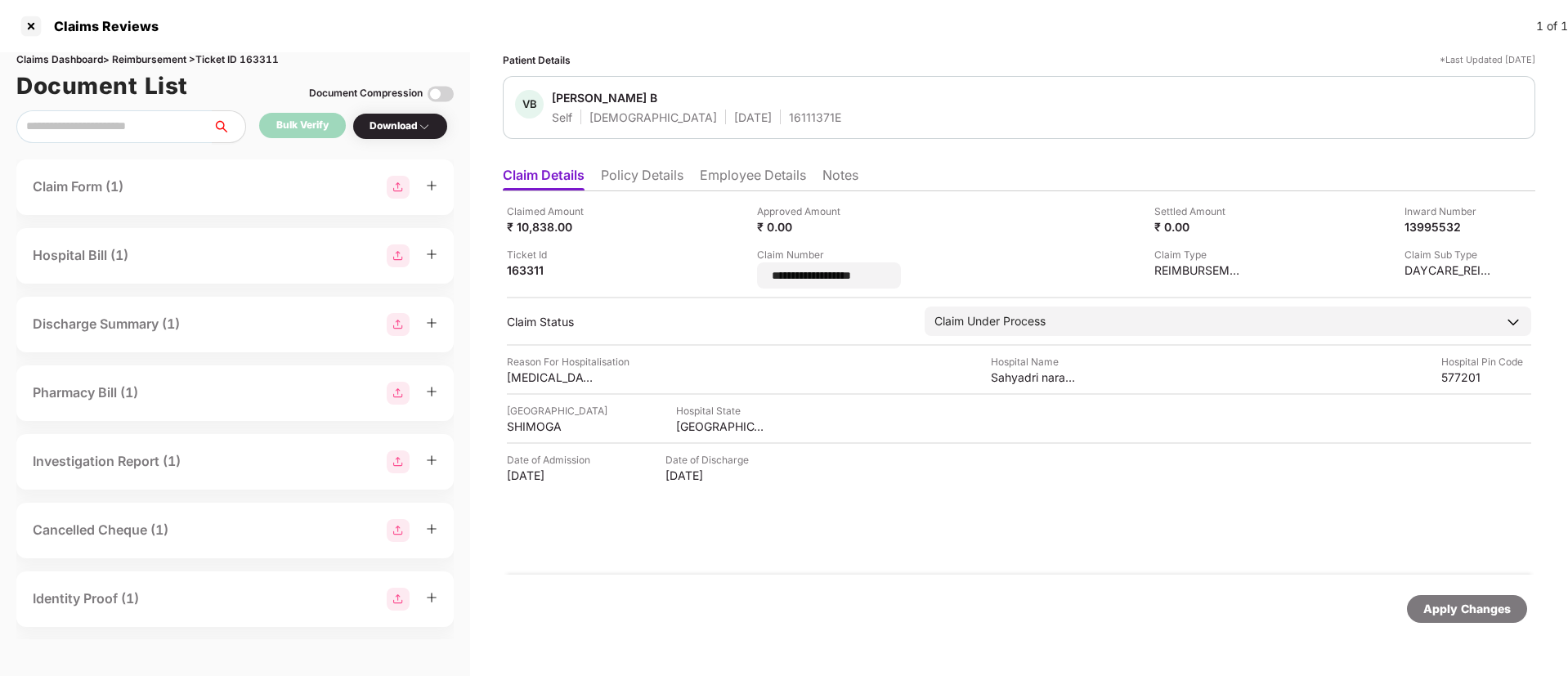
drag, startPoint x: 878, startPoint y: 275, endPoint x: 751, endPoint y: 273, distance: 127.0
click at [751, 273] on div "**********" at bounding box center [1019, 246] width 1025 height 85
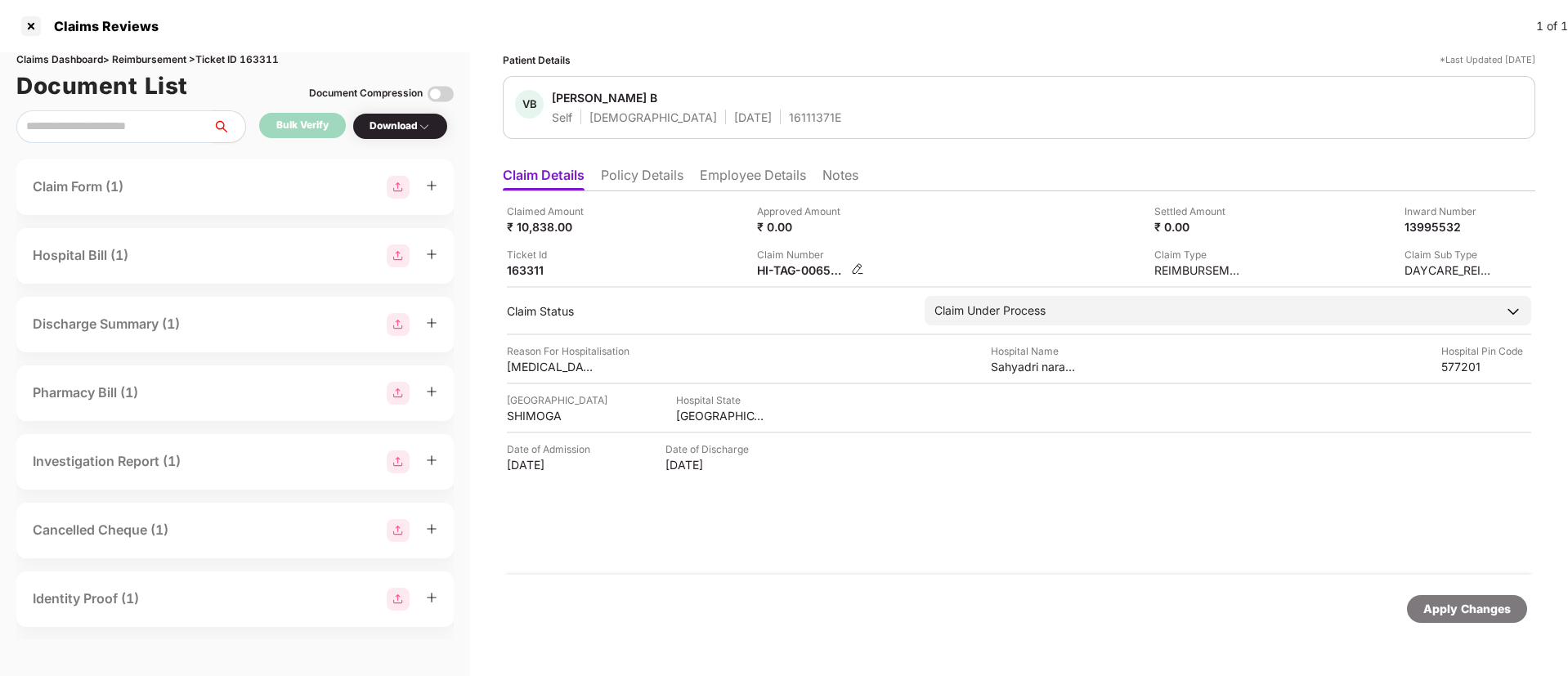
click at [864, 265] on img at bounding box center [857, 269] width 13 height 13
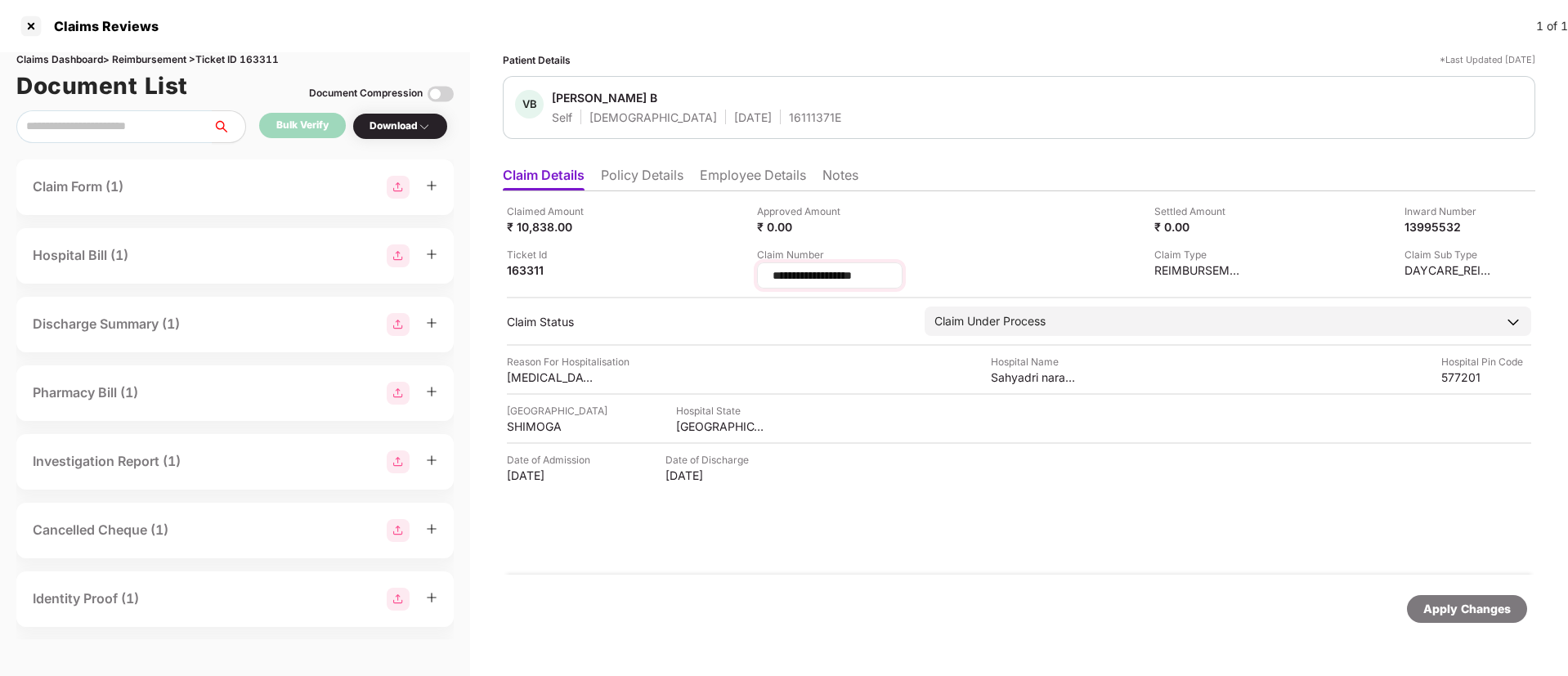
drag, startPoint x: 903, startPoint y: 271, endPoint x: 759, endPoint y: 282, distance: 144.4
click at [759, 282] on div "**********" at bounding box center [830, 276] width 146 height 26
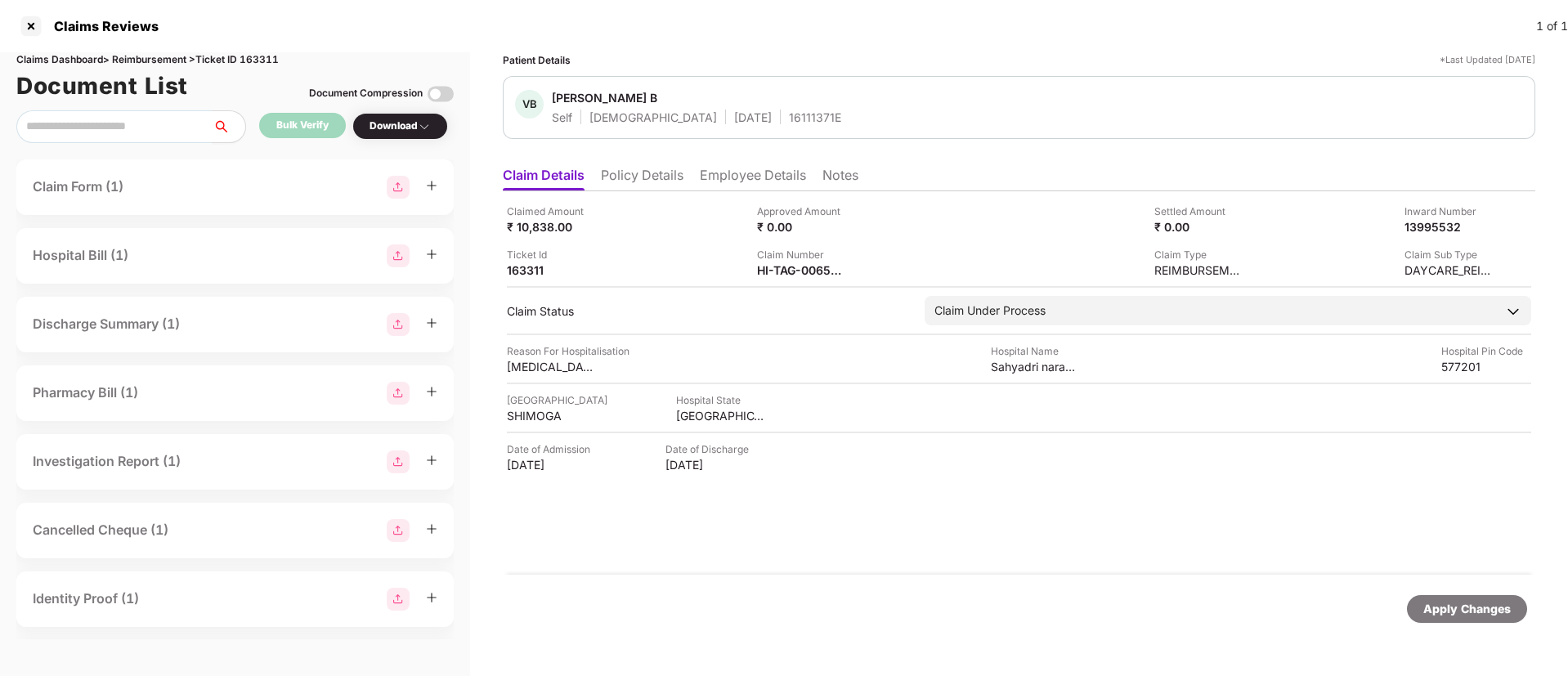
click at [732, 181] on li "Employee Details" at bounding box center [753, 179] width 106 height 24
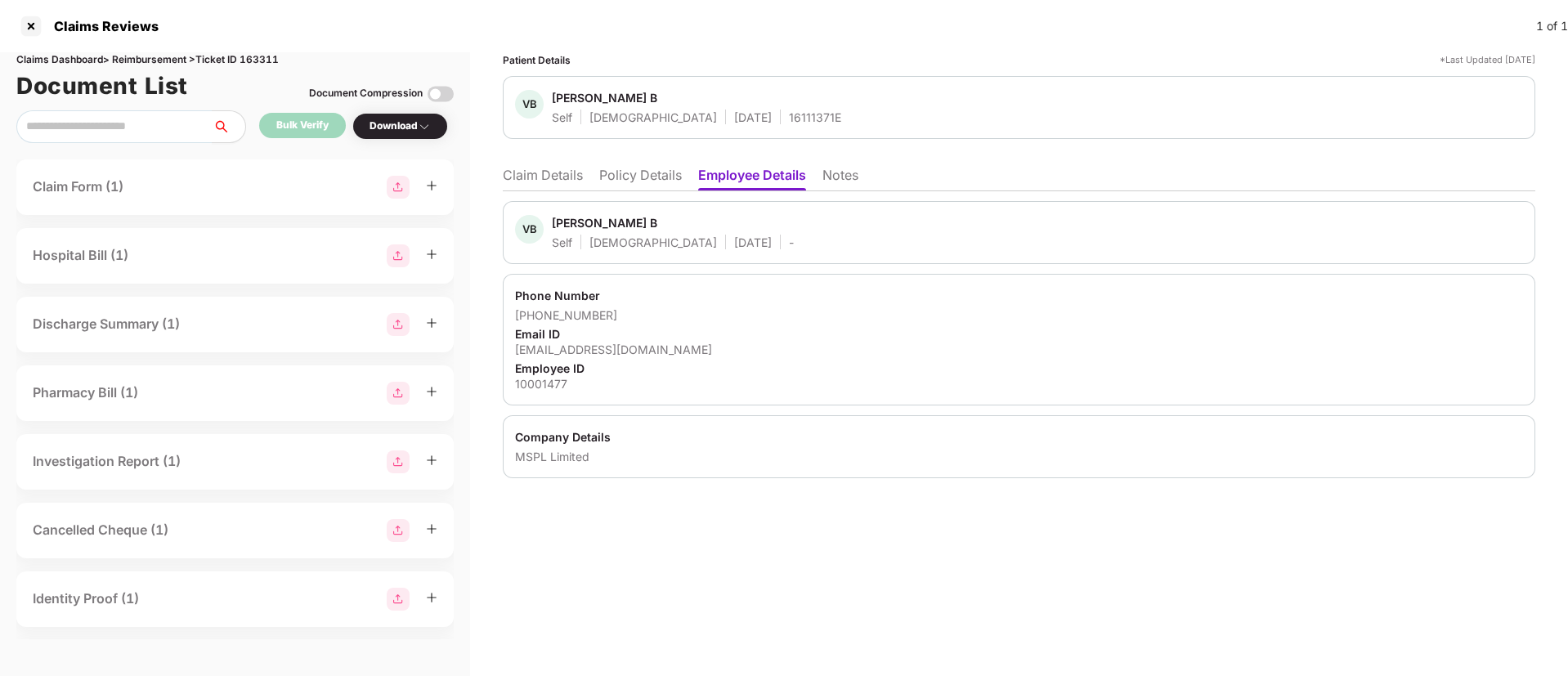
click at [577, 177] on li "Claim Details" at bounding box center [542, 179] width 80 height 24
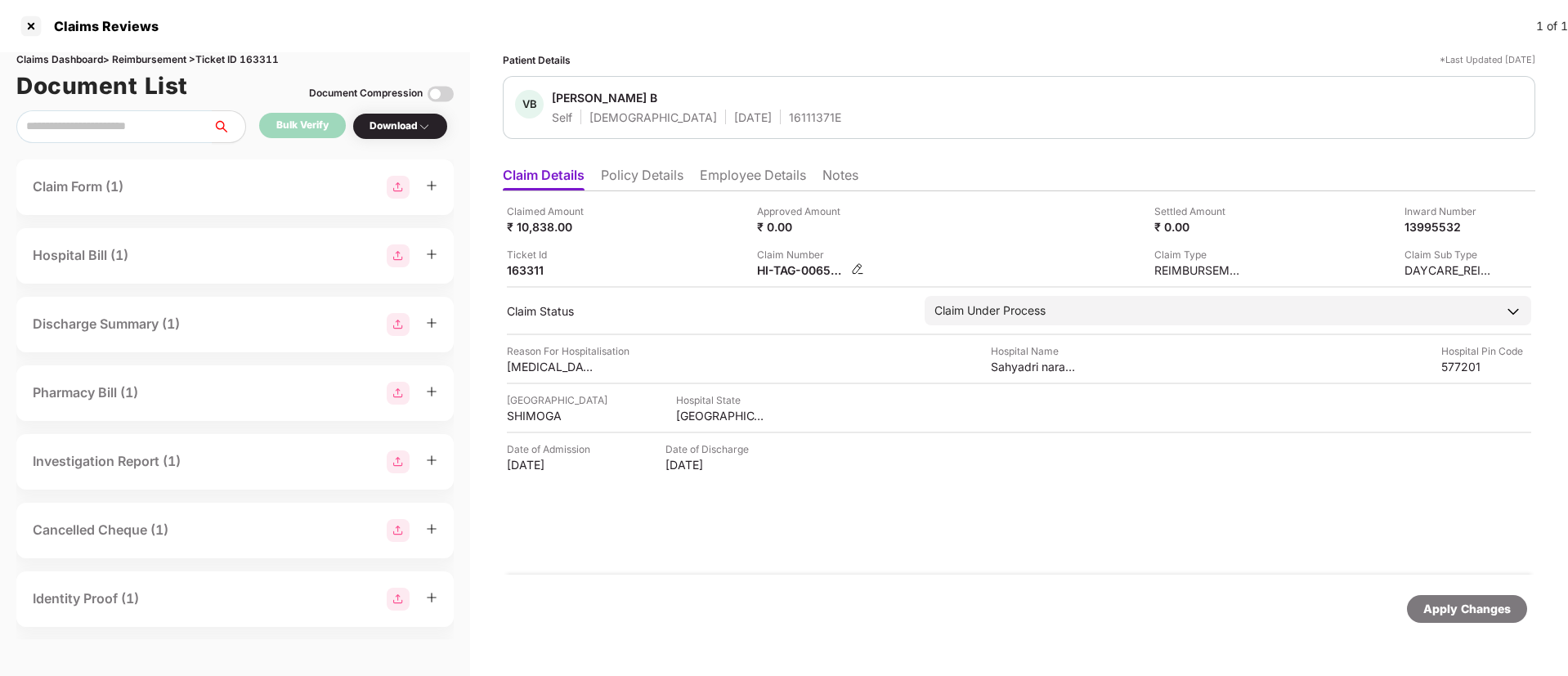
click at [853, 270] on img at bounding box center [857, 269] width 13 height 13
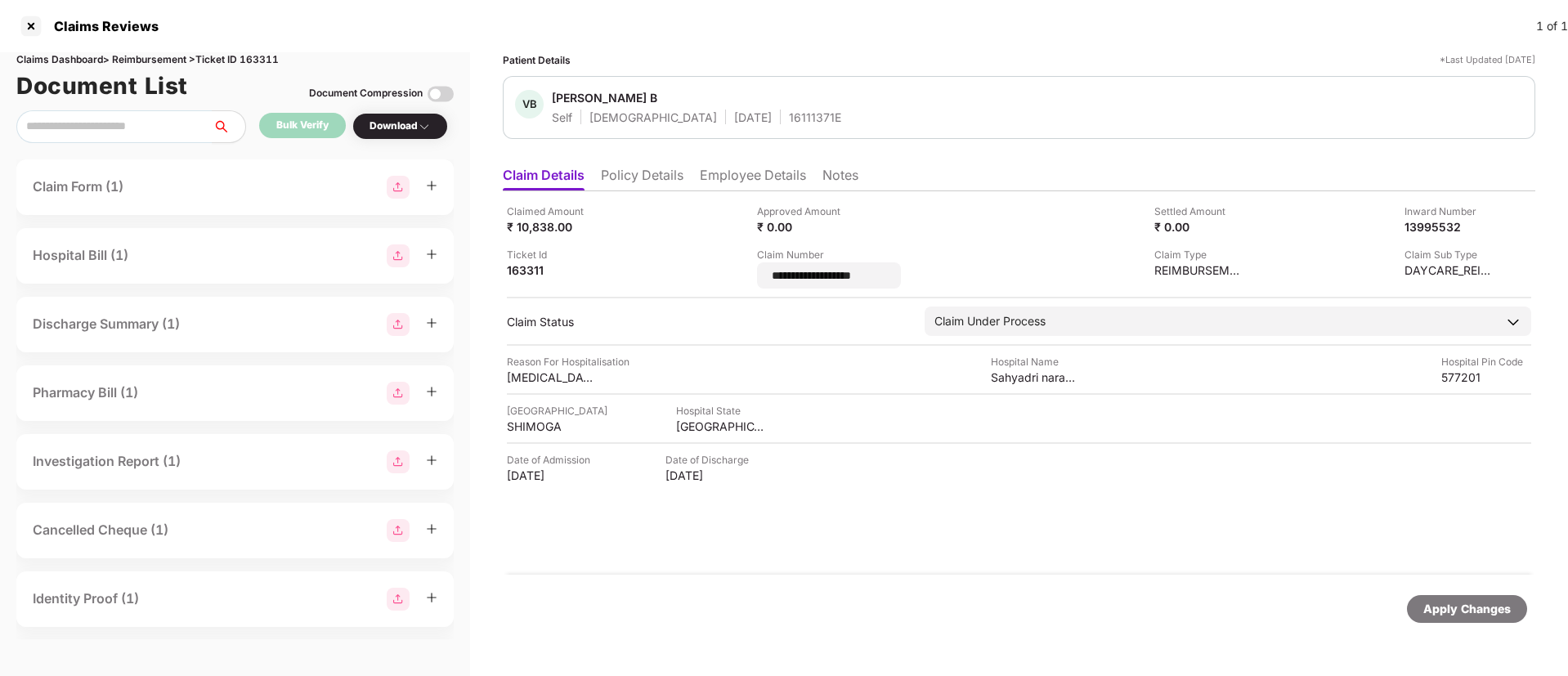
drag, startPoint x: 903, startPoint y: 277, endPoint x: 746, endPoint y: 279, distance: 157.0
click at [746, 279] on div "**********" at bounding box center [1019, 246] width 1025 height 85
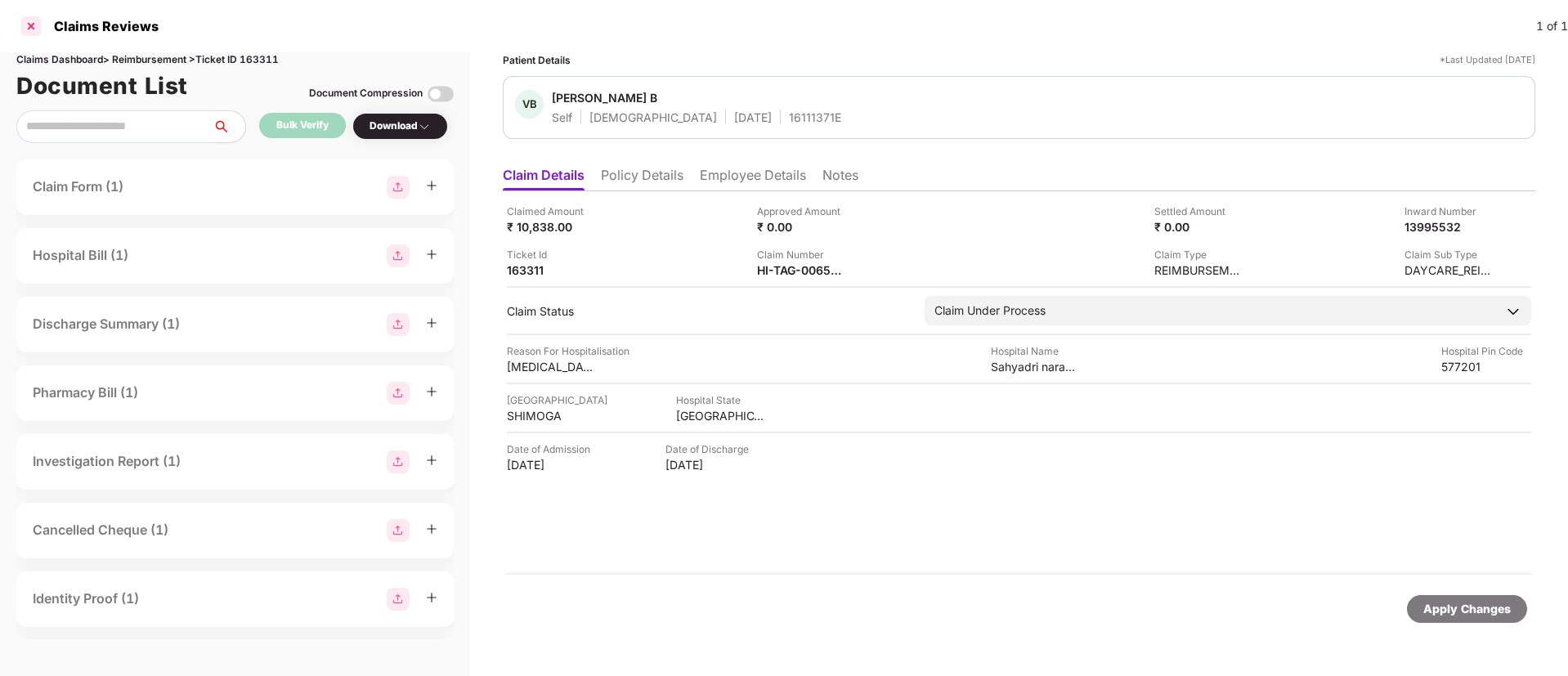
click at [29, 32] on div at bounding box center [31, 26] width 26 height 26
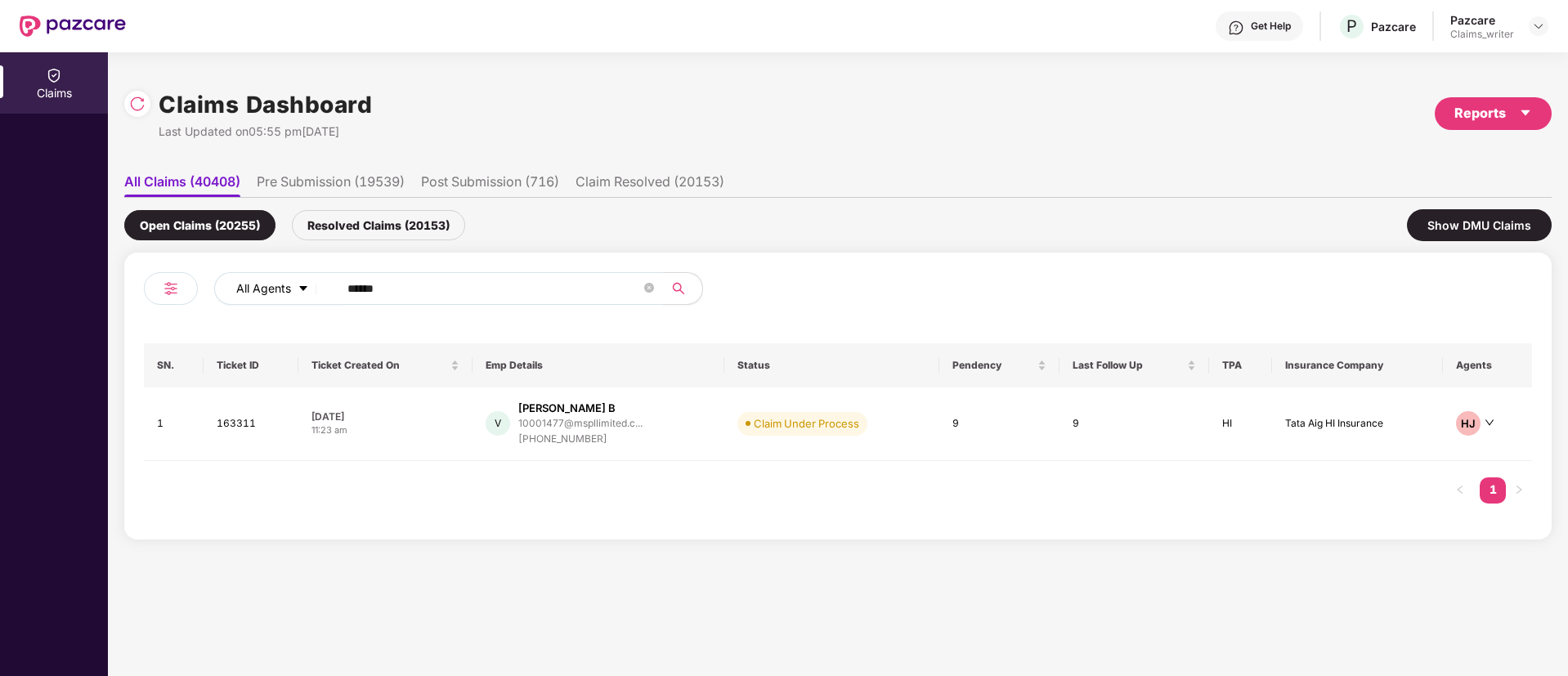
drag, startPoint x: 407, startPoint y: 287, endPoint x: 296, endPoint y: 289, distance: 111.0
click at [296, 289] on div "All Agents ******" at bounding box center [630, 289] width 833 height 33
paste input "text"
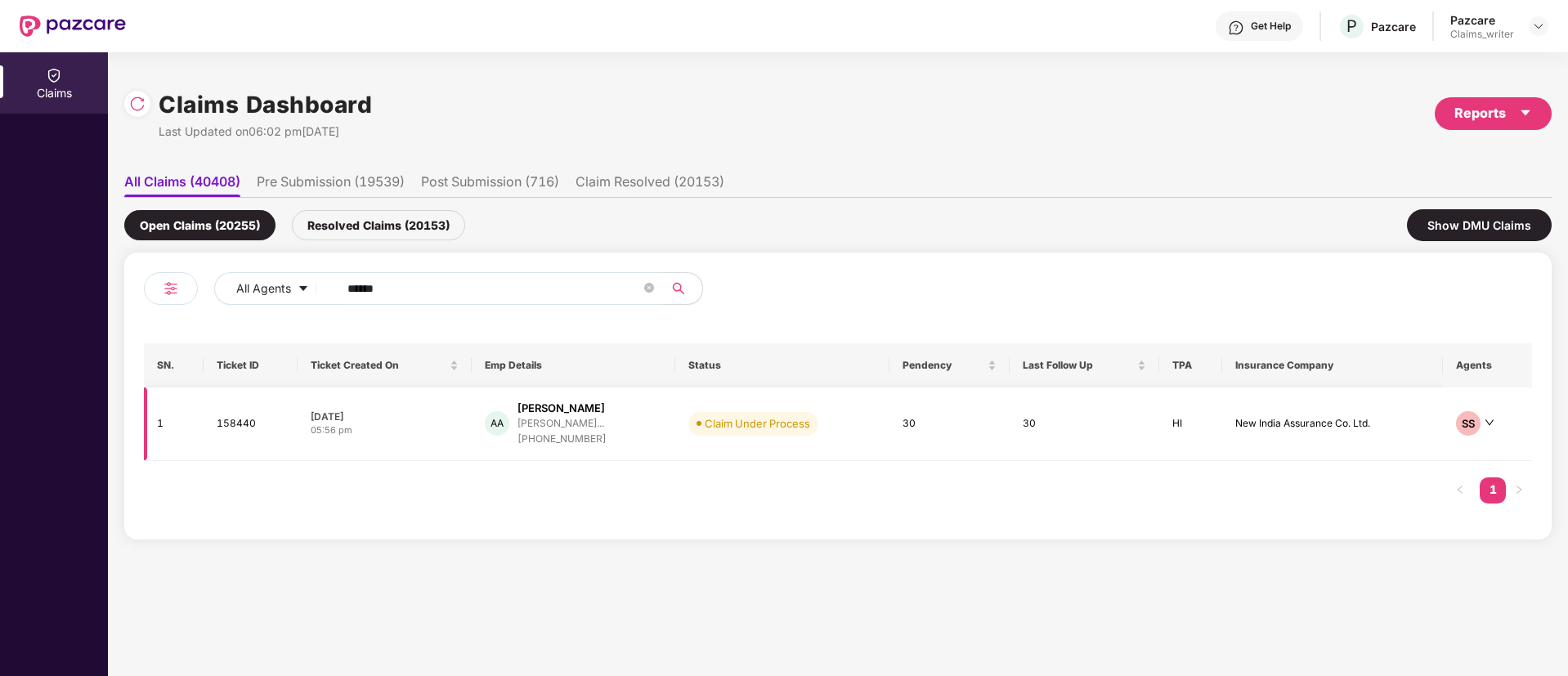
type input "******"
click at [222, 421] on td "158440" at bounding box center [251, 424] width 94 height 74
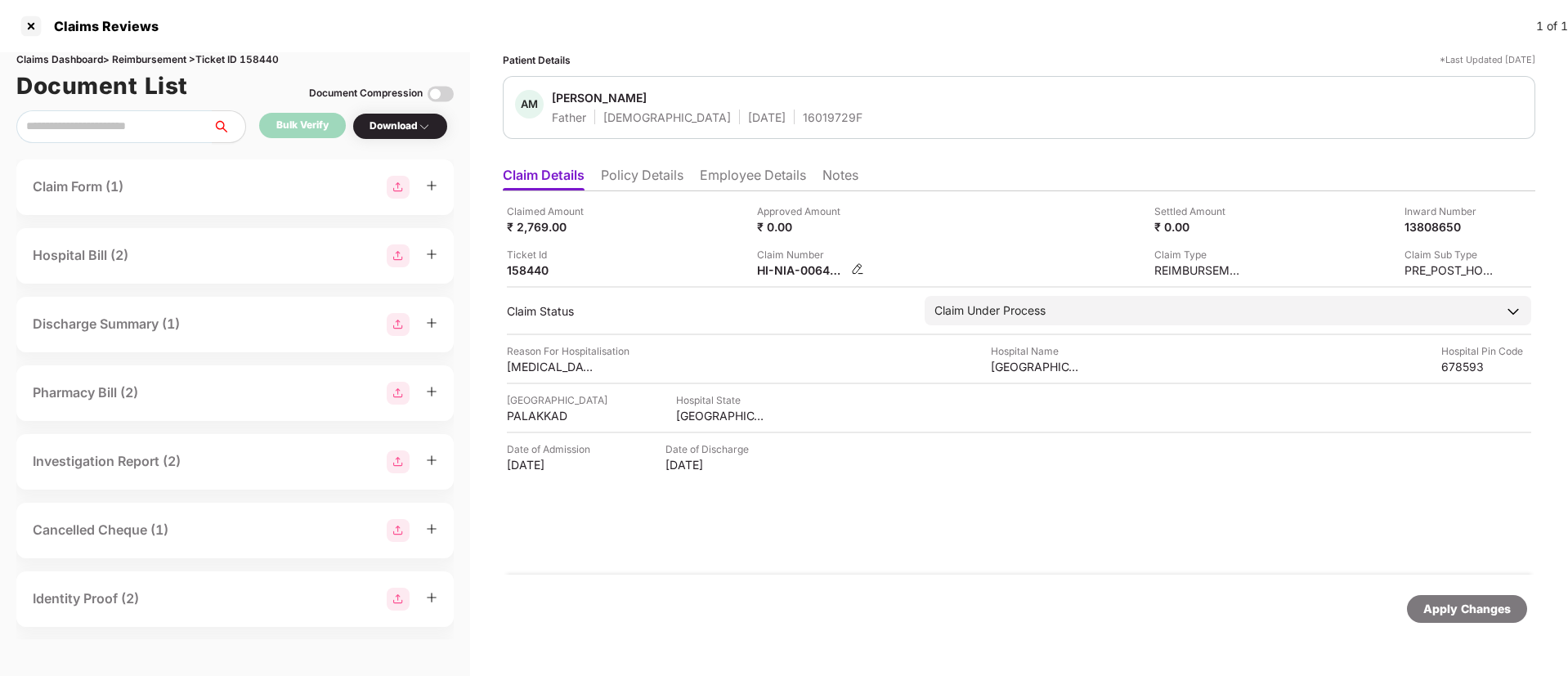
click at [852, 268] on img at bounding box center [857, 269] width 13 height 13
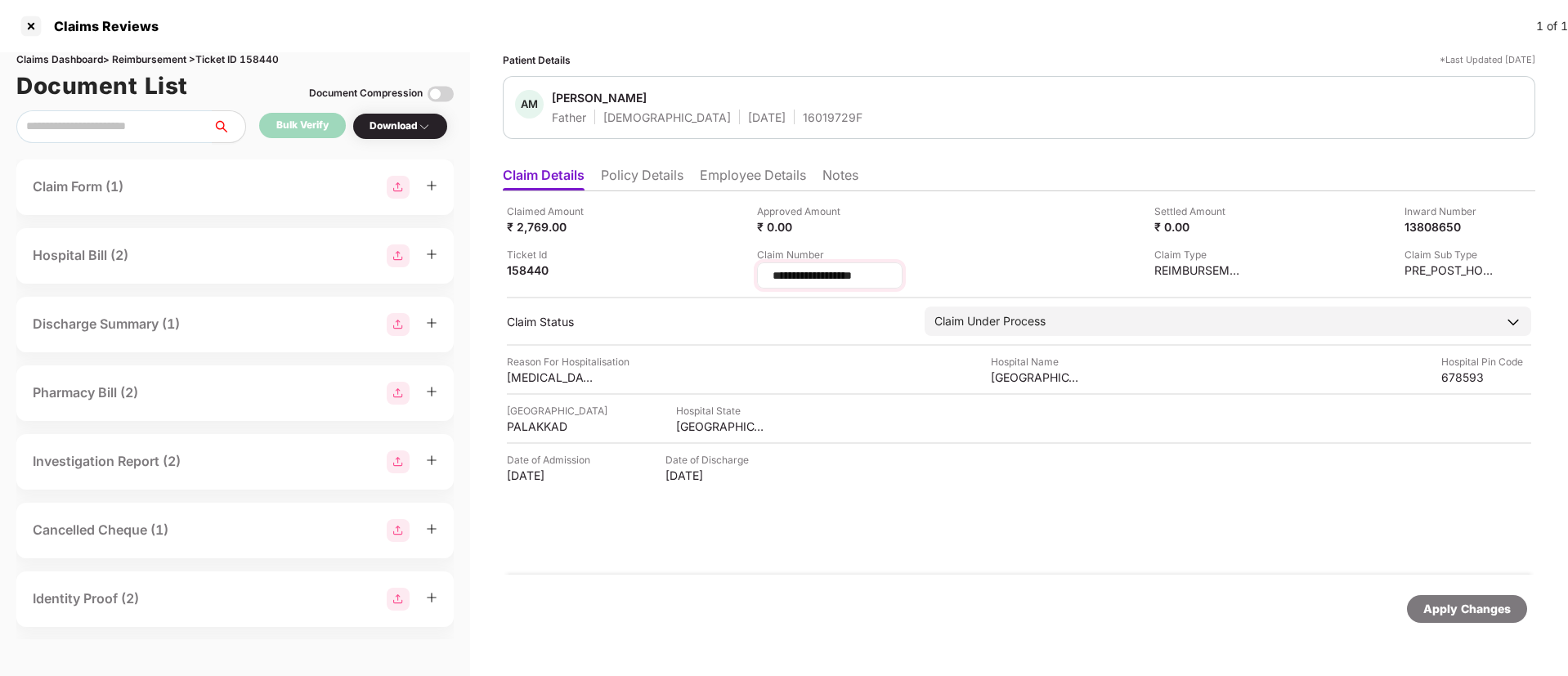
drag, startPoint x: 879, startPoint y: 276, endPoint x: 769, endPoint y: 283, distance: 110.2
click at [769, 283] on div "**********" at bounding box center [830, 276] width 146 height 26
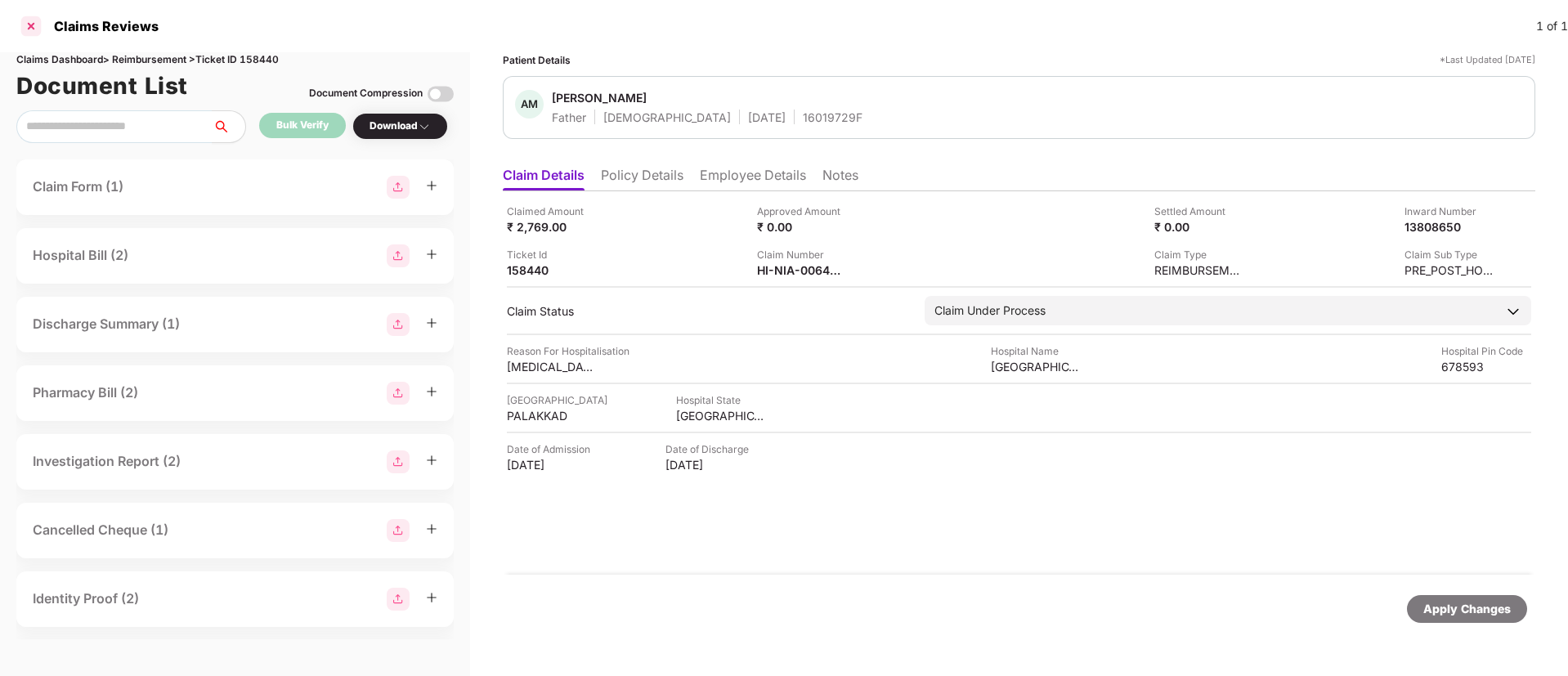
click at [29, 23] on div at bounding box center [31, 26] width 26 height 26
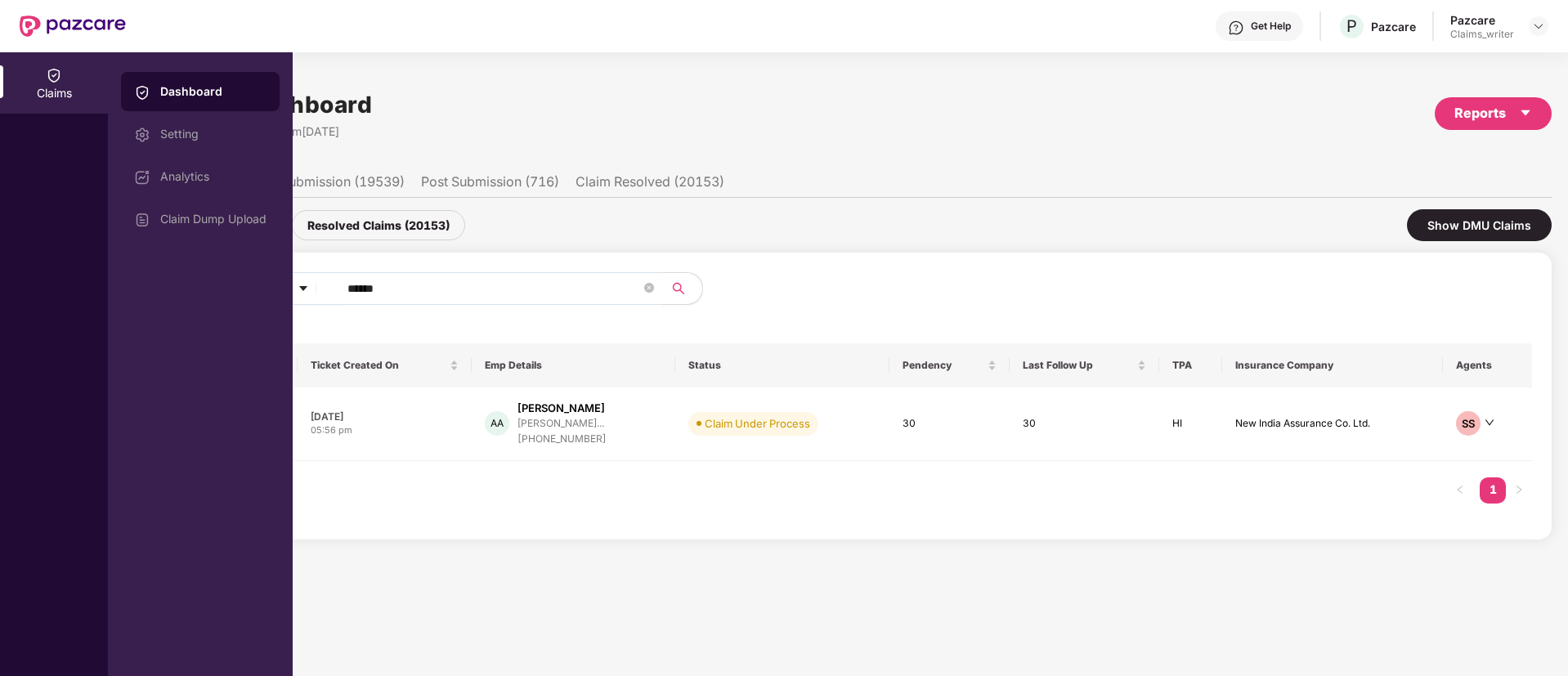
click at [66, 77] on div "Claims" at bounding box center [54, 82] width 108 height 61
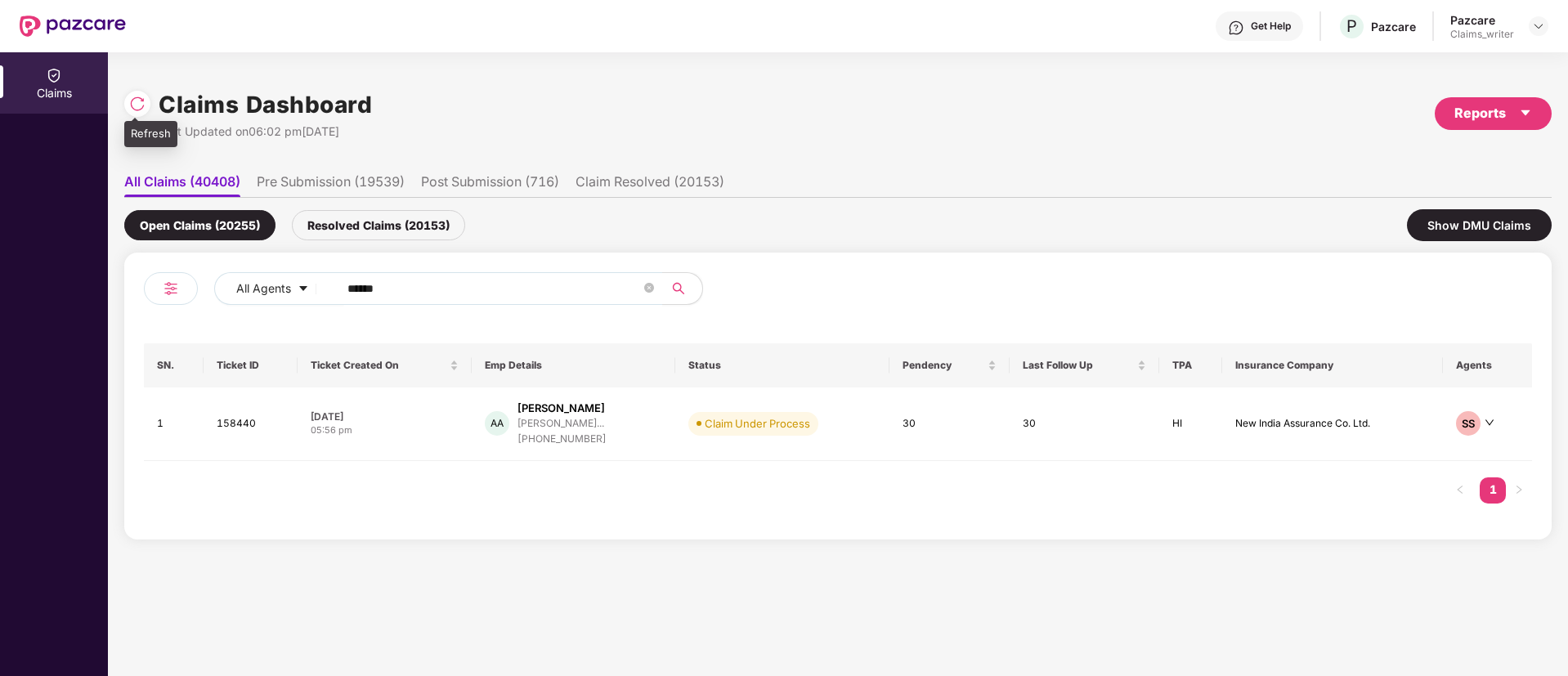
click at [146, 101] on div at bounding box center [137, 104] width 26 height 26
click at [240, 419] on td "158440" at bounding box center [251, 424] width 94 height 74
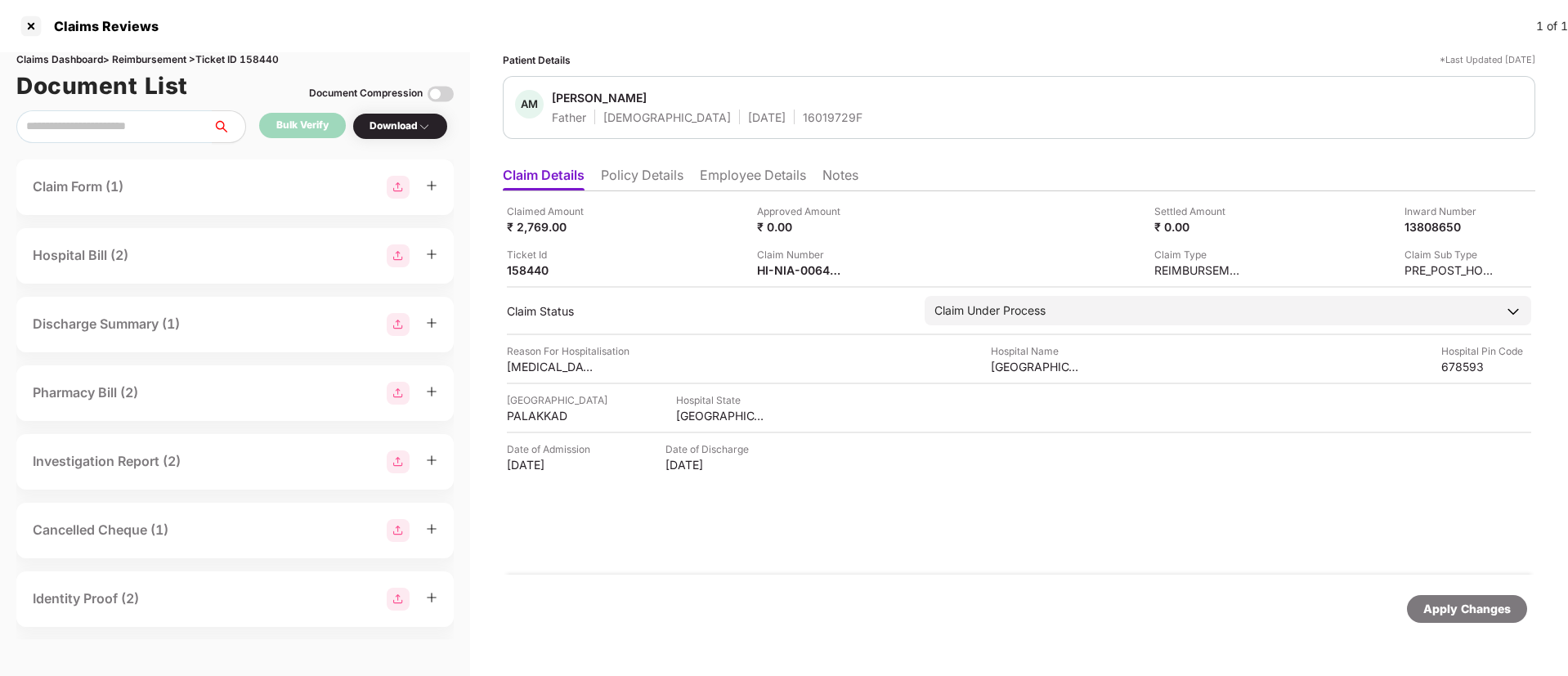
click at [415, 136] on div "Download" at bounding box center [400, 126] width 96 height 27
click at [411, 132] on div "Download" at bounding box center [399, 127] width 61 height 16
click at [484, 210] on div "Patient Details *Last Updated 06 Aug 2025 AM Abraham M A Father Male 27 Nov 196…" at bounding box center [1019, 363] width 1098 height 623
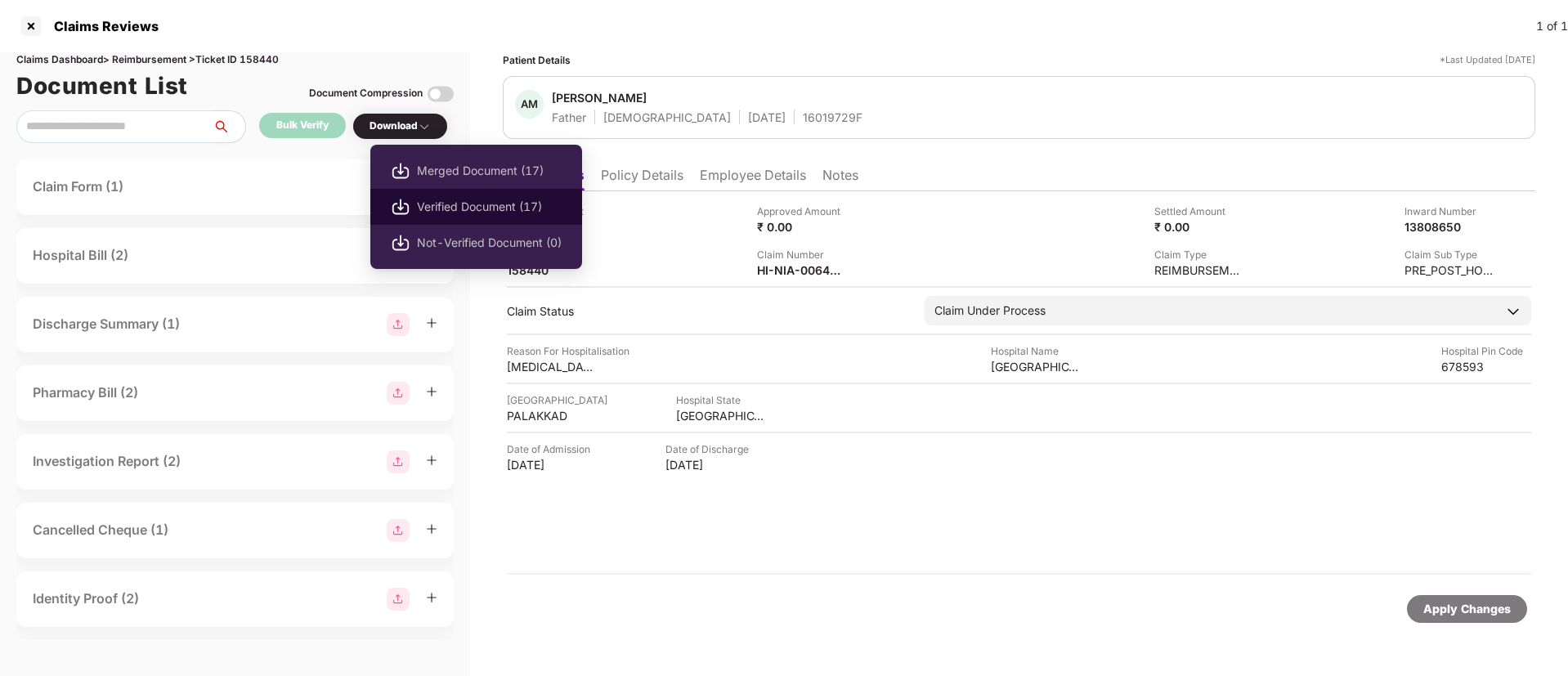
click at [445, 207] on span "Verified Document (17)" at bounding box center [488, 207] width 145 height 18
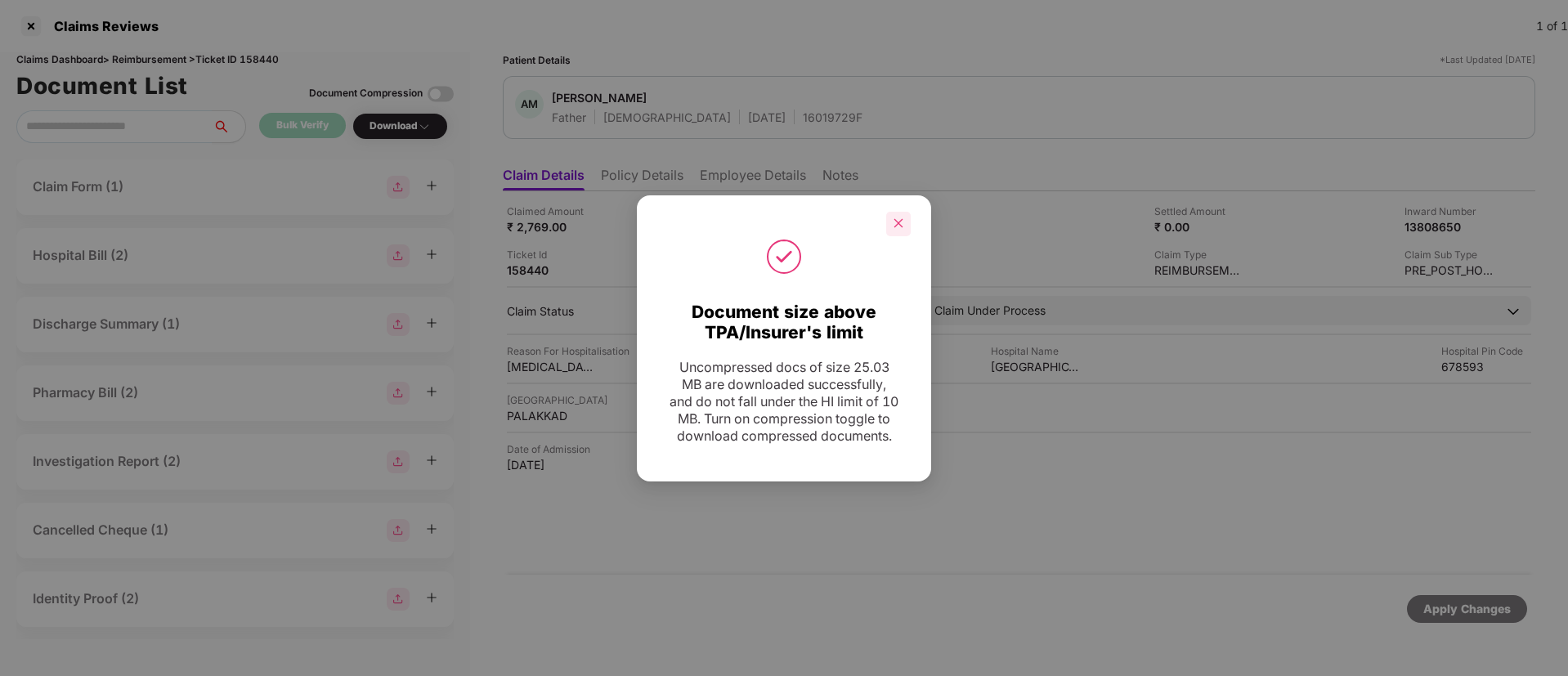
click at [896, 219] on icon "close" at bounding box center [898, 223] width 9 height 9
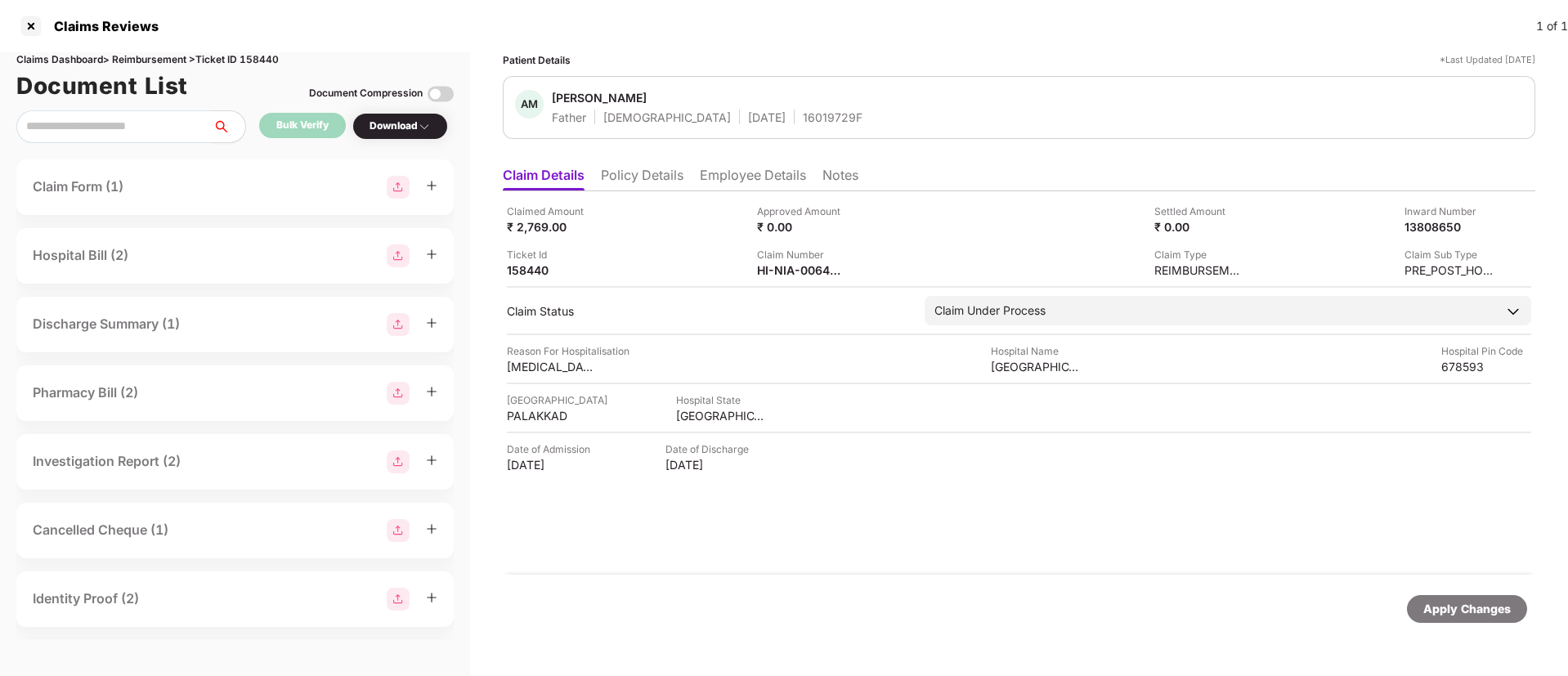
click at [725, 182] on li "Employee Details" at bounding box center [753, 179] width 106 height 24
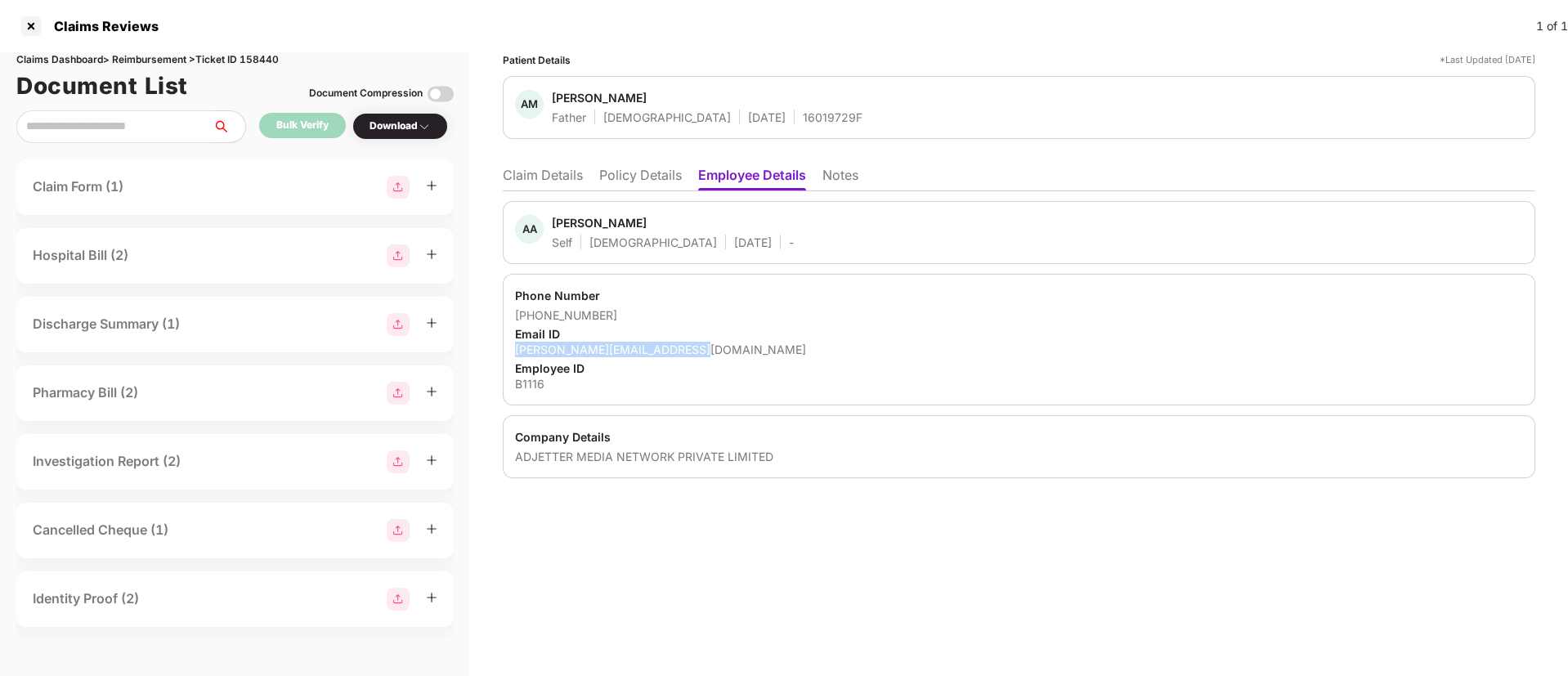
drag, startPoint x: 511, startPoint y: 347, endPoint x: 716, endPoint y: 345, distance: 205.0
click at [716, 345] on div "Phone Number +919961840650 Email ID anand.abraham@kapturecrm.com Employee ID B1…" at bounding box center [1019, 339] width 1033 height 132
copy div "anand.abraham@kapturecrm.com"
click at [542, 171] on li "Claim Details" at bounding box center [542, 179] width 80 height 24
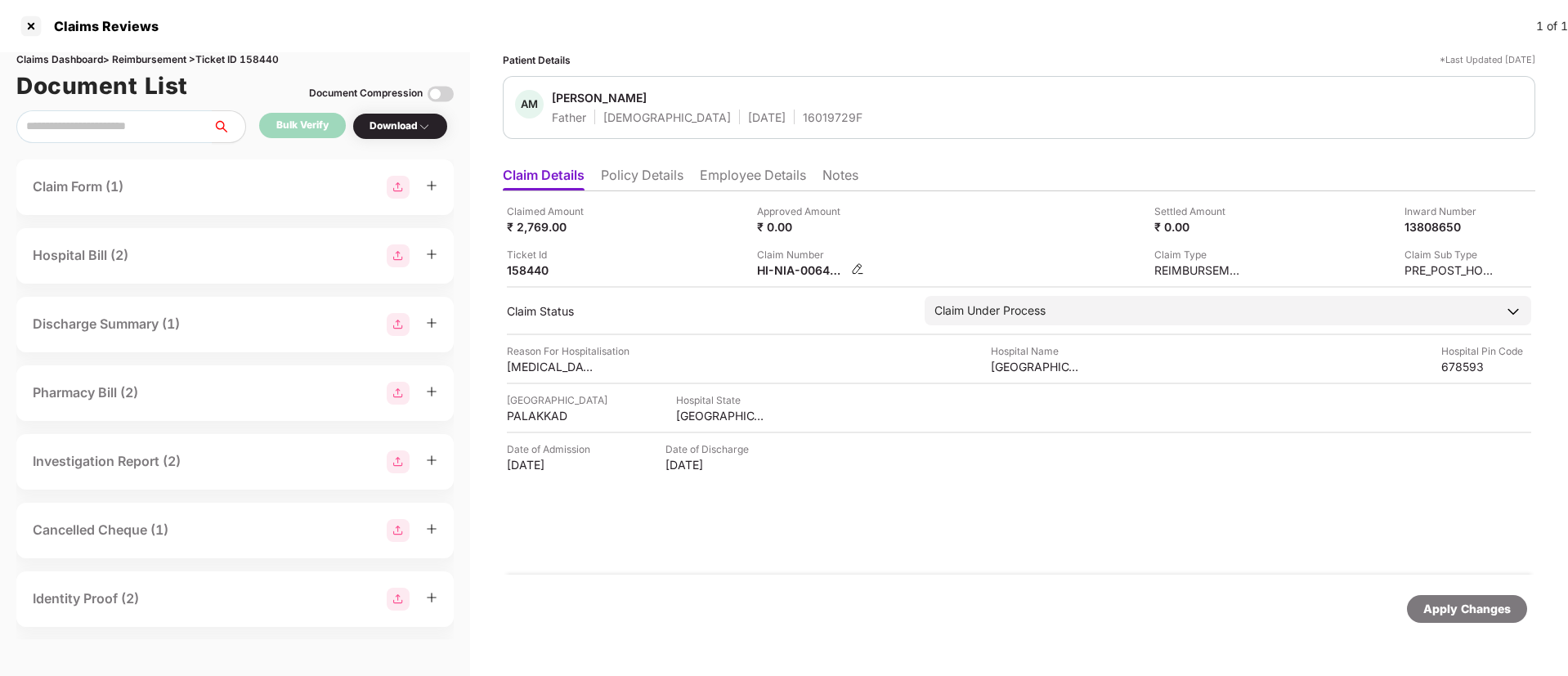
click at [859, 269] on img at bounding box center [857, 269] width 13 height 13
drag, startPoint x: 769, startPoint y: 272, endPoint x: 871, endPoint y: 270, distance: 102.0
click at [858, 266] on img at bounding box center [857, 269] width 13 height 13
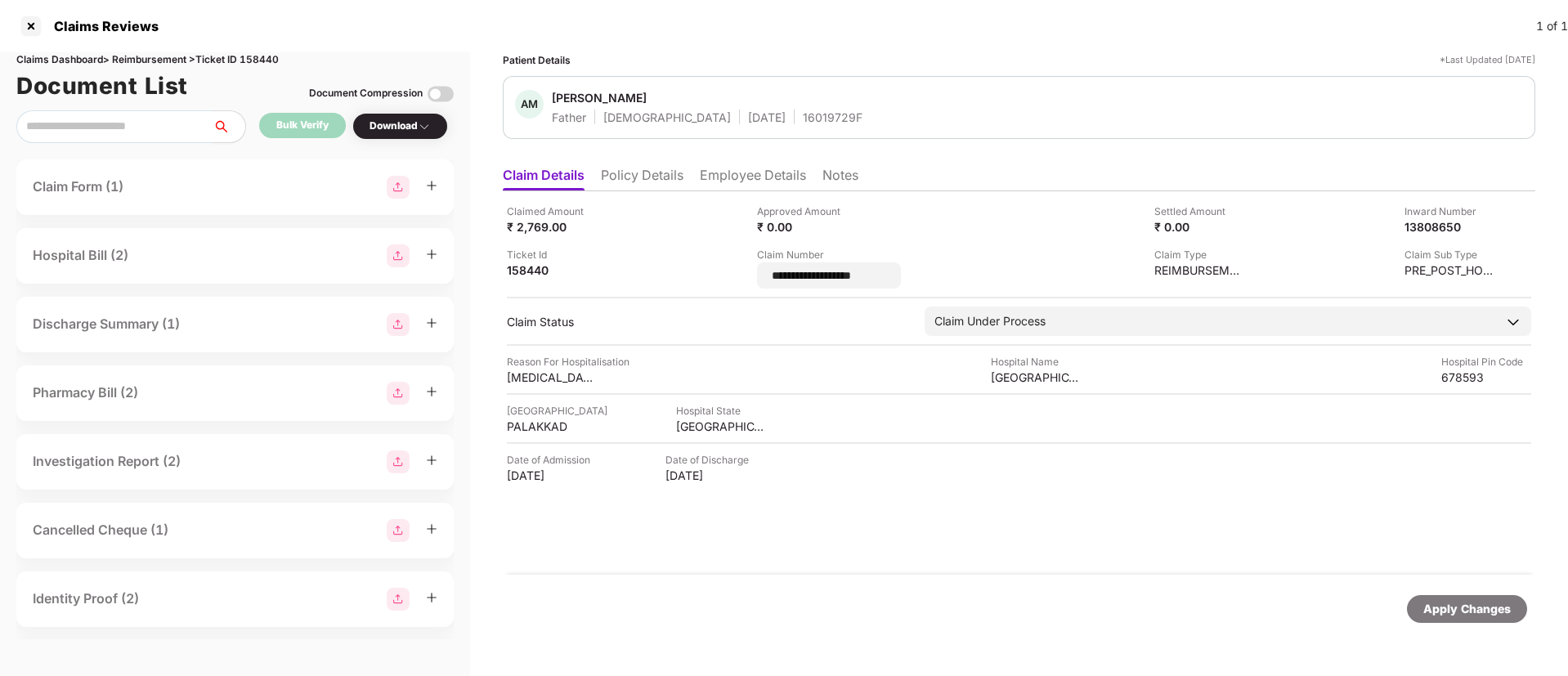
drag, startPoint x: 900, startPoint y: 277, endPoint x: 754, endPoint y: 275, distance: 146.0
click at [754, 275] on div "**********" at bounding box center [1019, 246] width 1025 height 85
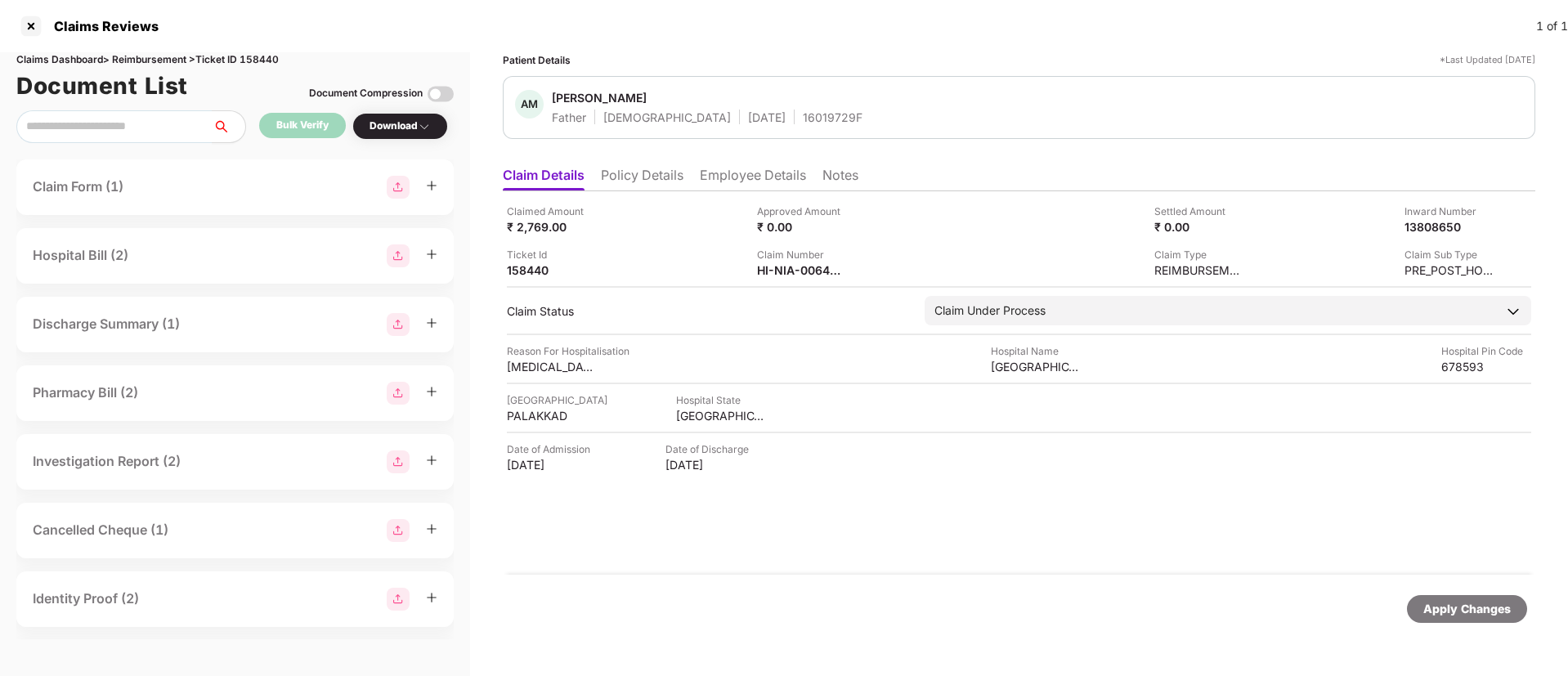
click at [844, 178] on li "Notes" at bounding box center [840, 179] width 36 height 24
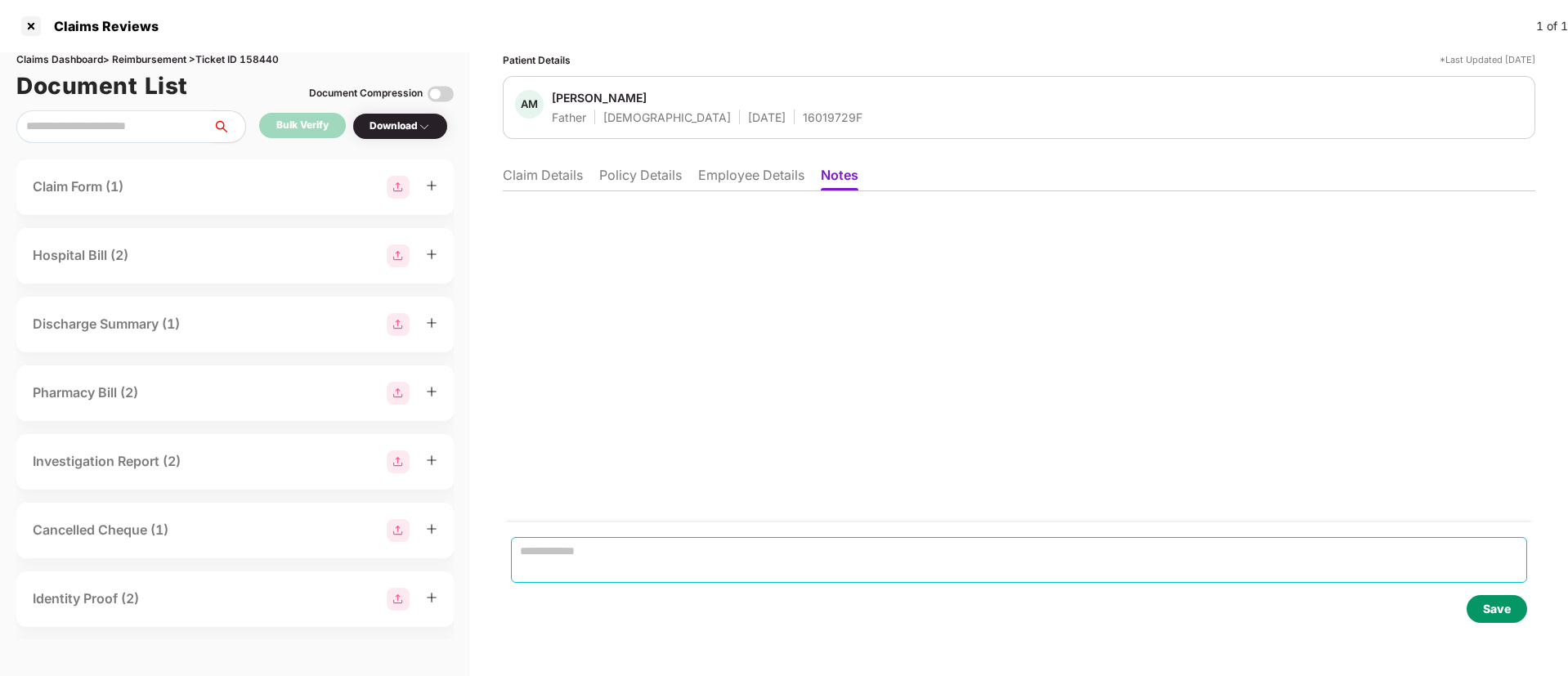
click at [672, 549] on textarea at bounding box center [1019, 560] width 1016 height 46
paste textarea "**********"
type textarea "**********"
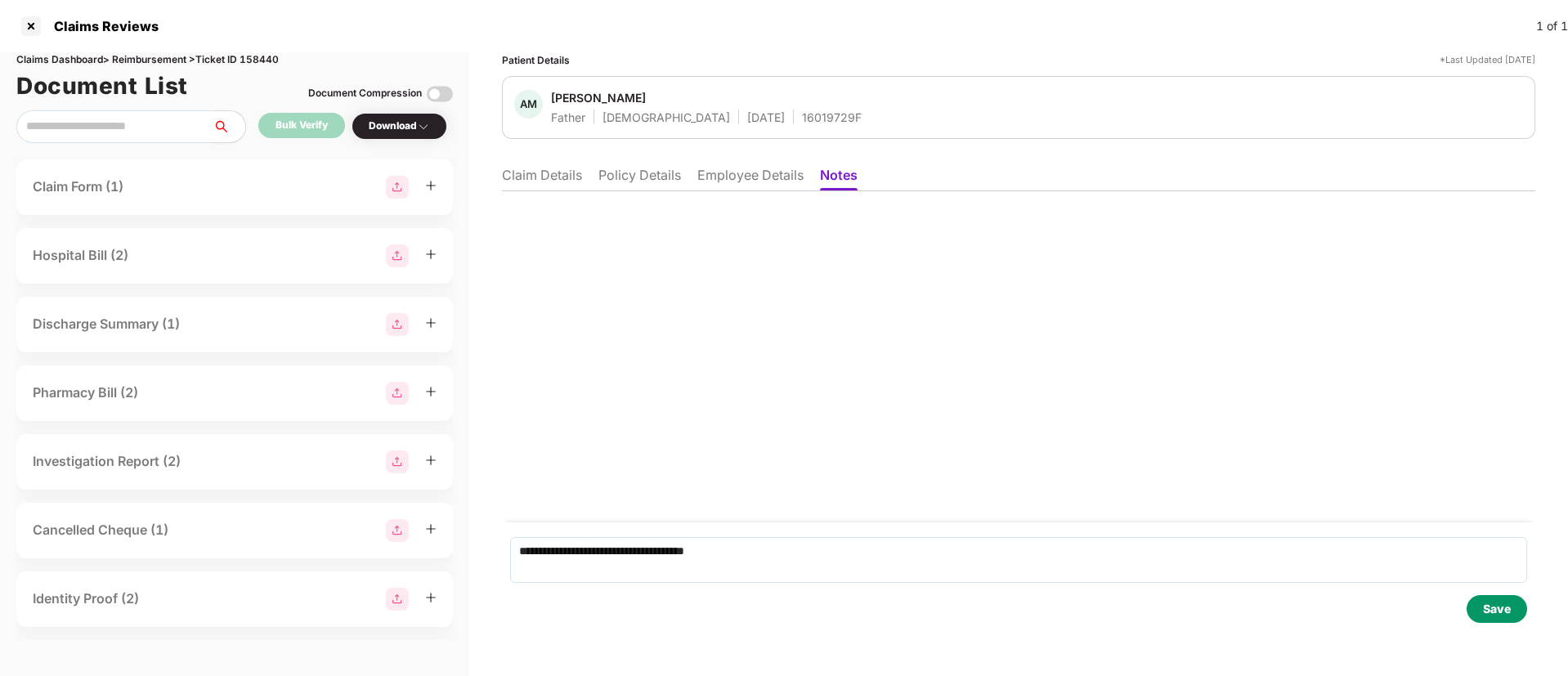
click at [1507, 605] on div "Save" at bounding box center [1497, 609] width 28 height 18
click at [561, 171] on li "Claim Details" at bounding box center [542, 179] width 80 height 24
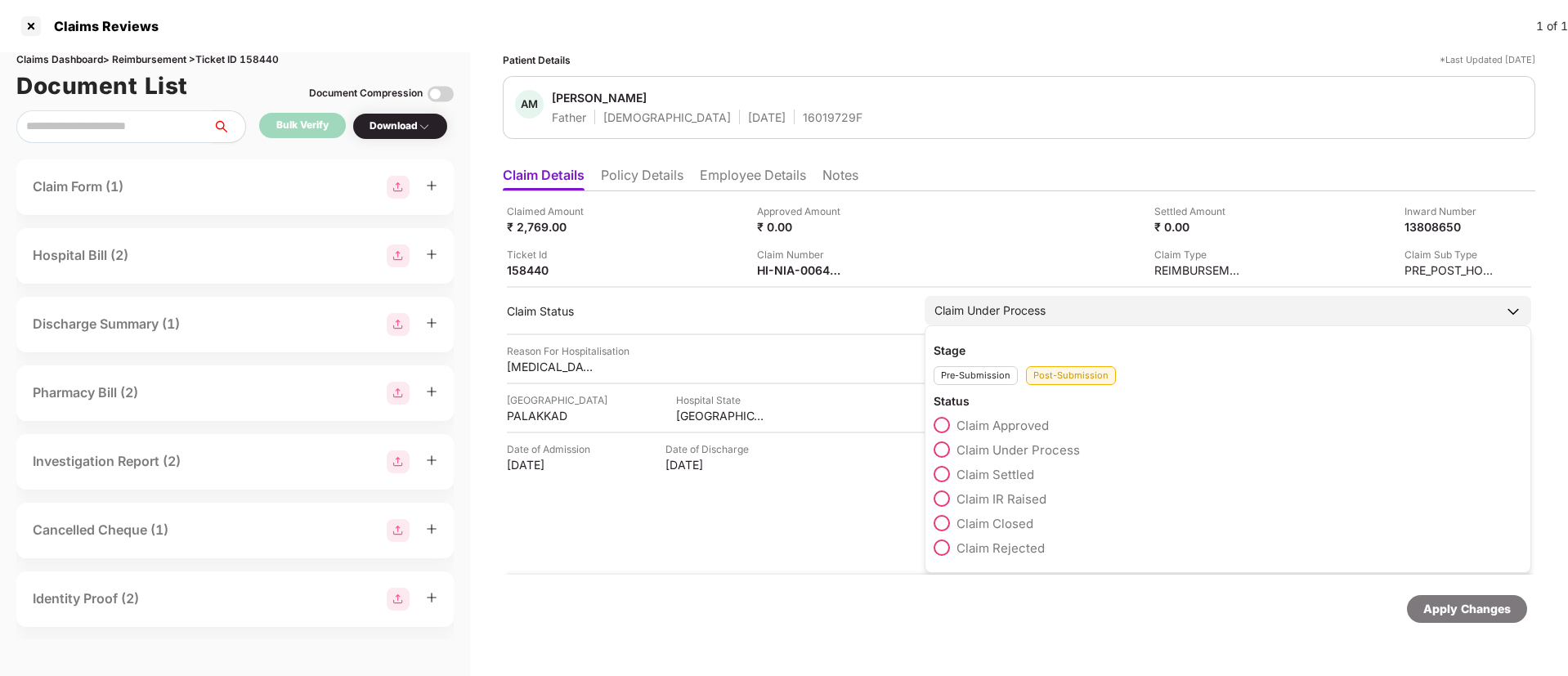
click at [941, 527] on span at bounding box center [942, 523] width 16 height 16
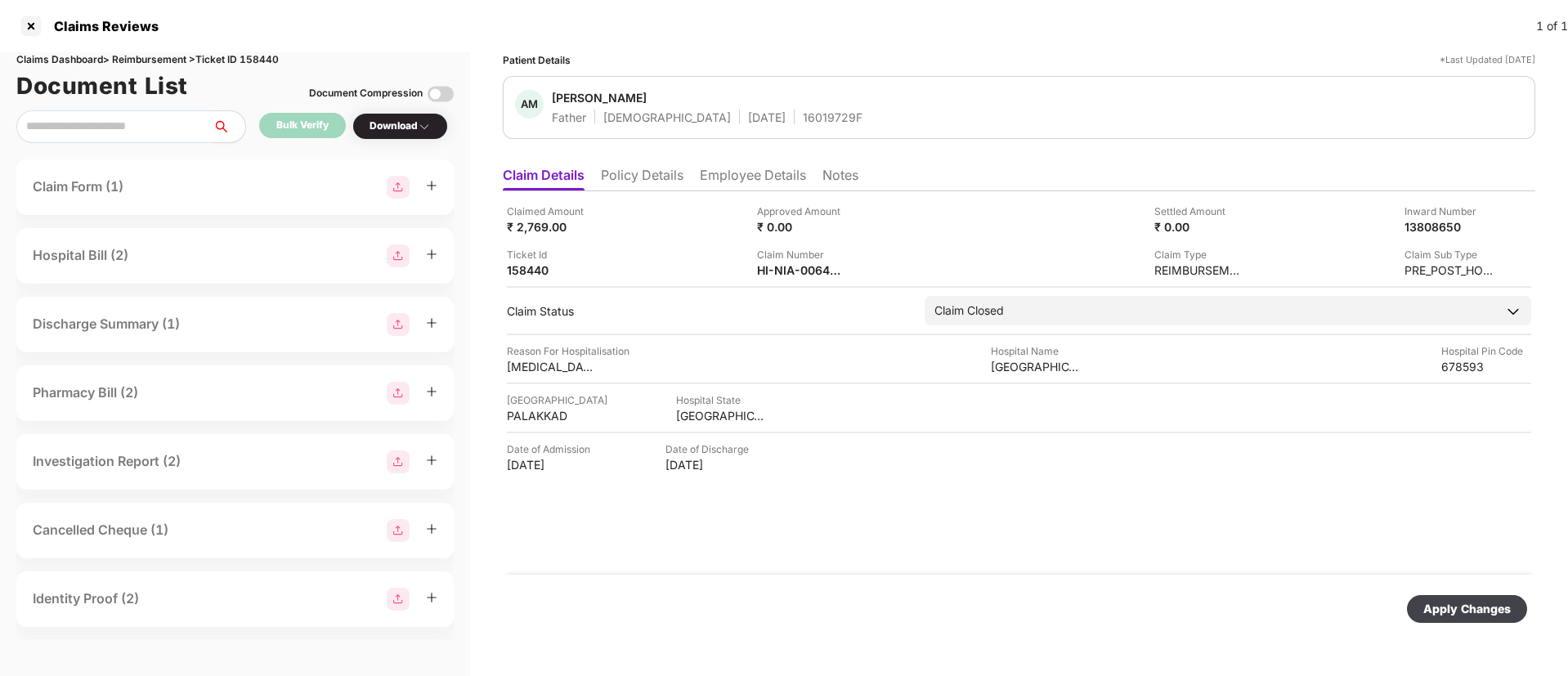
click at [1439, 607] on div "Apply Changes" at bounding box center [1467, 609] width 88 height 18
click at [1527, 598] on icon "close" at bounding box center [1524, 596] width 9 height 9
click at [25, 34] on div at bounding box center [31, 26] width 26 height 26
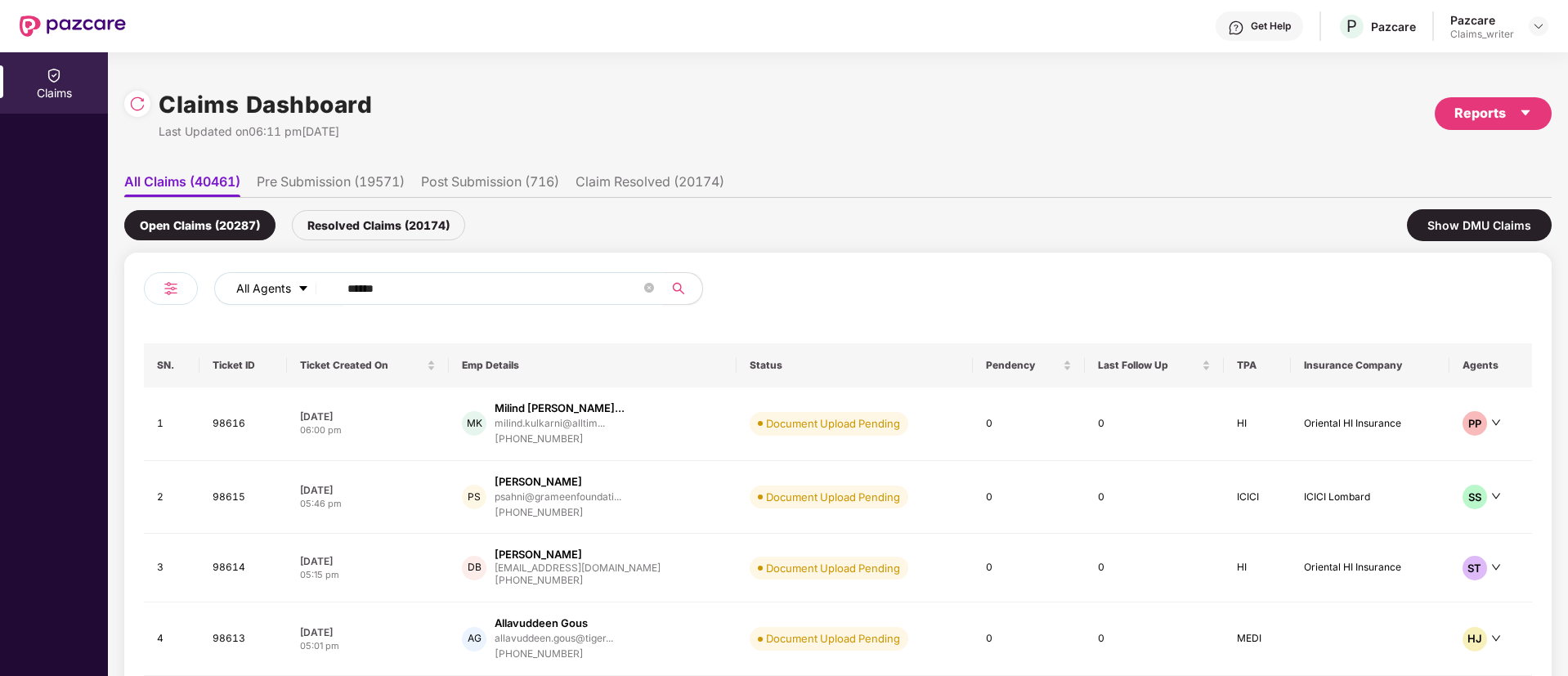
drag, startPoint x: 349, startPoint y: 295, endPoint x: 276, endPoint y: 287, distance: 73.4
click at [276, 287] on div "All Agents ******" at bounding box center [630, 289] width 833 height 33
paste input "text"
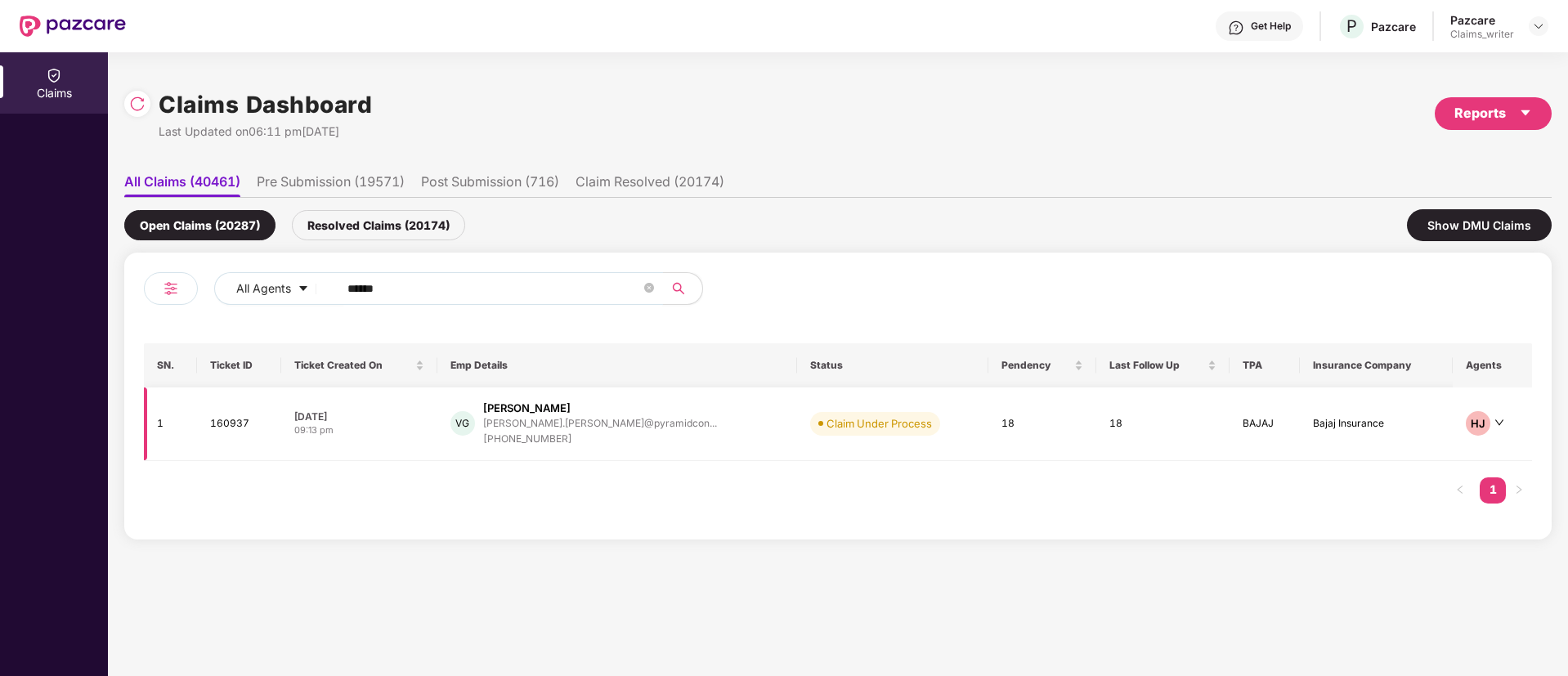
type input "******"
click at [245, 425] on td "160937" at bounding box center [239, 424] width 84 height 74
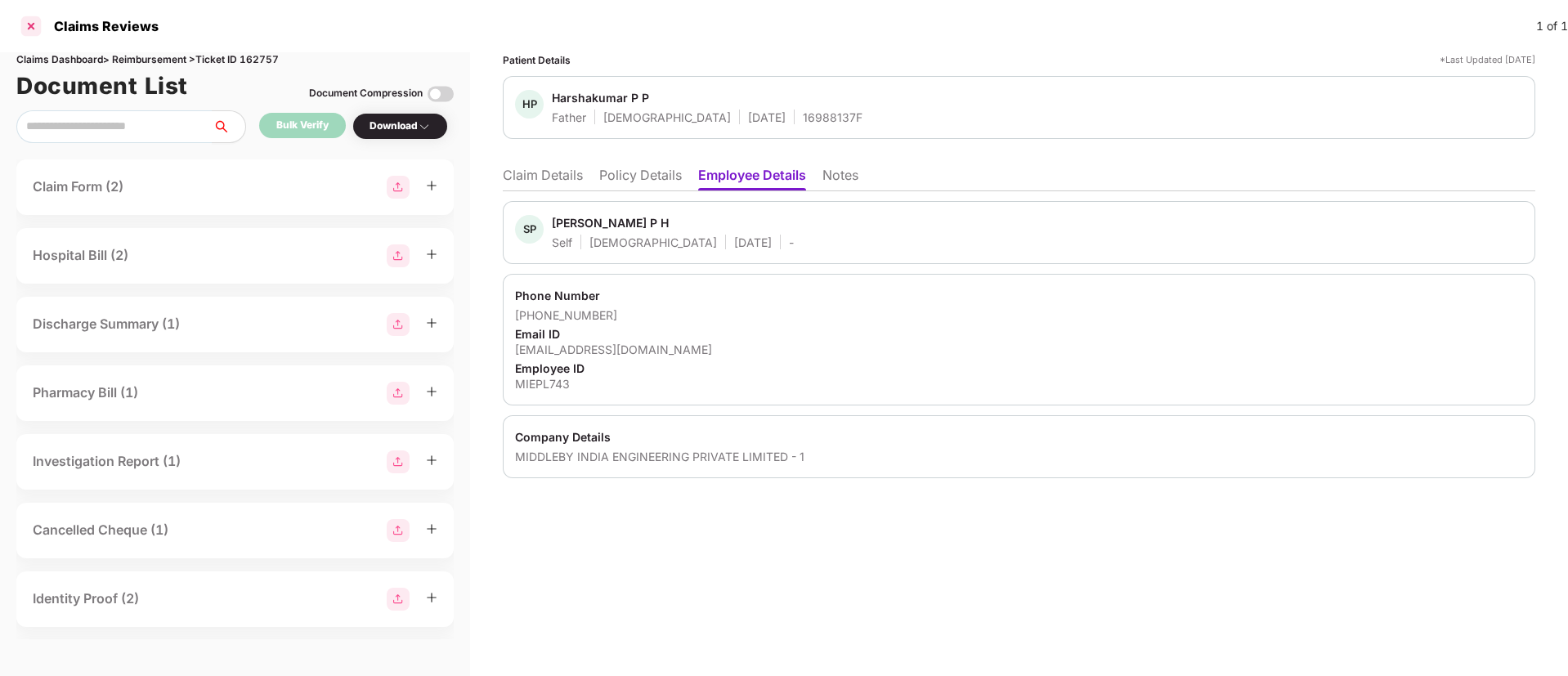
click at [36, 27] on div at bounding box center [31, 26] width 26 height 26
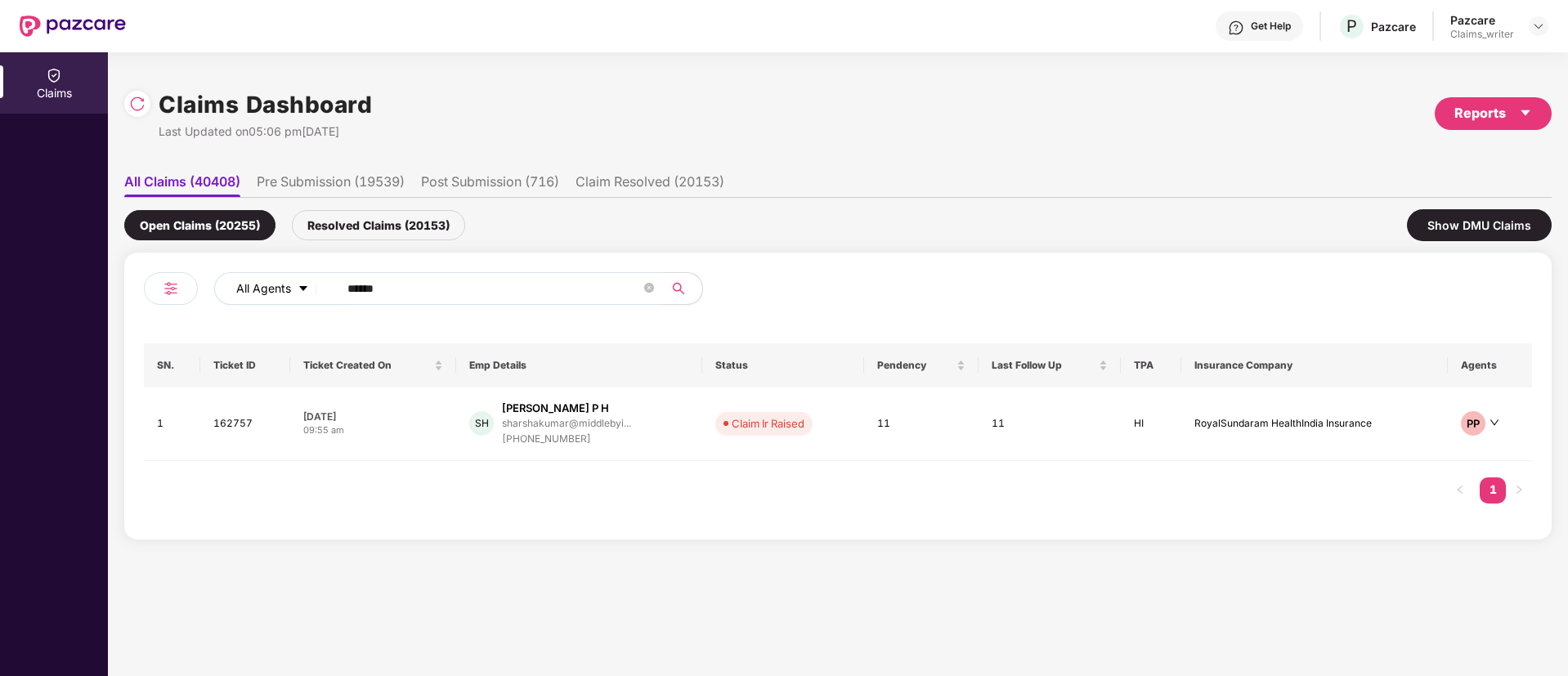
drag, startPoint x: 403, startPoint y: 284, endPoint x: 262, endPoint y: 284, distance: 141.0
click at [262, 284] on div "All Agents ******" at bounding box center [630, 289] width 833 height 33
paste input "text"
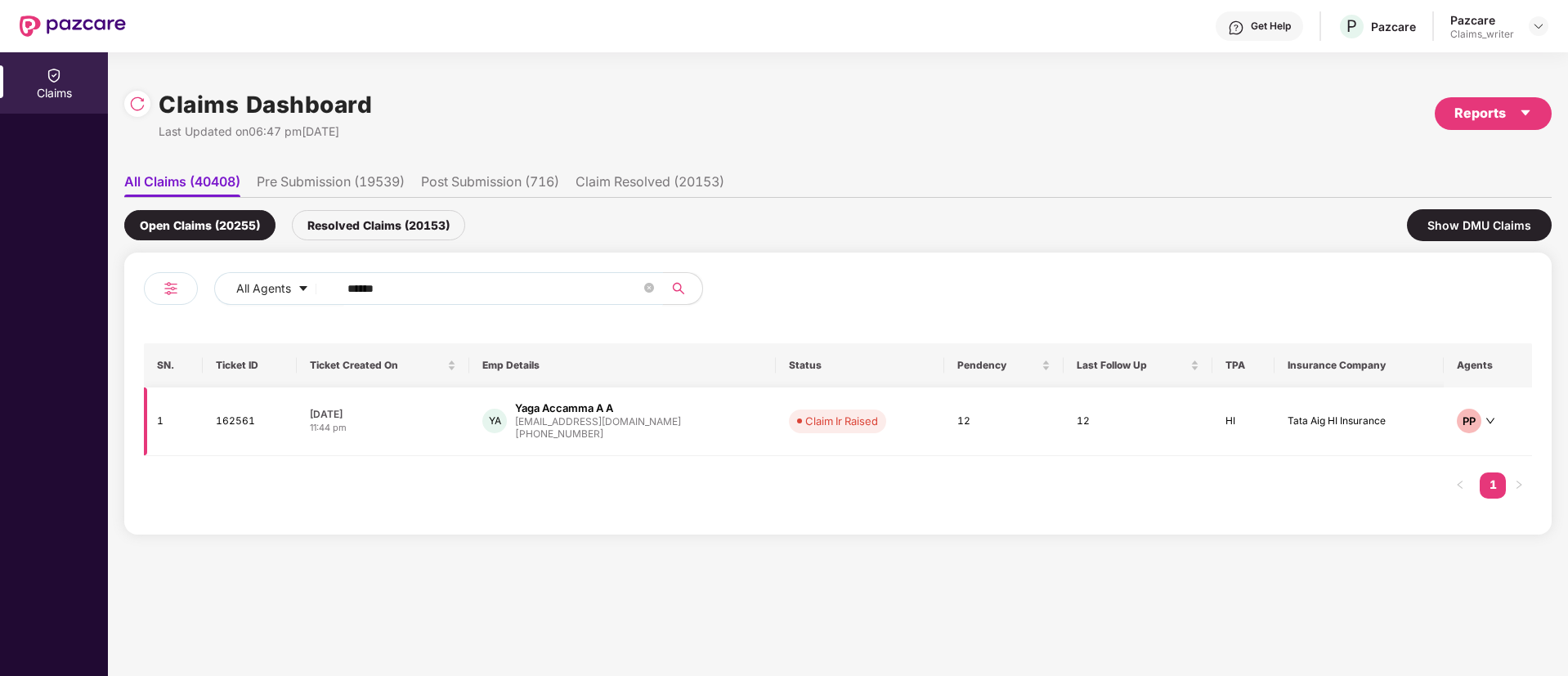
type input "******"
click at [234, 420] on td "162561" at bounding box center [250, 421] width 94 height 69
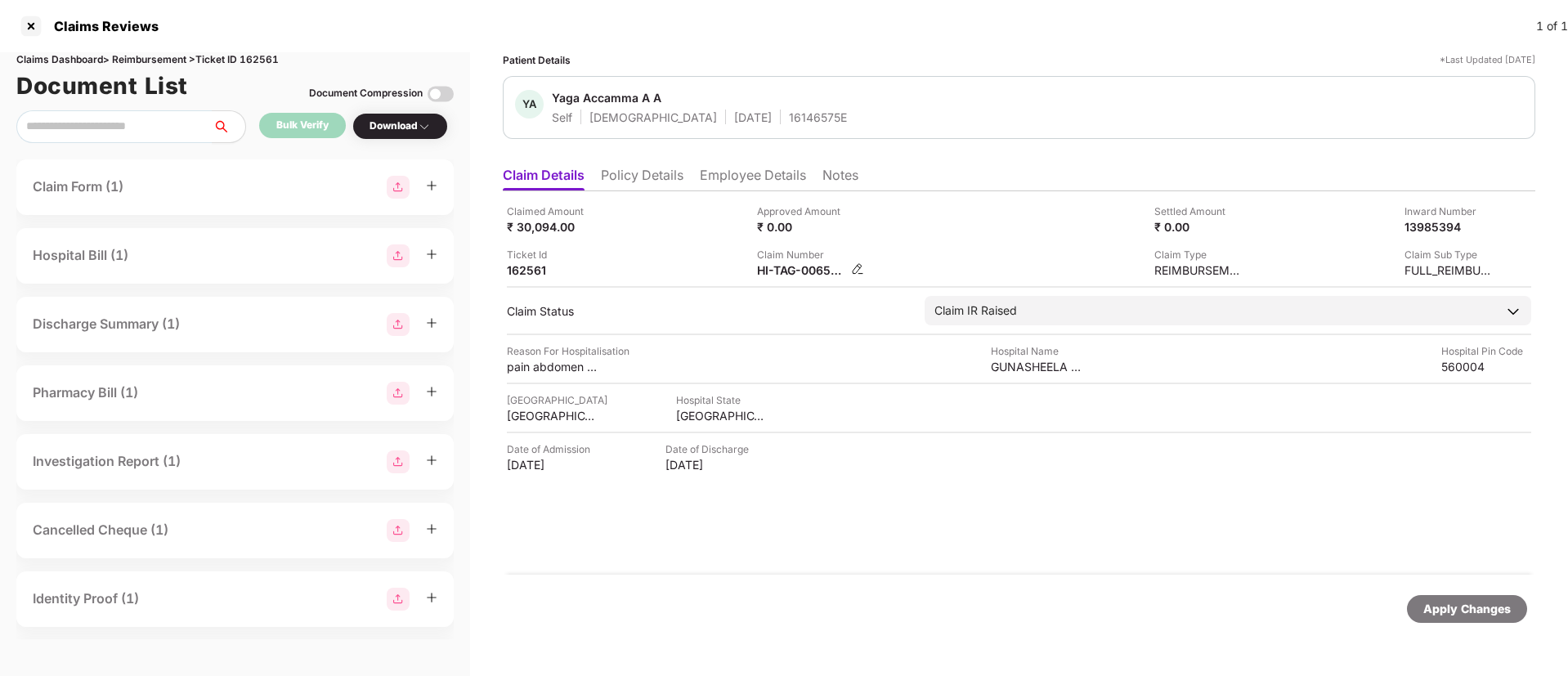
click at [853, 266] on img at bounding box center [857, 269] width 13 height 13
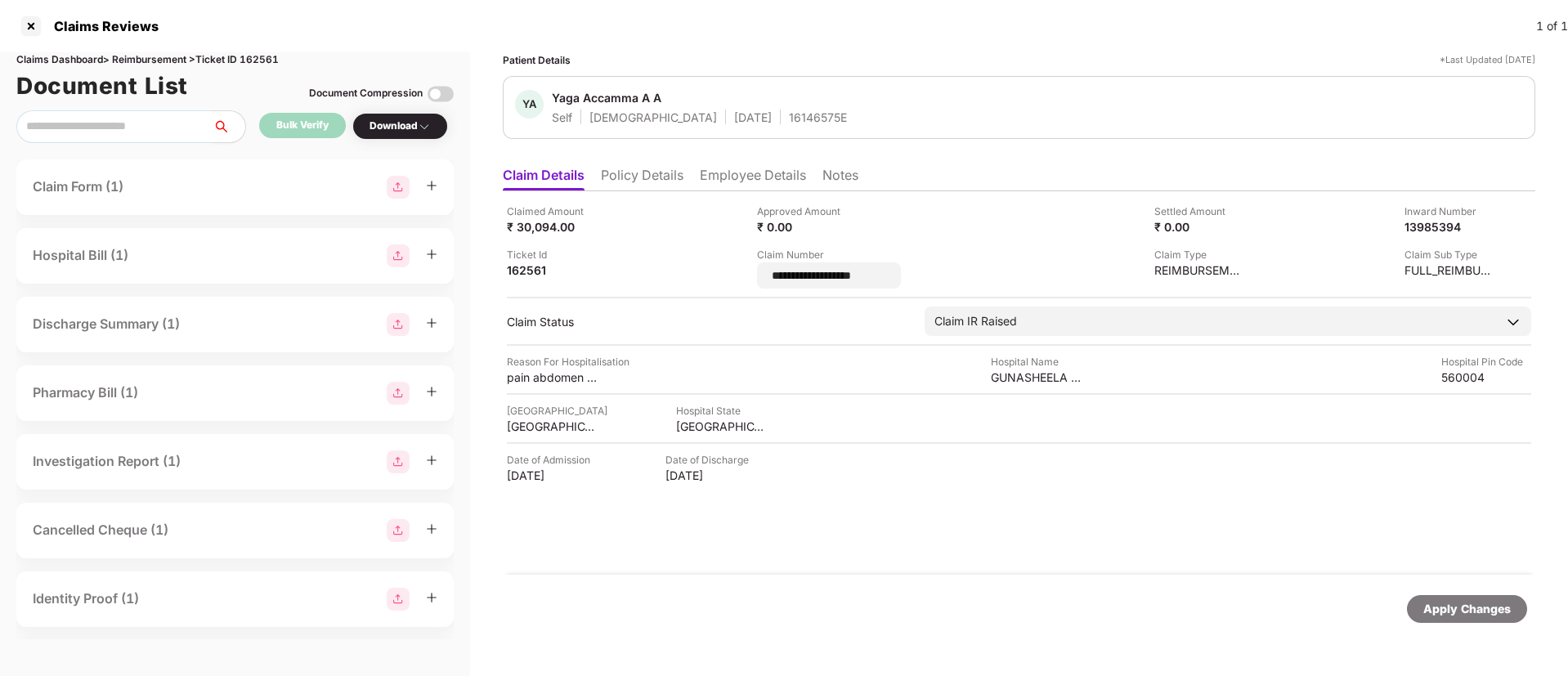
drag, startPoint x: 898, startPoint y: 275, endPoint x: 690, endPoint y: 261, distance: 208.5
click at [690, 261] on div "**********" at bounding box center [1019, 246] width 1025 height 85
